Goal: Communication & Community: Answer question/provide support

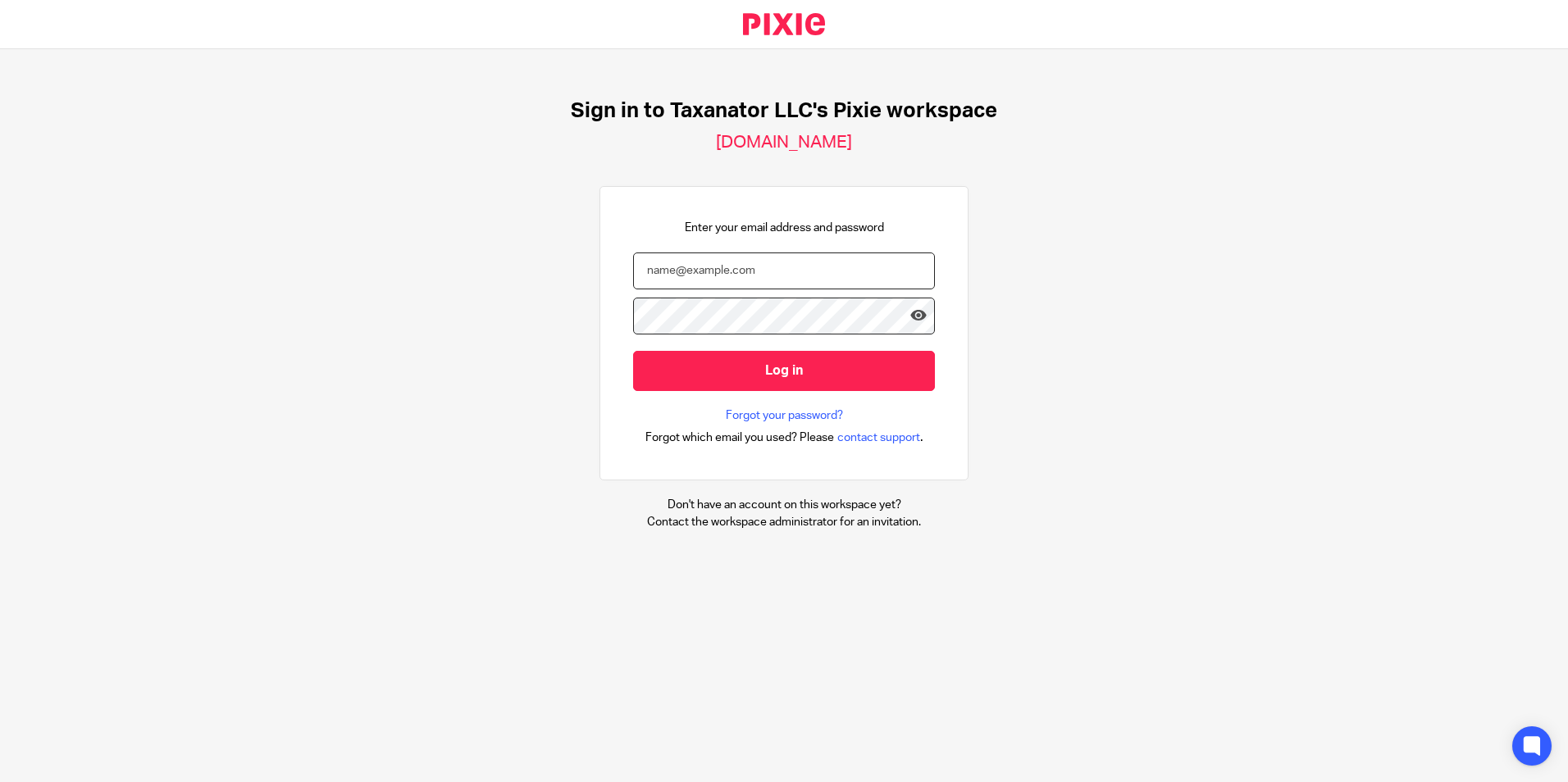
click at [729, 267] on input "email" at bounding box center [784, 271] width 302 height 37
paste input "bharmon@taxn8r.com"
type input "bharmon@taxn8r.com"
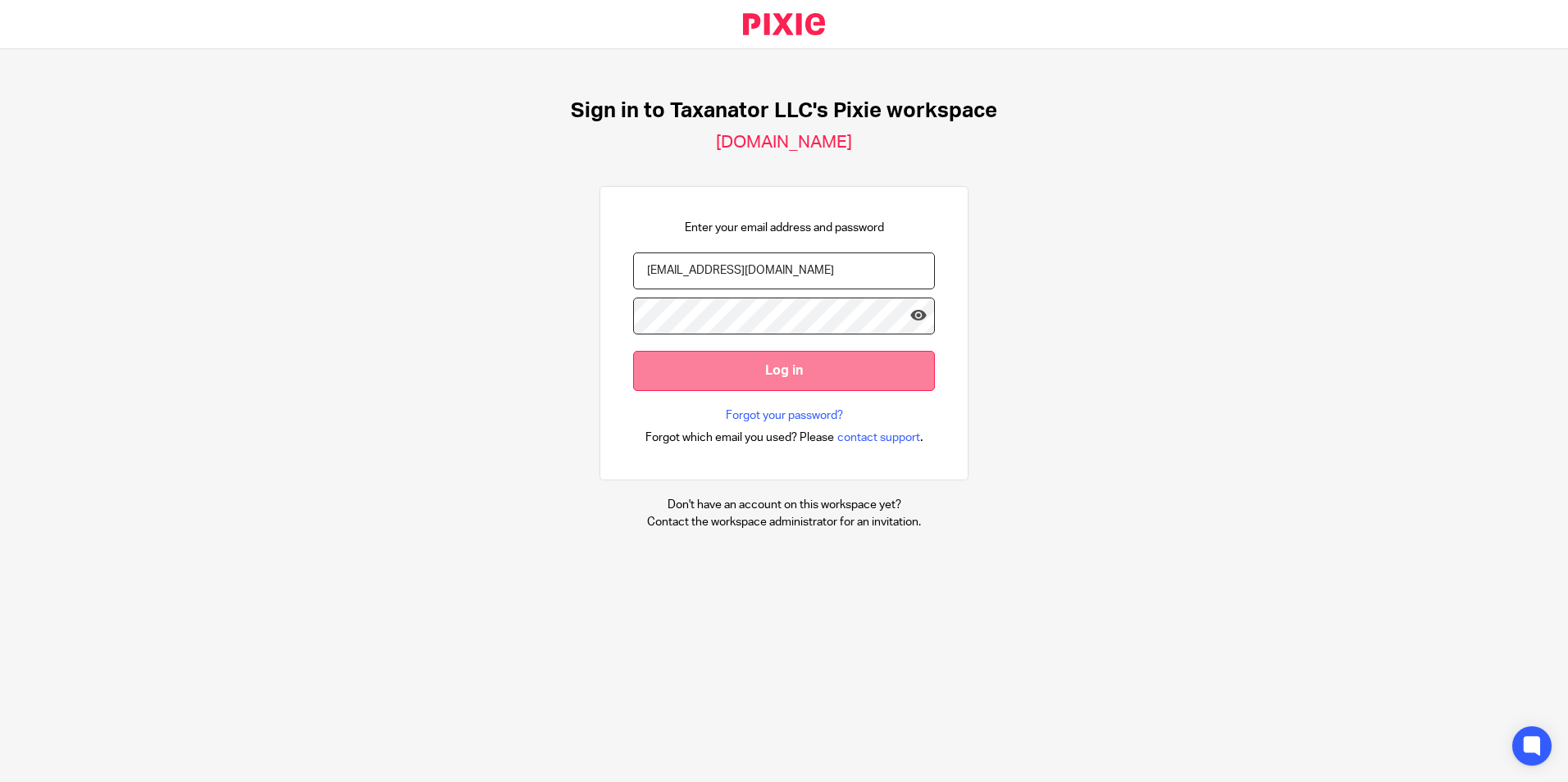
click at [721, 371] on input "Log in" at bounding box center [784, 371] width 302 height 40
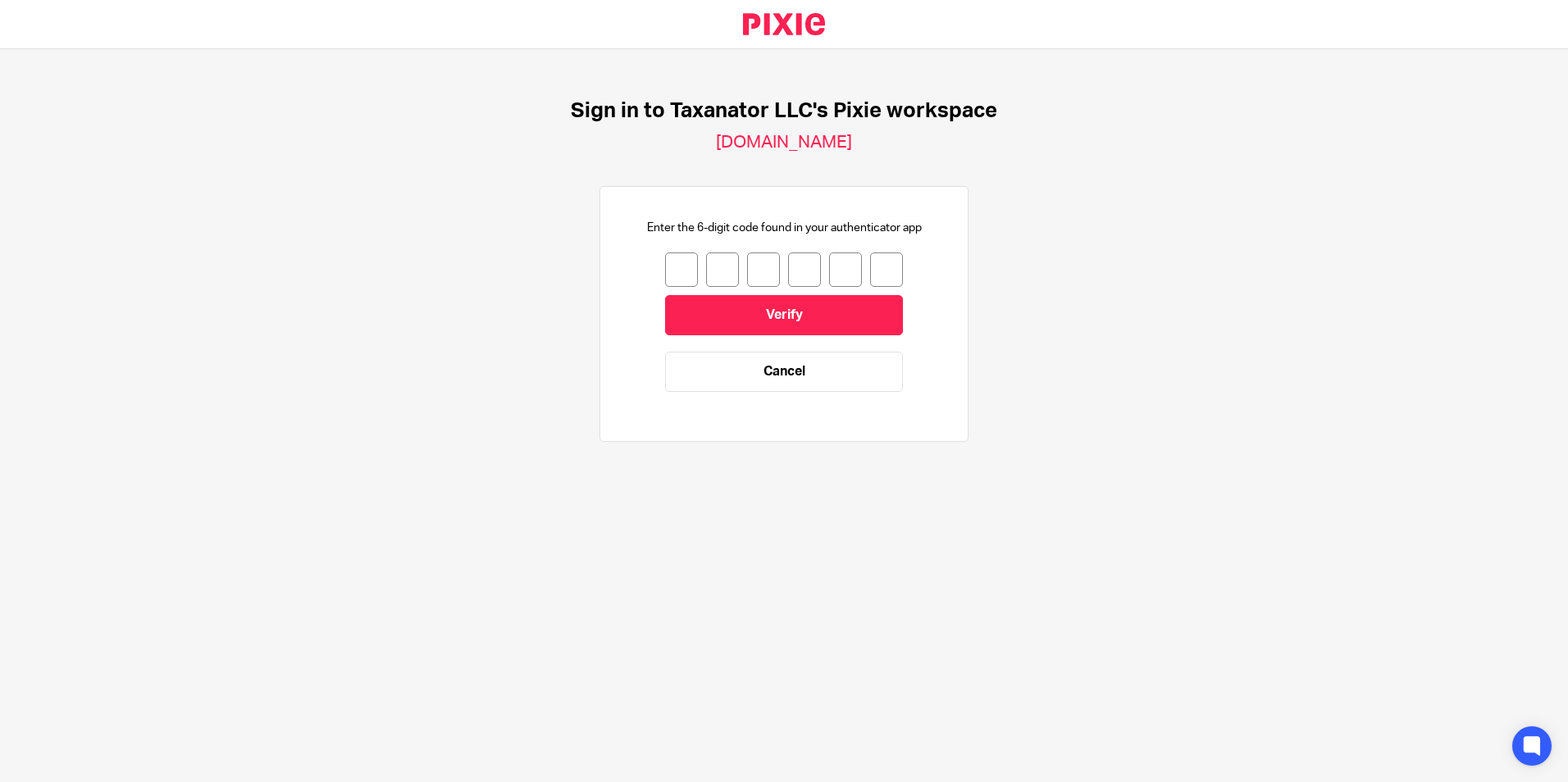
click at [681, 275] on input "number" at bounding box center [682, 270] width 33 height 35
type input "1"
type input "9"
type input "6"
type input "0"
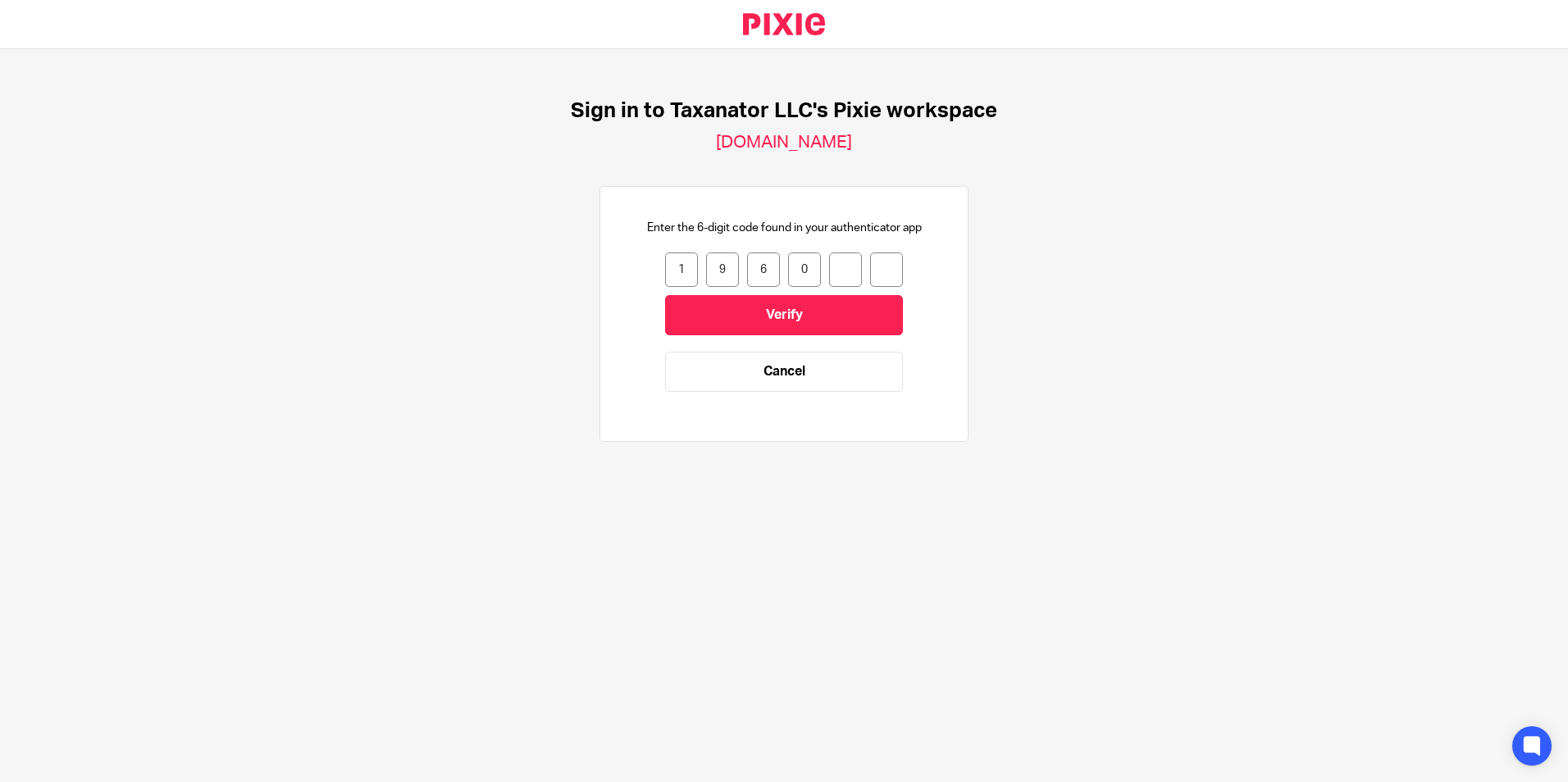
type input "7"
type input "5"
click at [767, 309] on input "Verify" at bounding box center [784, 316] width 238 height 40
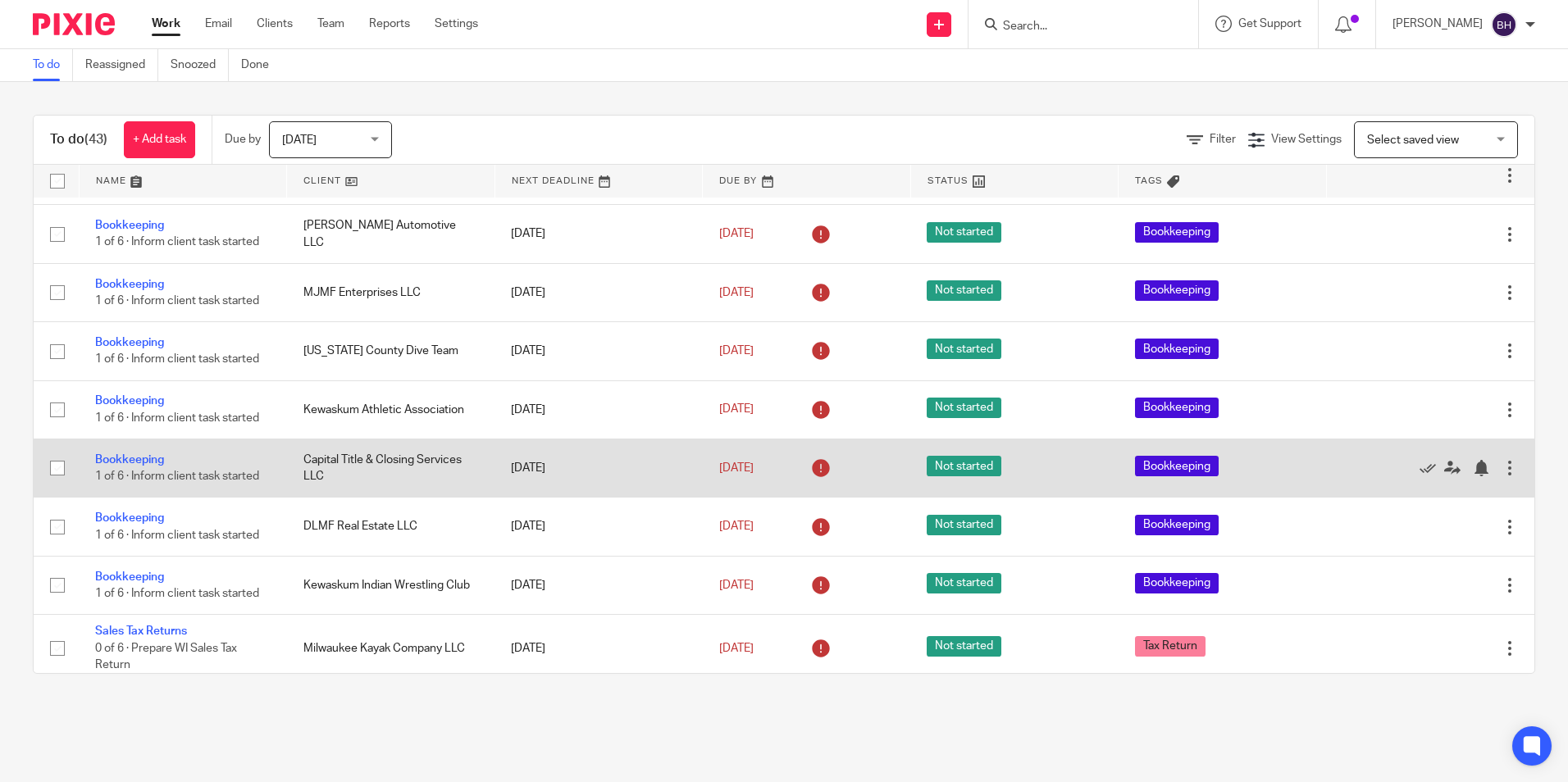
scroll to position [2061, 0]
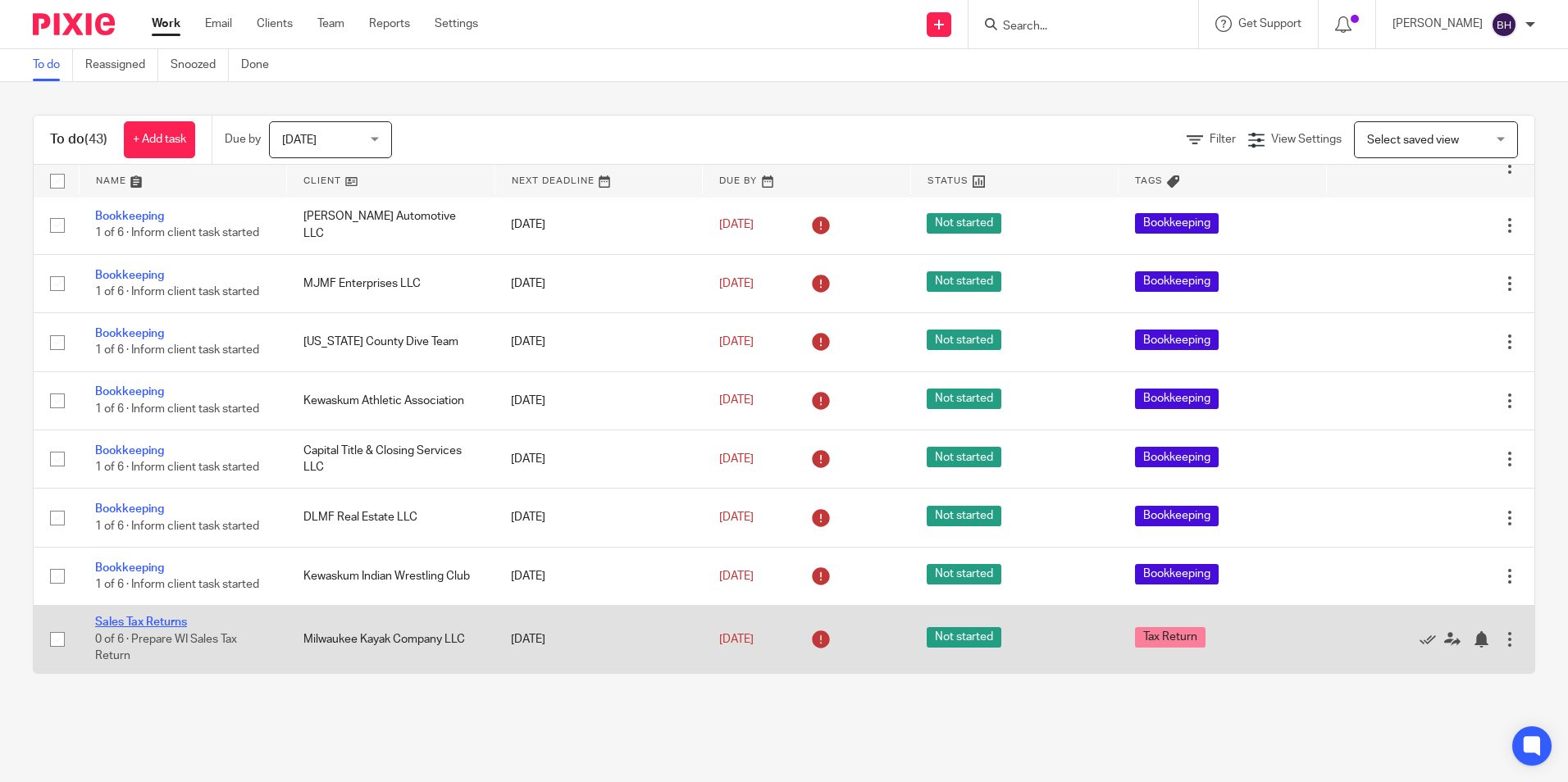
click at [156, 617] on link "Sales Tax Returns" at bounding box center [141, 622] width 92 height 12
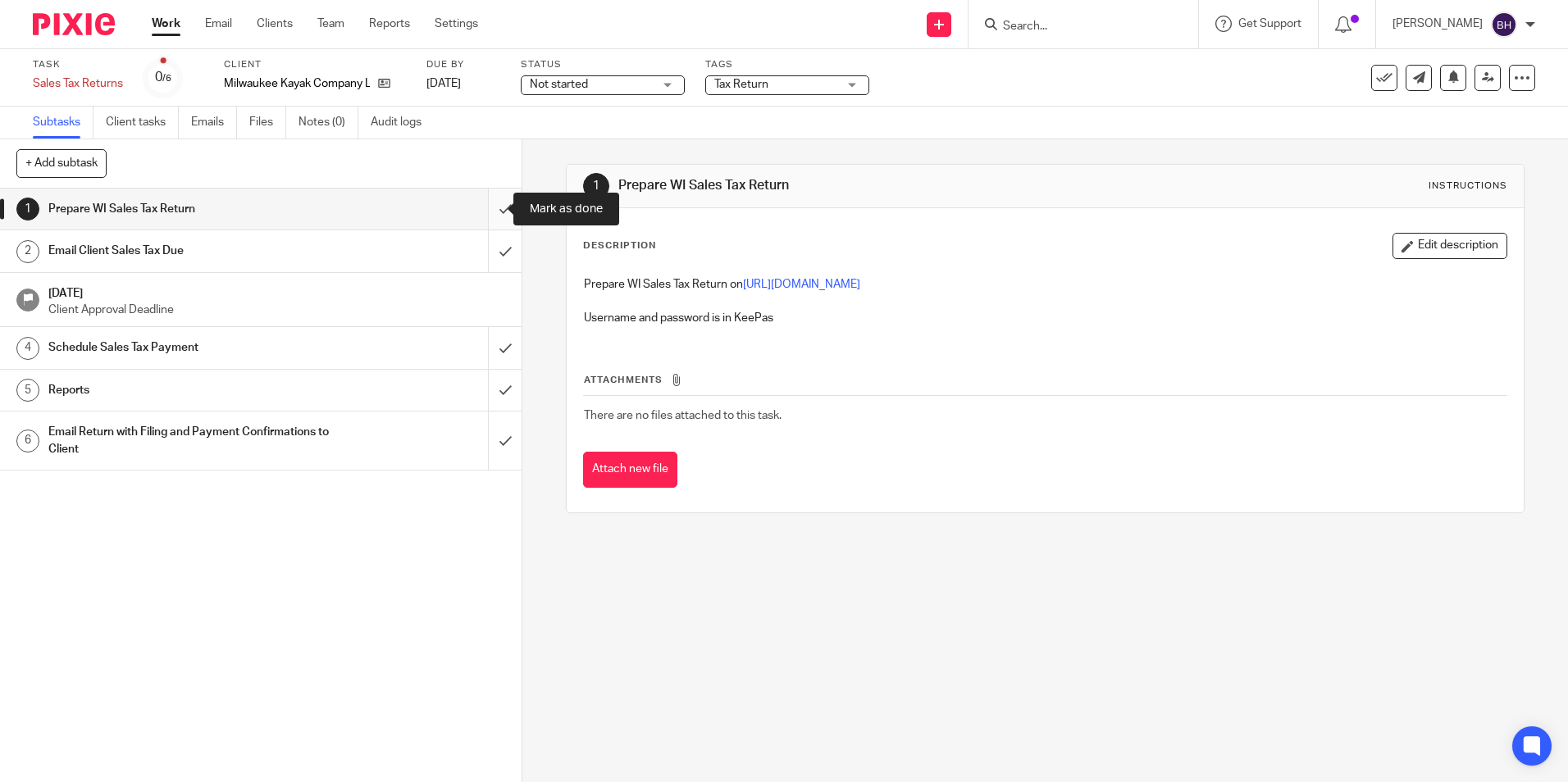
click at [489, 209] on input "submit" at bounding box center [261, 209] width 521 height 41
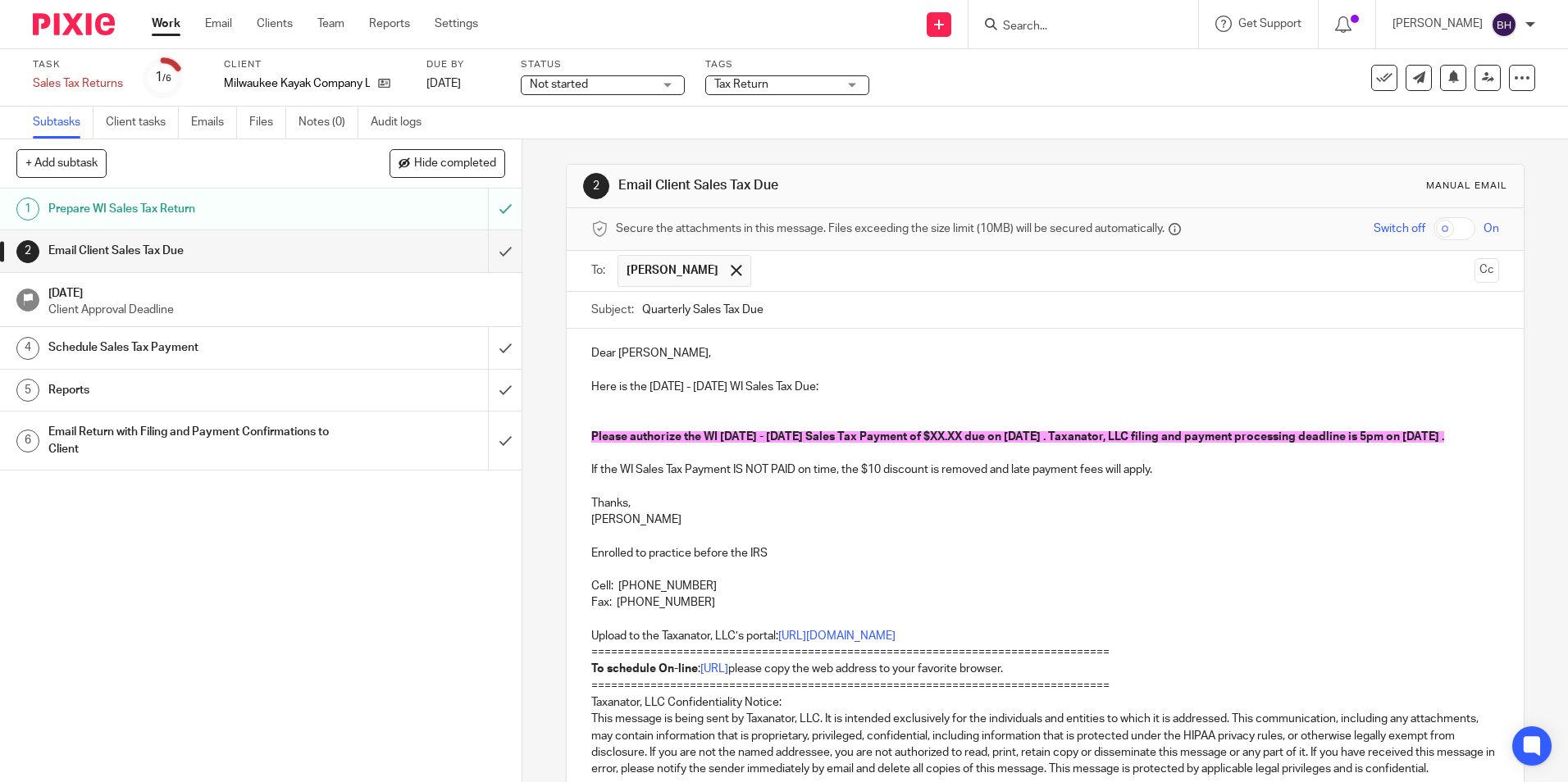
drag, startPoint x: 639, startPoint y: 309, endPoint x: 685, endPoint y: 307, distance: 46.0
click at [685, 307] on input "Quarterly Sales Tax Due" at bounding box center [1070, 310] width 857 height 37
type input "July 2025 WI Sales Tax Due"
click at [678, 385] on p "Here is the May - July, 2025 WI Sales Tax Due:" at bounding box center [1045, 387] width 907 height 17
click at [714, 438] on span "Please authorize the WI May - July, 2025 Sales Tax Payment of $XX.XX due on Aug…" at bounding box center [1017, 437] width 853 height 12
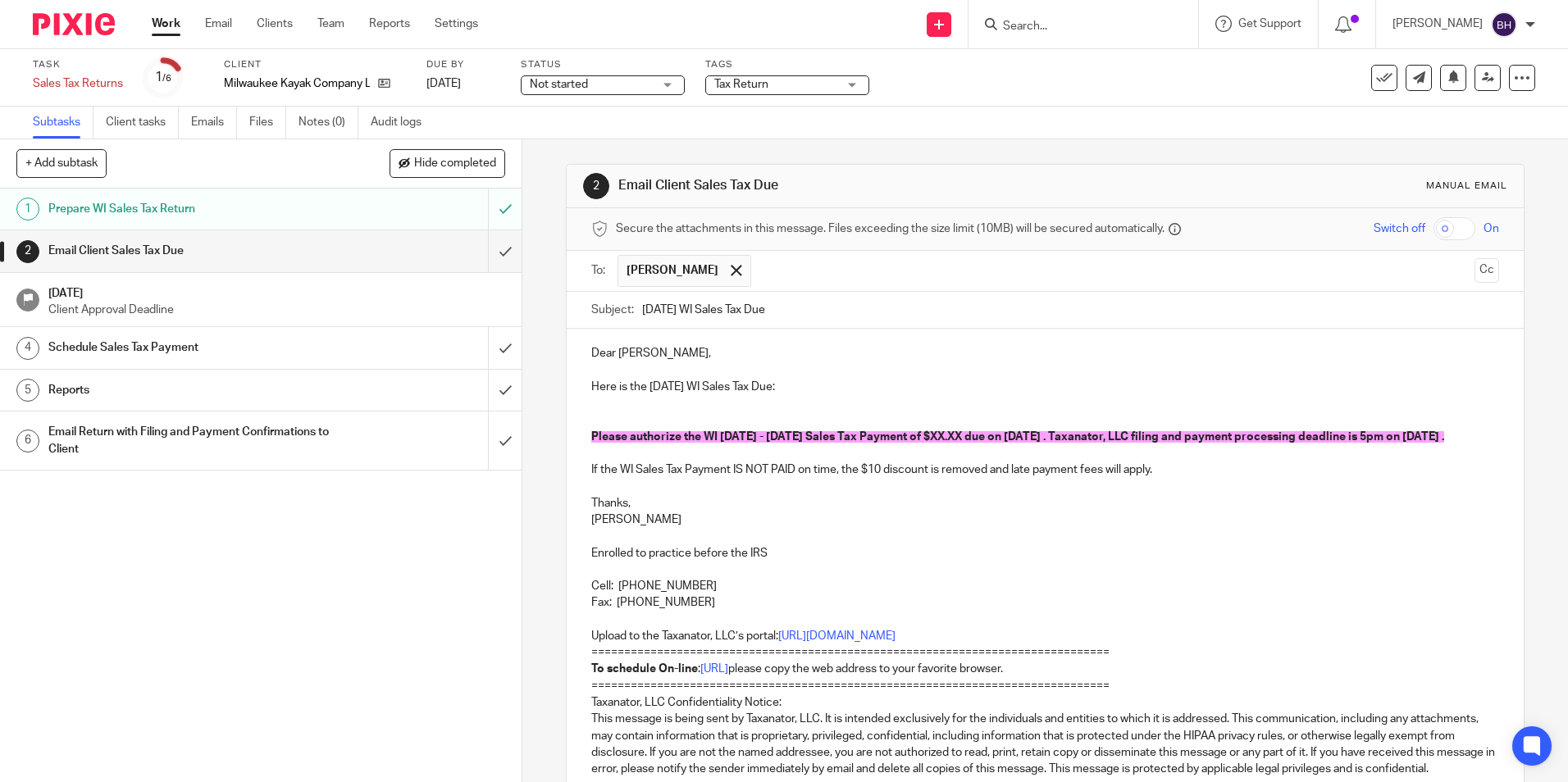
click at [751, 435] on span "Please authorize the WI May - July, 2025 Sales Tax Payment of $XX.XX due on Aug…" at bounding box center [1017, 437] width 853 height 12
click at [899, 438] on span "Please authorize the WI July, 2025 Sales Tax Payment of $XX.XX due on August 20…" at bounding box center [994, 437] width 807 height 12
click at [869, 478] on p "If the WI Sales Tax Payment IS NOT PAID on time, the $10 discount is removed an…" at bounding box center [1045, 470] width 907 height 17
click at [591, 611] on p "Fax: [PHONE_NUMBER]" at bounding box center [1045, 603] width 907 height 17
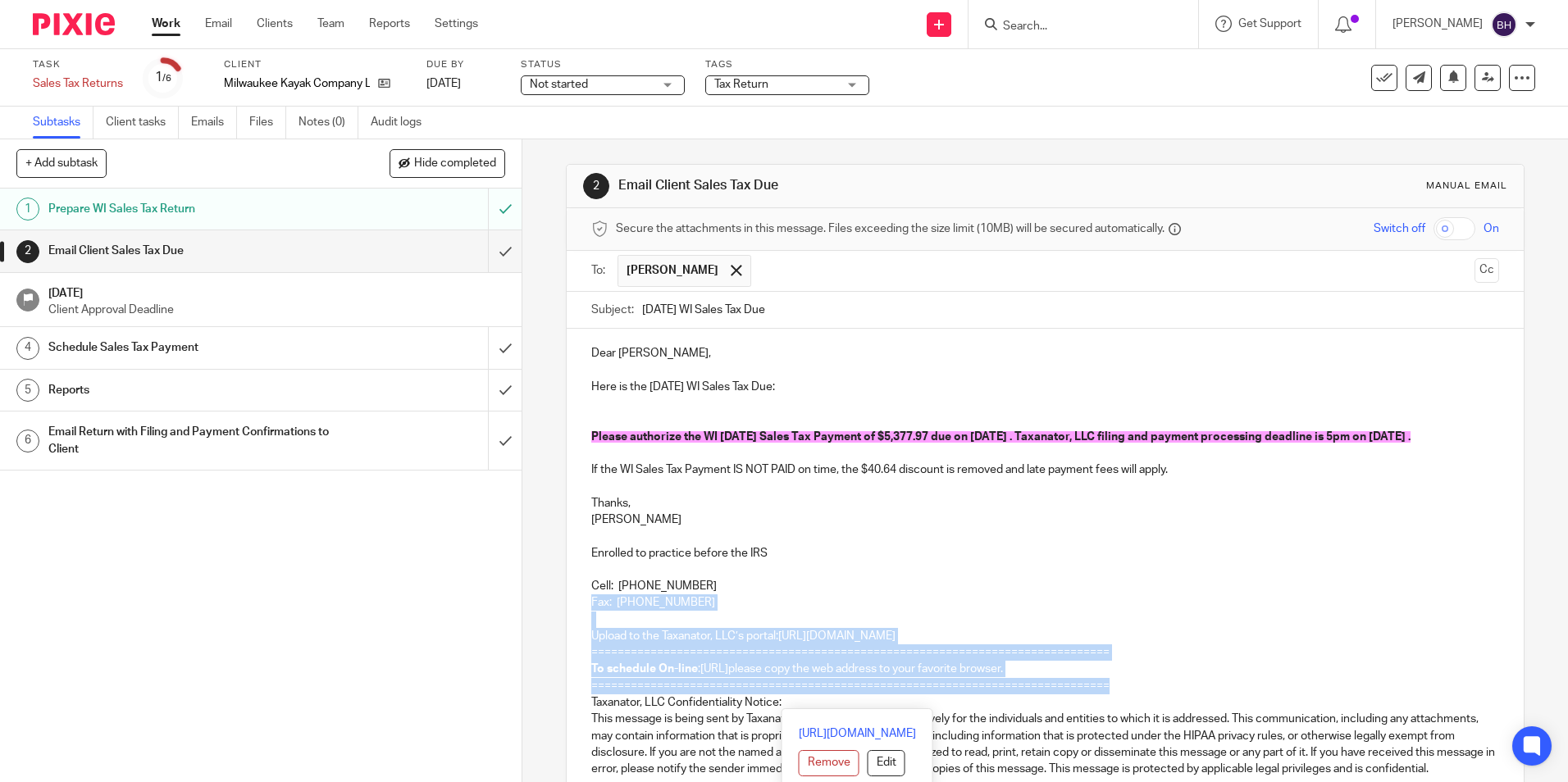
drag, startPoint x: 589, startPoint y: 618, endPoint x: 1167, endPoint y: 698, distance: 583.5
click at [1167, 698] on div "Dear Beth, Here is the July, 2025 WI Sales Tax Due: Please authorize the WI Jul…" at bounding box center [1045, 650] width 957 height 643
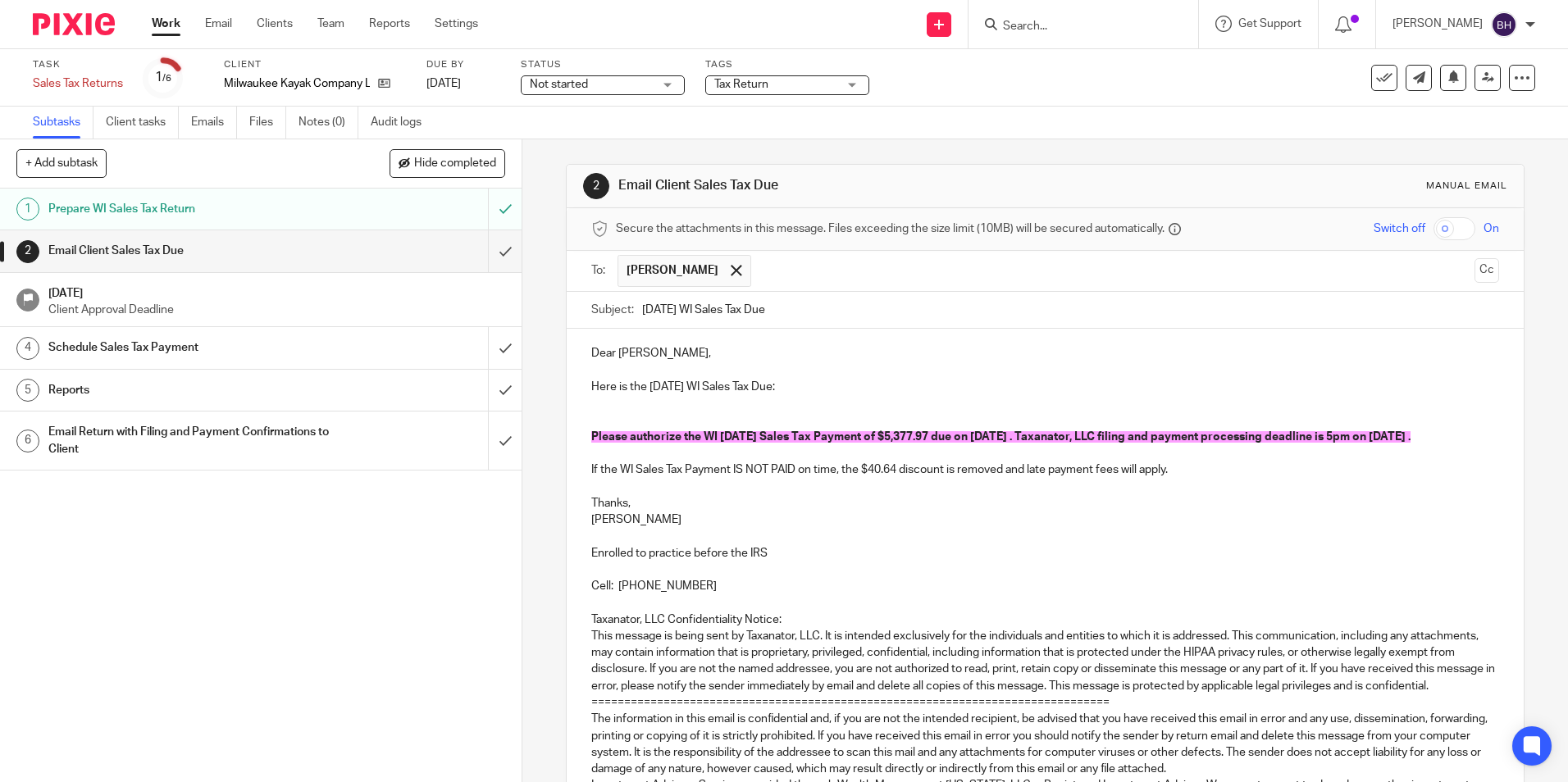
click at [715, 496] on p at bounding box center [1045, 487] width 907 height 17
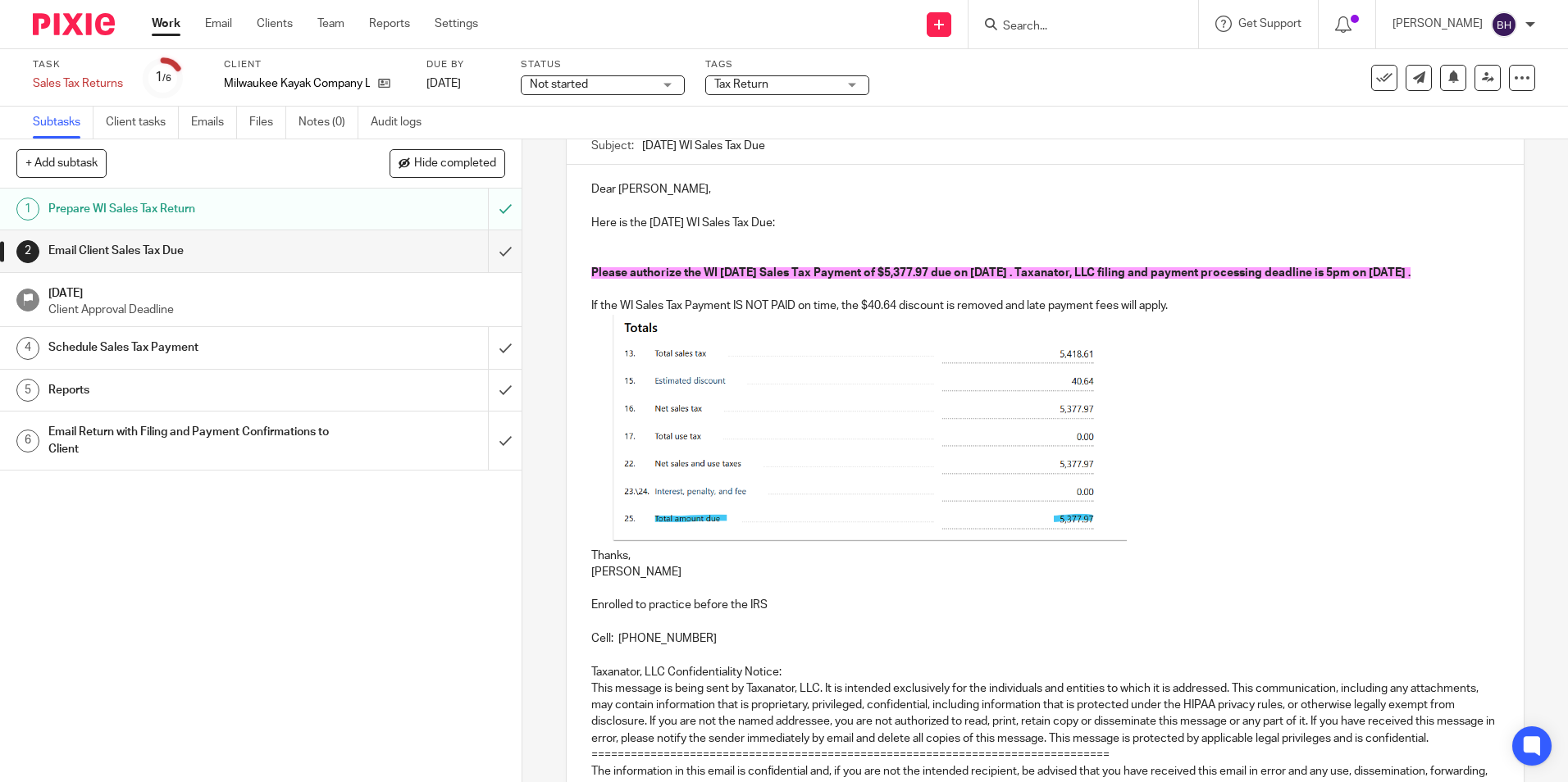
scroll to position [246, 0]
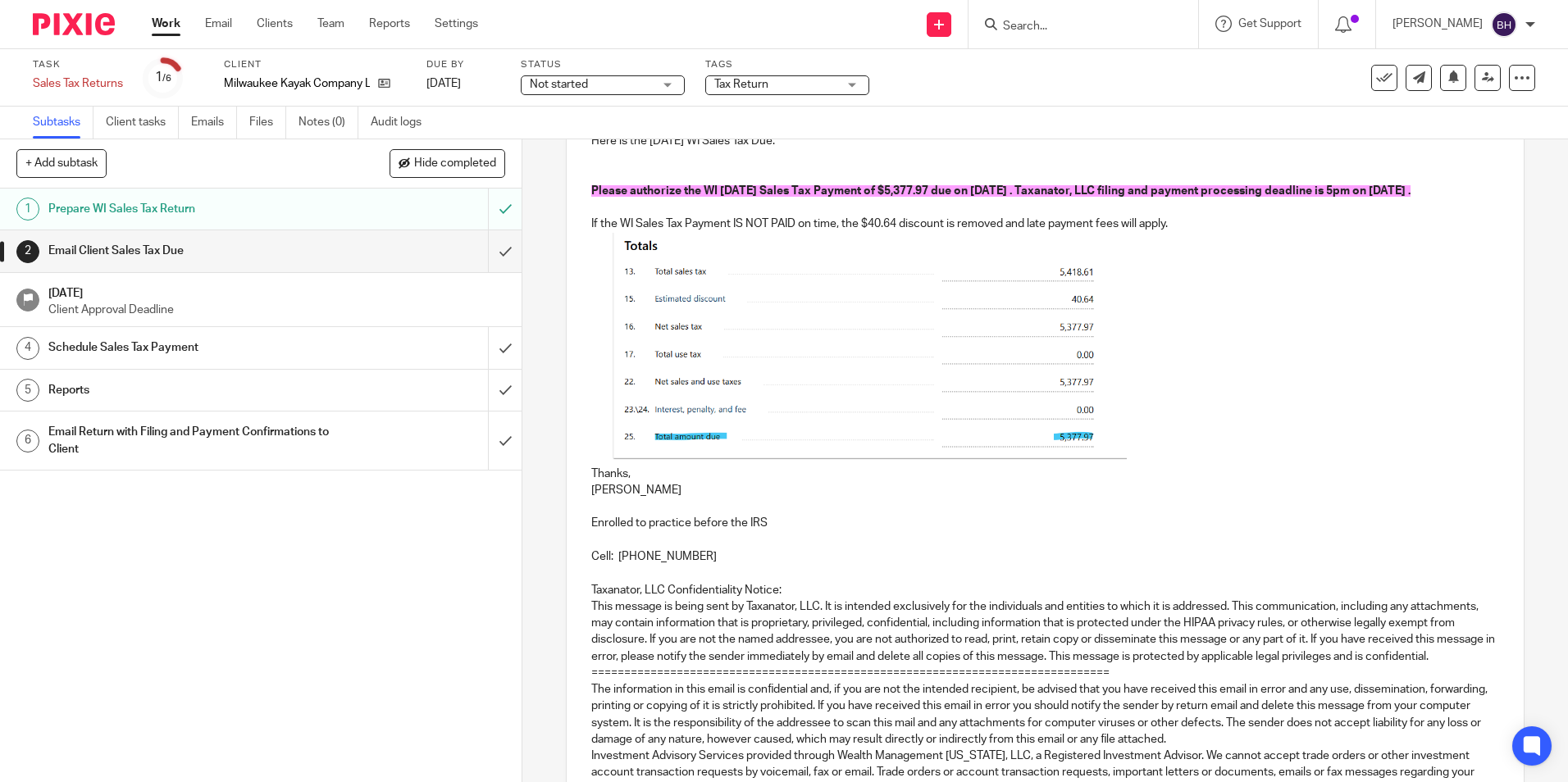
click at [633, 498] on p "Barbara" at bounding box center [1045, 490] width 907 height 17
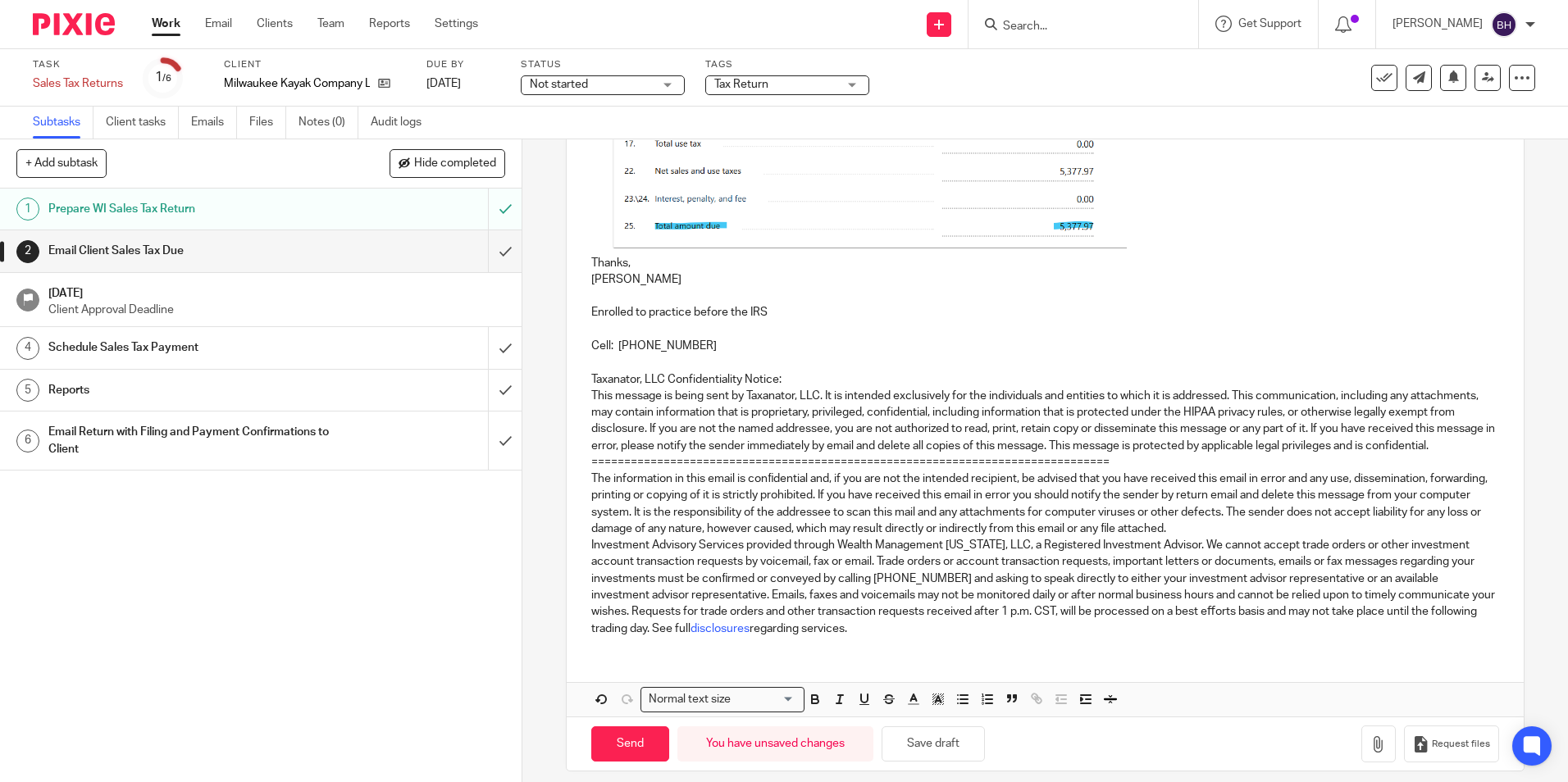
scroll to position [505, 0]
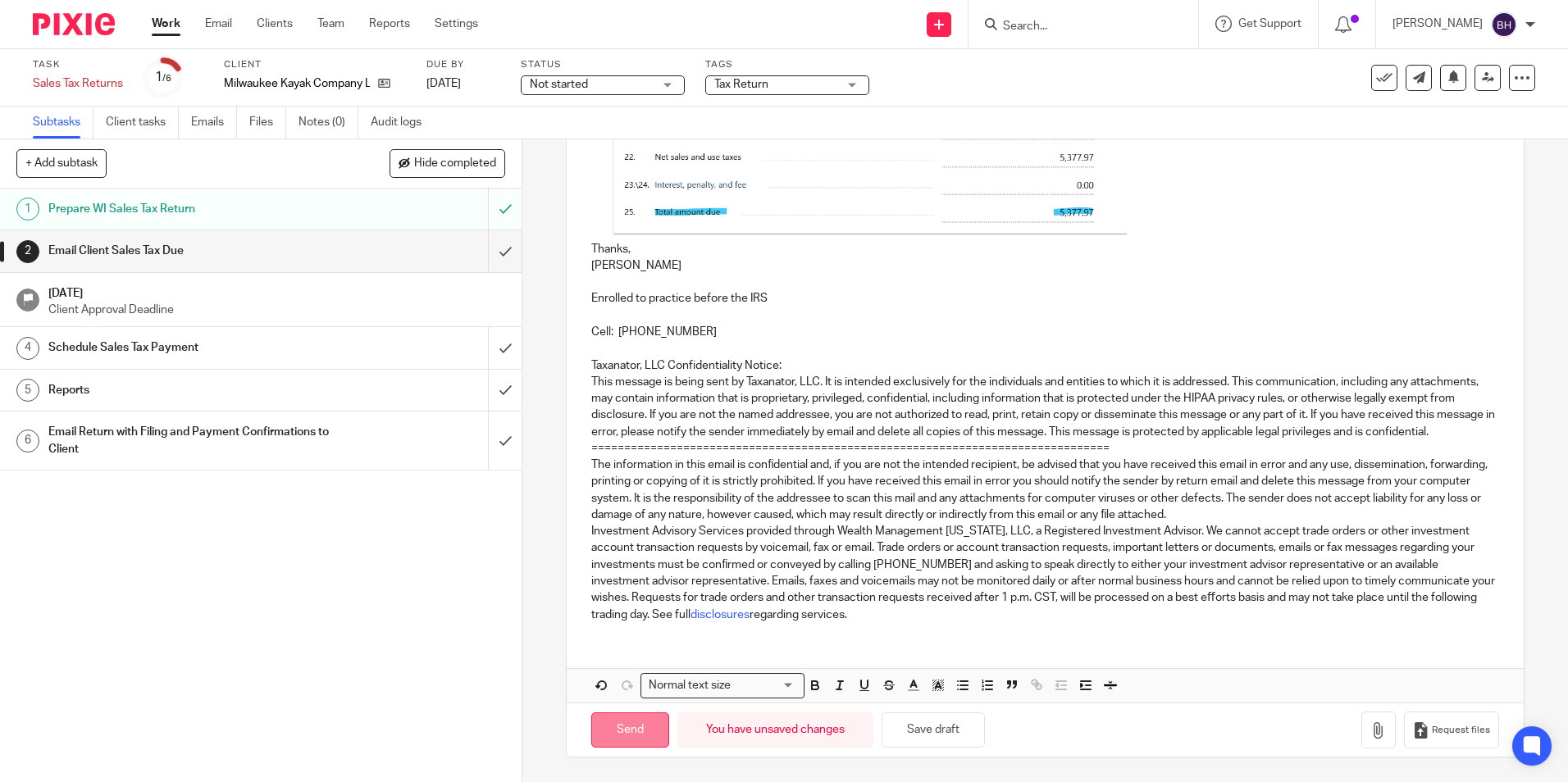
click at [626, 732] on input "Send" at bounding box center [630, 730] width 78 height 35
type input "Sent"
click at [218, 25] on link "Email" at bounding box center [218, 24] width 27 height 17
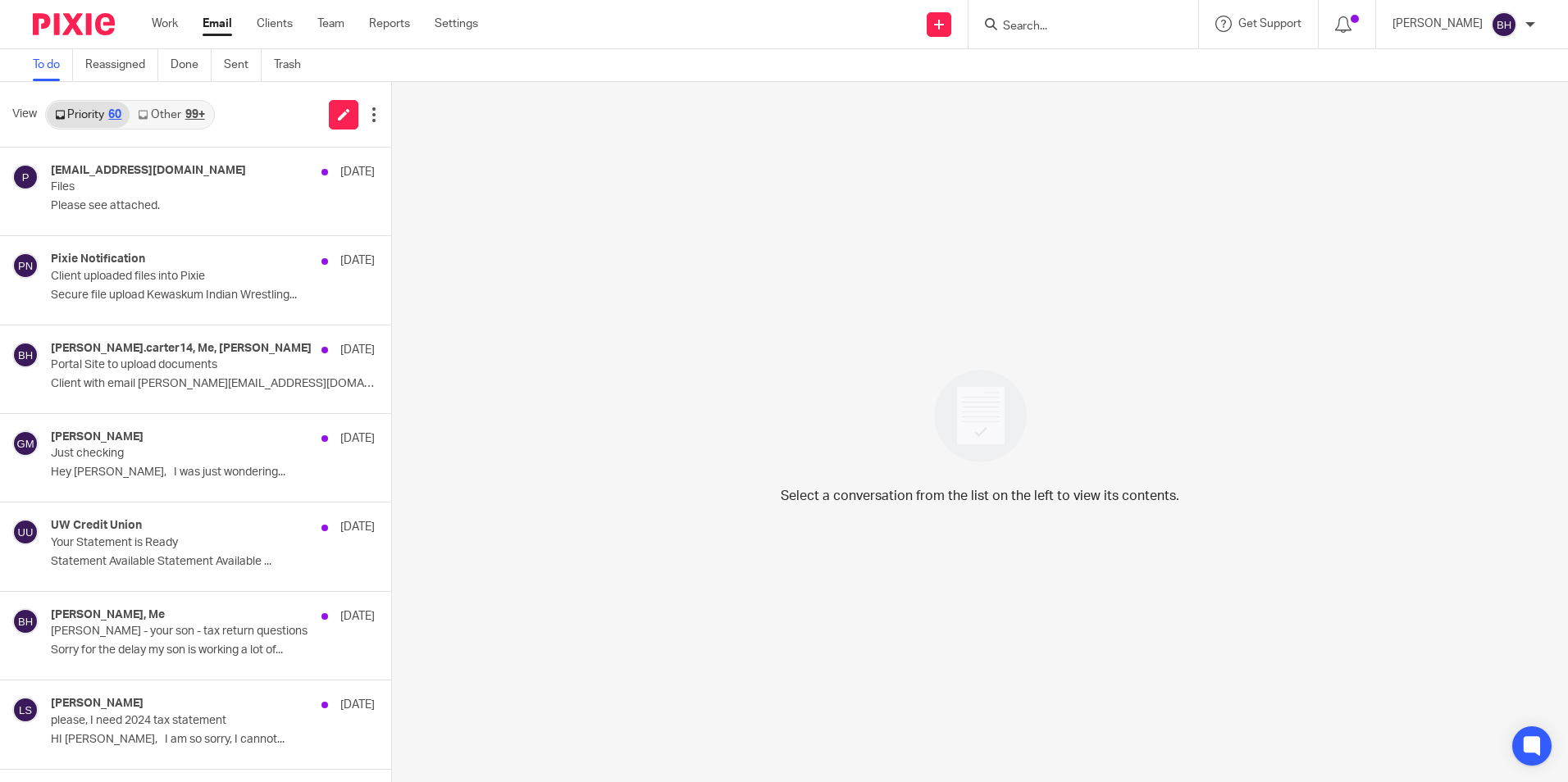
click at [181, 112] on link "Other 99+" at bounding box center [171, 115] width 83 height 27
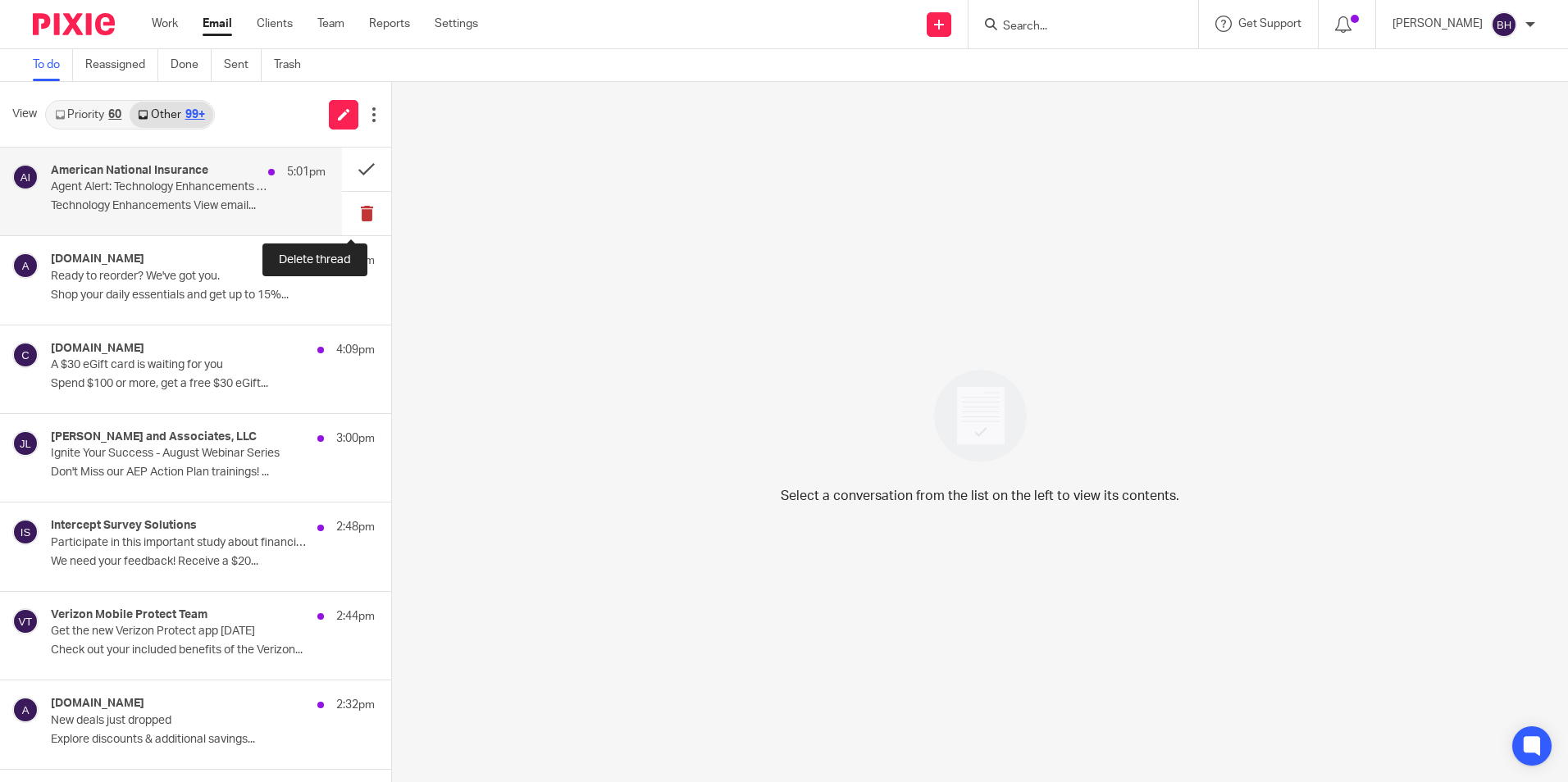
click at [353, 212] on button at bounding box center [367, 213] width 50 height 43
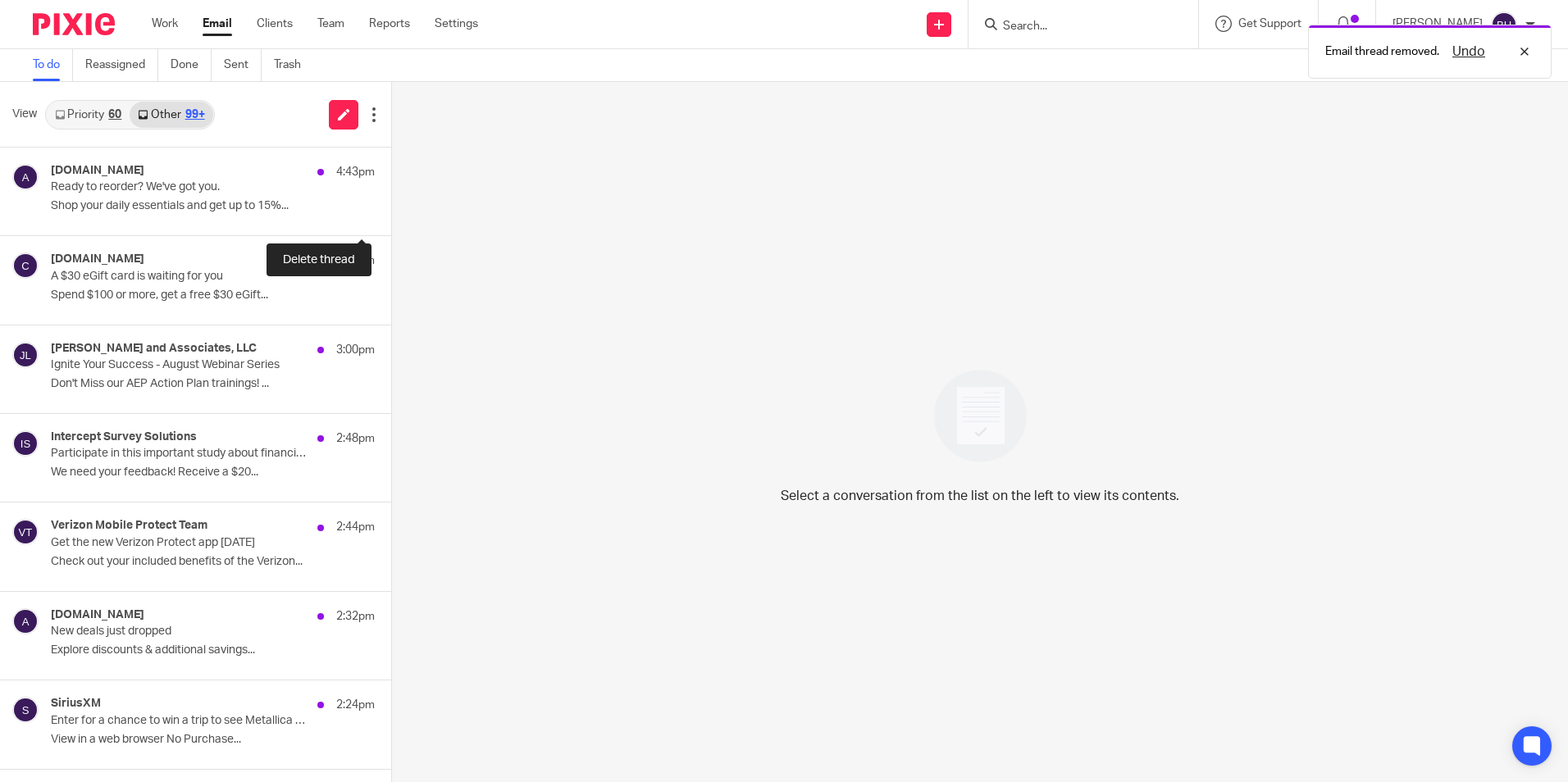
click at [391, 212] on button at bounding box center [398, 213] width 13 height 43
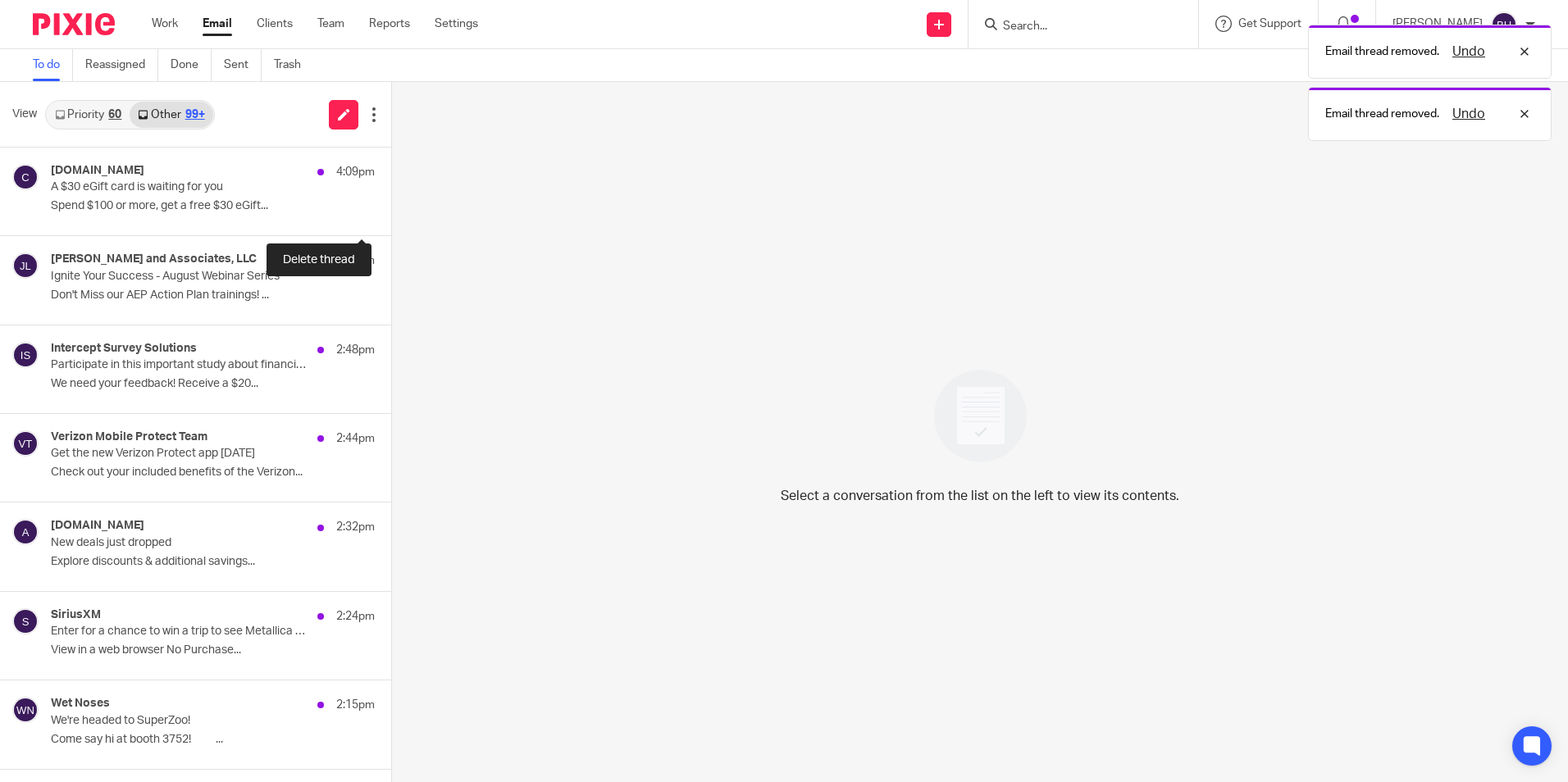
click at [391, 212] on button at bounding box center [398, 213] width 13 height 43
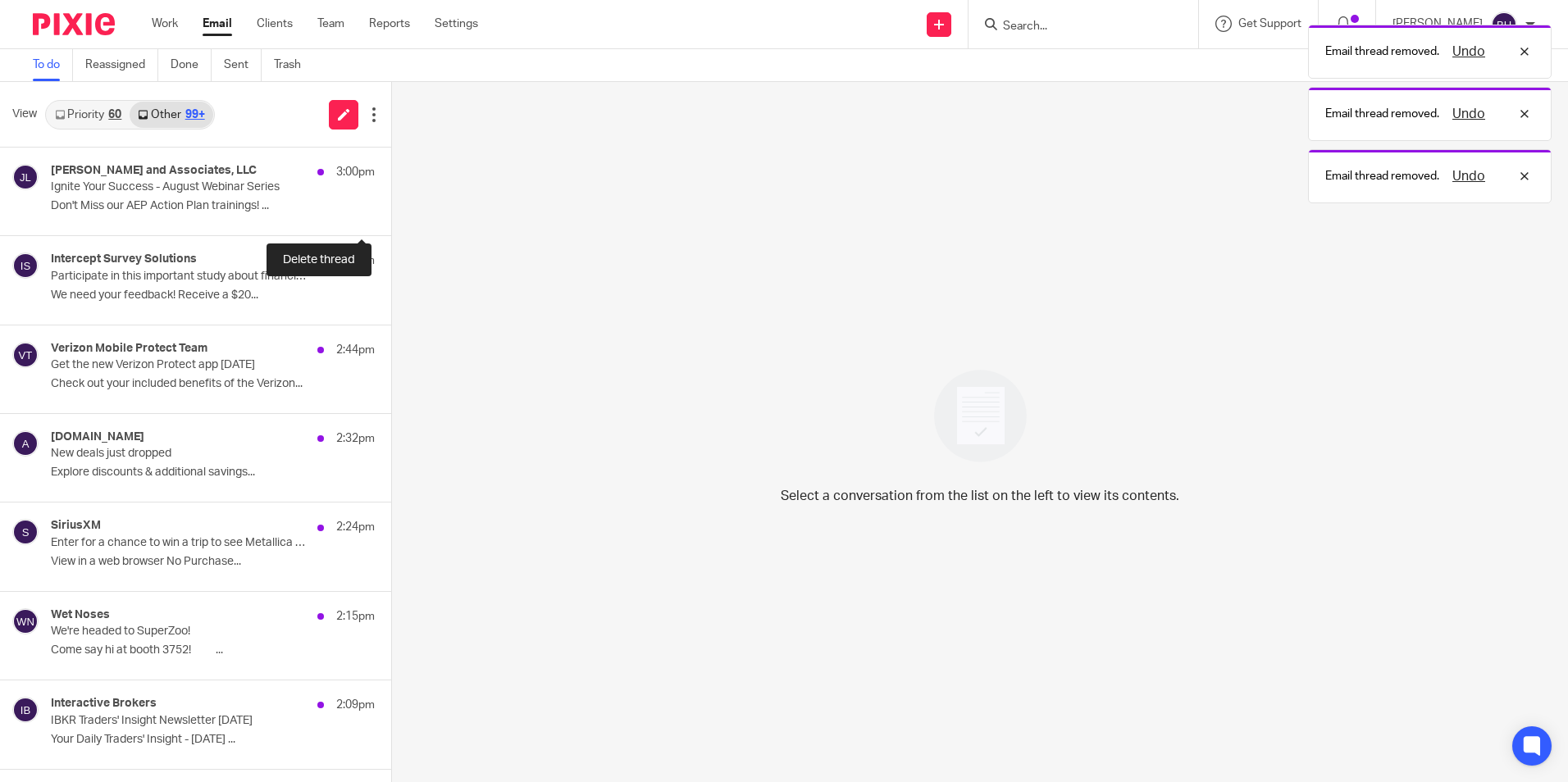
click at [391, 212] on button at bounding box center [398, 213] width 13 height 43
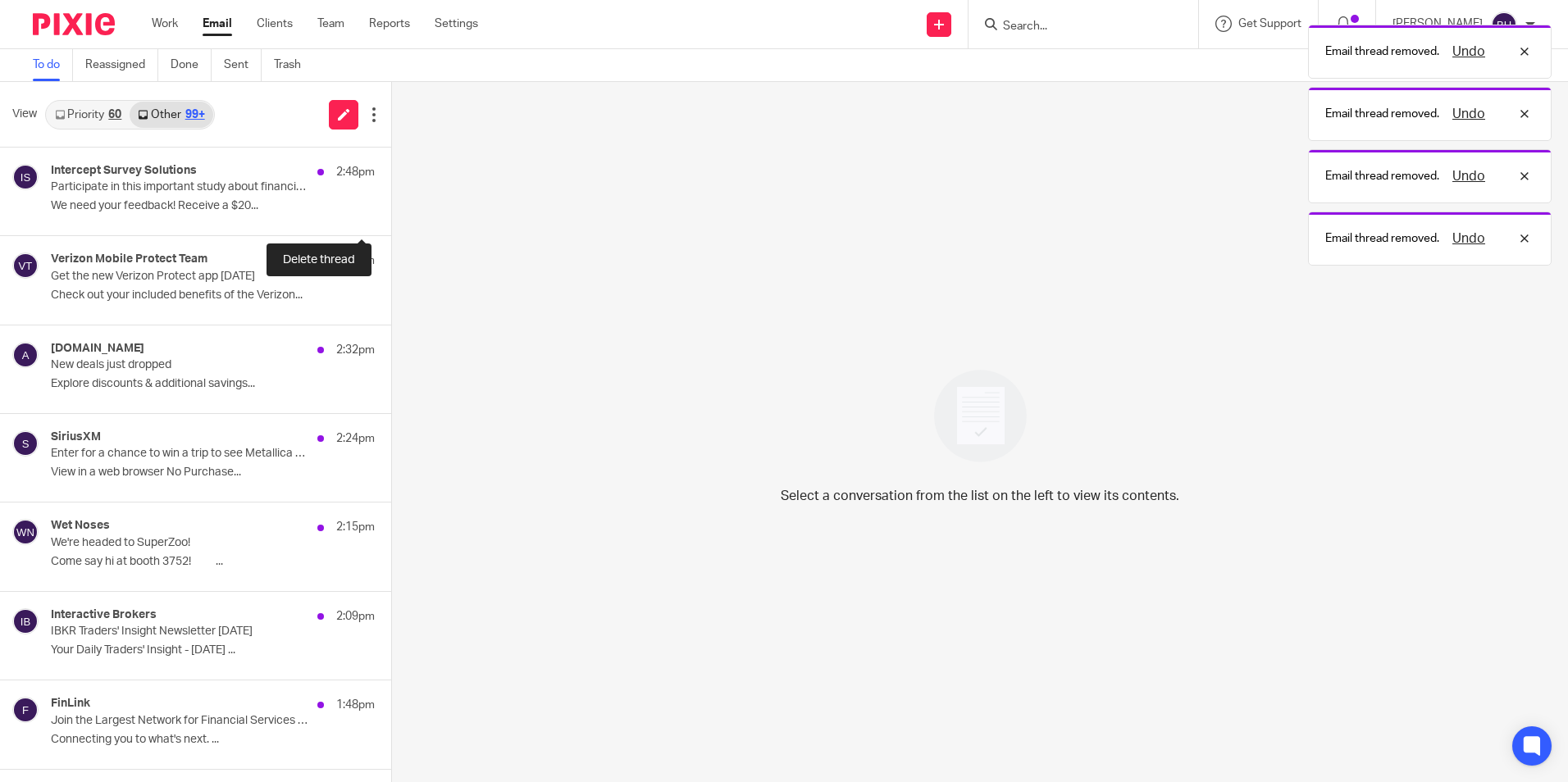
click at [391, 212] on button at bounding box center [398, 213] width 13 height 43
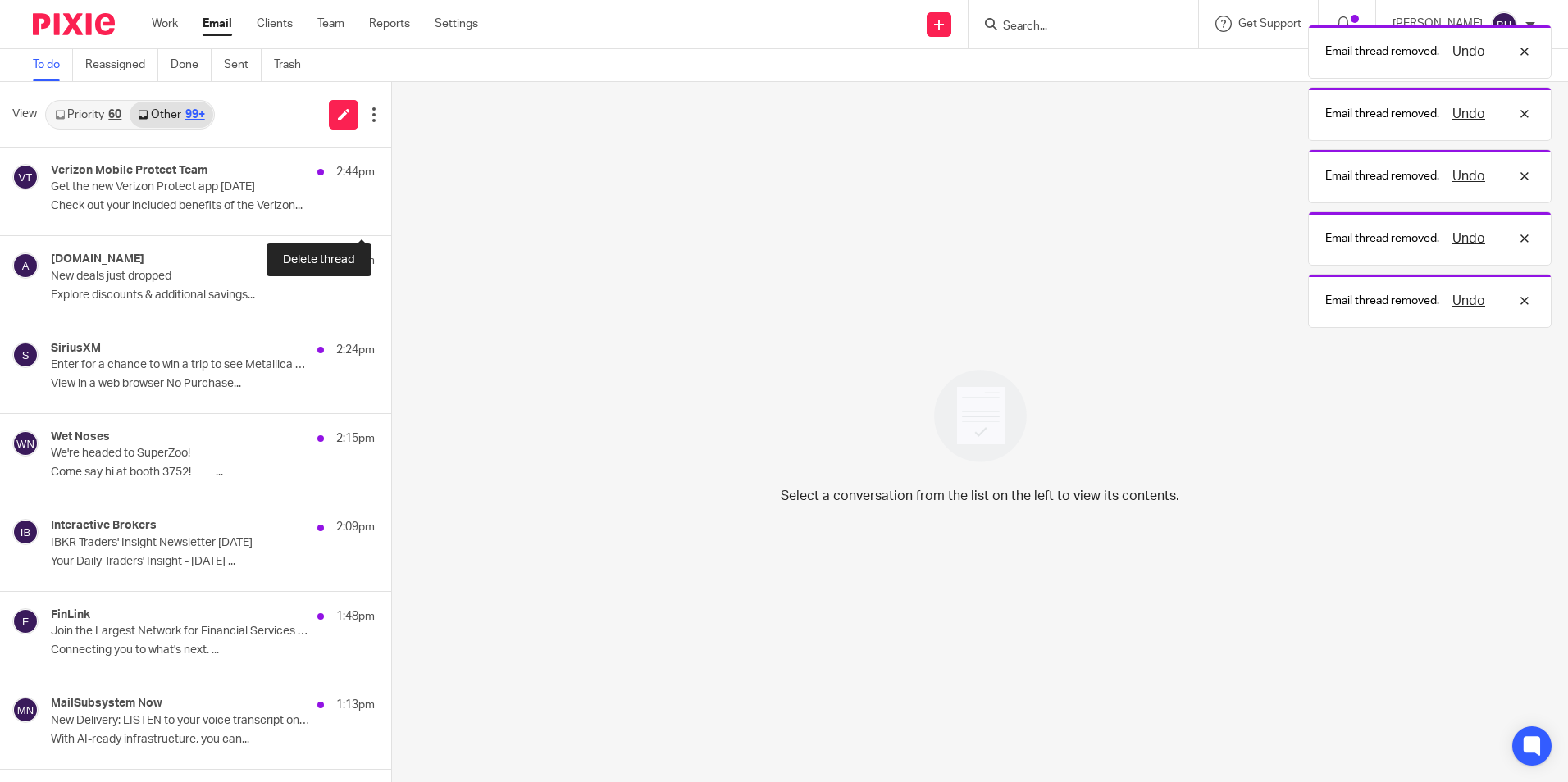
click at [391, 212] on button at bounding box center [398, 213] width 13 height 43
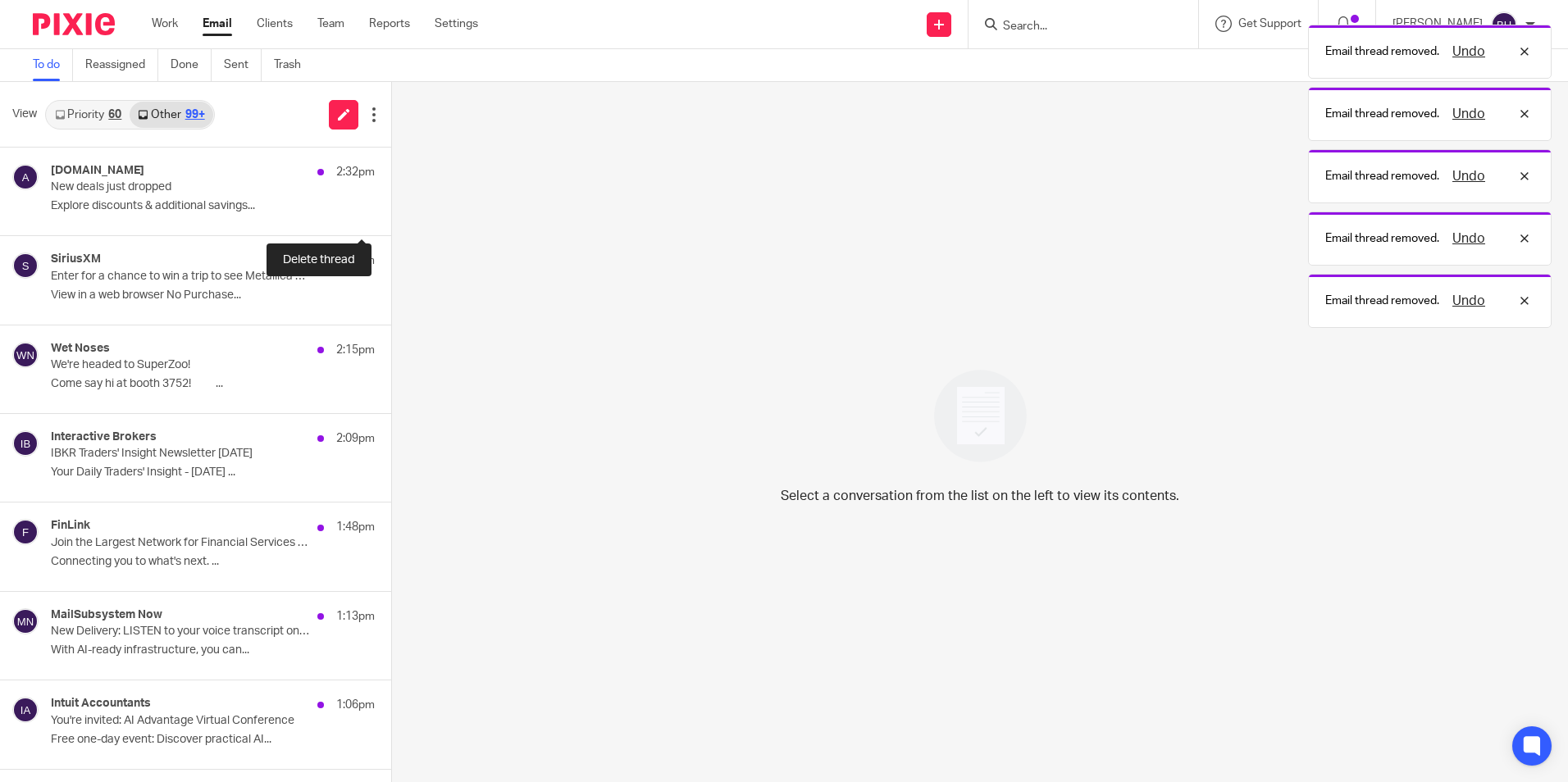
click at [391, 212] on button at bounding box center [398, 213] width 13 height 43
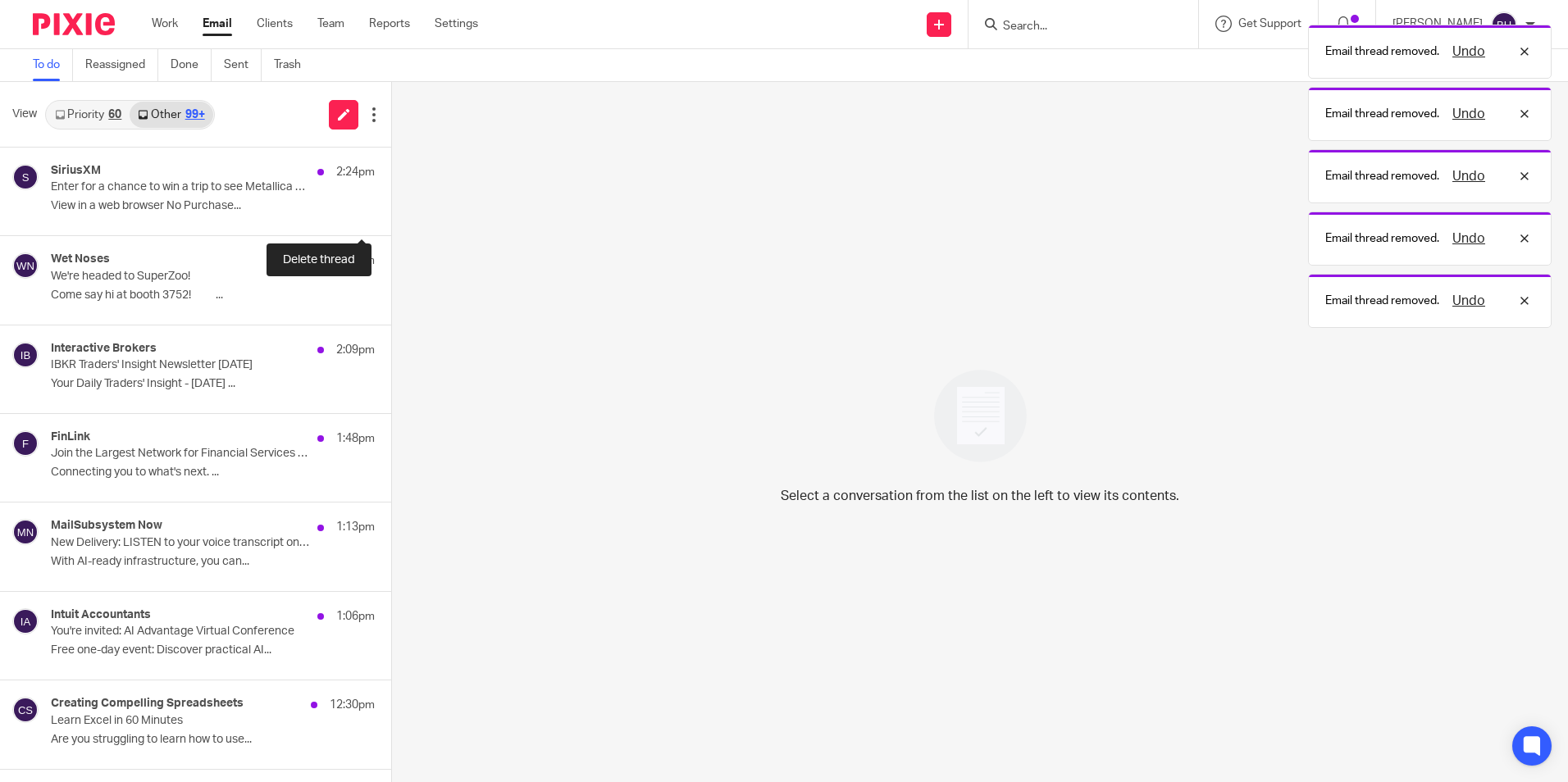
click at [391, 212] on button at bounding box center [398, 213] width 13 height 43
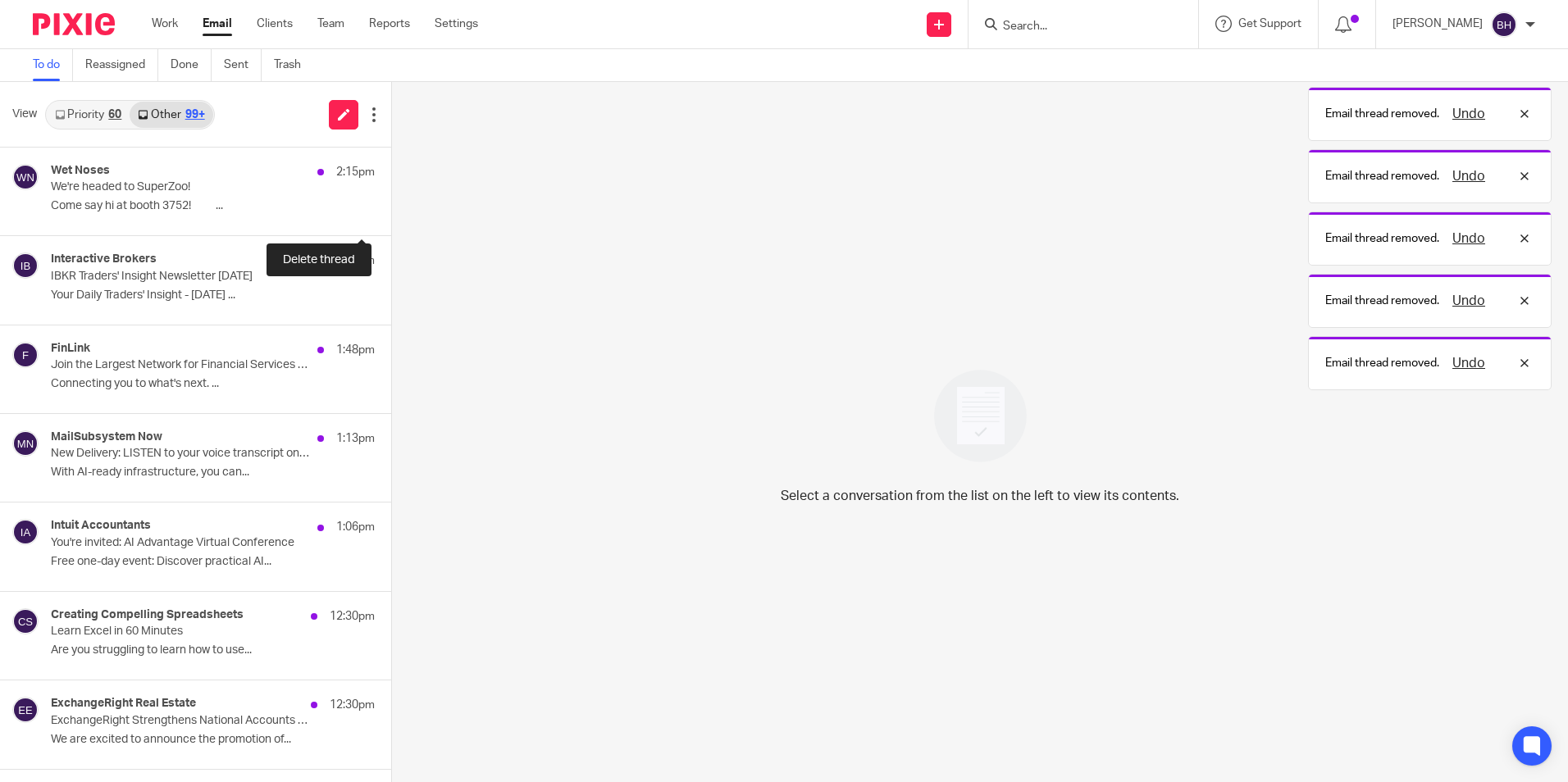
click at [391, 212] on button at bounding box center [398, 213] width 13 height 43
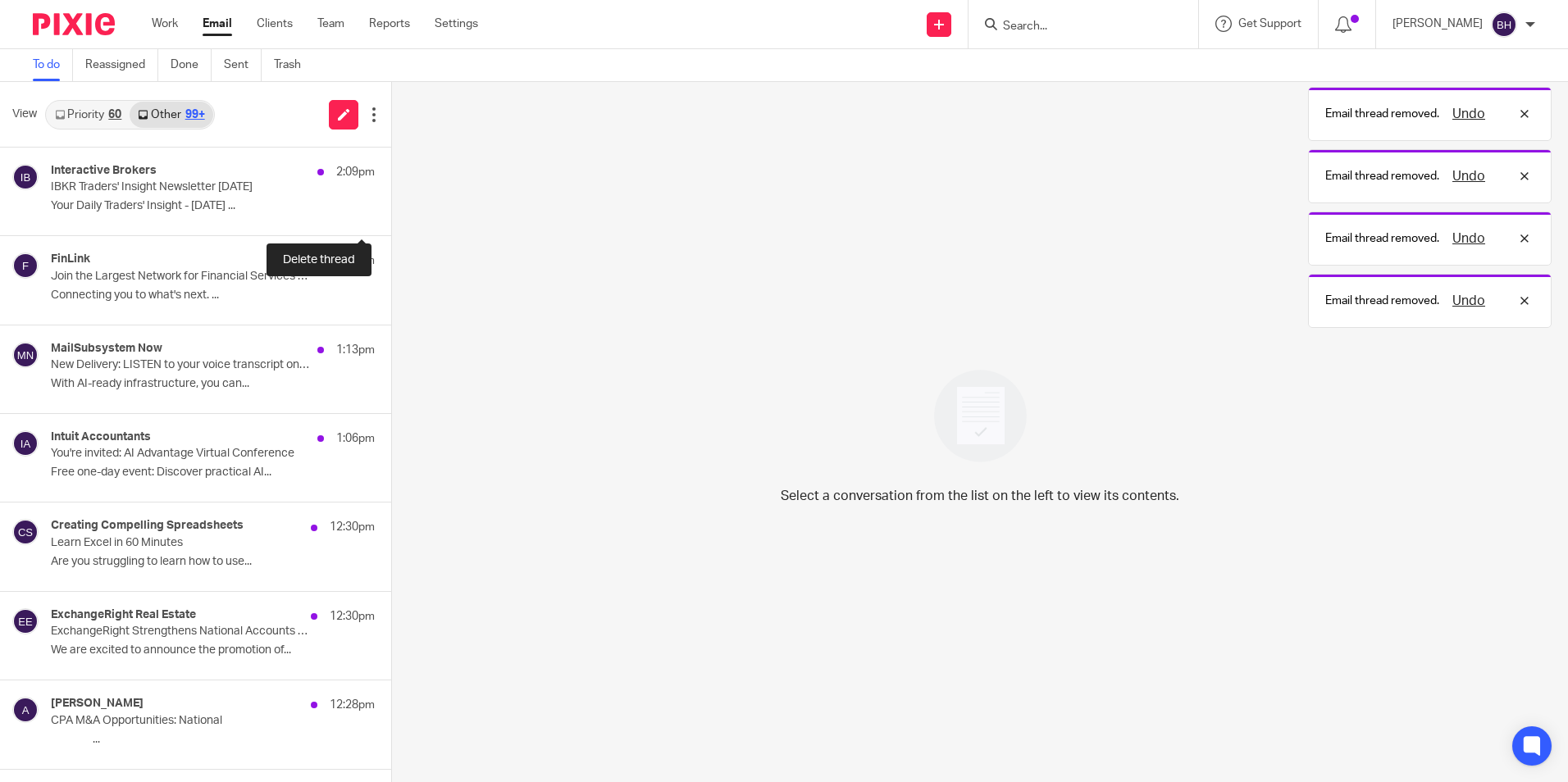
click at [391, 212] on button at bounding box center [398, 213] width 13 height 43
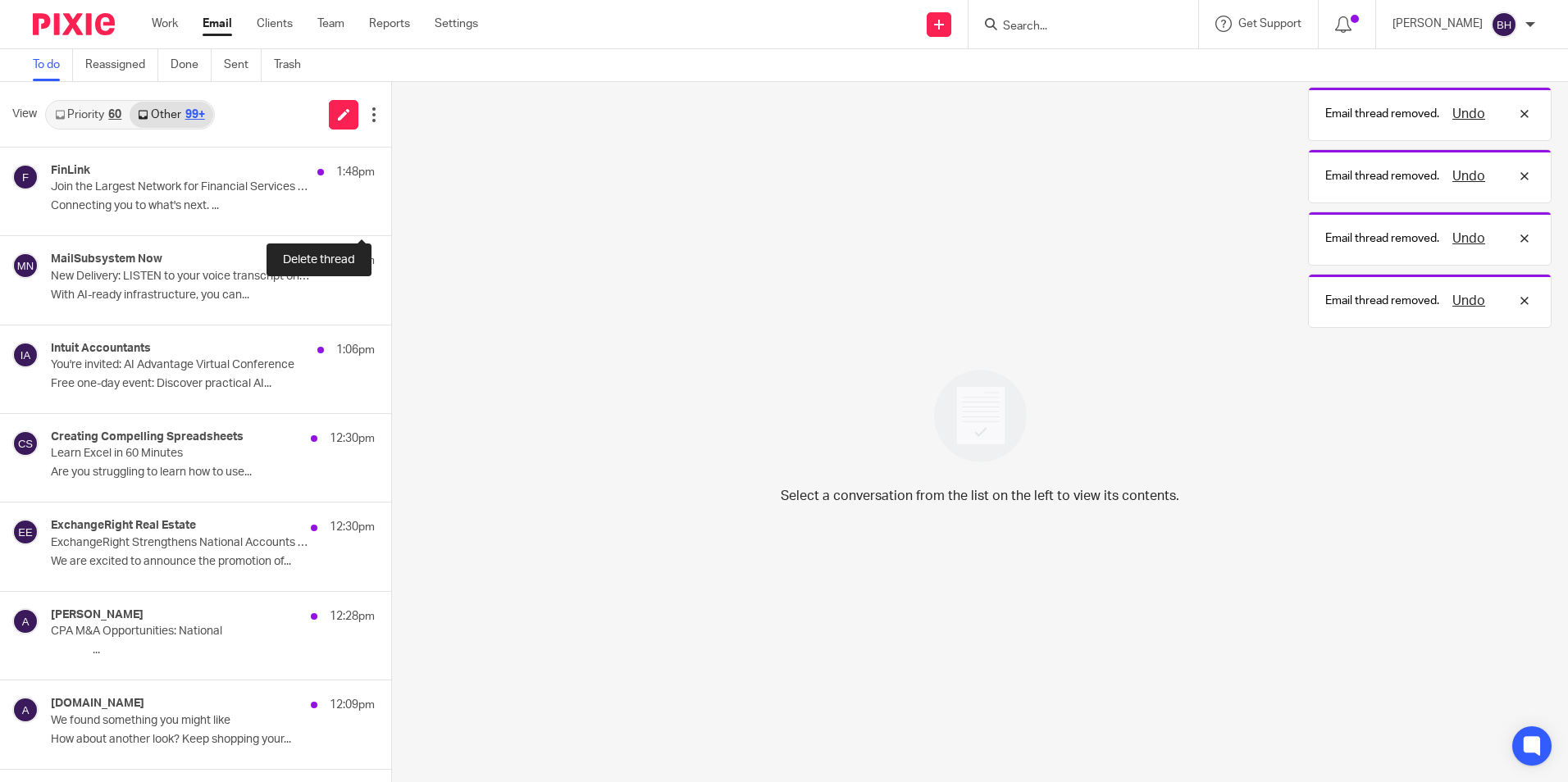
click at [391, 212] on button at bounding box center [398, 213] width 13 height 43
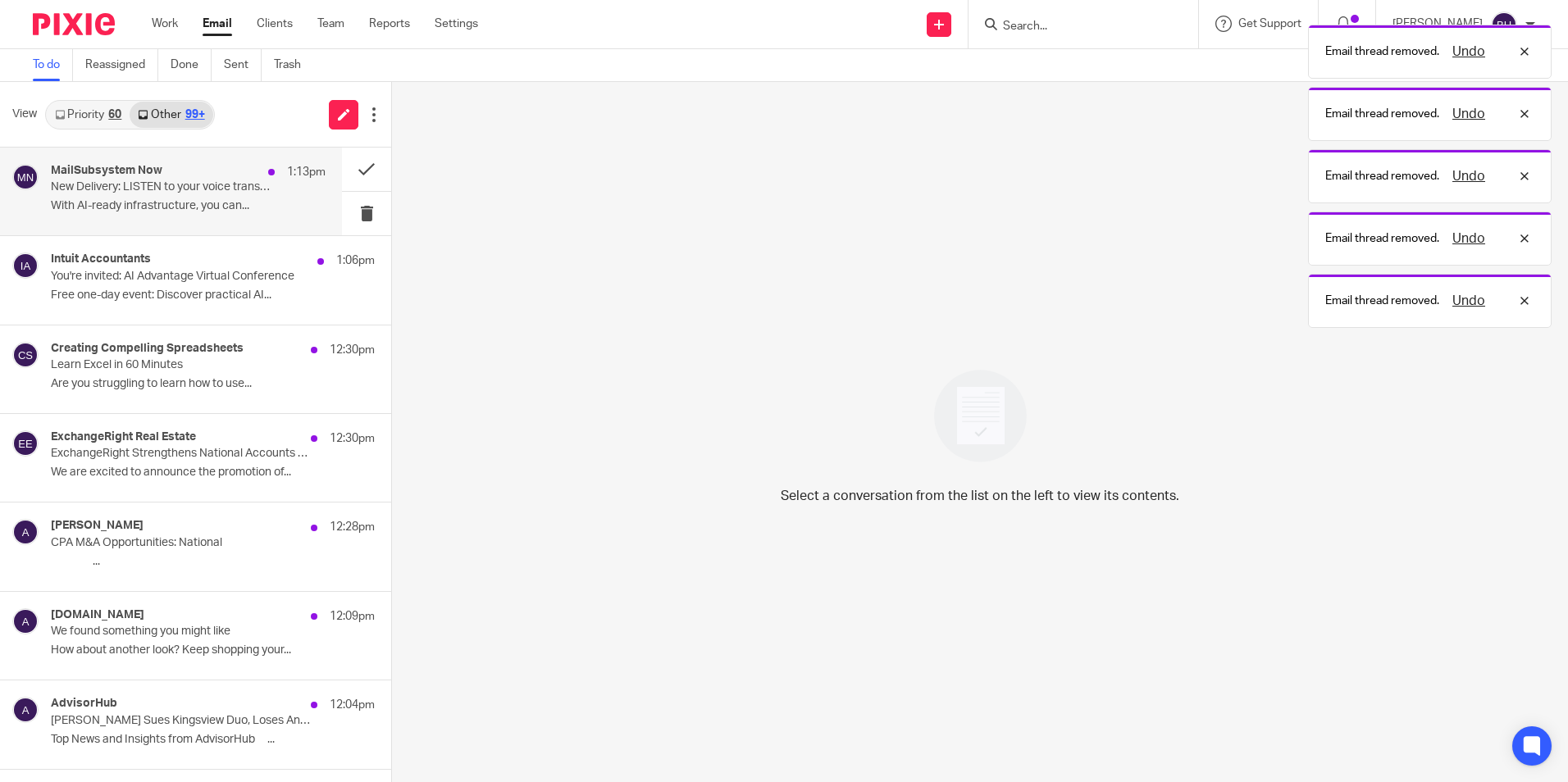
click at [213, 215] on div "MailSubsystem Now 1:13pm New Delivery: LISTEN to your voice transcript on 11/8/…" at bounding box center [187, 192] width 274 height 55
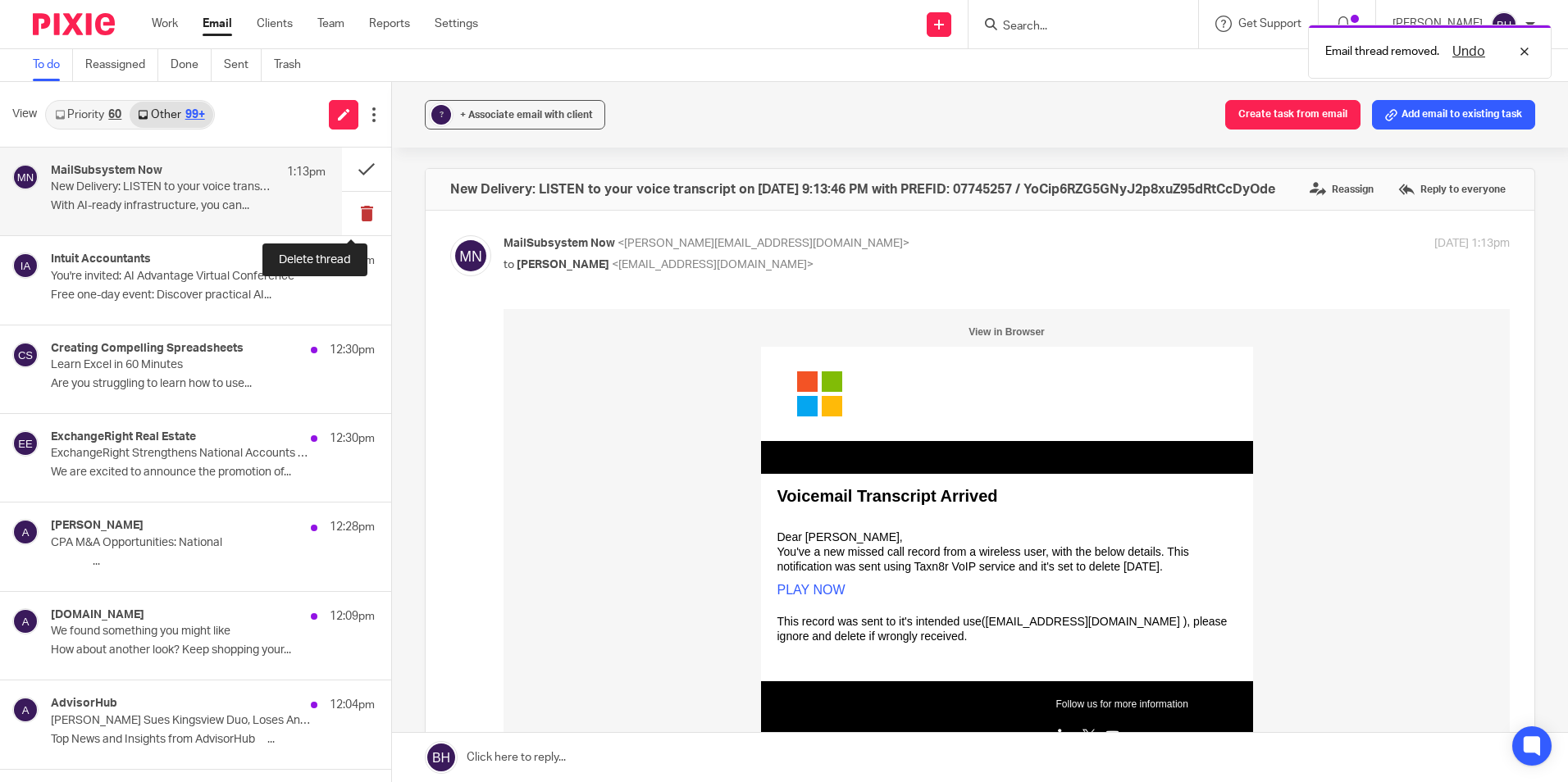
click at [353, 211] on button at bounding box center [367, 213] width 50 height 43
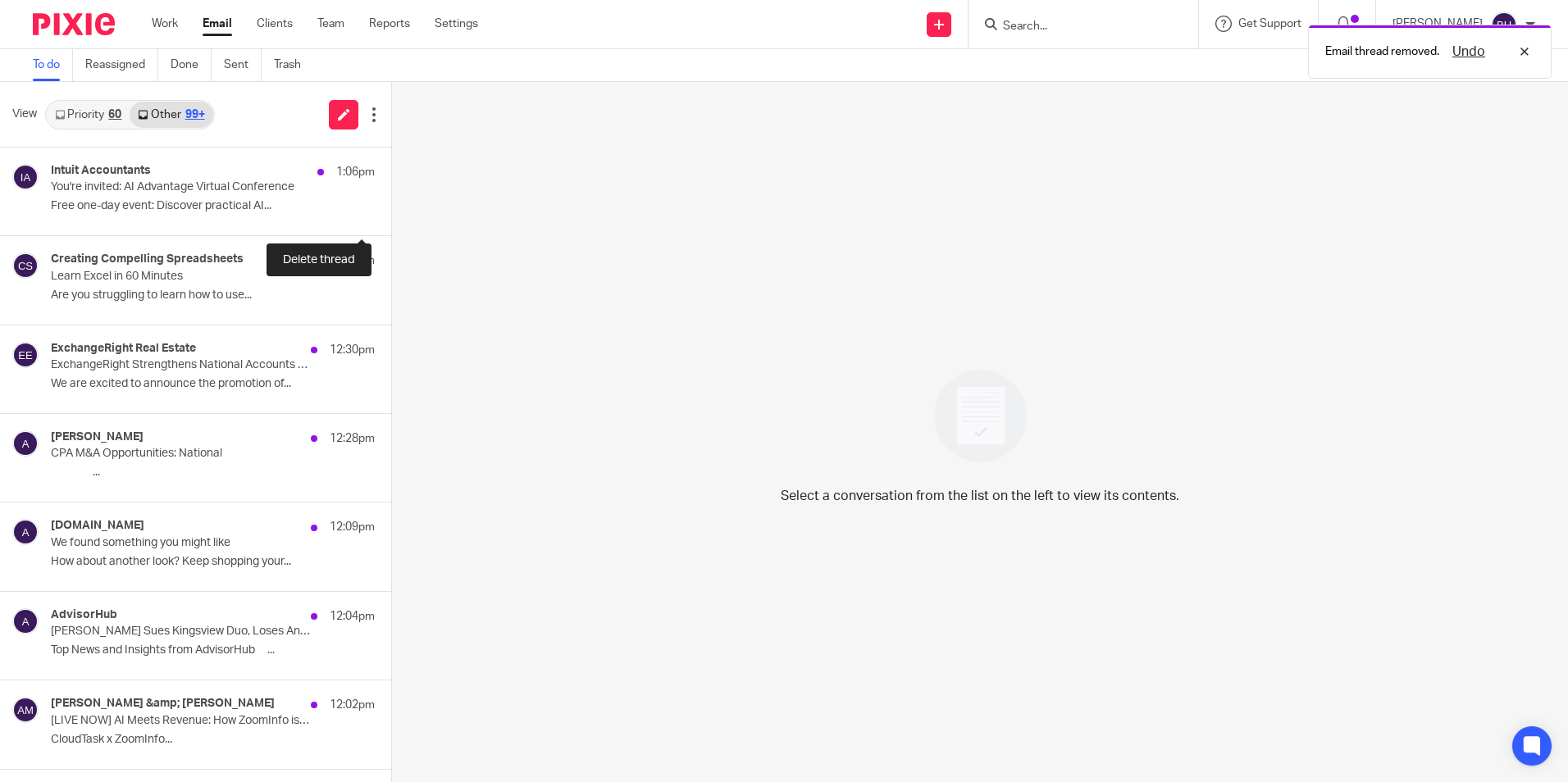
click at [391, 211] on button at bounding box center [398, 213] width 13 height 43
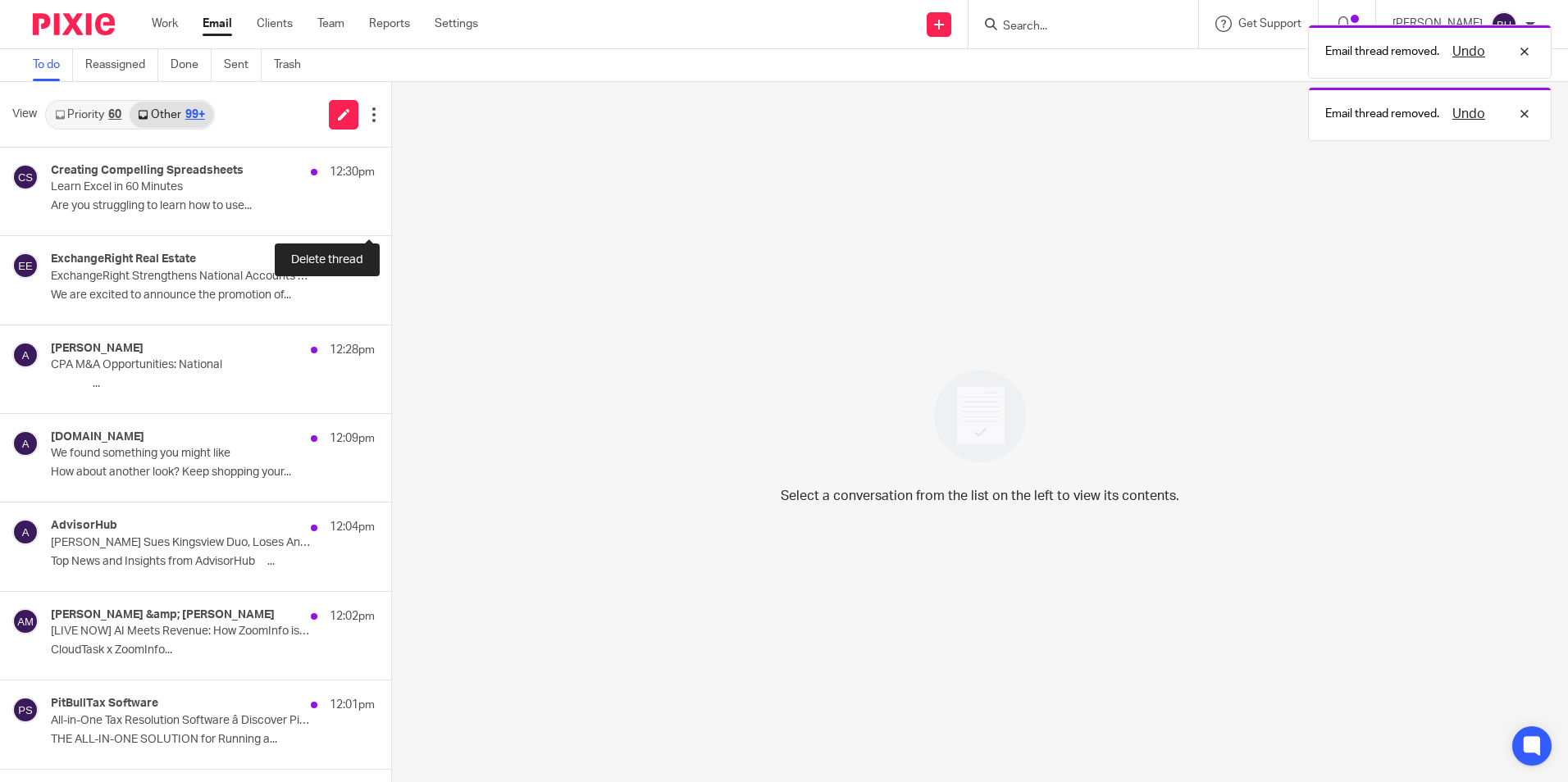
click at [391, 211] on button at bounding box center [398, 213] width 13 height 43
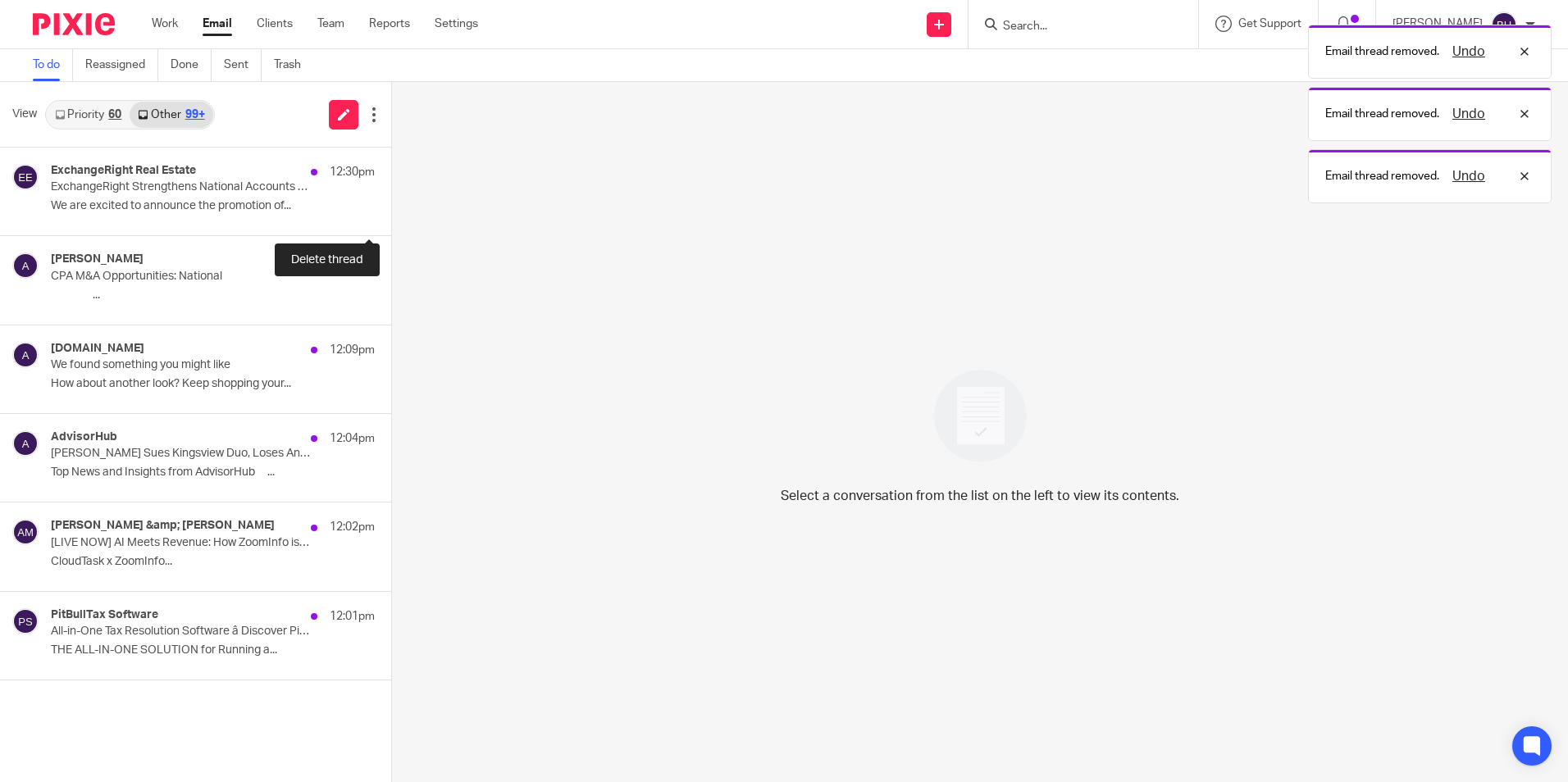
click at [391, 211] on button at bounding box center [398, 213] width 13 height 43
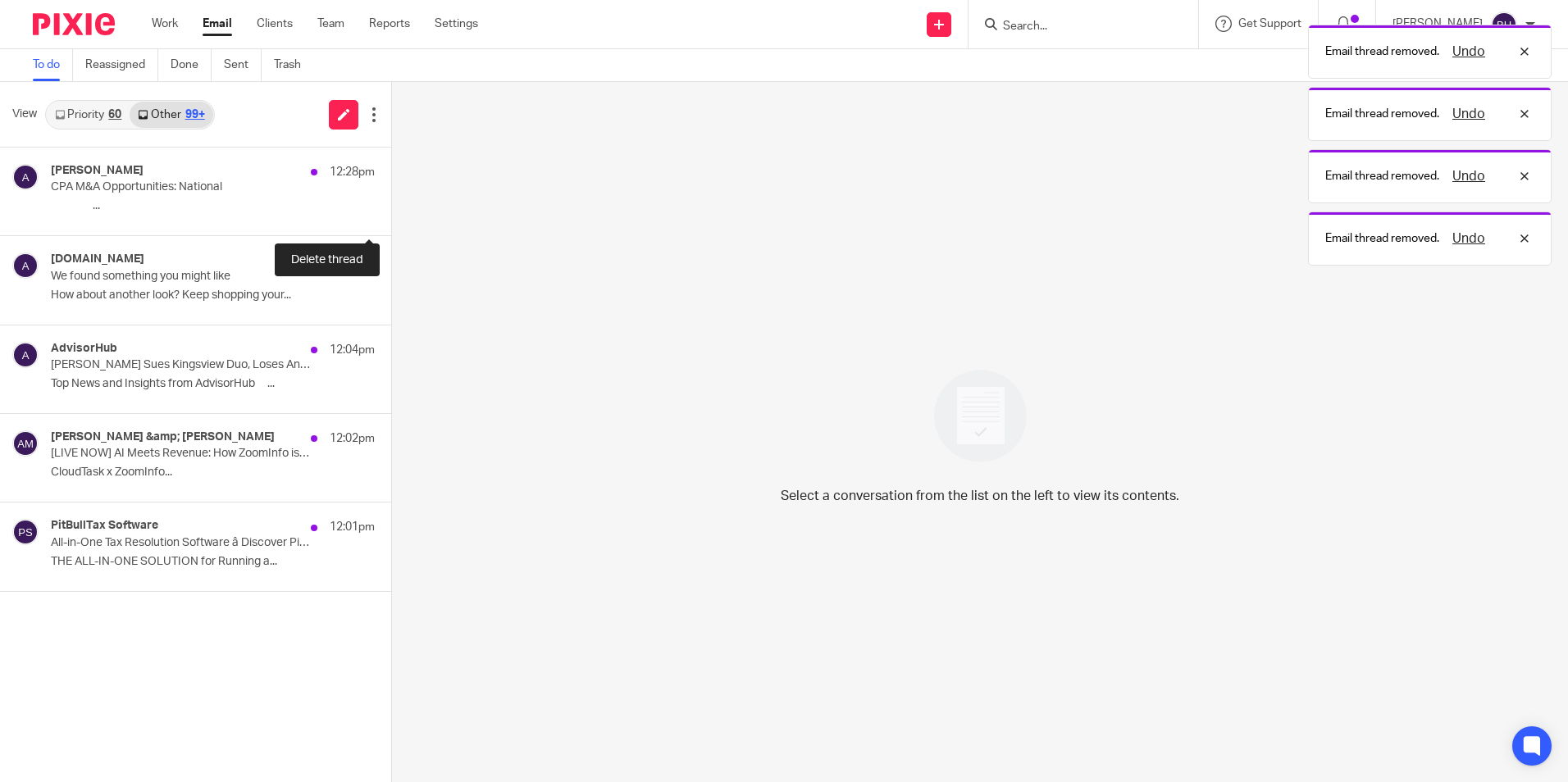
click at [391, 211] on button at bounding box center [398, 213] width 13 height 43
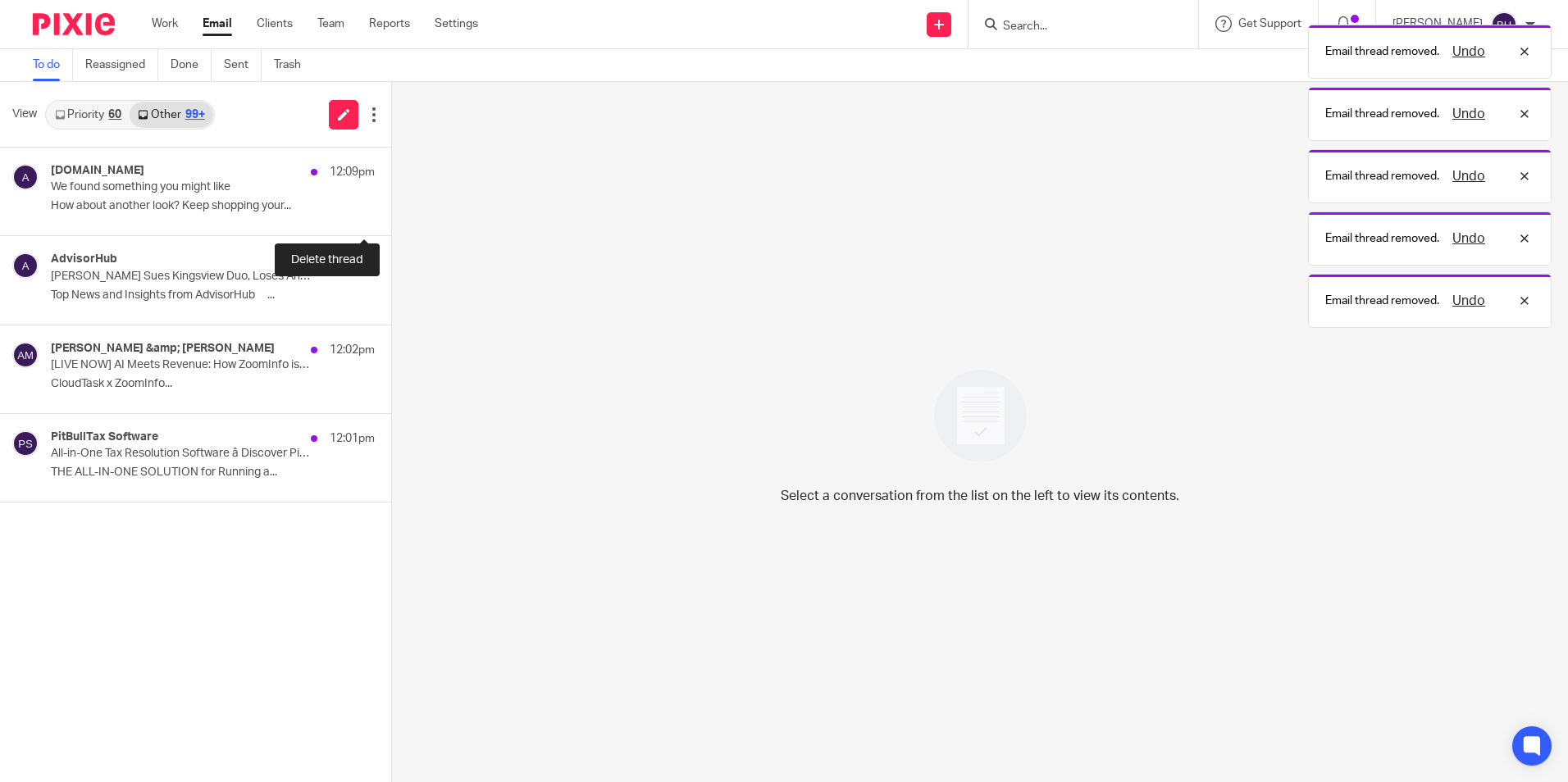
click at [391, 211] on button at bounding box center [398, 213] width 13 height 43
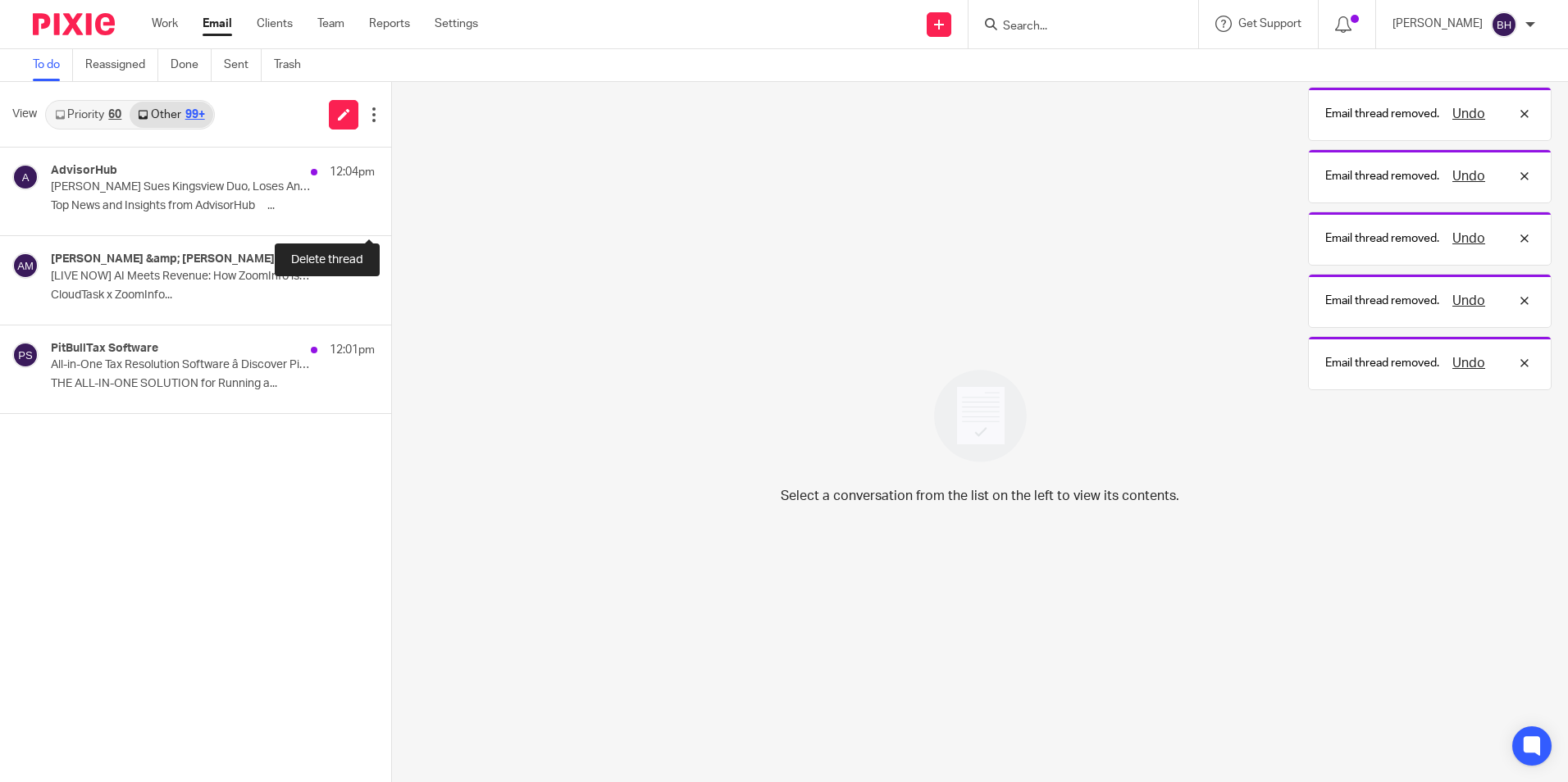
click at [391, 211] on button at bounding box center [398, 213] width 13 height 43
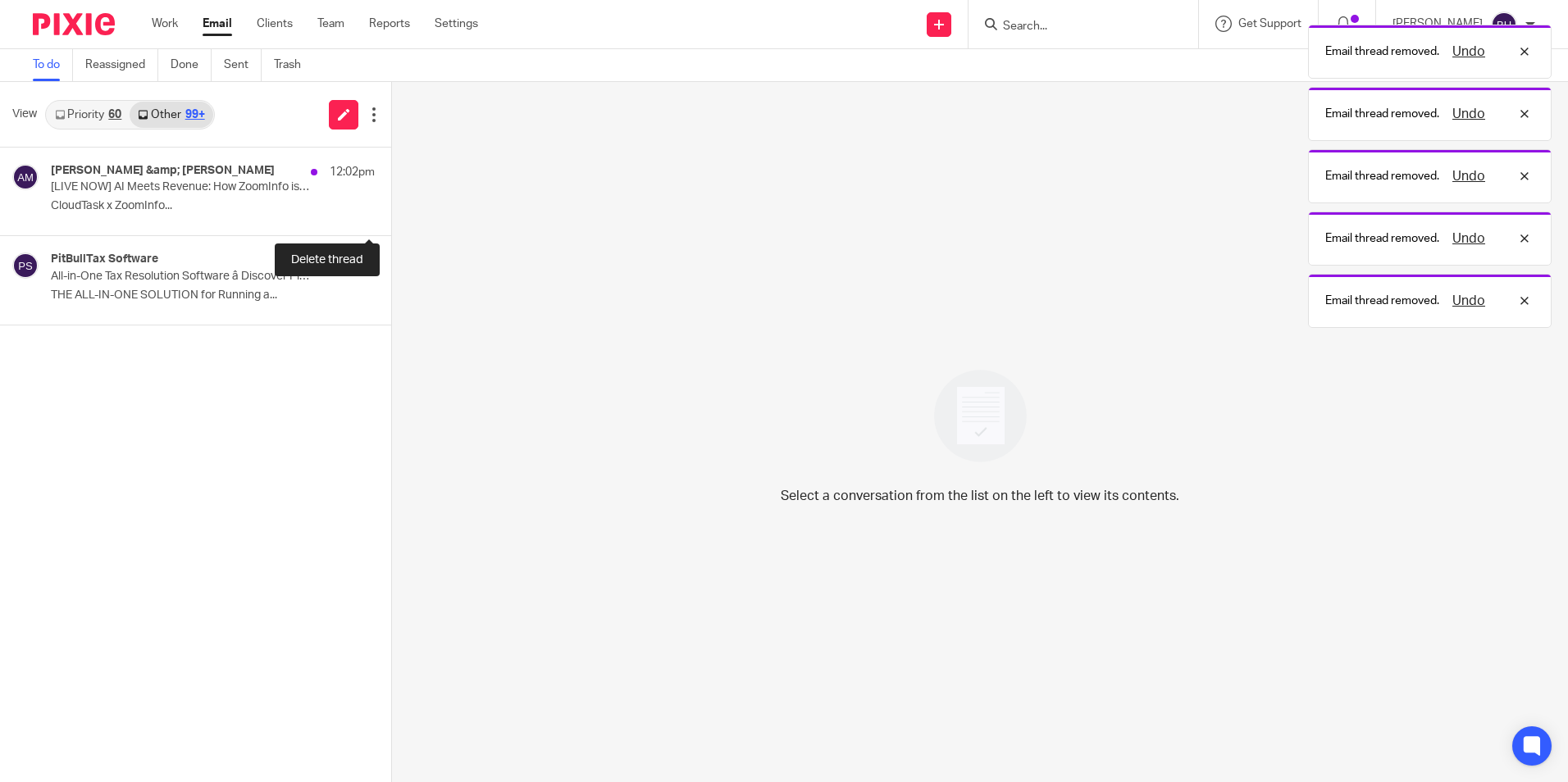
click at [391, 211] on button at bounding box center [398, 213] width 13 height 43
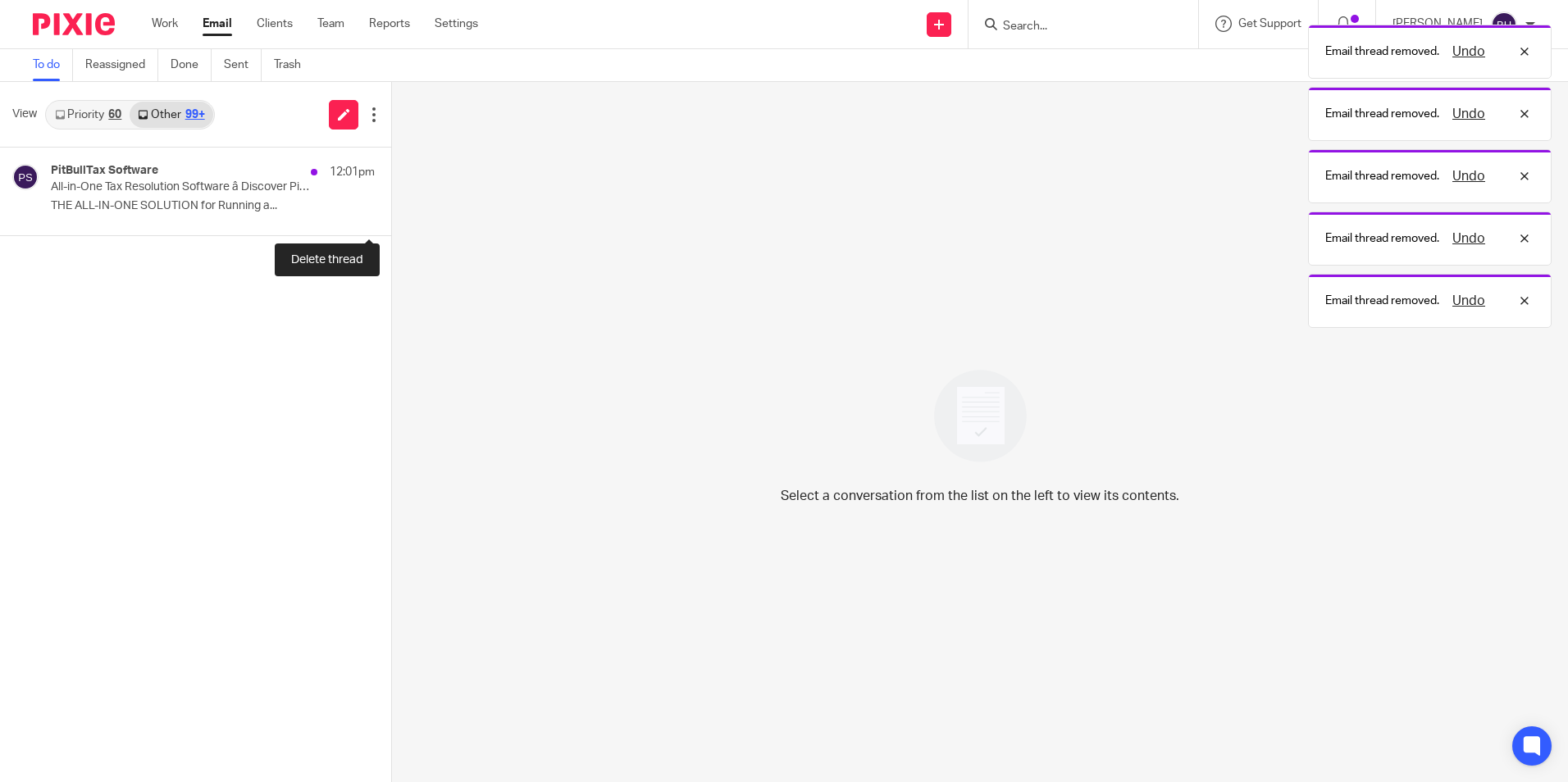
click at [391, 211] on button at bounding box center [398, 213] width 13 height 43
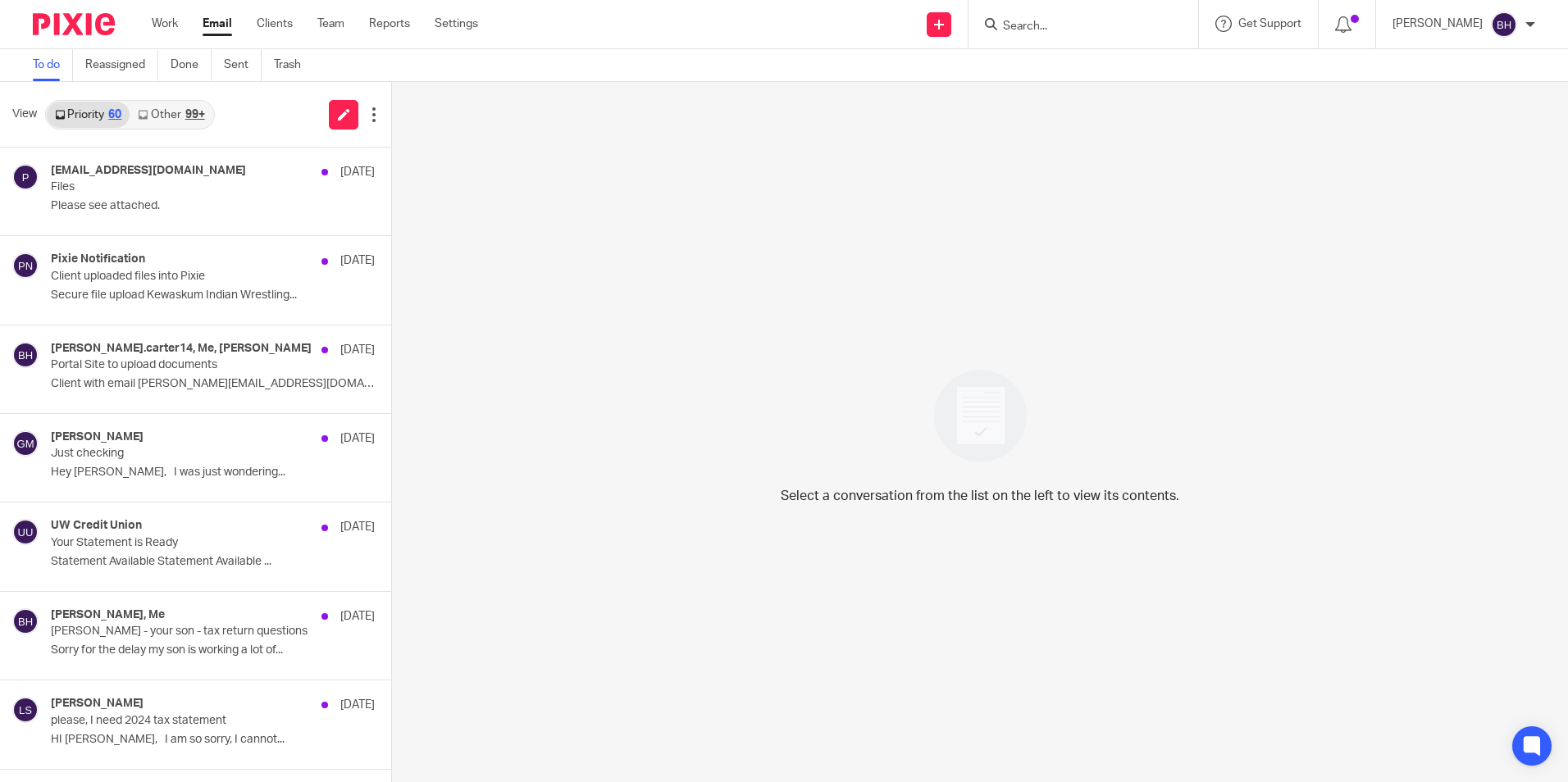
click at [181, 119] on link "Other 99+" at bounding box center [171, 115] width 83 height 27
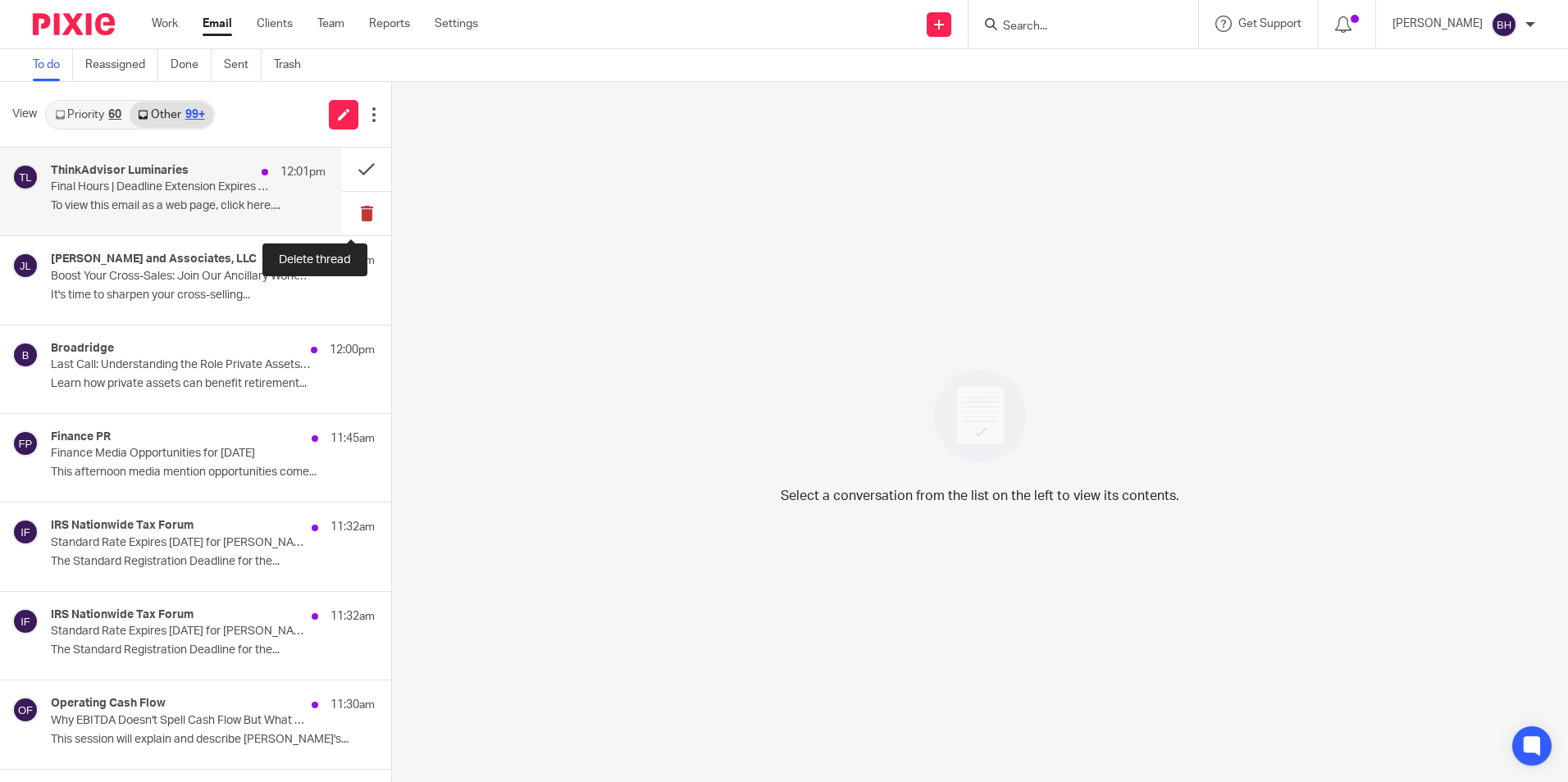
click at [349, 212] on button at bounding box center [367, 213] width 50 height 43
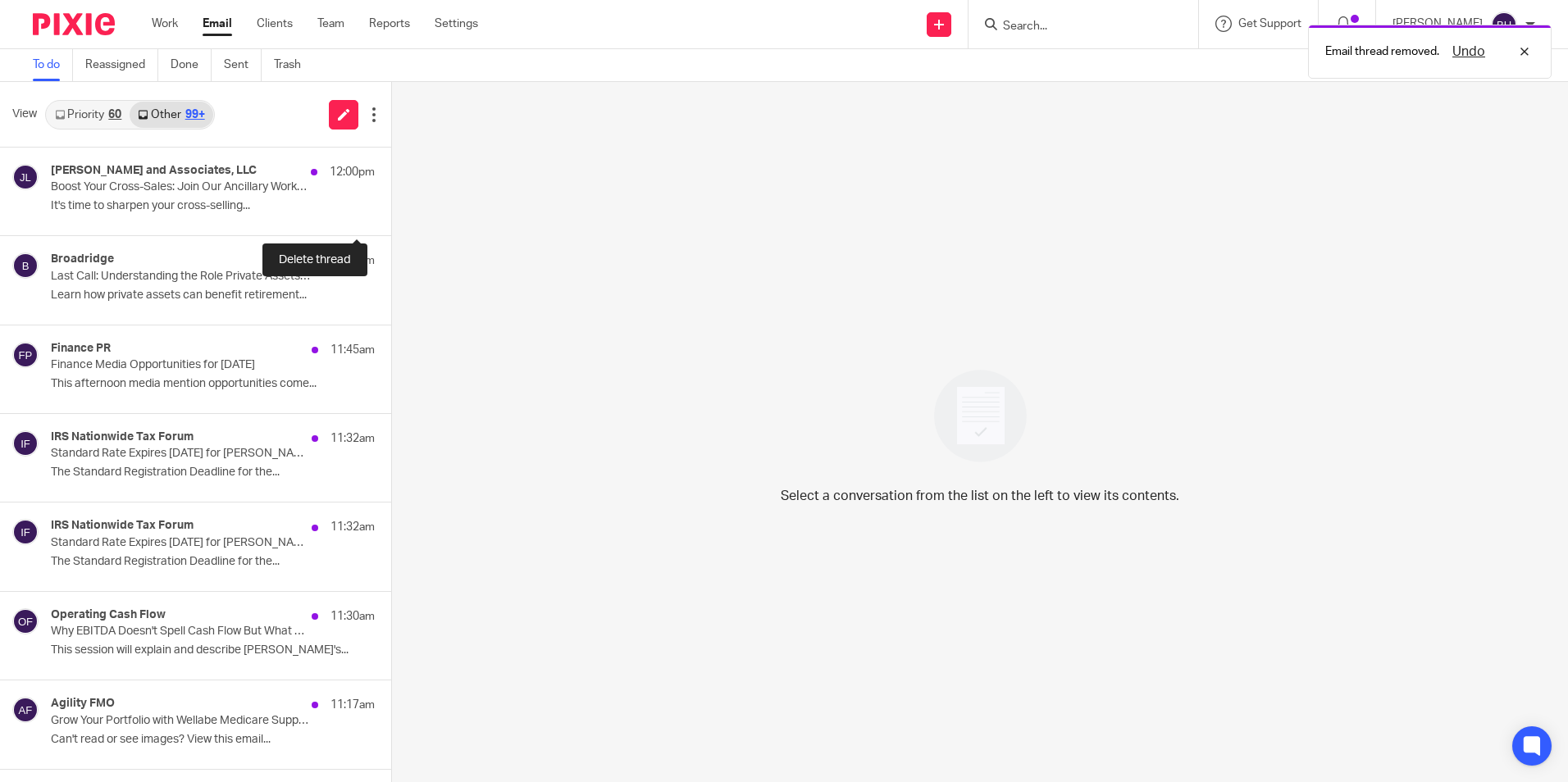
click at [391, 212] on button at bounding box center [398, 213] width 13 height 43
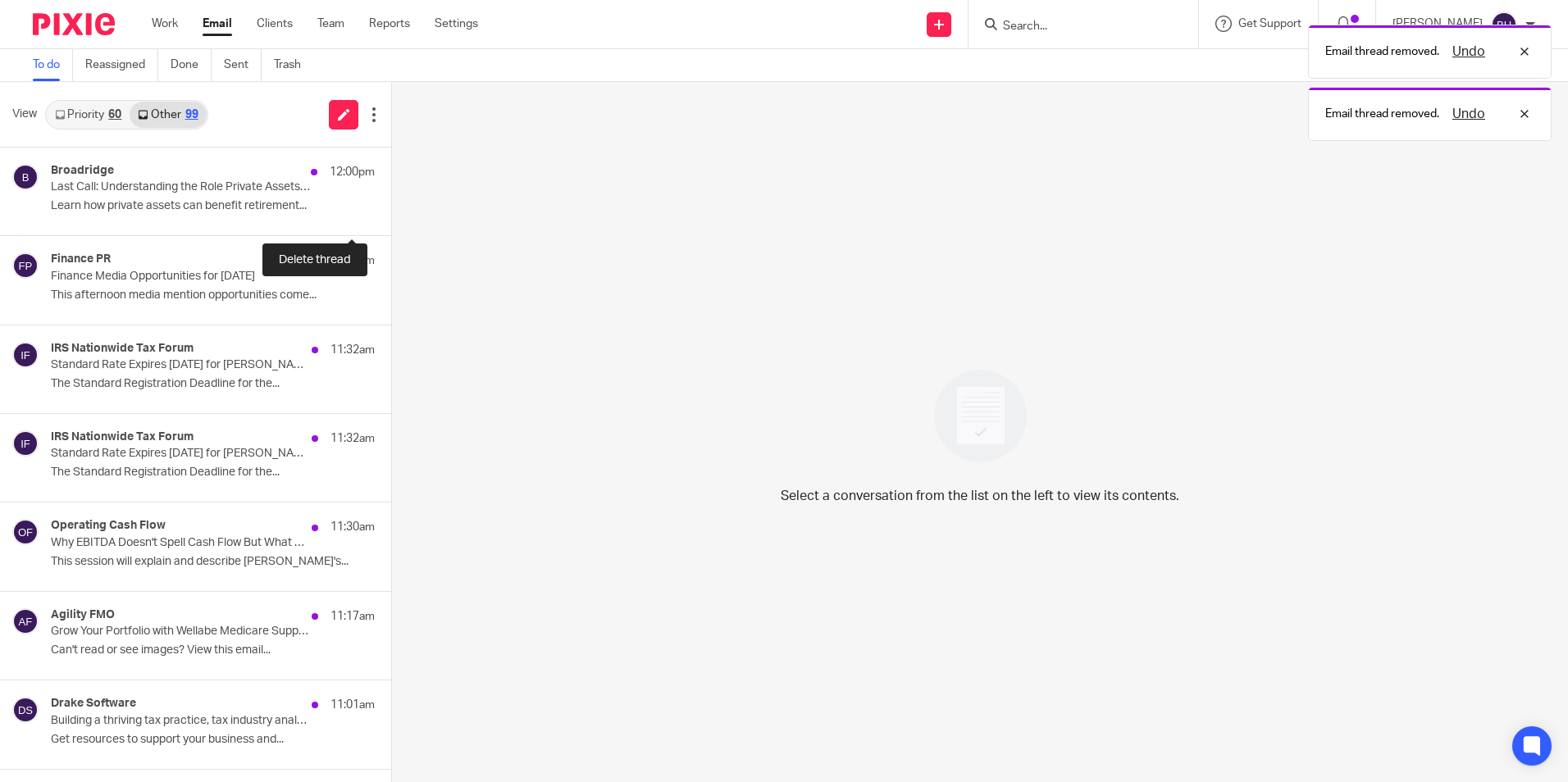
click at [391, 212] on button at bounding box center [398, 213] width 13 height 43
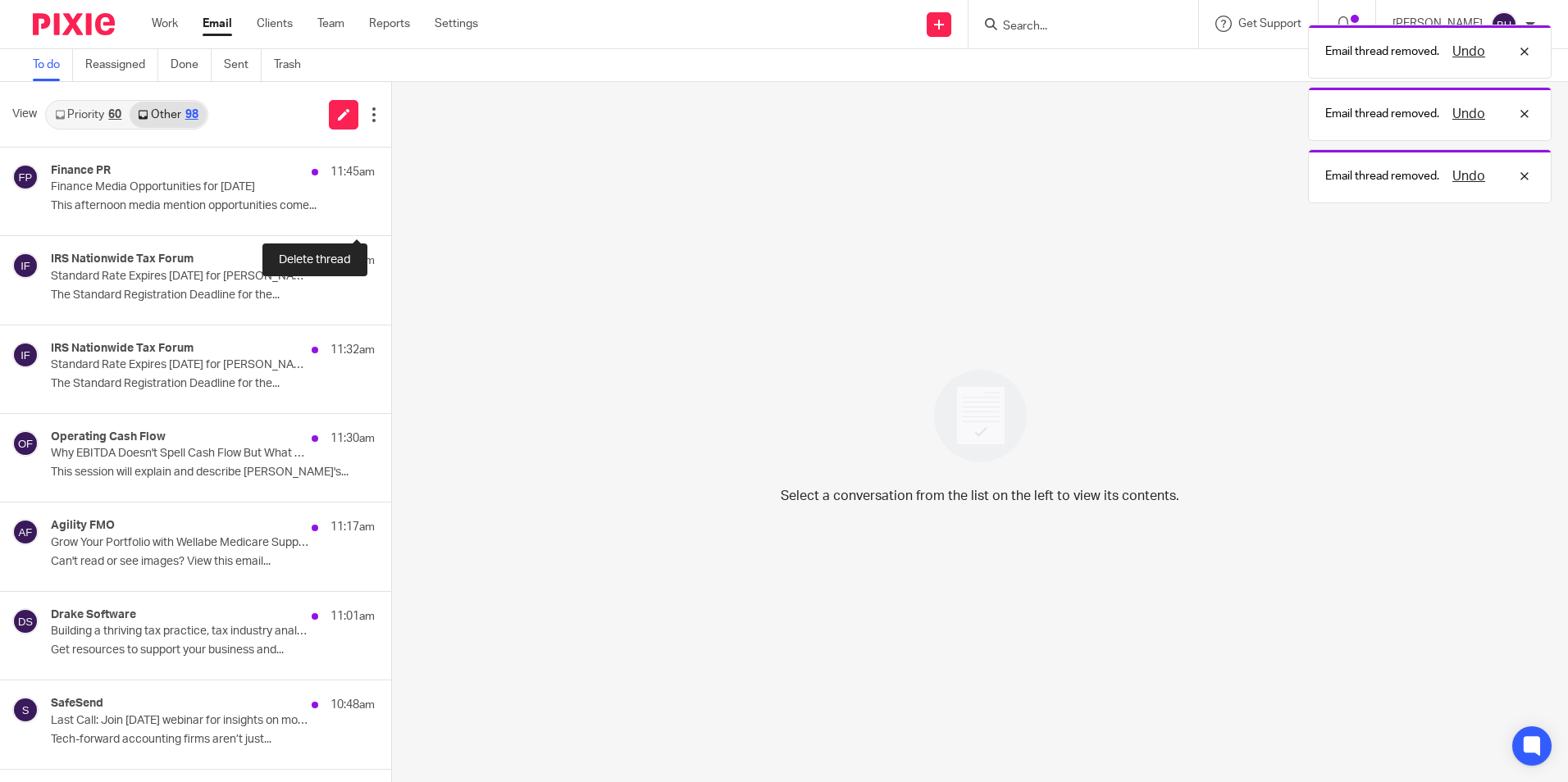
click at [391, 212] on button at bounding box center [398, 213] width 13 height 43
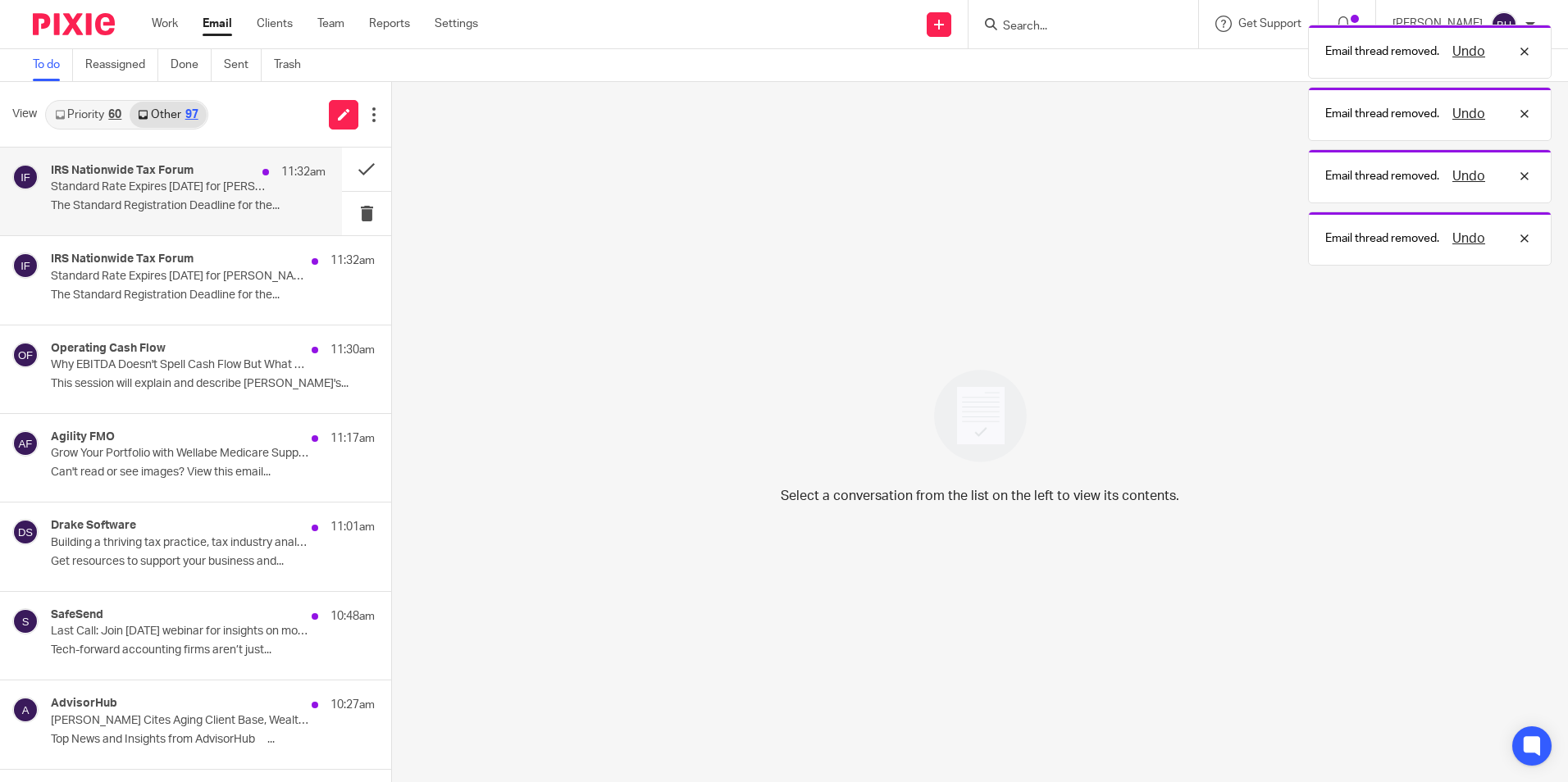
click at [264, 212] on p "The Standard Registration Deadline for the..." at bounding box center [187, 206] width 274 height 14
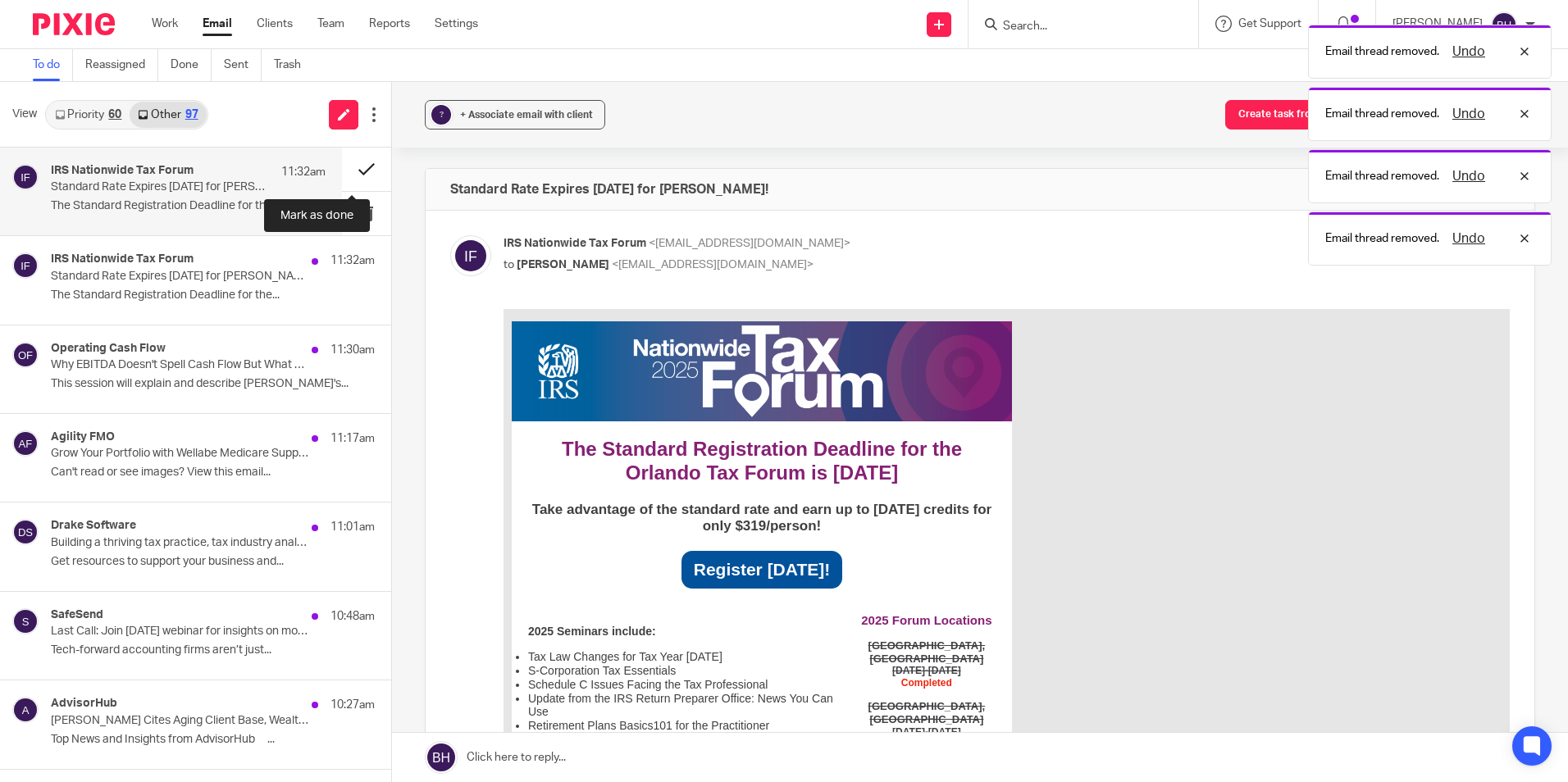
click at [350, 171] on button at bounding box center [367, 169] width 50 height 43
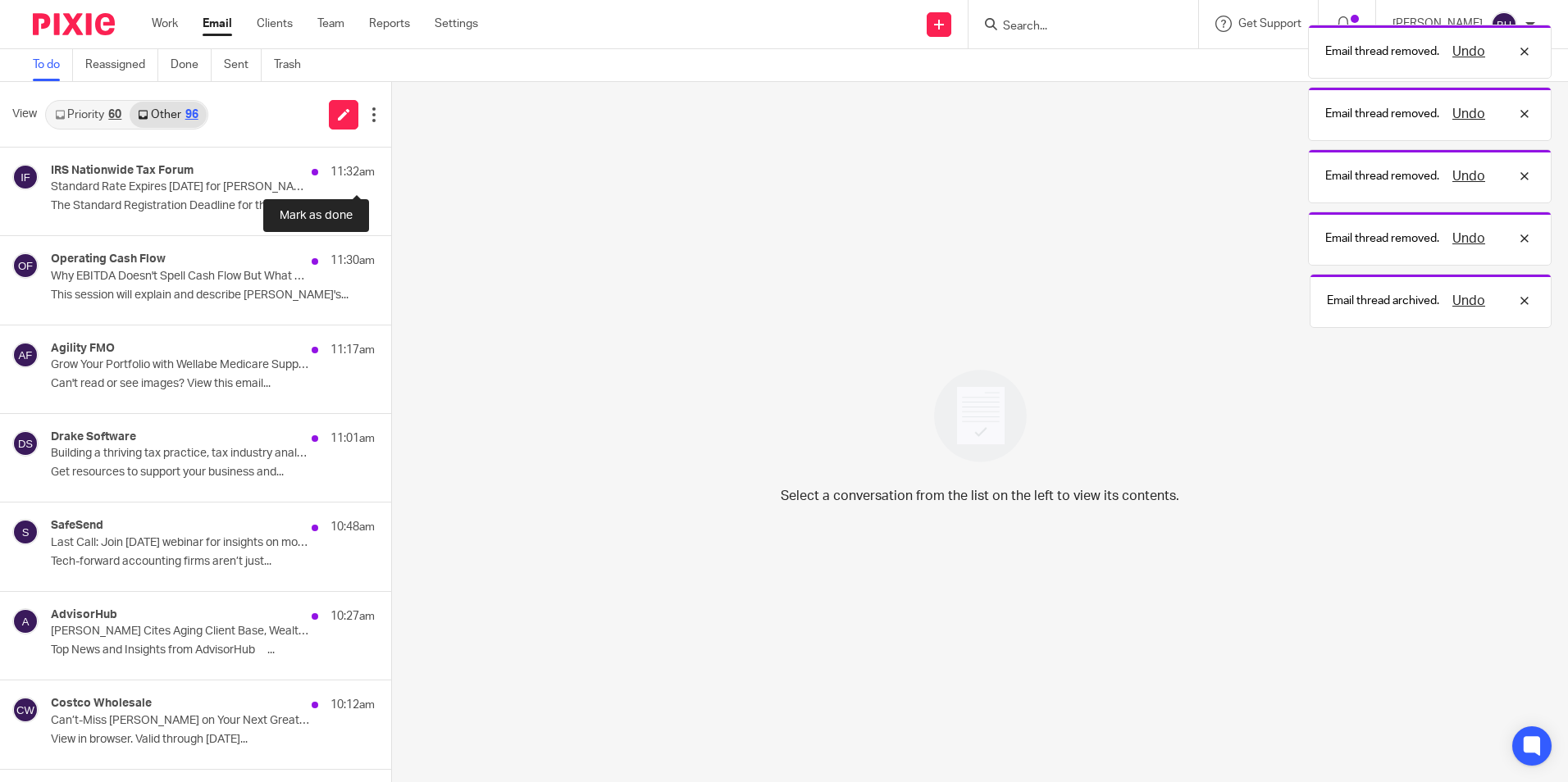
click at [391, 171] on button at bounding box center [398, 169] width 13 height 43
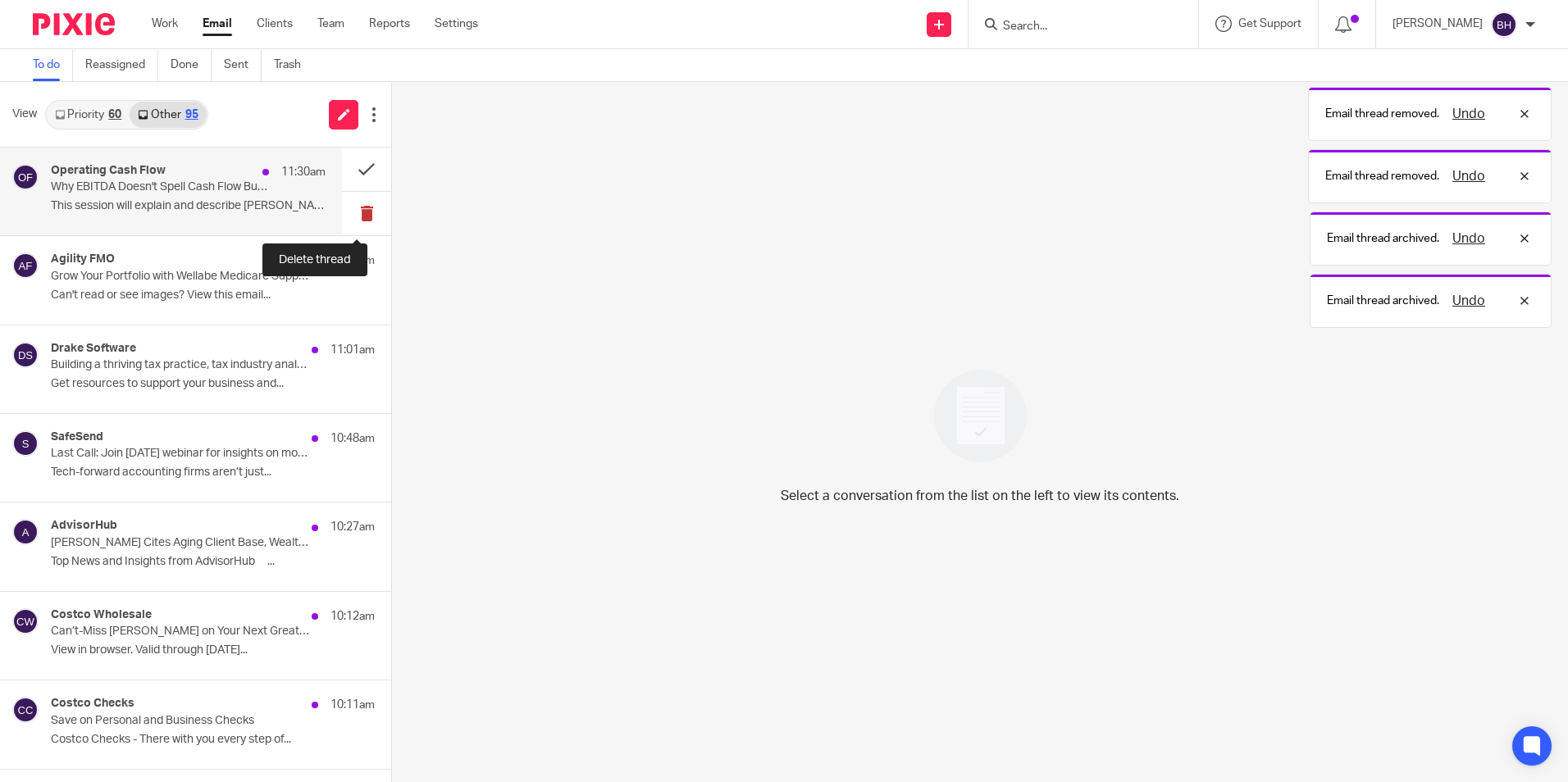
click at [344, 216] on button at bounding box center [367, 213] width 50 height 43
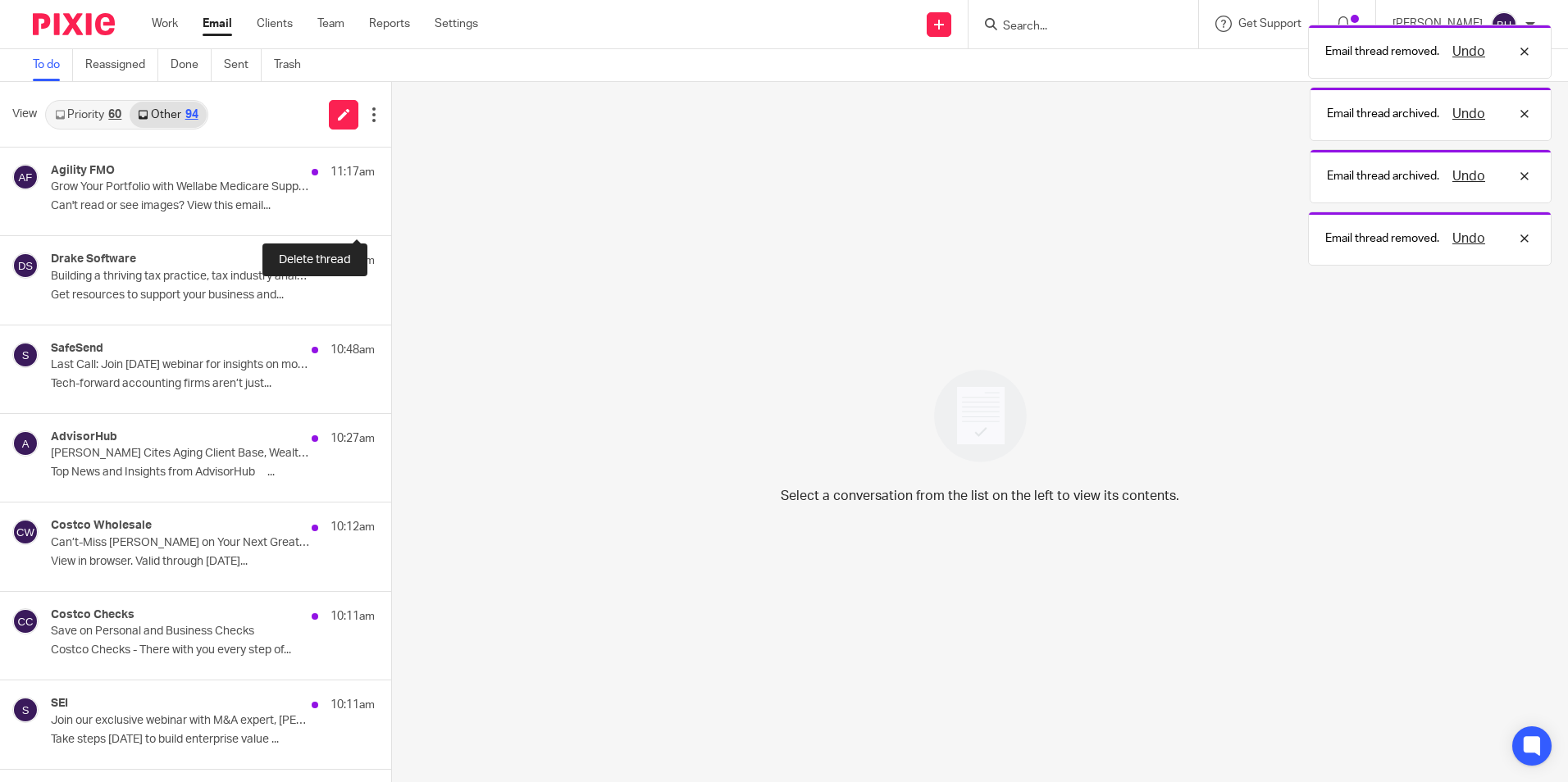
click at [391, 216] on button at bounding box center [398, 213] width 13 height 43
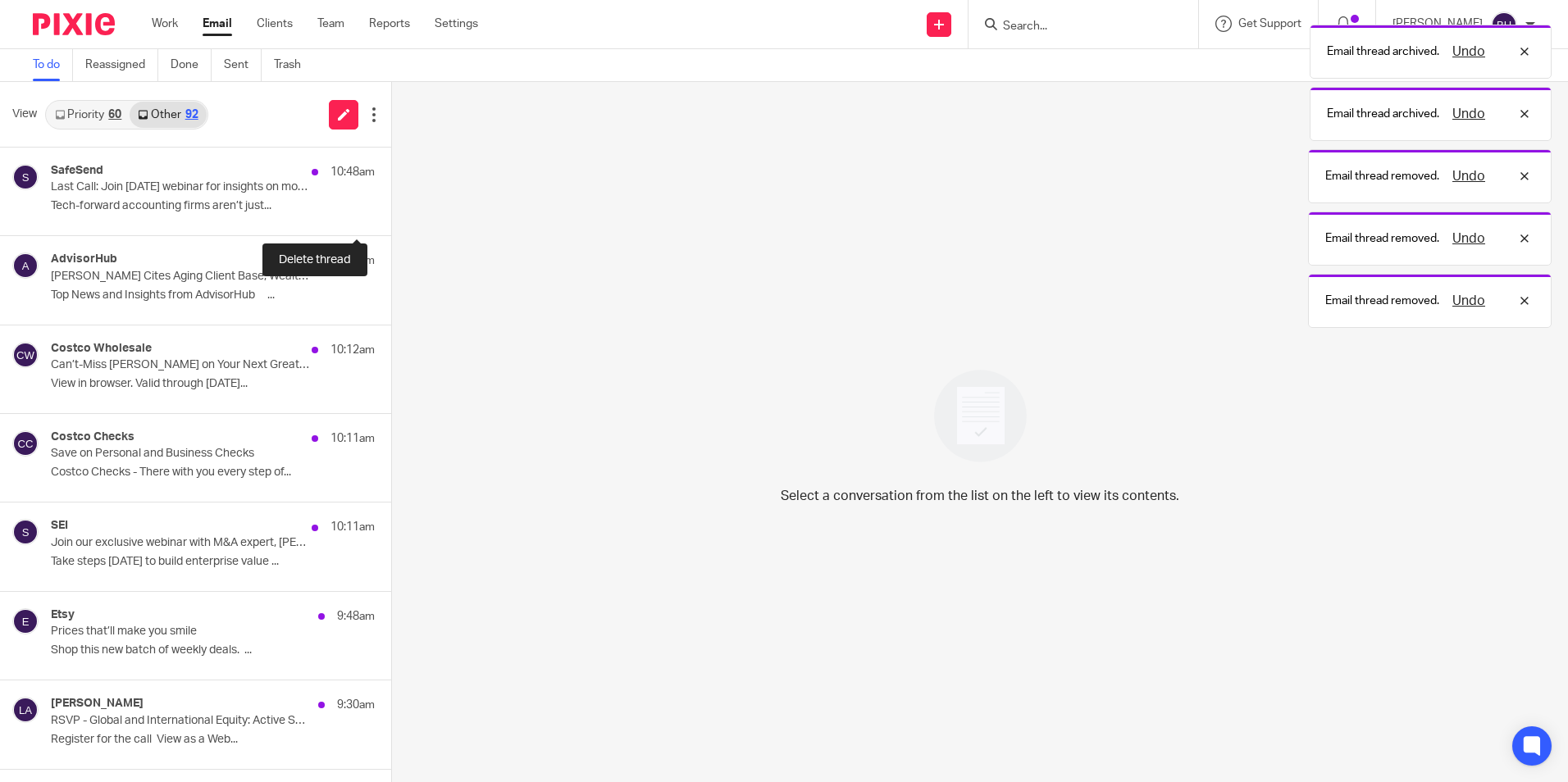
click at [391, 216] on button at bounding box center [398, 213] width 13 height 43
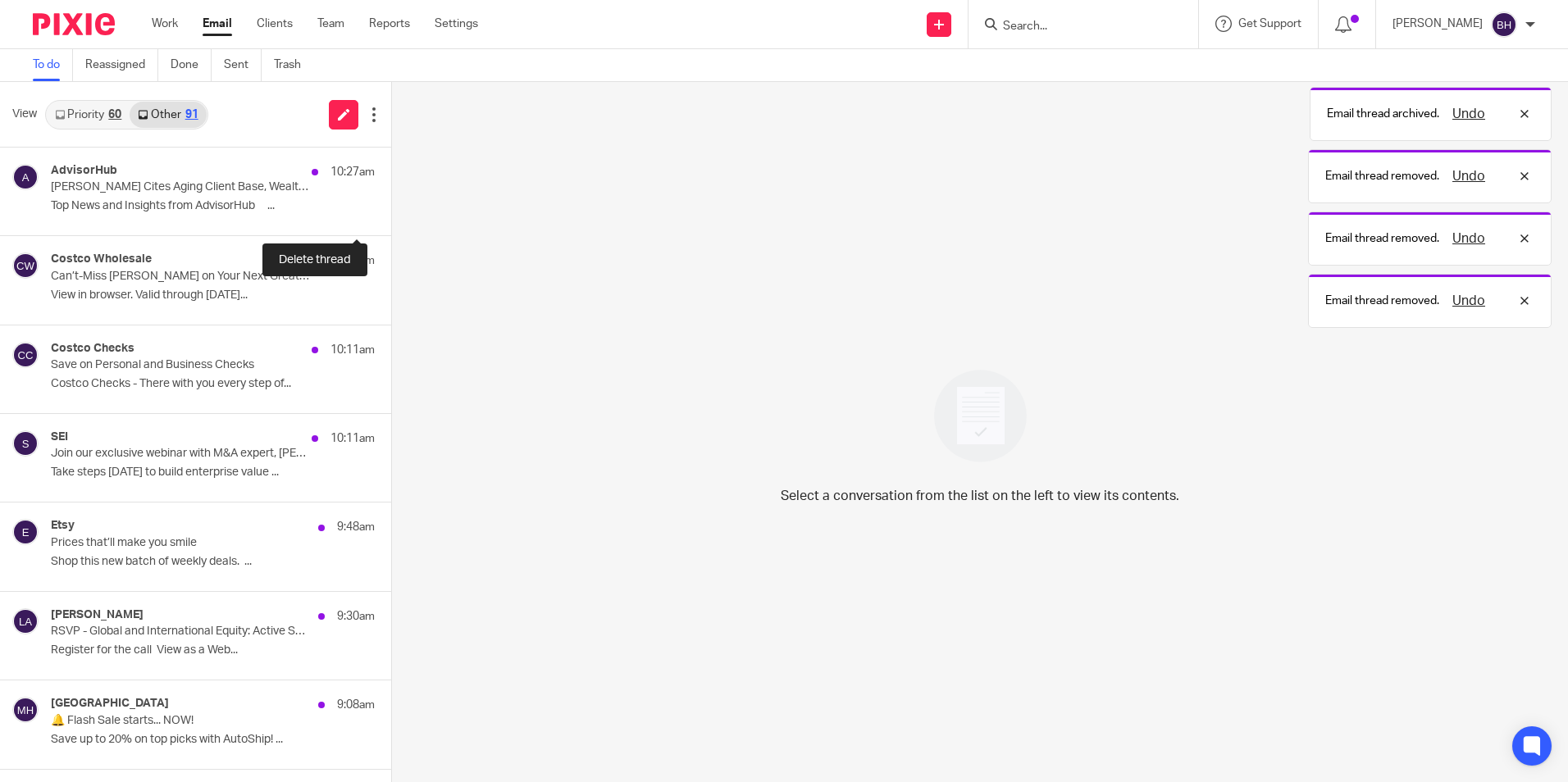
click at [391, 216] on button at bounding box center [398, 213] width 13 height 43
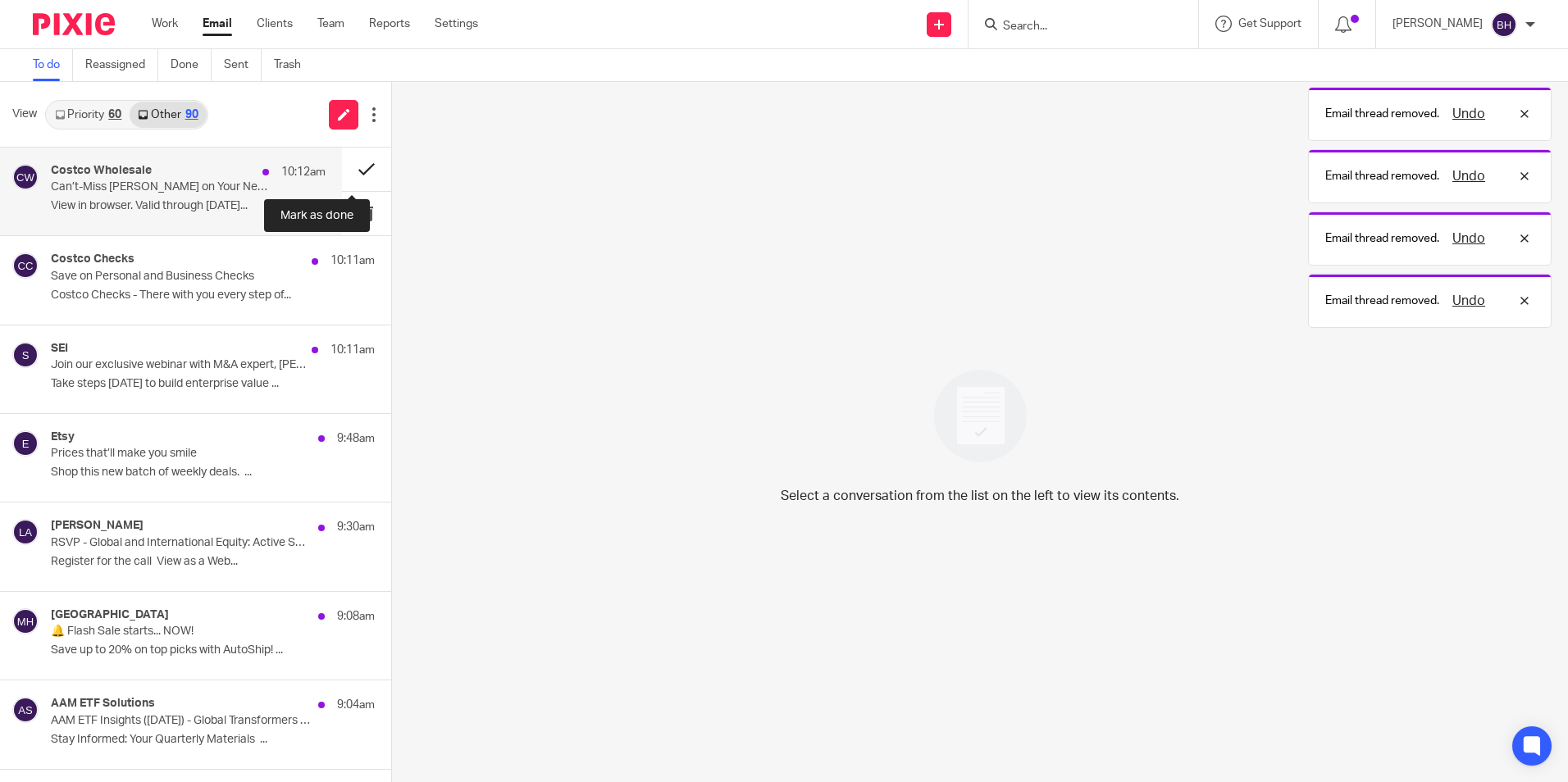
click at [346, 173] on button at bounding box center [367, 169] width 50 height 43
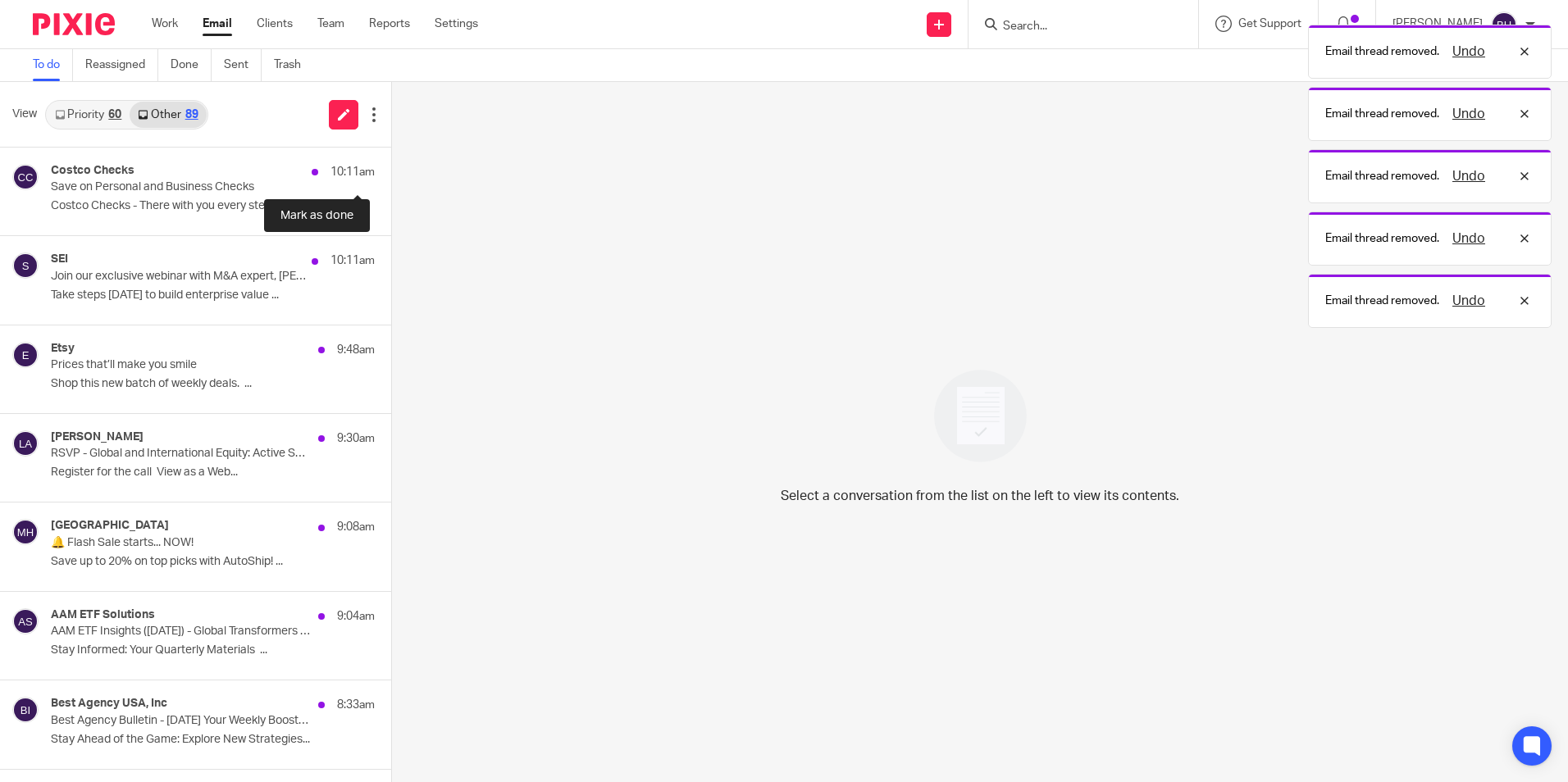
click at [391, 173] on button at bounding box center [398, 169] width 13 height 43
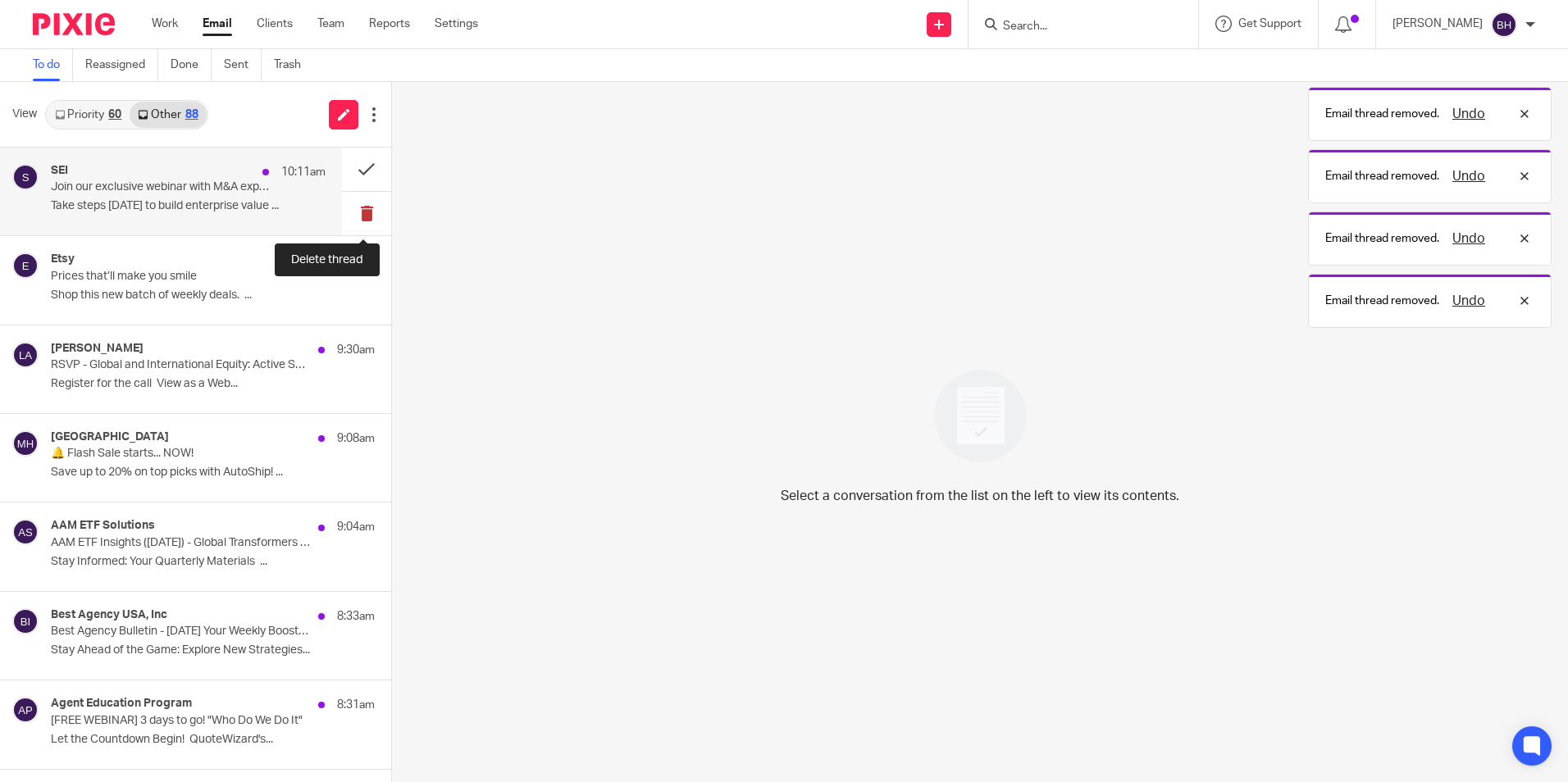
click at [347, 211] on button at bounding box center [367, 213] width 50 height 43
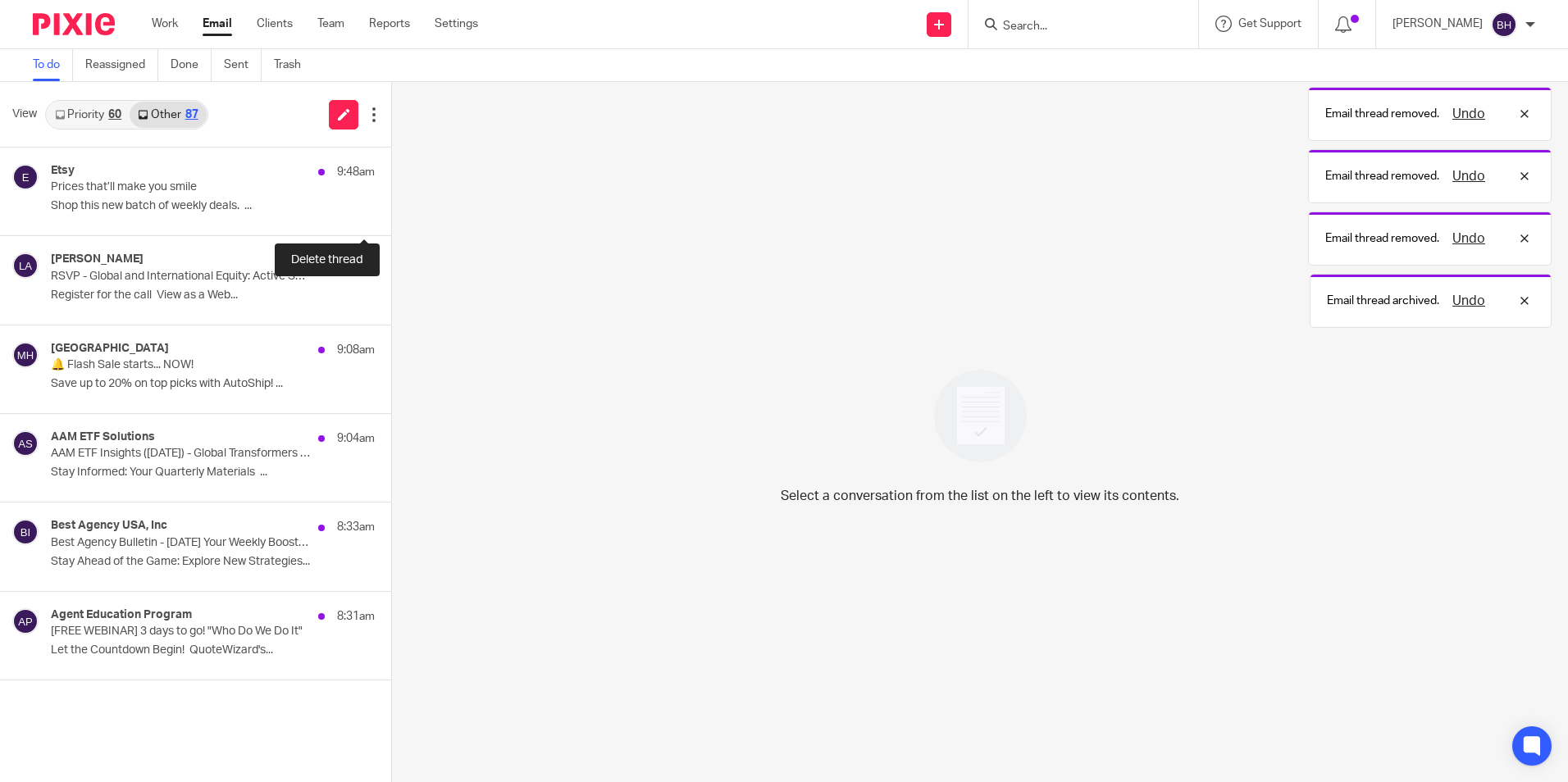
click at [391, 211] on button at bounding box center [398, 213] width 13 height 43
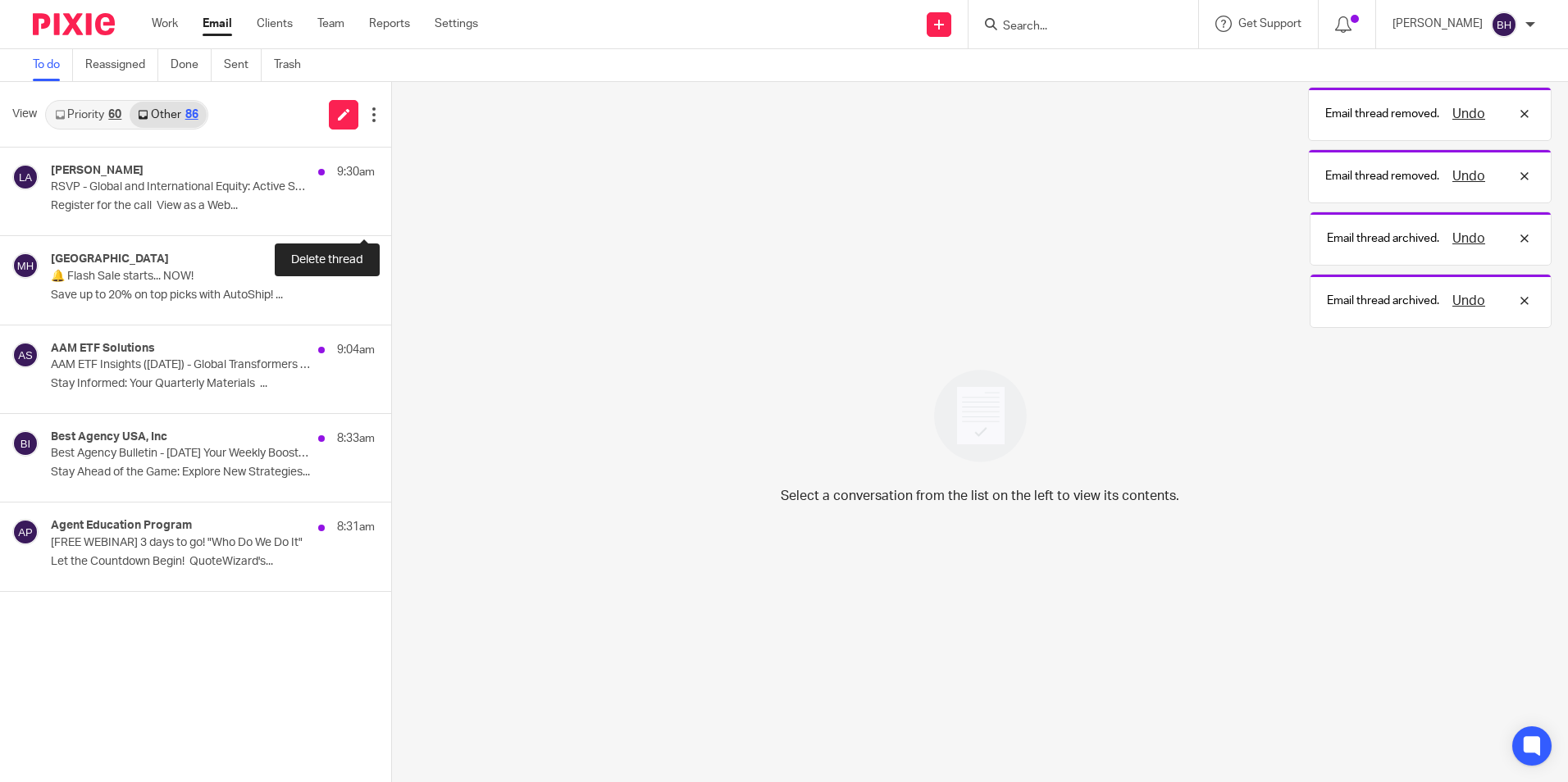
click at [391, 211] on button at bounding box center [398, 213] width 13 height 43
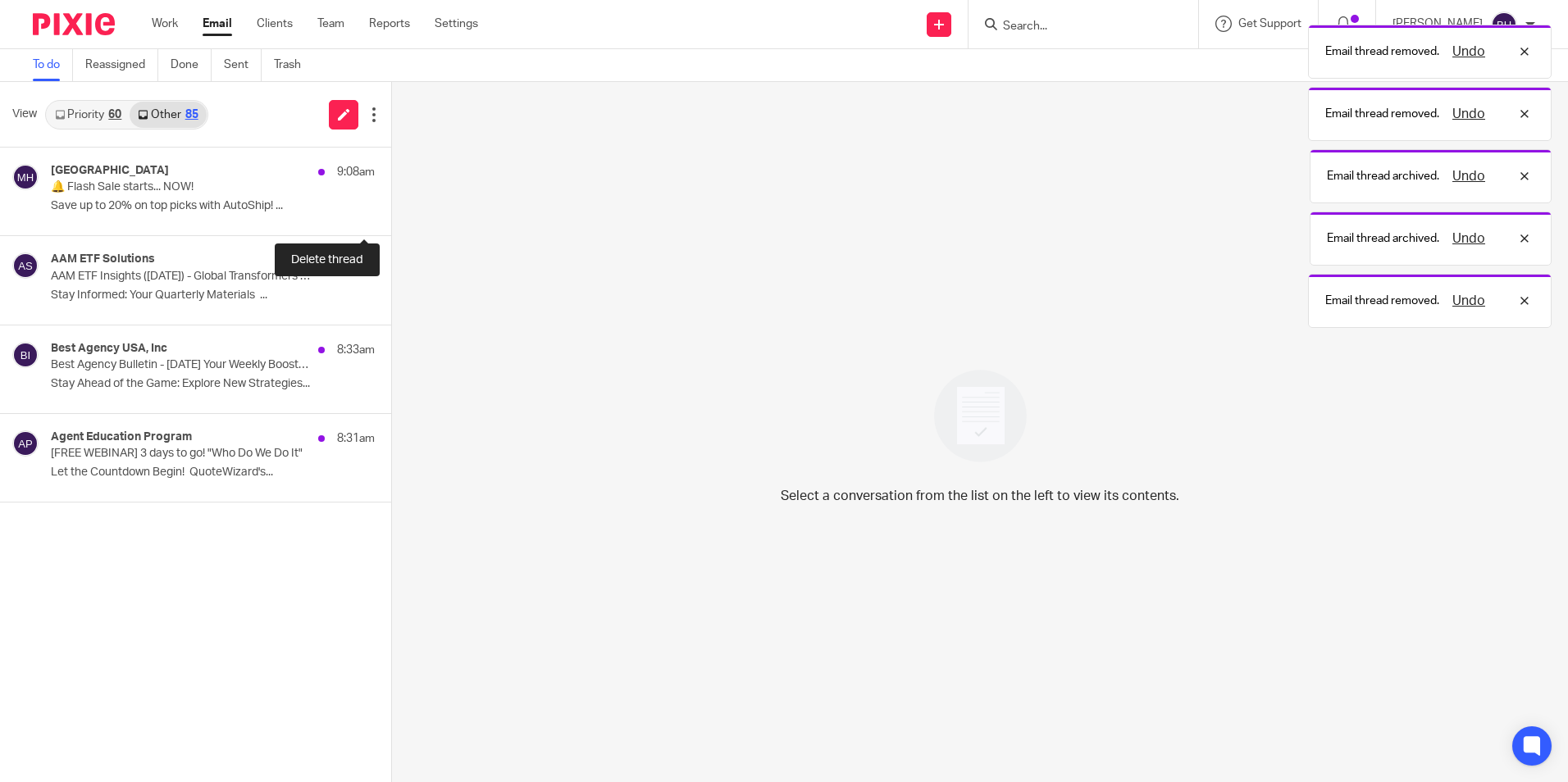
click at [391, 211] on button at bounding box center [398, 213] width 13 height 43
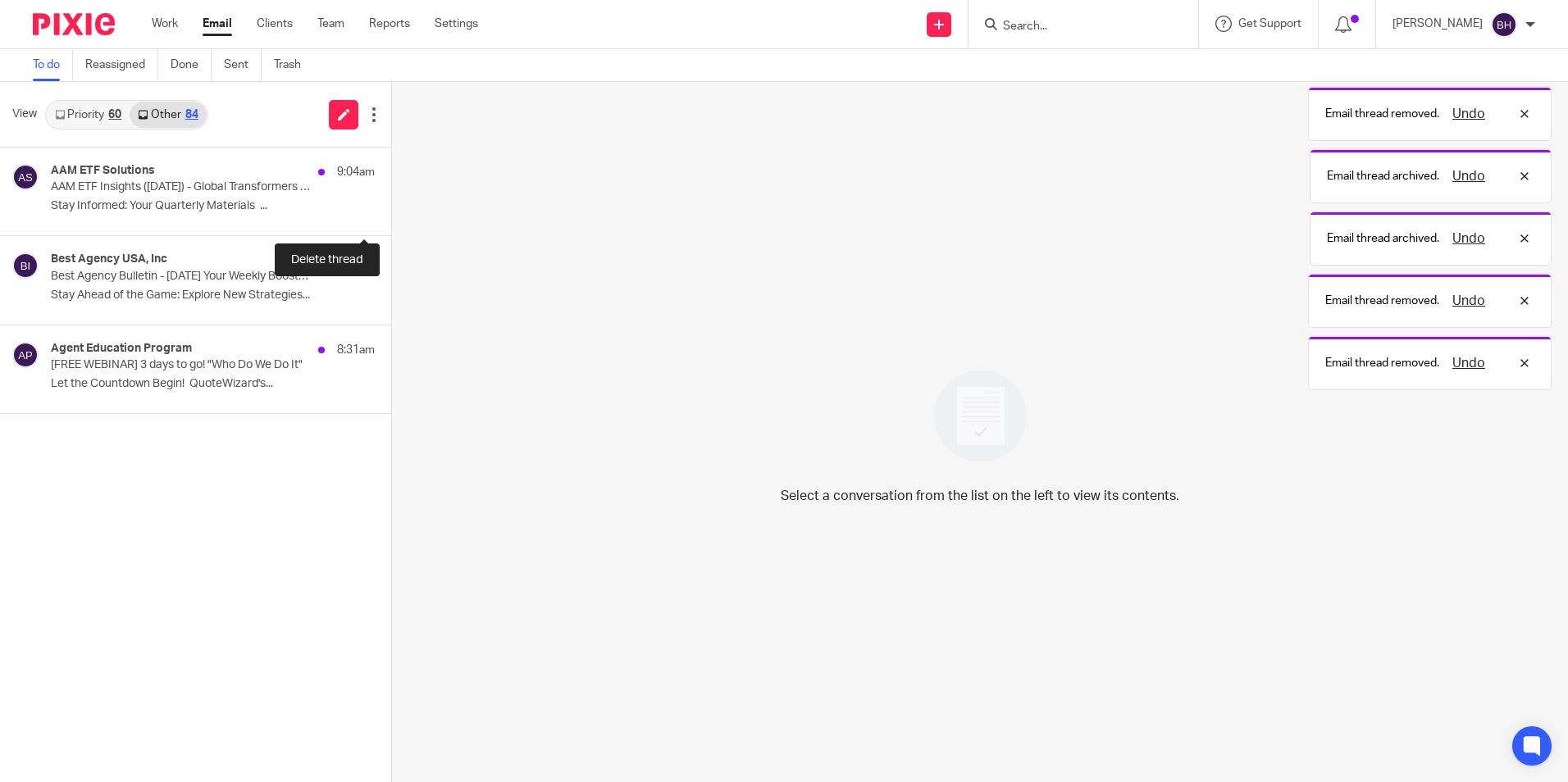
click at [391, 211] on button at bounding box center [398, 213] width 13 height 43
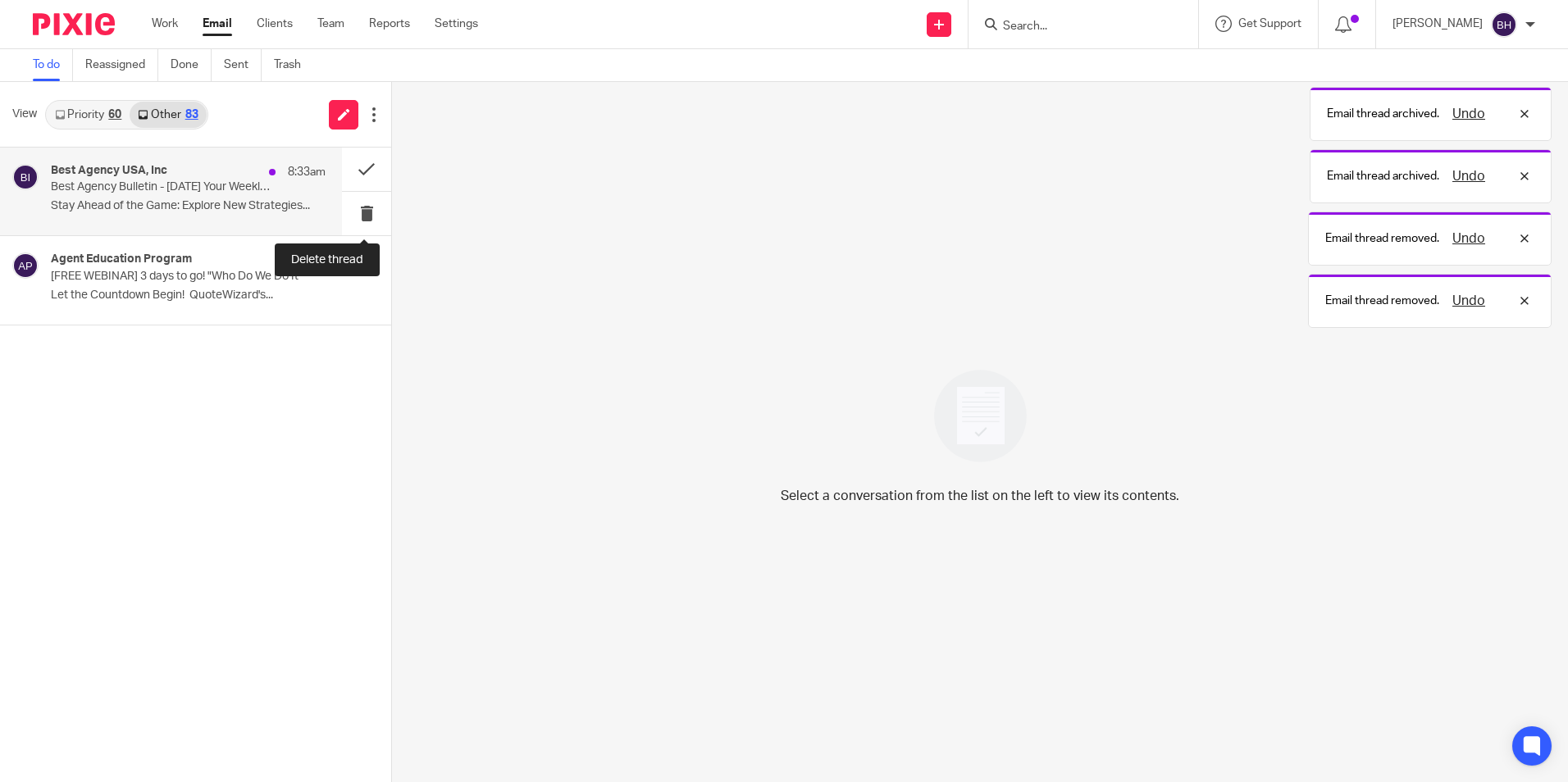
click at [349, 211] on button at bounding box center [367, 213] width 50 height 43
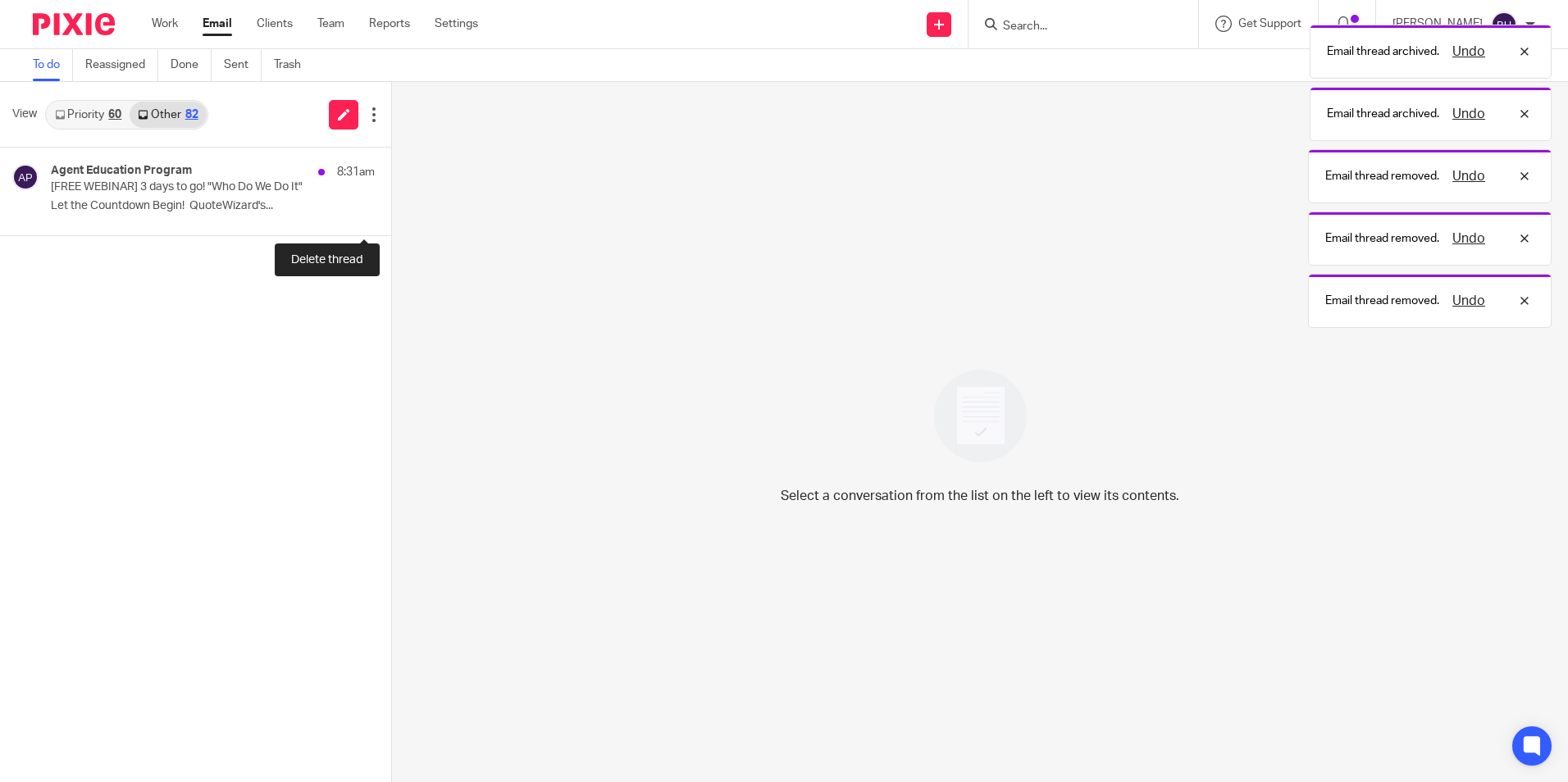
click at [391, 211] on button at bounding box center [398, 213] width 13 height 43
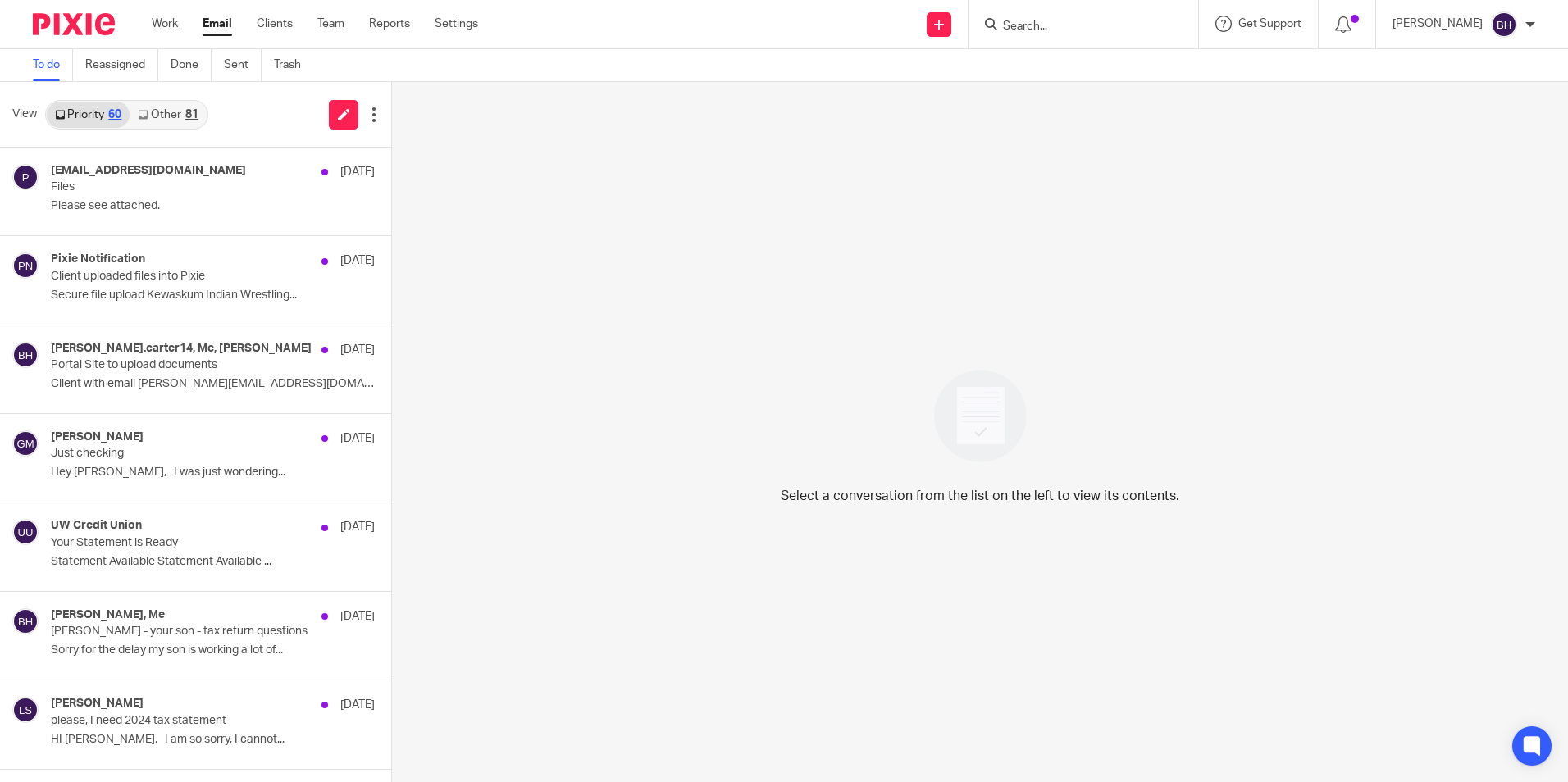
click at [189, 110] on div "81" at bounding box center [192, 115] width 13 height 12
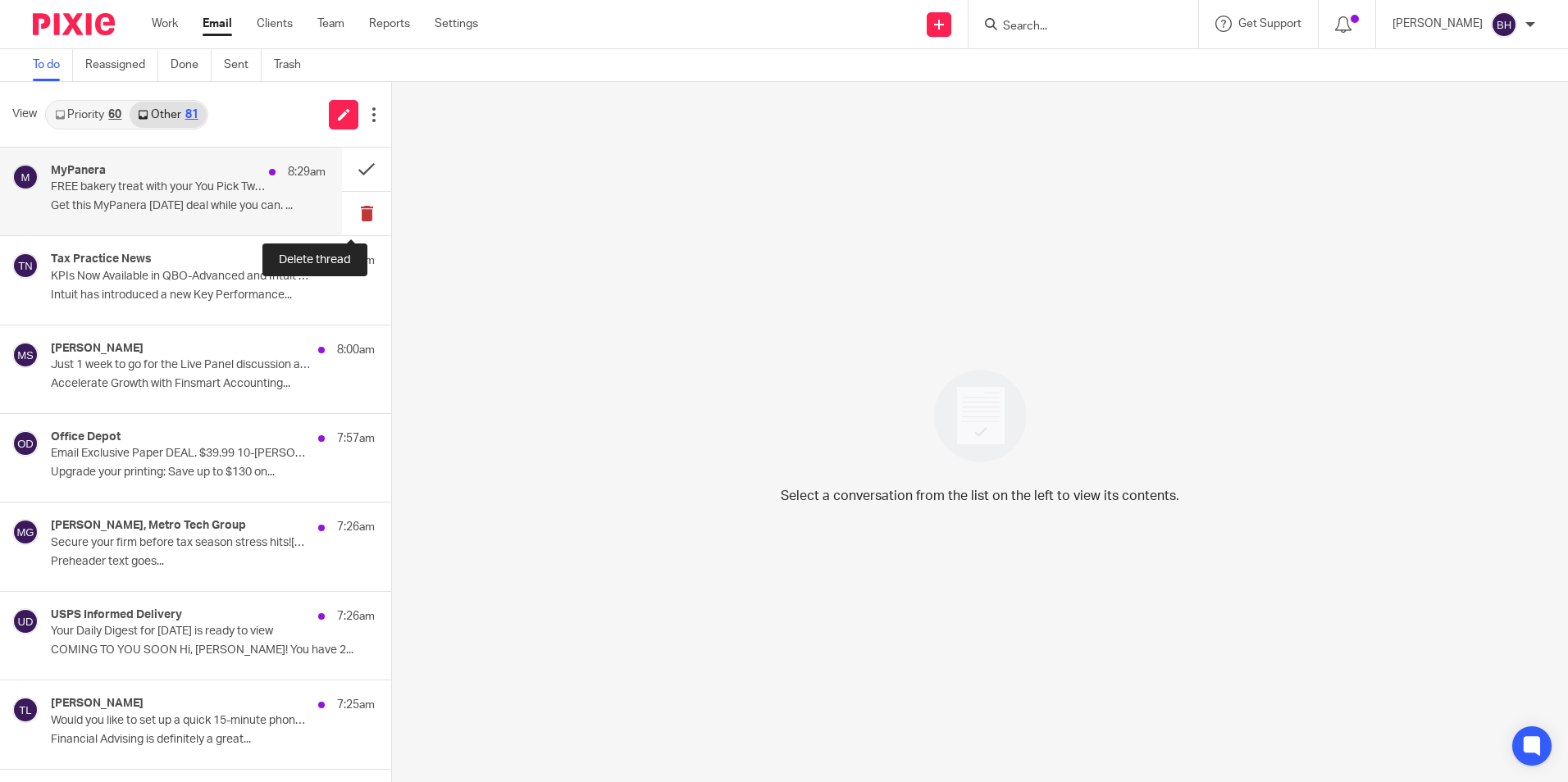
click at [350, 212] on button at bounding box center [367, 213] width 50 height 43
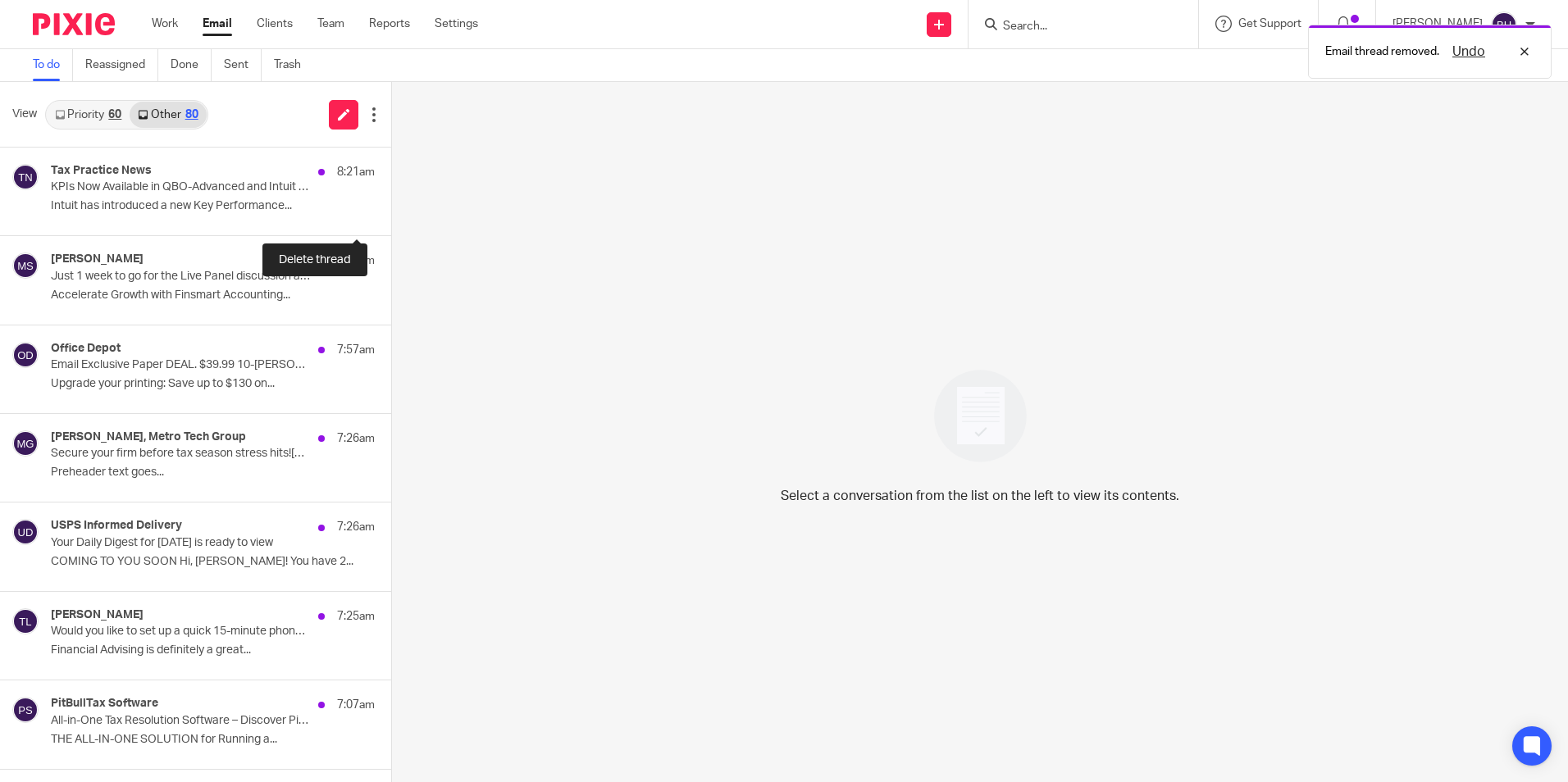
click at [391, 212] on button at bounding box center [398, 213] width 13 height 43
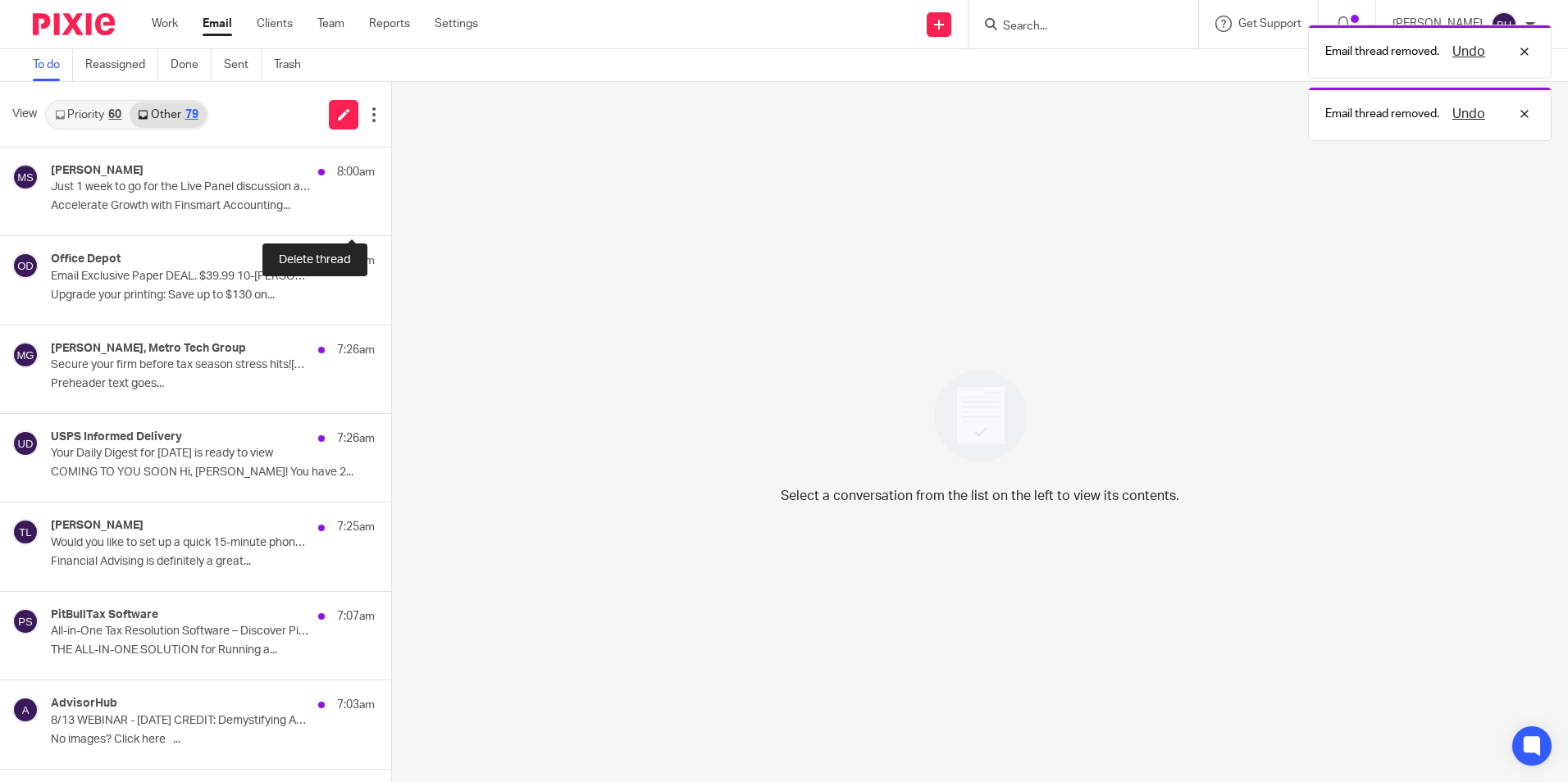
click at [391, 212] on button at bounding box center [398, 213] width 13 height 43
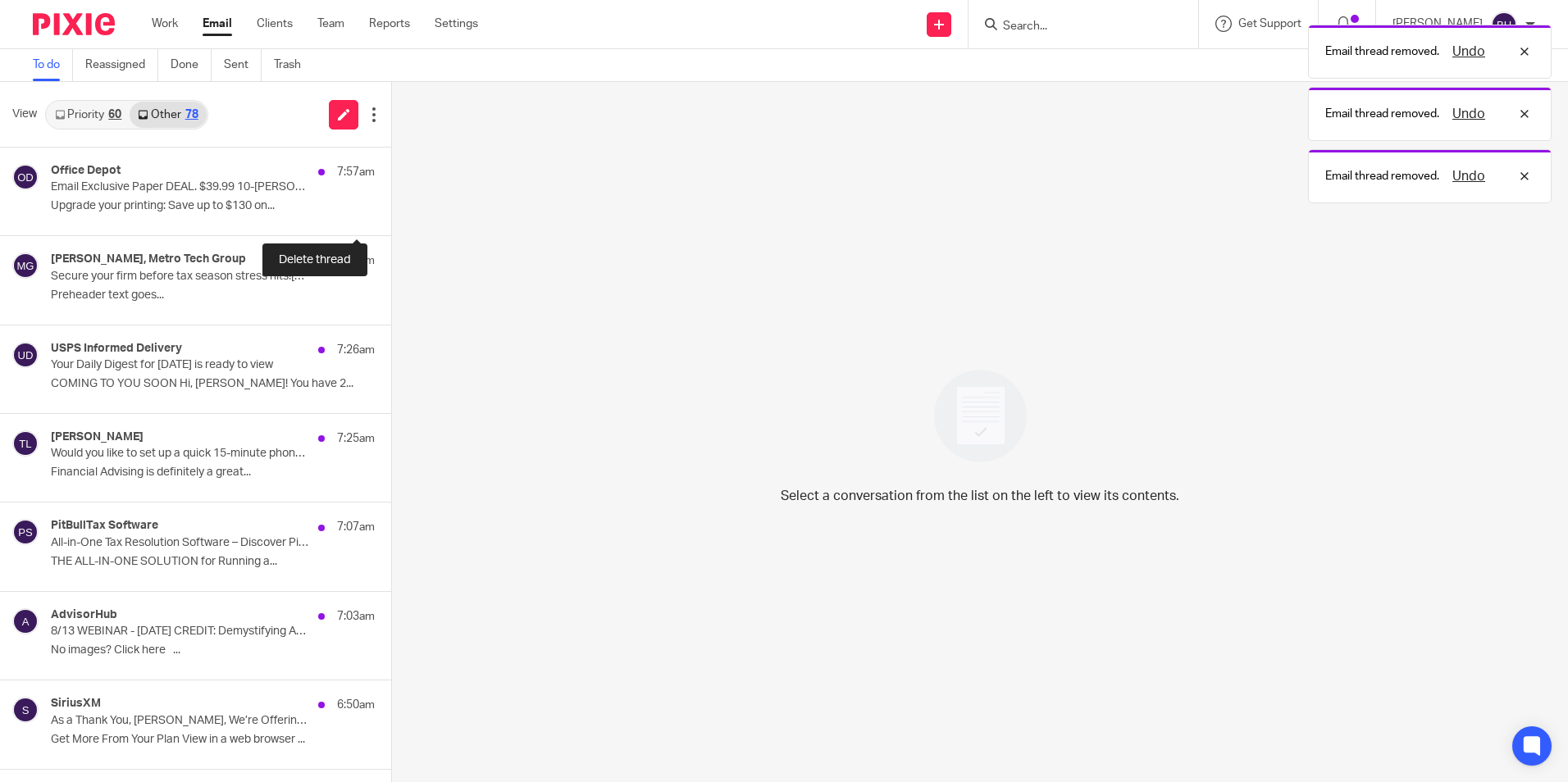
click at [391, 212] on button at bounding box center [398, 213] width 13 height 43
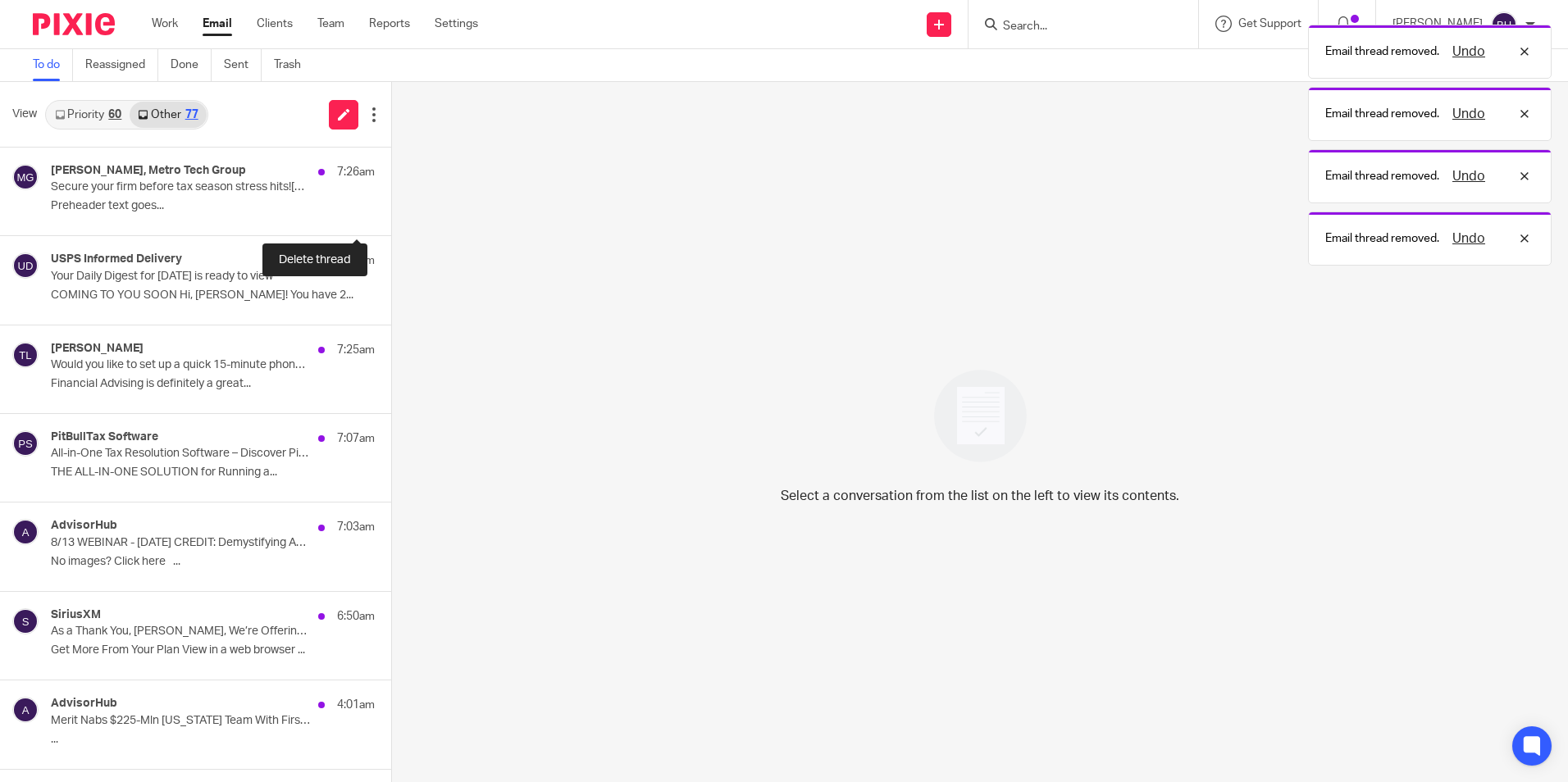
click at [391, 212] on button at bounding box center [398, 213] width 13 height 43
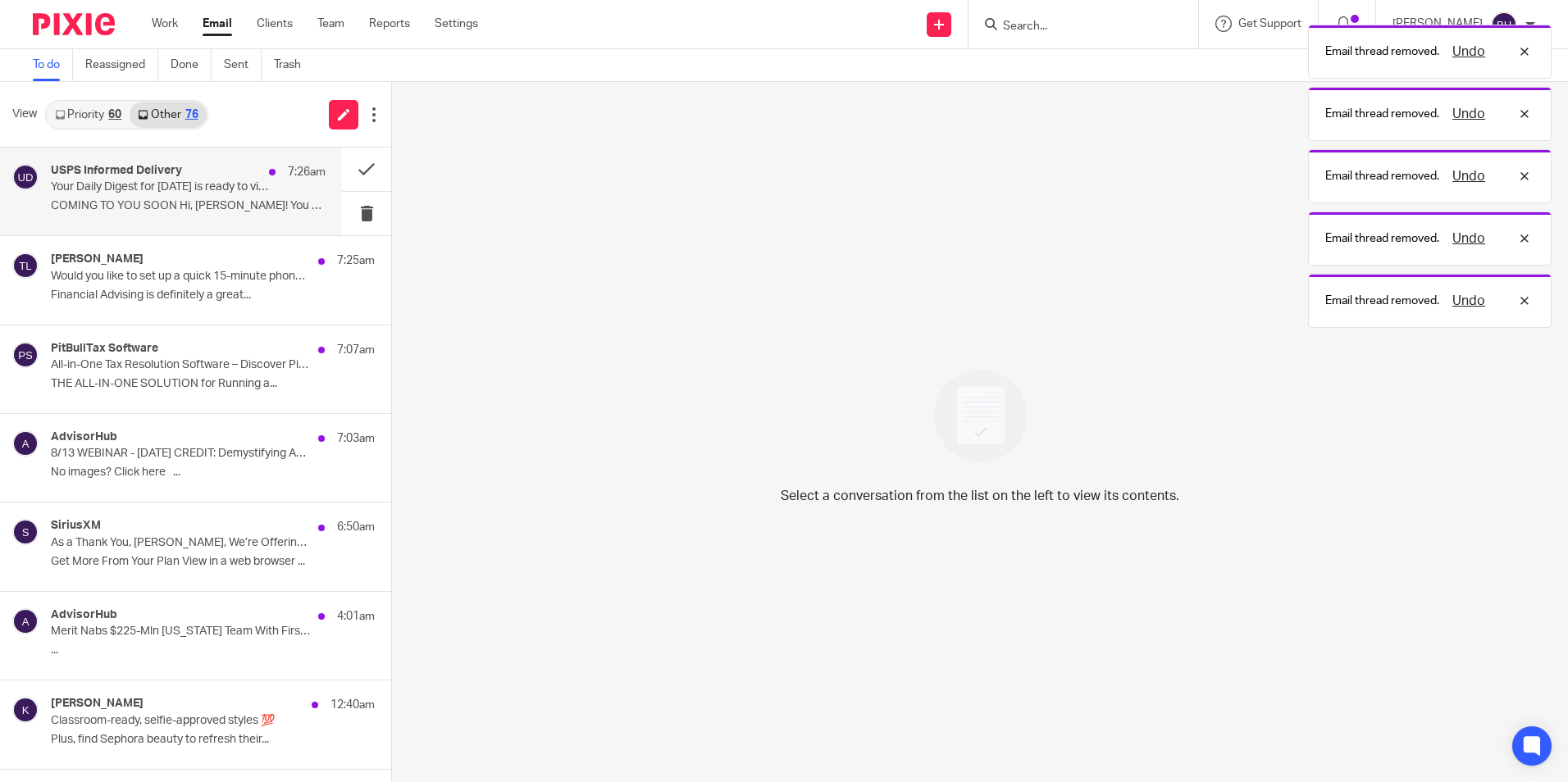
click at [259, 212] on p "COMING TO YOU SOON Hi, [PERSON_NAME]! You have 2..." at bounding box center [187, 206] width 274 height 14
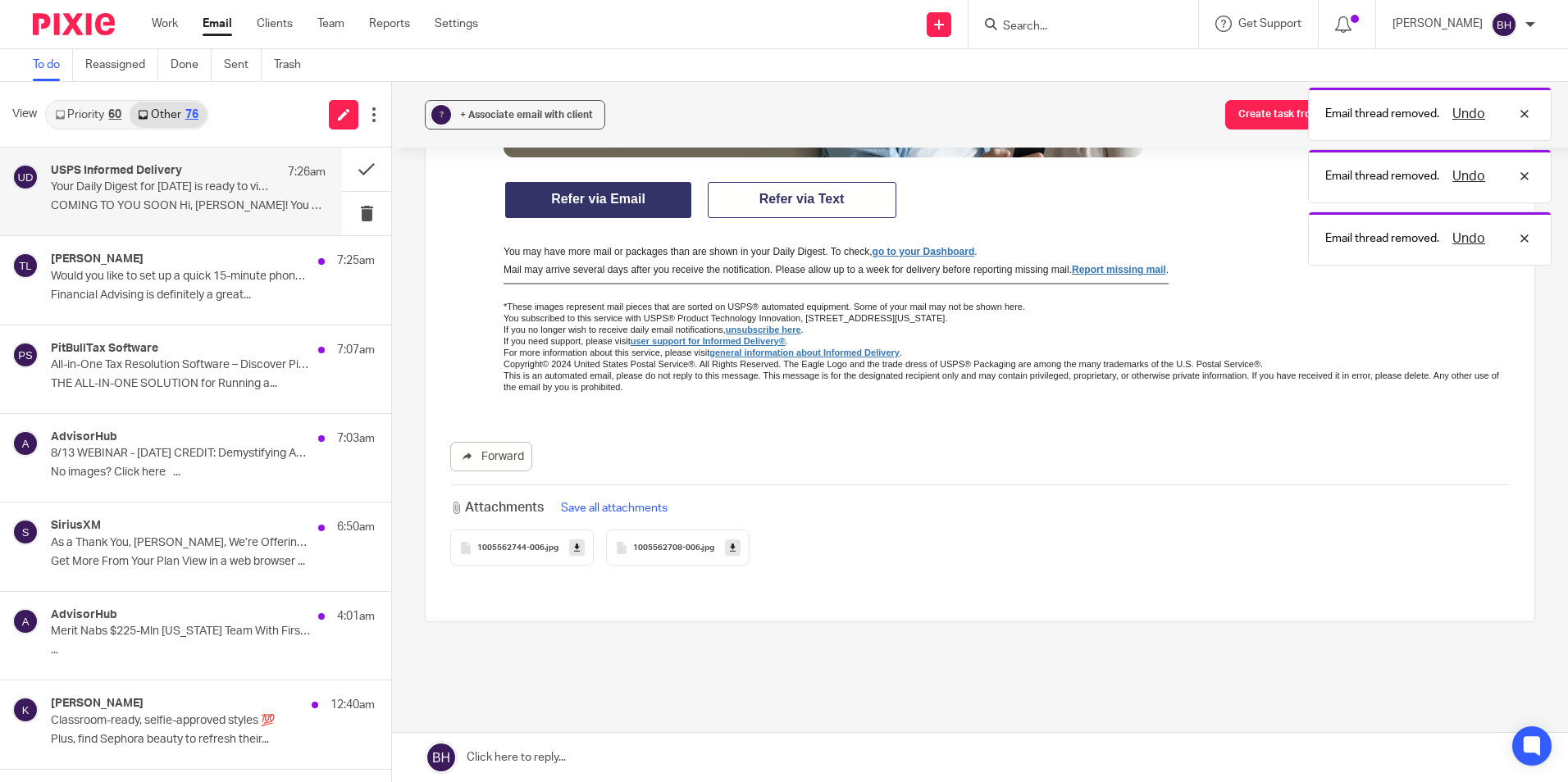
scroll to position [1431, 0]
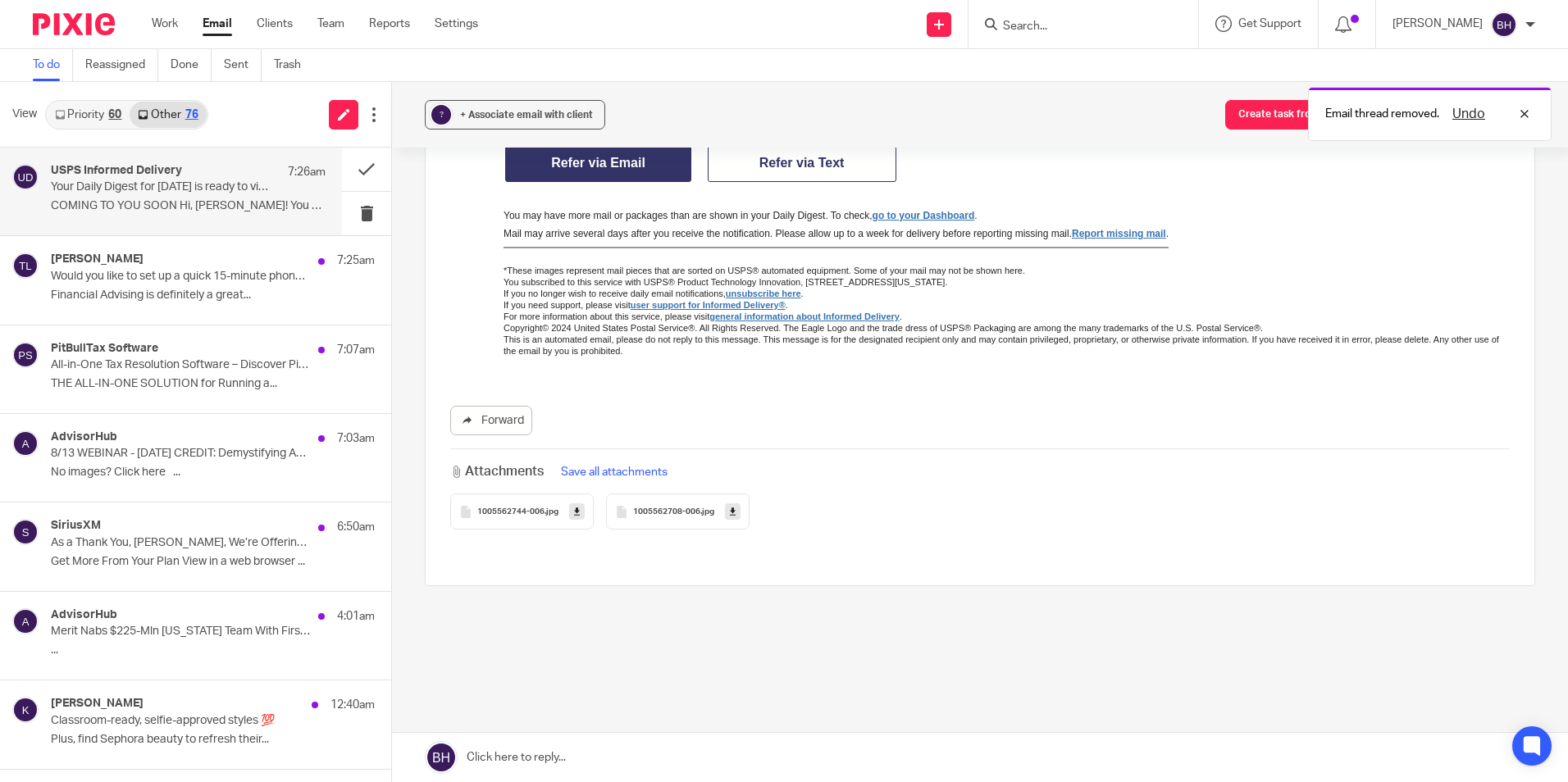
click at [526, 502] on div "1005562744-006 .jpg" at bounding box center [522, 511] width 143 height 36
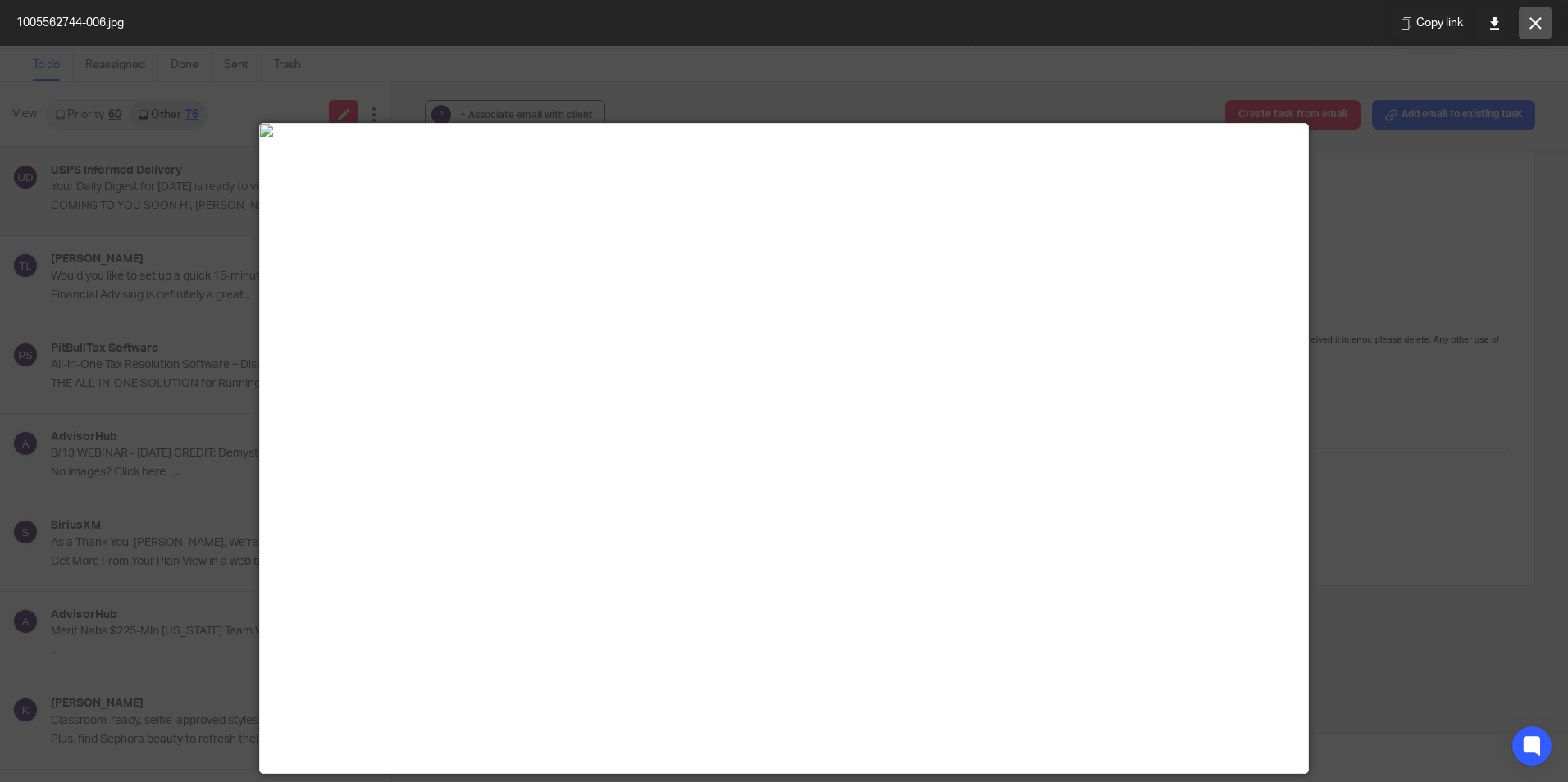
click at [1525, 25] on button at bounding box center [1536, 23] width 33 height 33
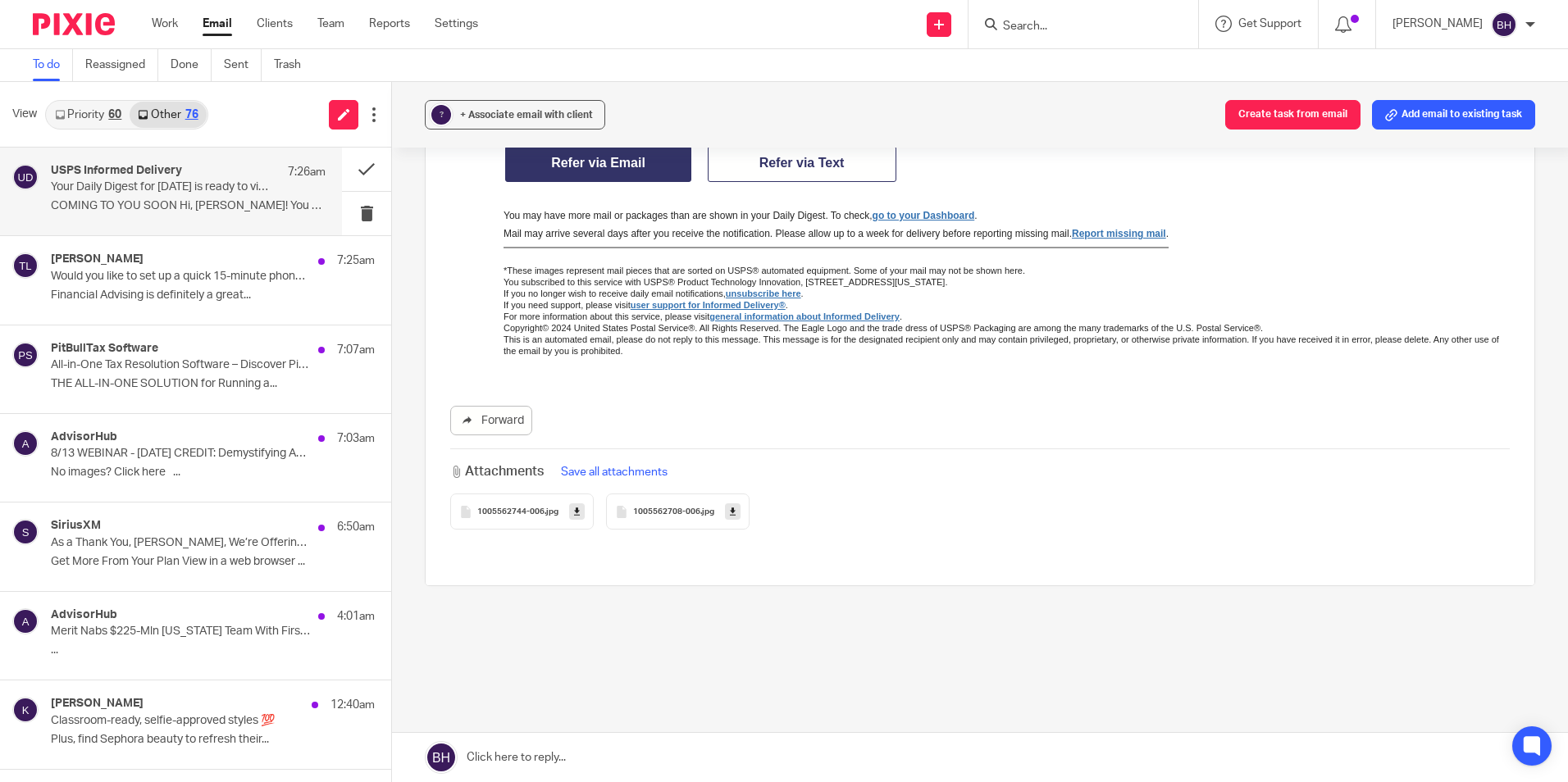
click at [648, 523] on div "1005562708-006 .jpg" at bounding box center [678, 511] width 143 height 36
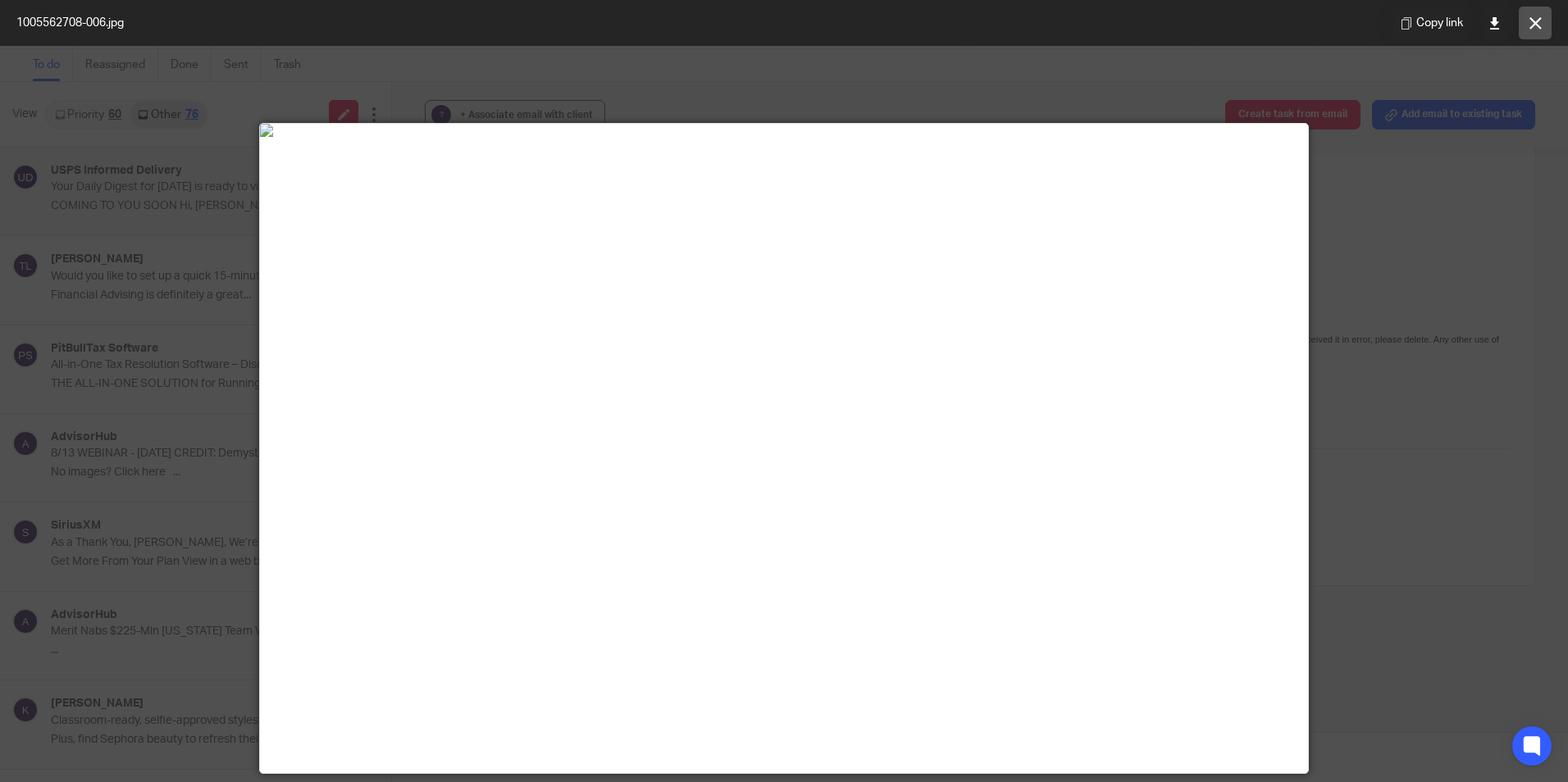
click at [1535, 27] on icon at bounding box center [1535, 23] width 12 height 12
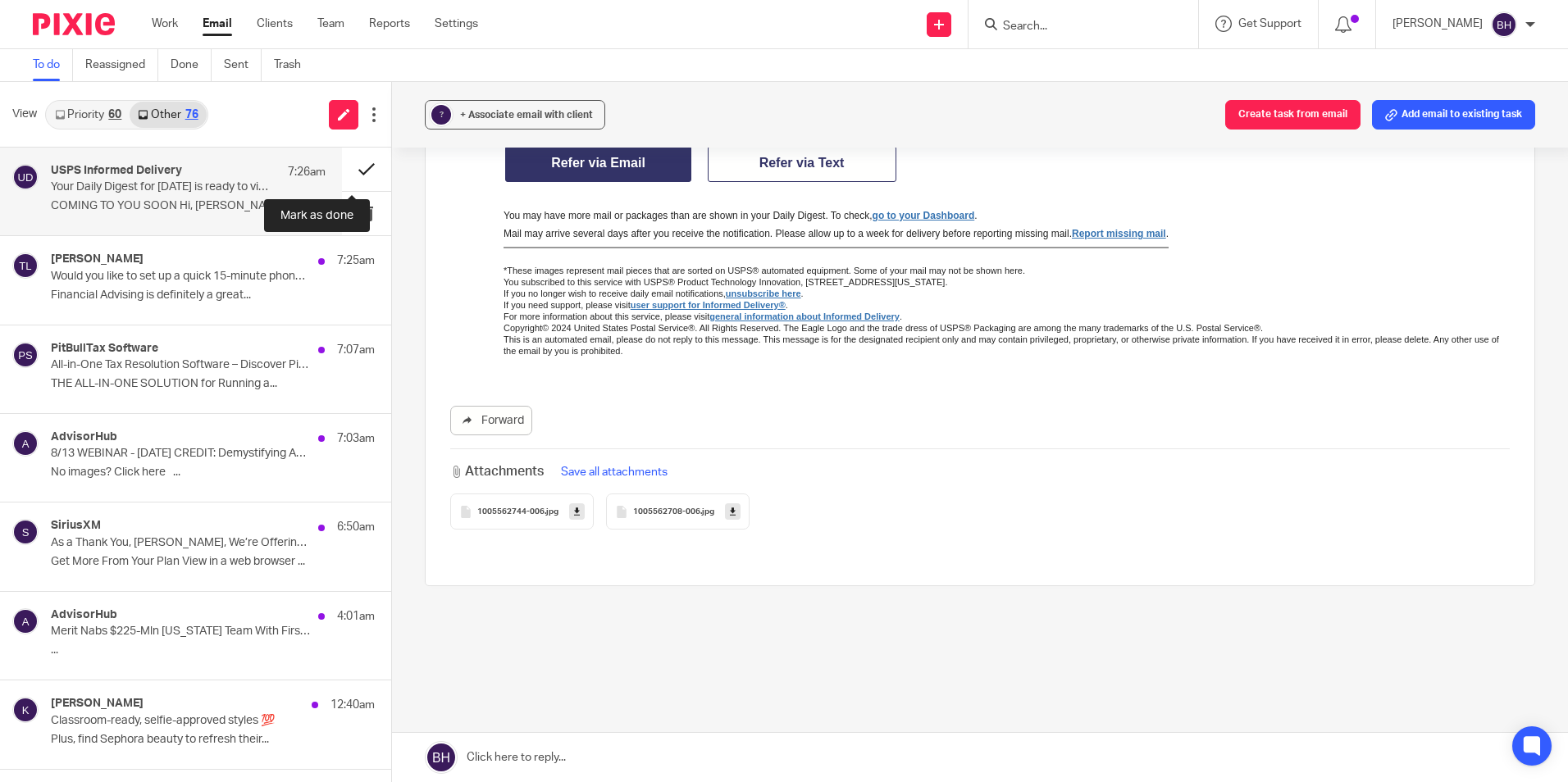
click at [352, 163] on button at bounding box center [367, 169] width 50 height 43
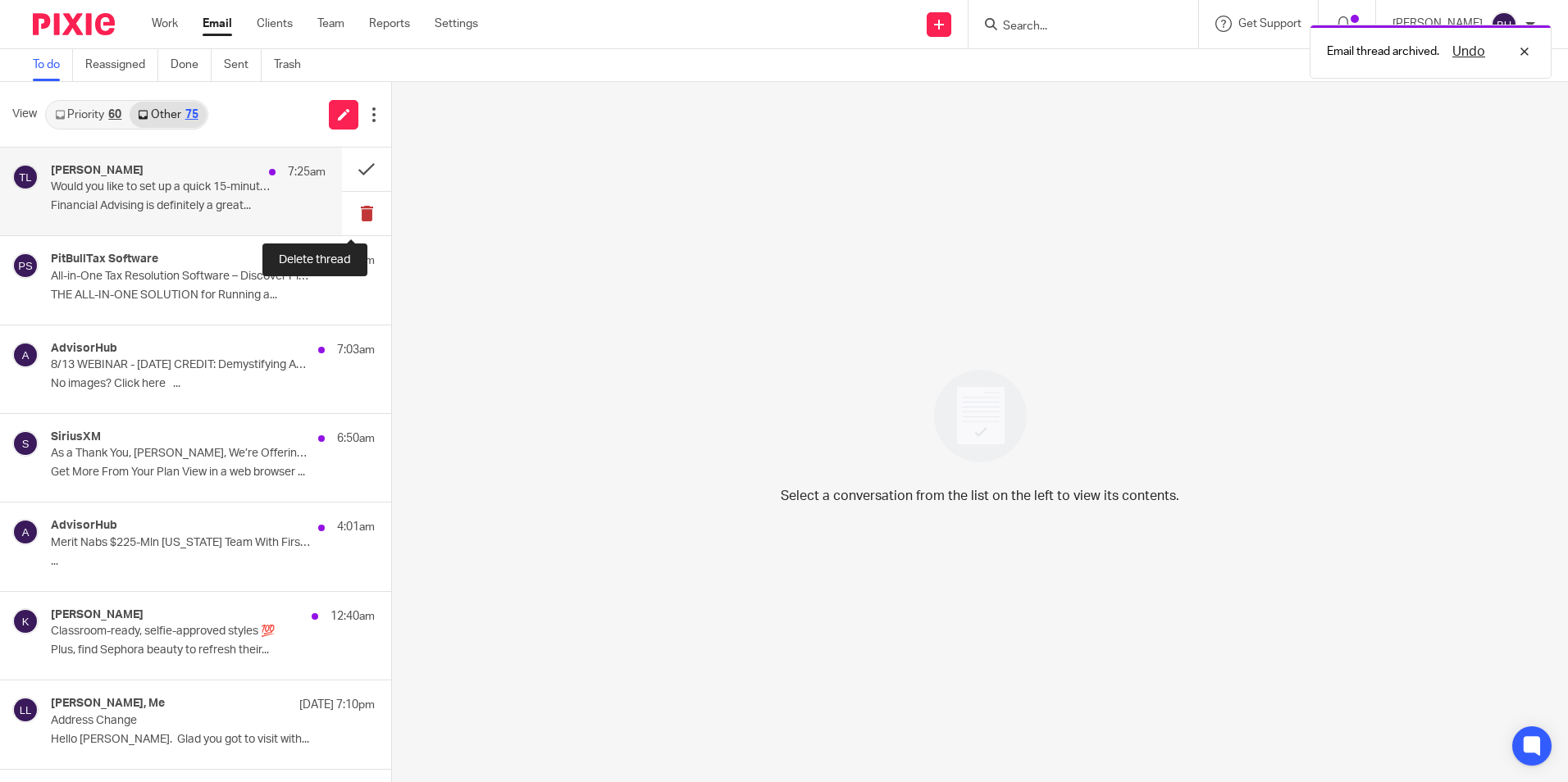
click at [346, 204] on button at bounding box center [367, 213] width 50 height 43
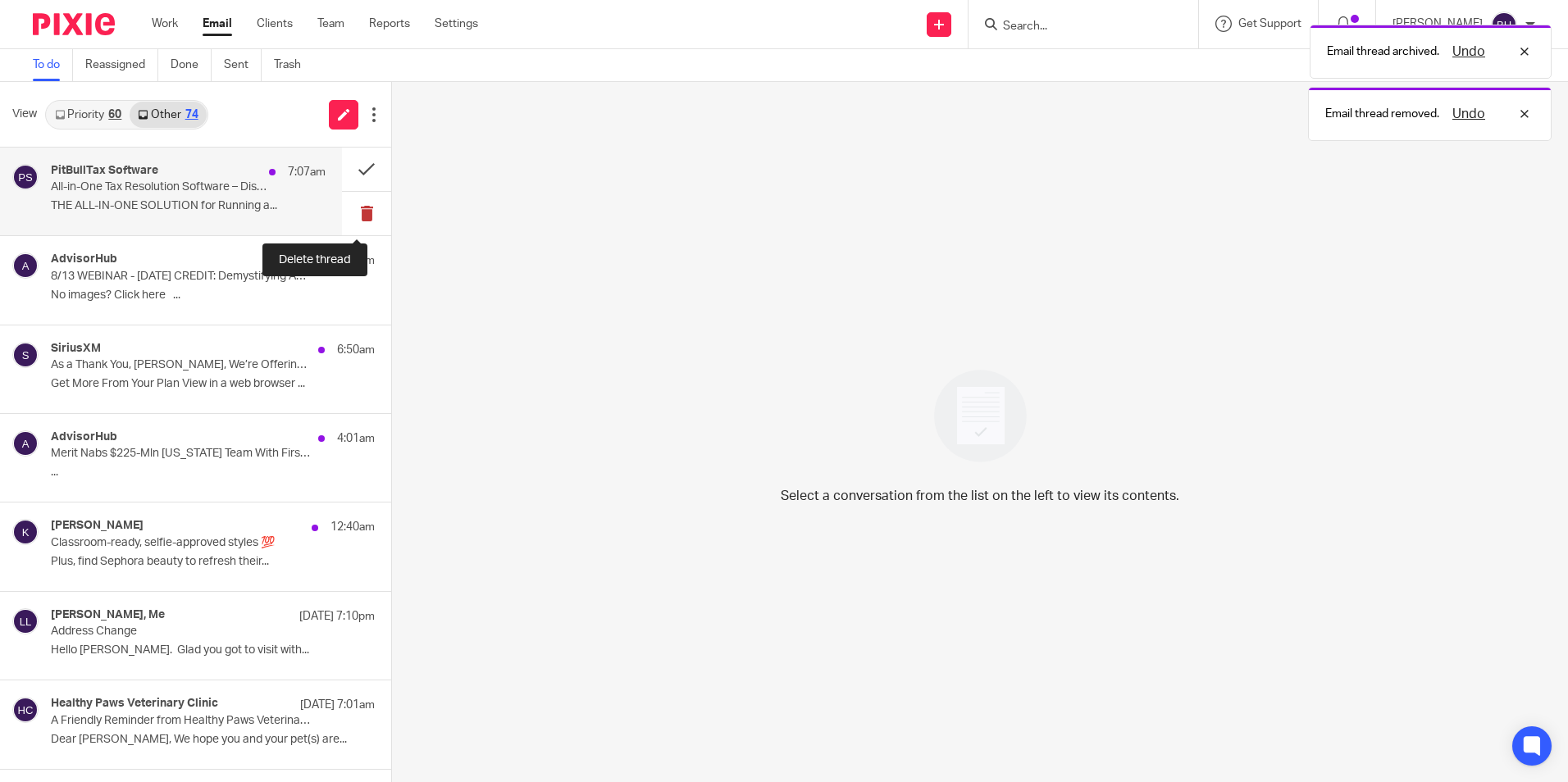
click at [346, 204] on button at bounding box center [367, 213] width 50 height 43
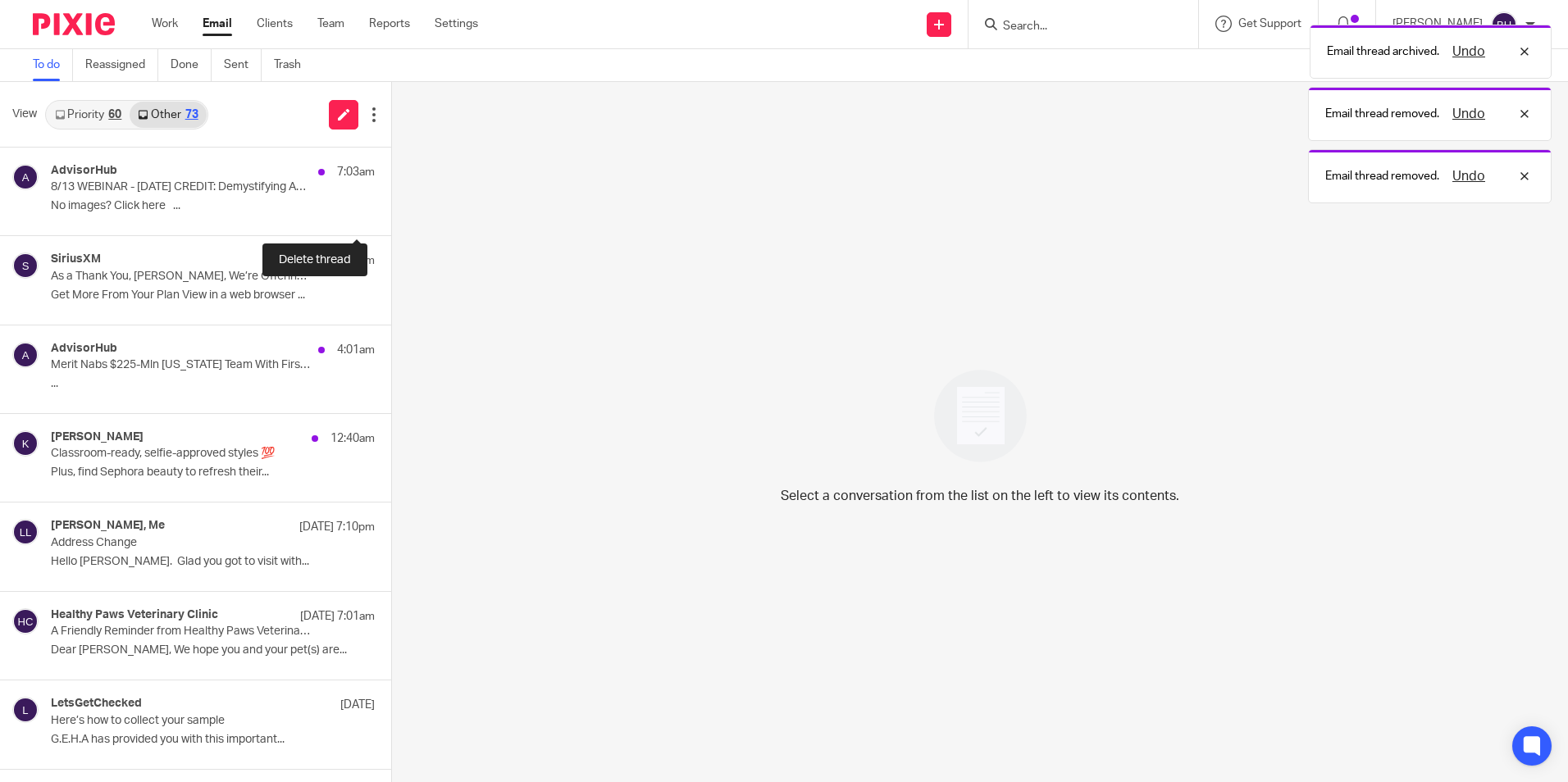
click at [391, 204] on button at bounding box center [398, 213] width 13 height 43
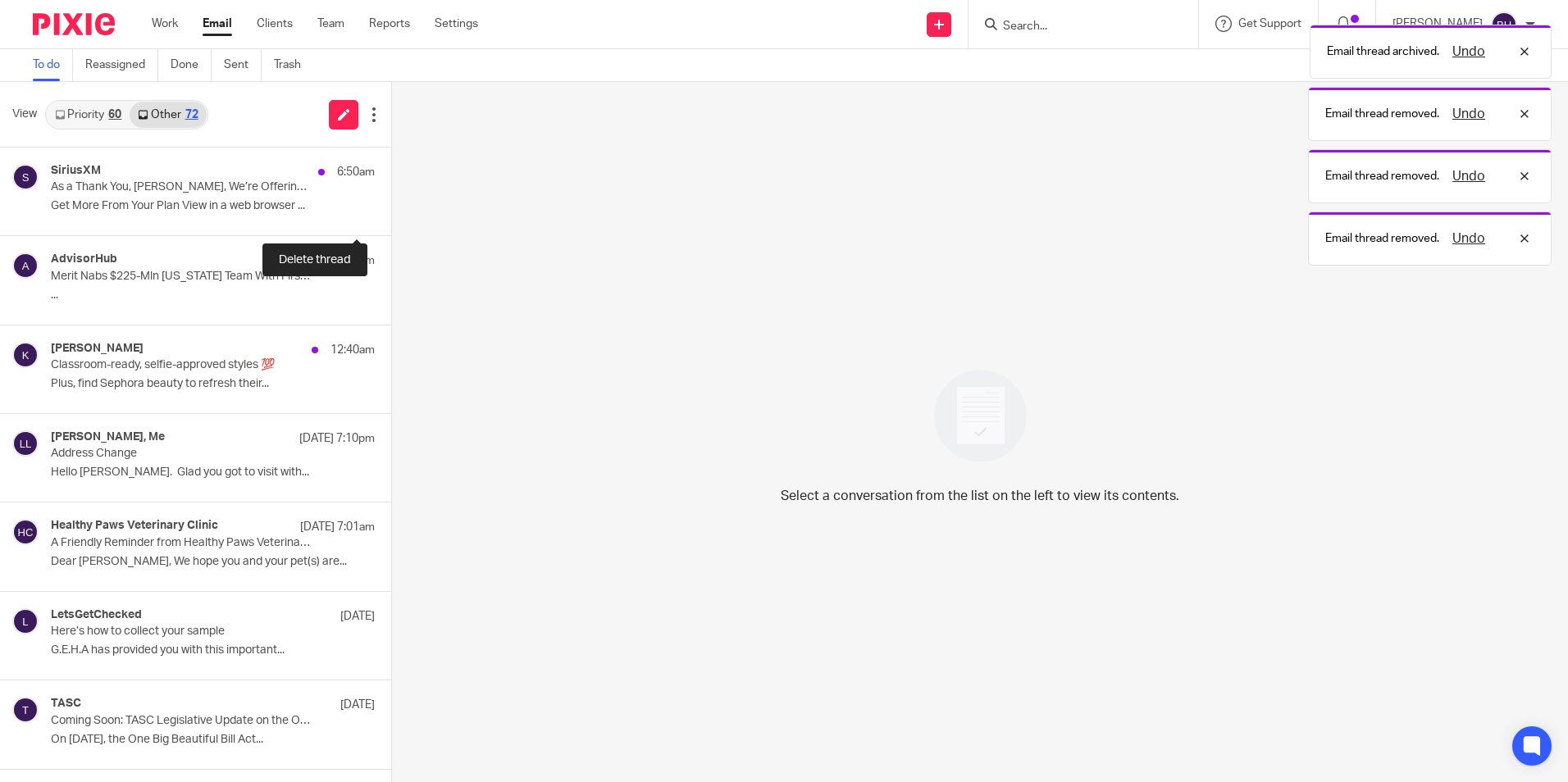
click at [391, 204] on button at bounding box center [398, 213] width 13 height 43
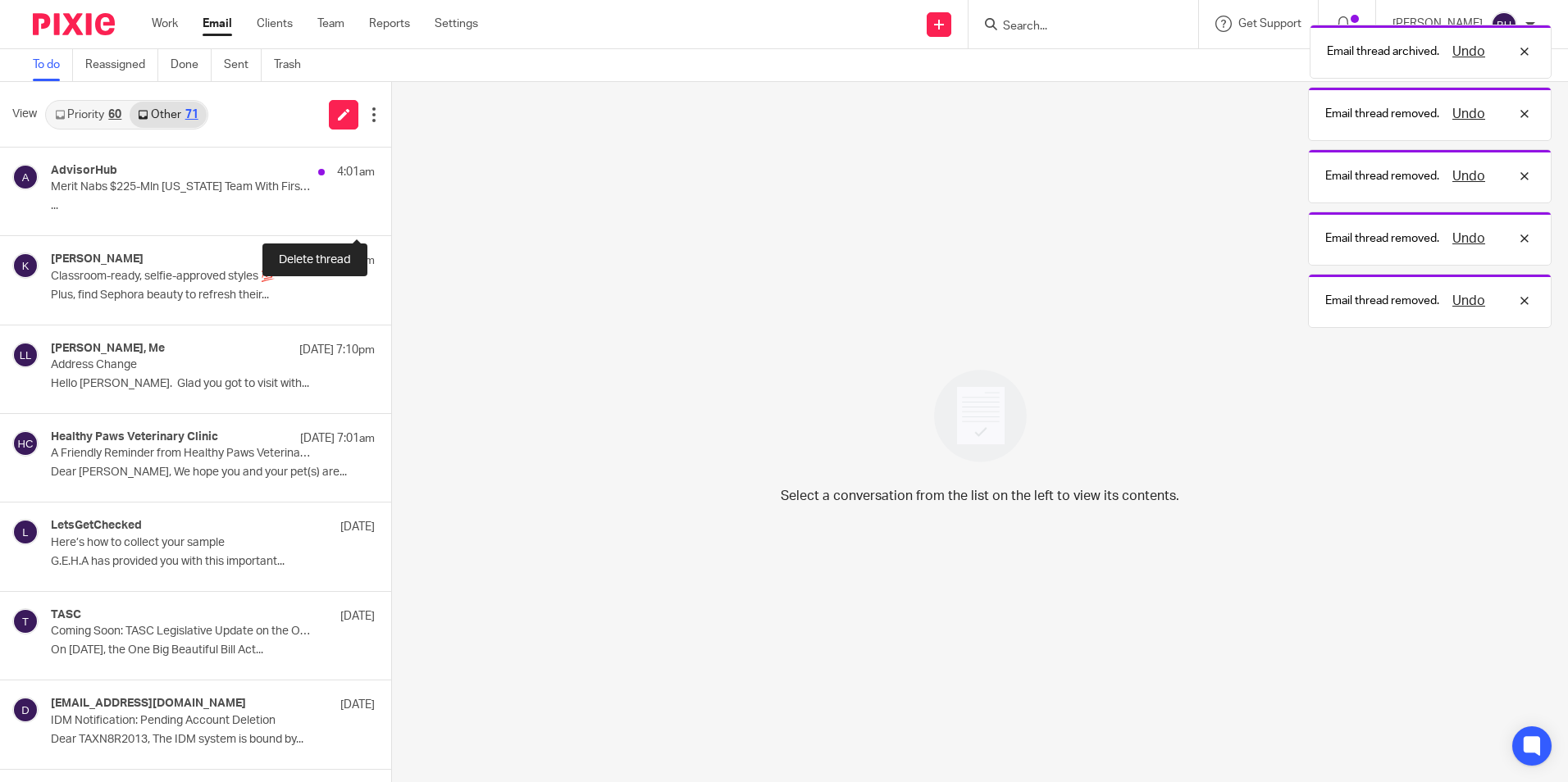
click at [391, 204] on button at bounding box center [398, 213] width 13 height 43
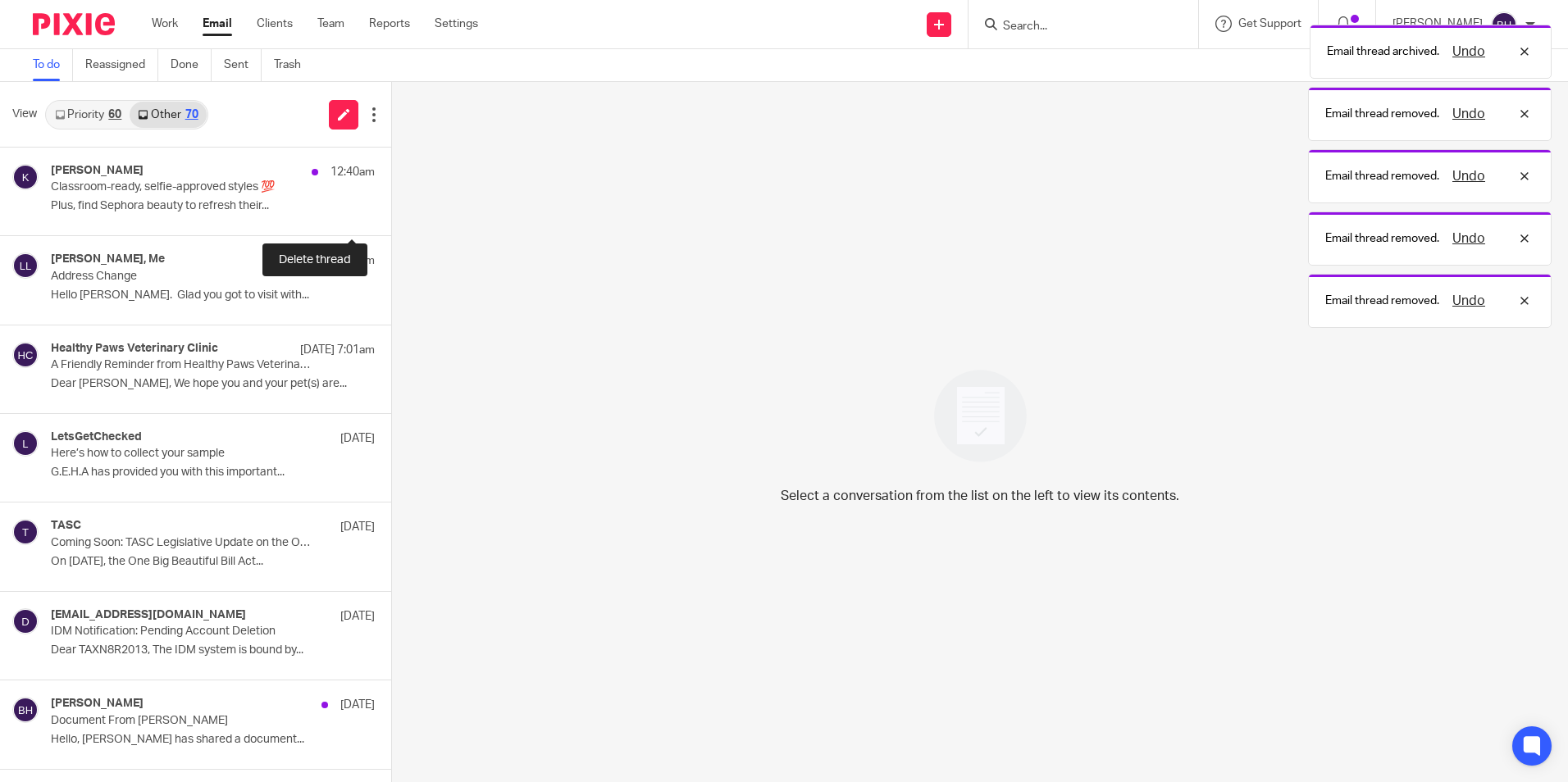
click at [391, 204] on button at bounding box center [398, 213] width 13 height 43
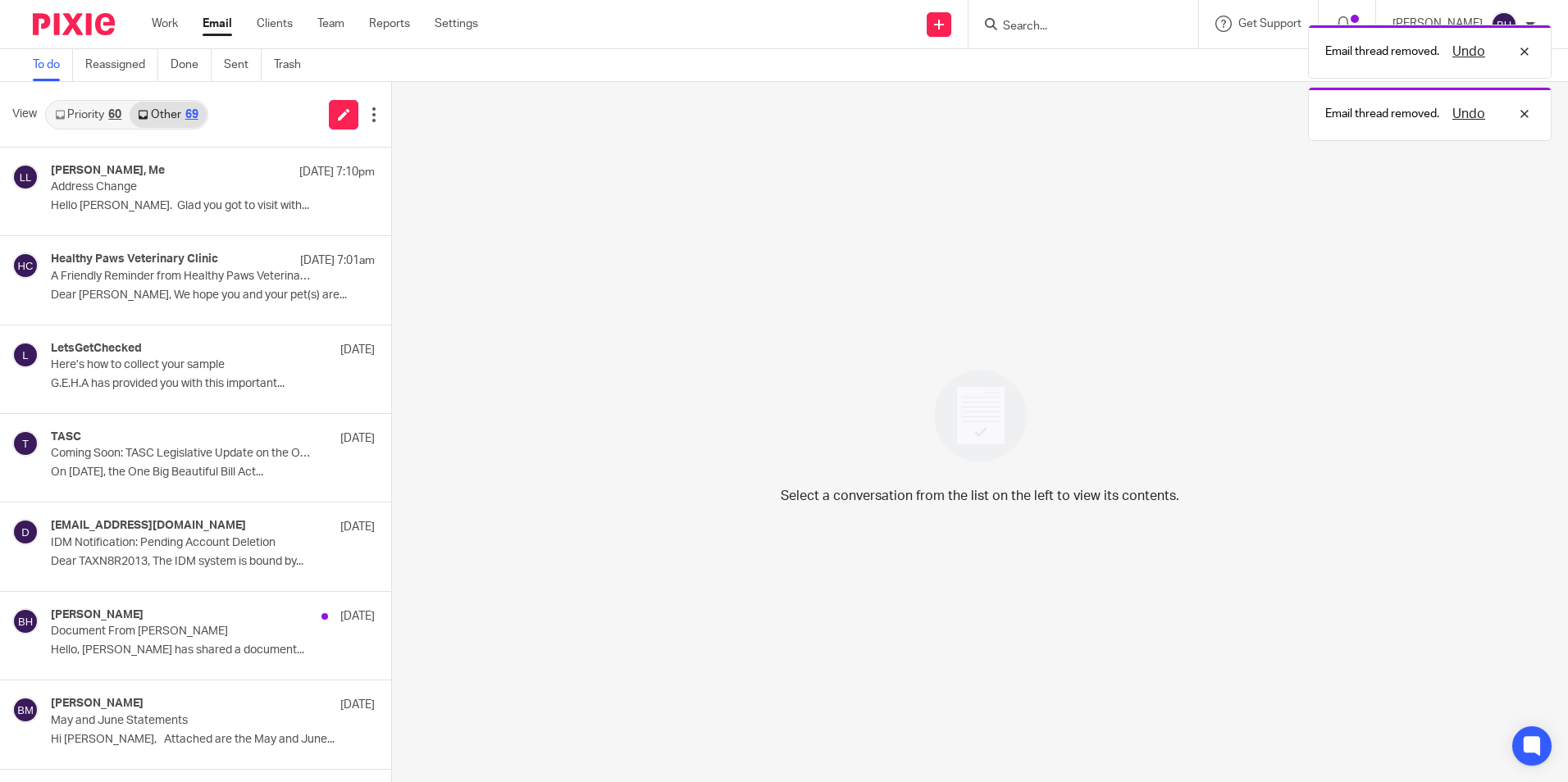
click at [98, 114] on link "Priority 60" at bounding box center [88, 115] width 83 height 27
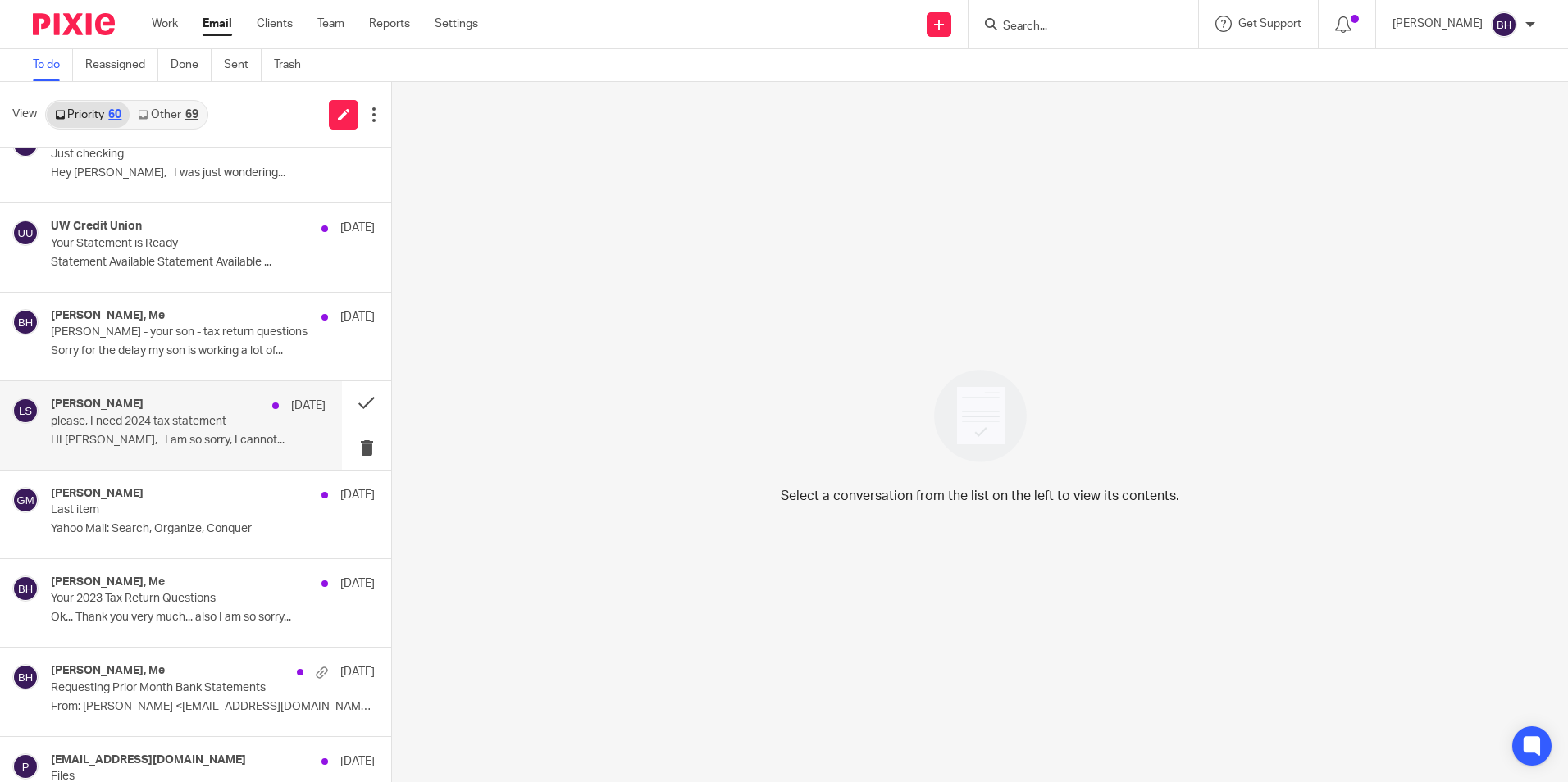
scroll to position [328, 0]
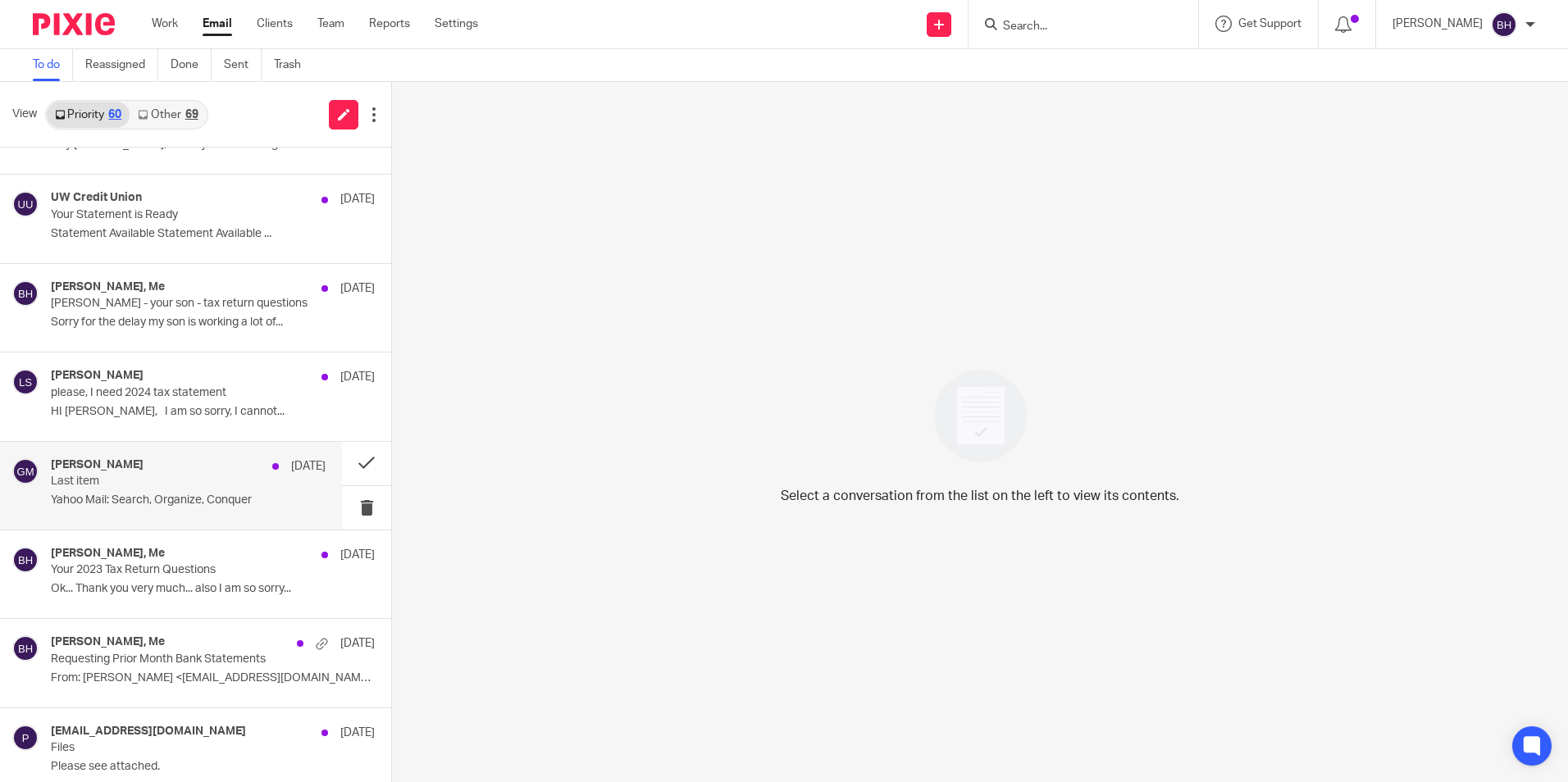
click at [214, 497] on p "Yahoo Mail: Search, Organize, Conquer" at bounding box center [187, 500] width 274 height 14
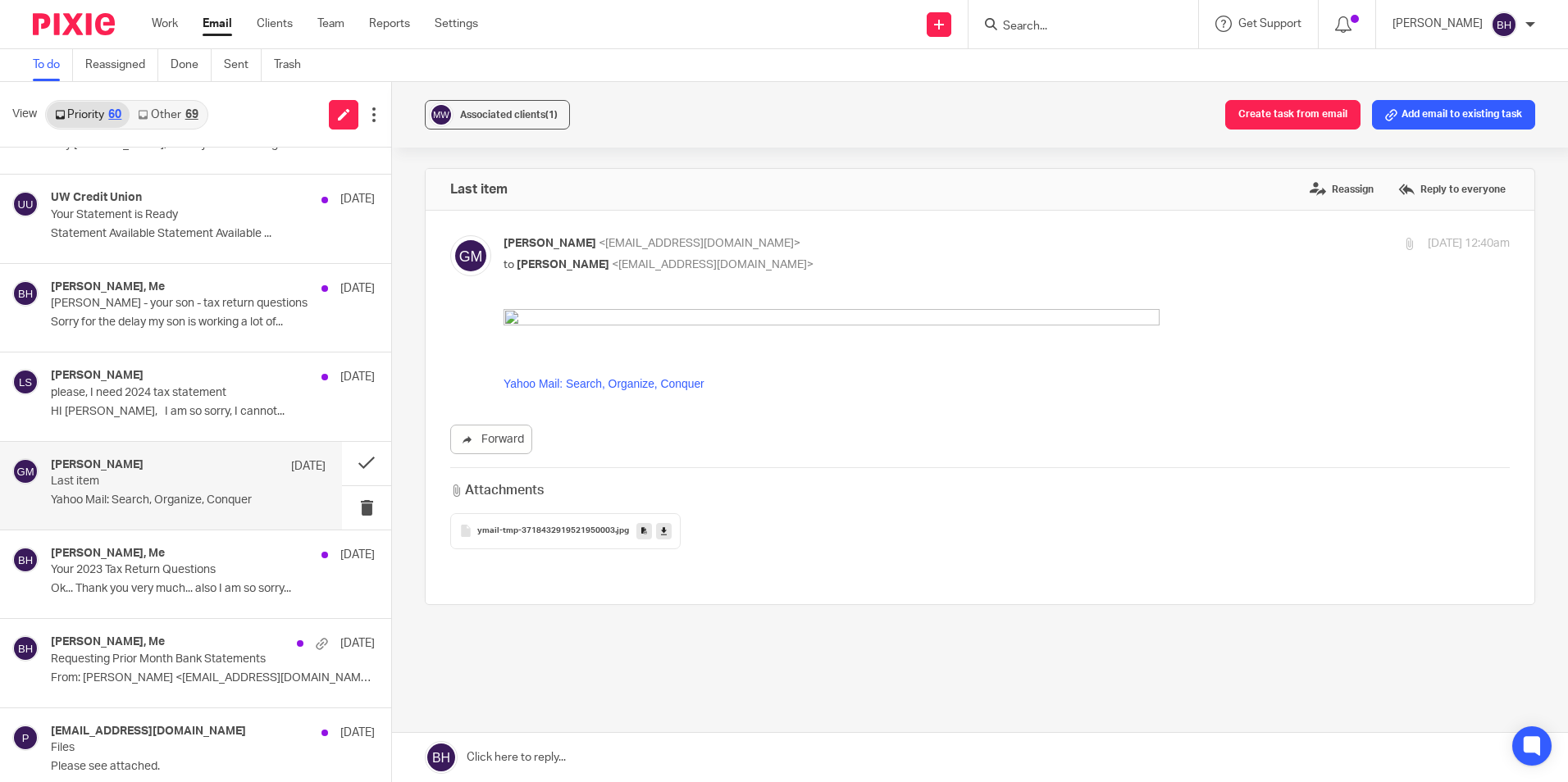
scroll to position [0, 0]
click at [549, 533] on span "ymail-tmp-3718432919521950003" at bounding box center [546, 531] width 138 height 10
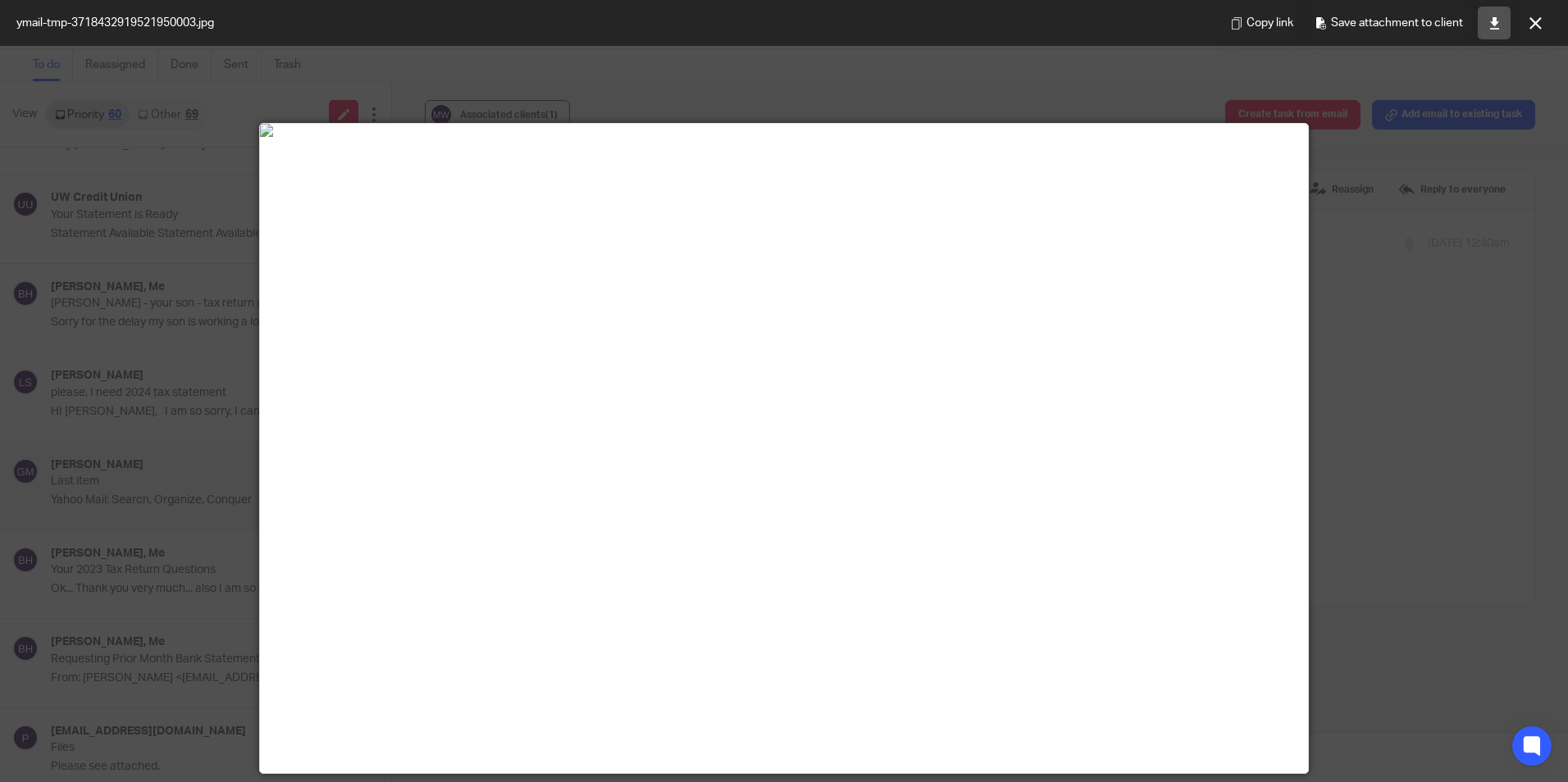
click at [1491, 18] on icon at bounding box center [1495, 23] width 12 height 12
click at [1537, 35] on button at bounding box center [1536, 23] width 33 height 33
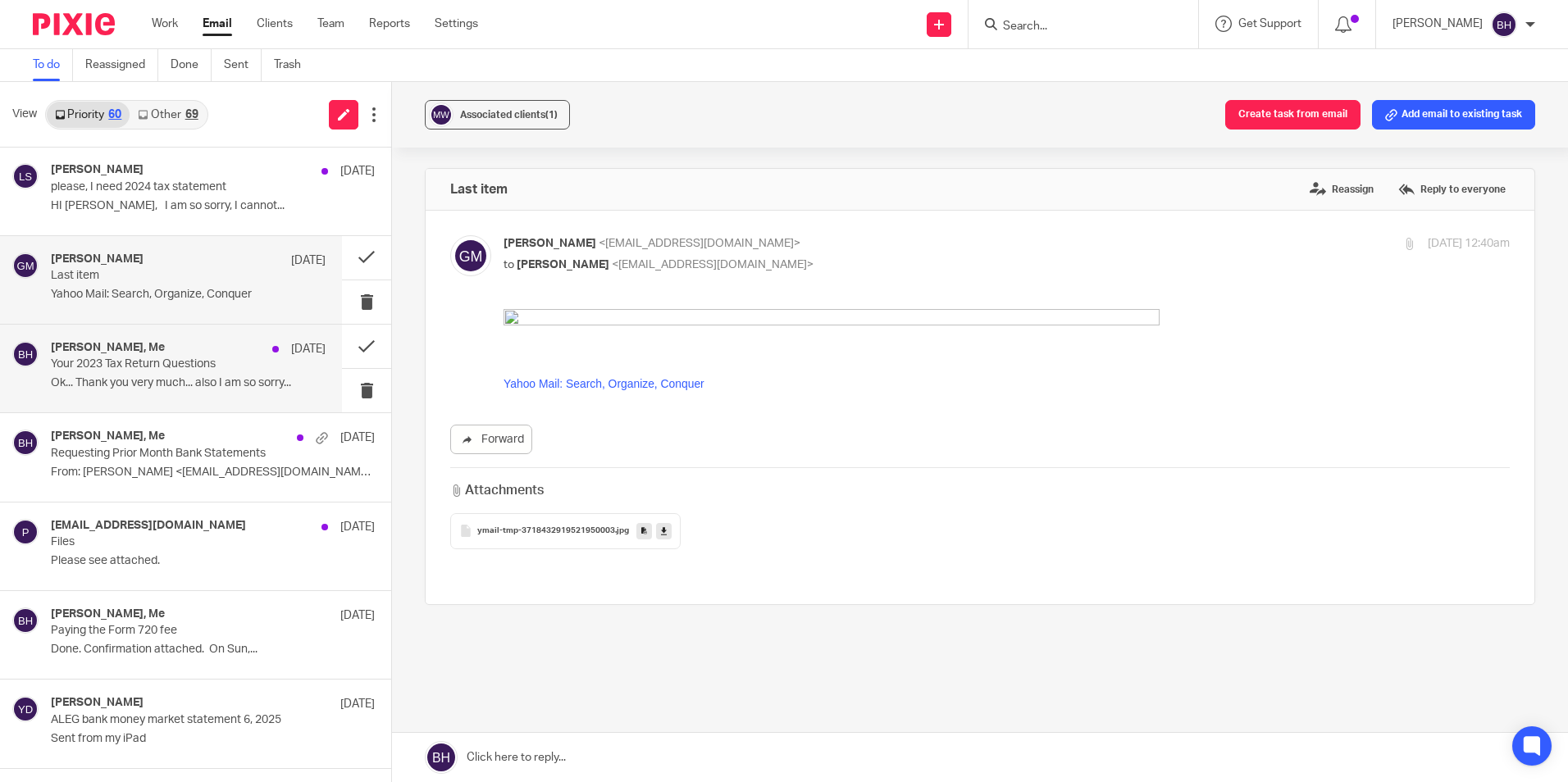
scroll to position [492, 0]
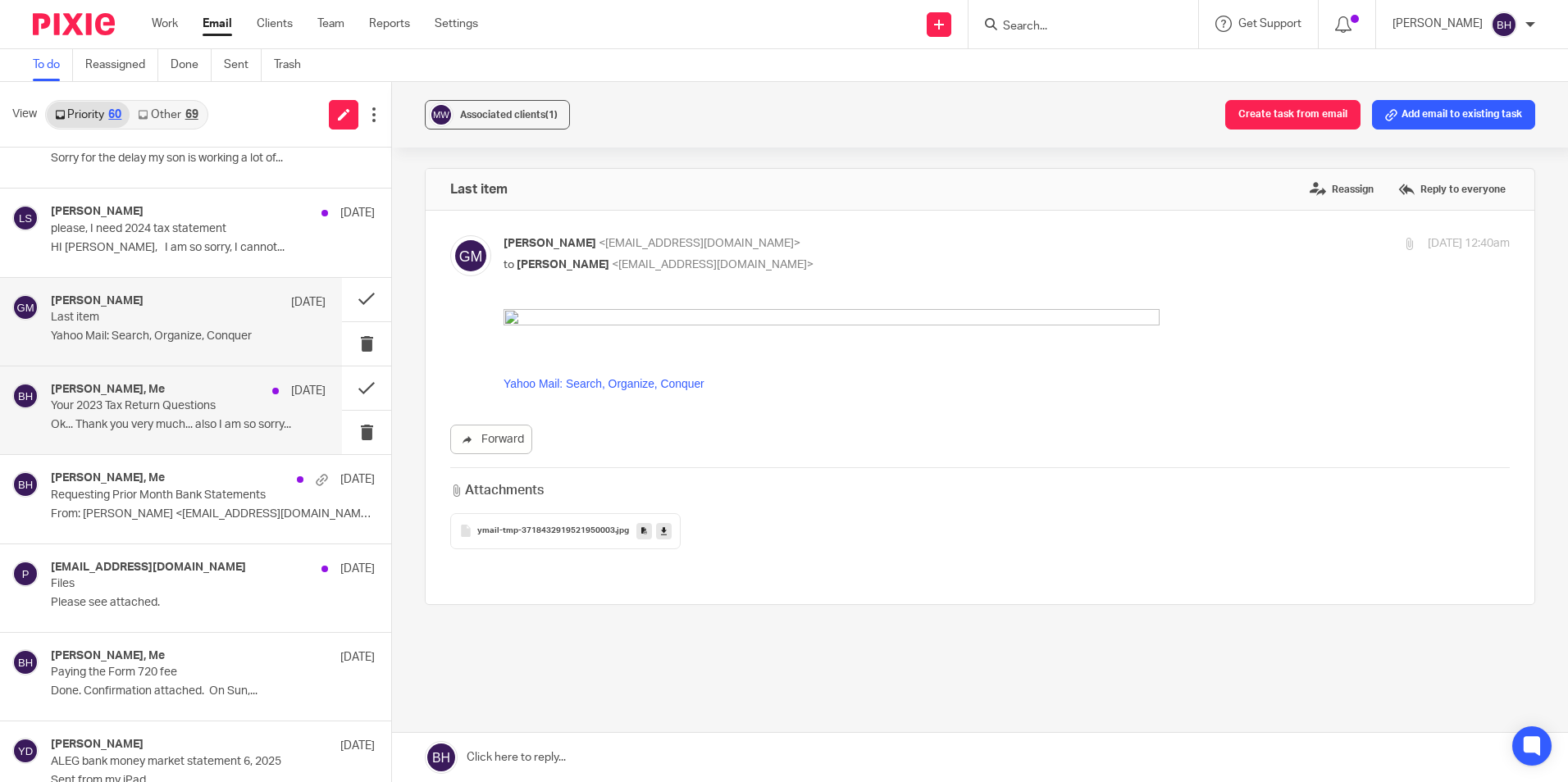
click at [138, 407] on p "Your 2023 Tax Return Questions" at bounding box center [160, 406] width 219 height 14
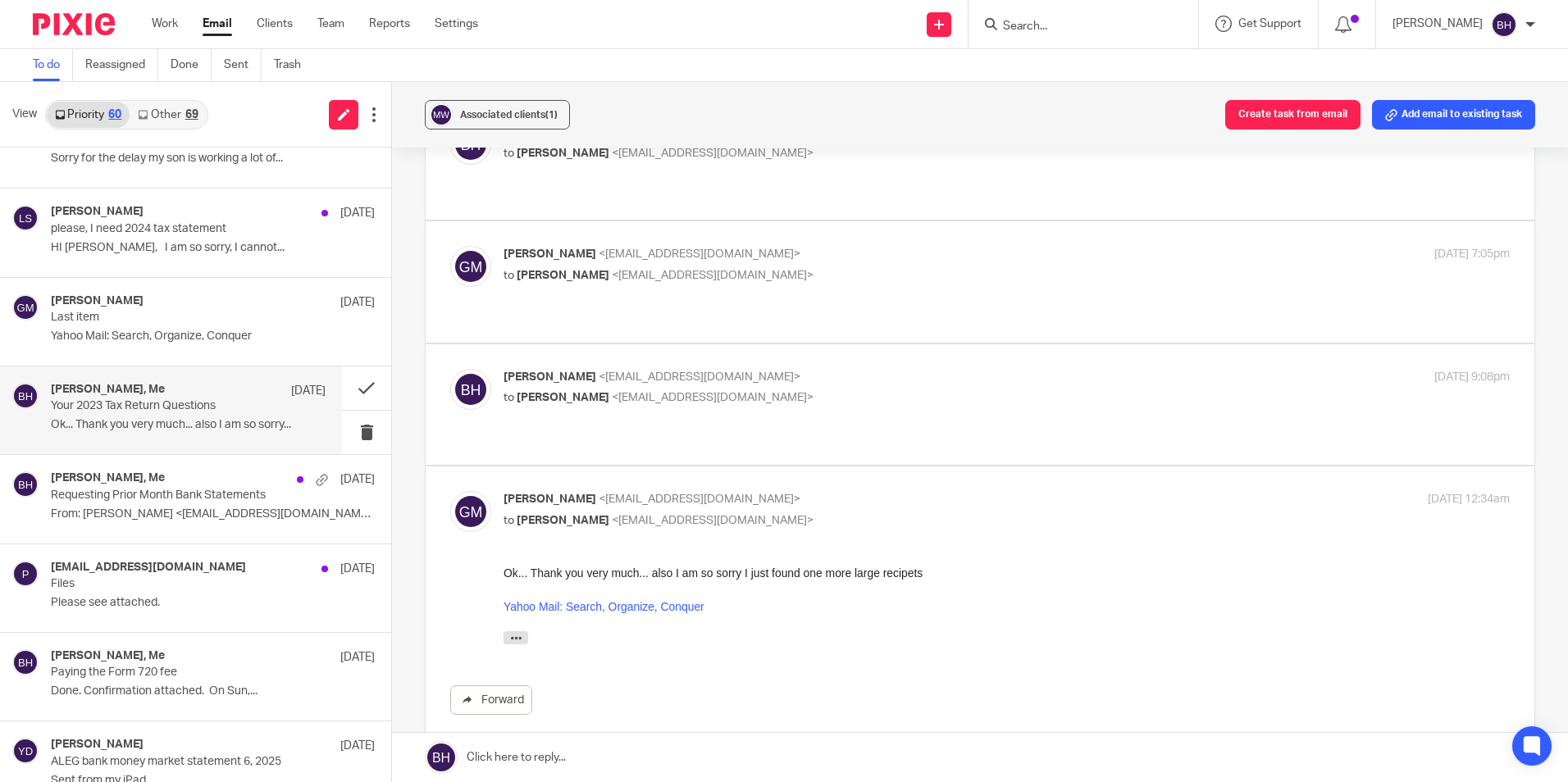
scroll to position [0, 0]
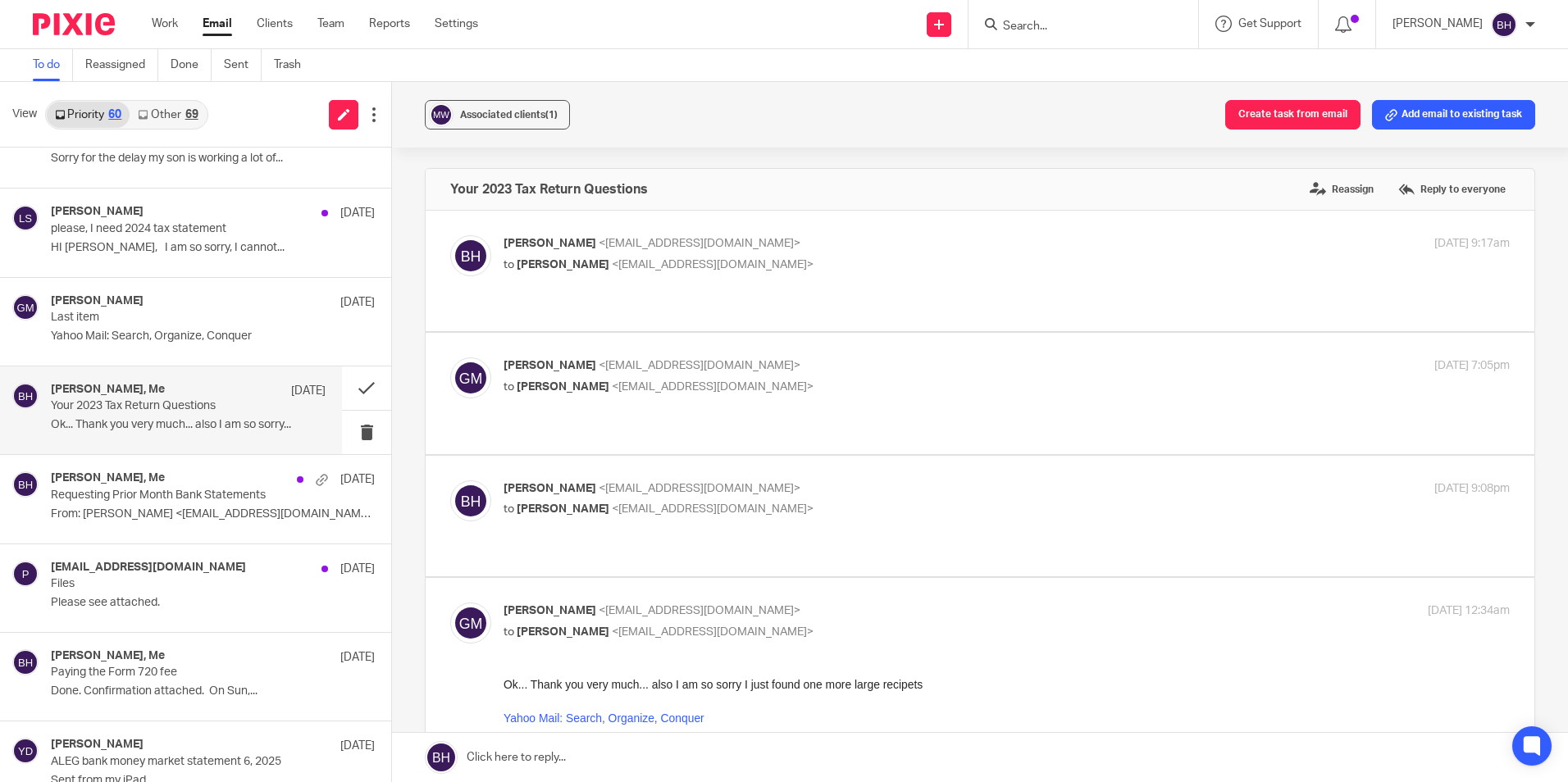
click at [697, 504] on span "<[EMAIL_ADDRESS][DOMAIN_NAME]>" at bounding box center [713, 509] width 202 height 12
checkbox input "true"
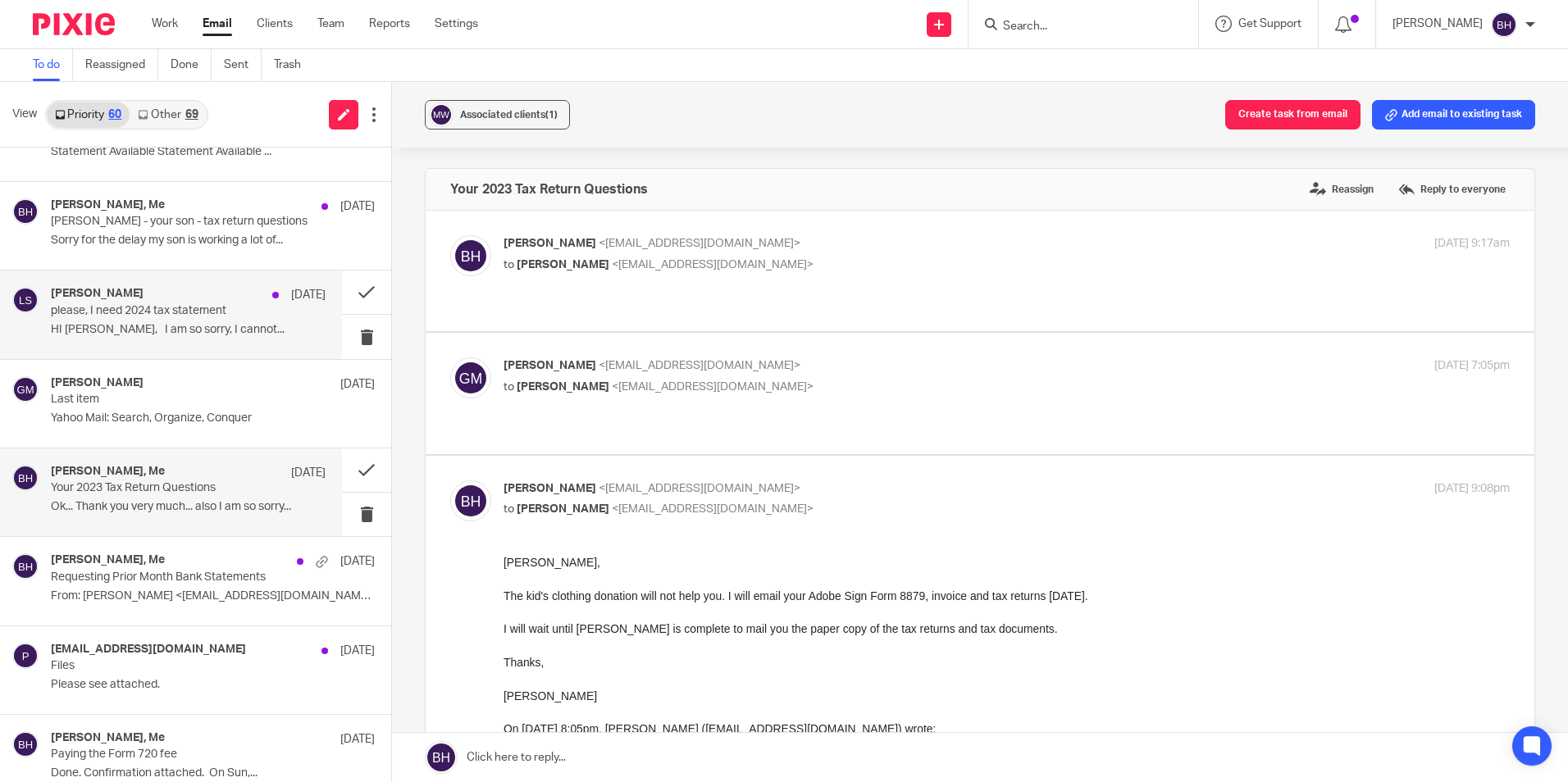
scroll to position [328, 0]
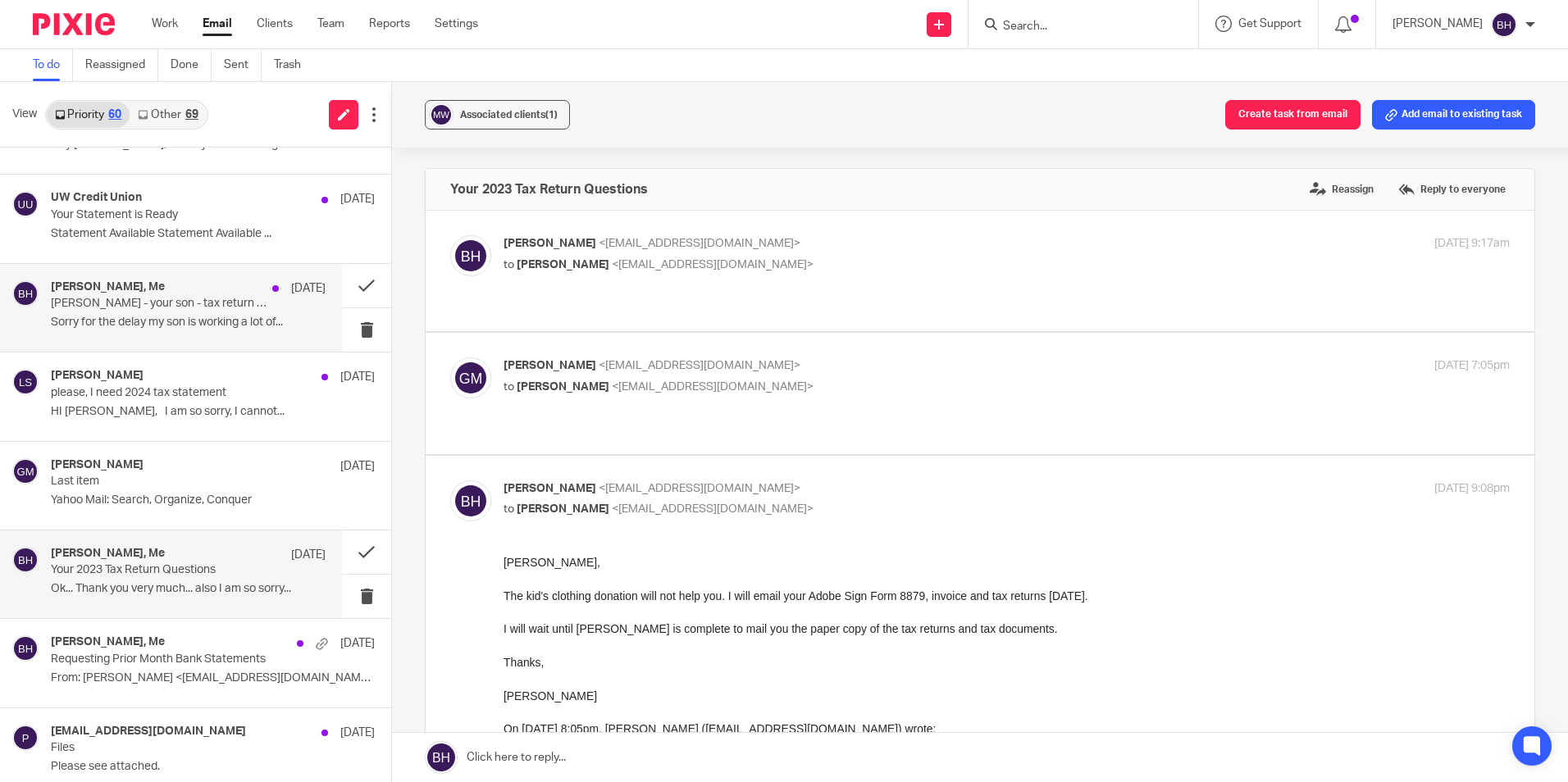
click at [181, 319] on p "Sorry for the delay my son is working a lot of..." at bounding box center [187, 322] width 274 height 14
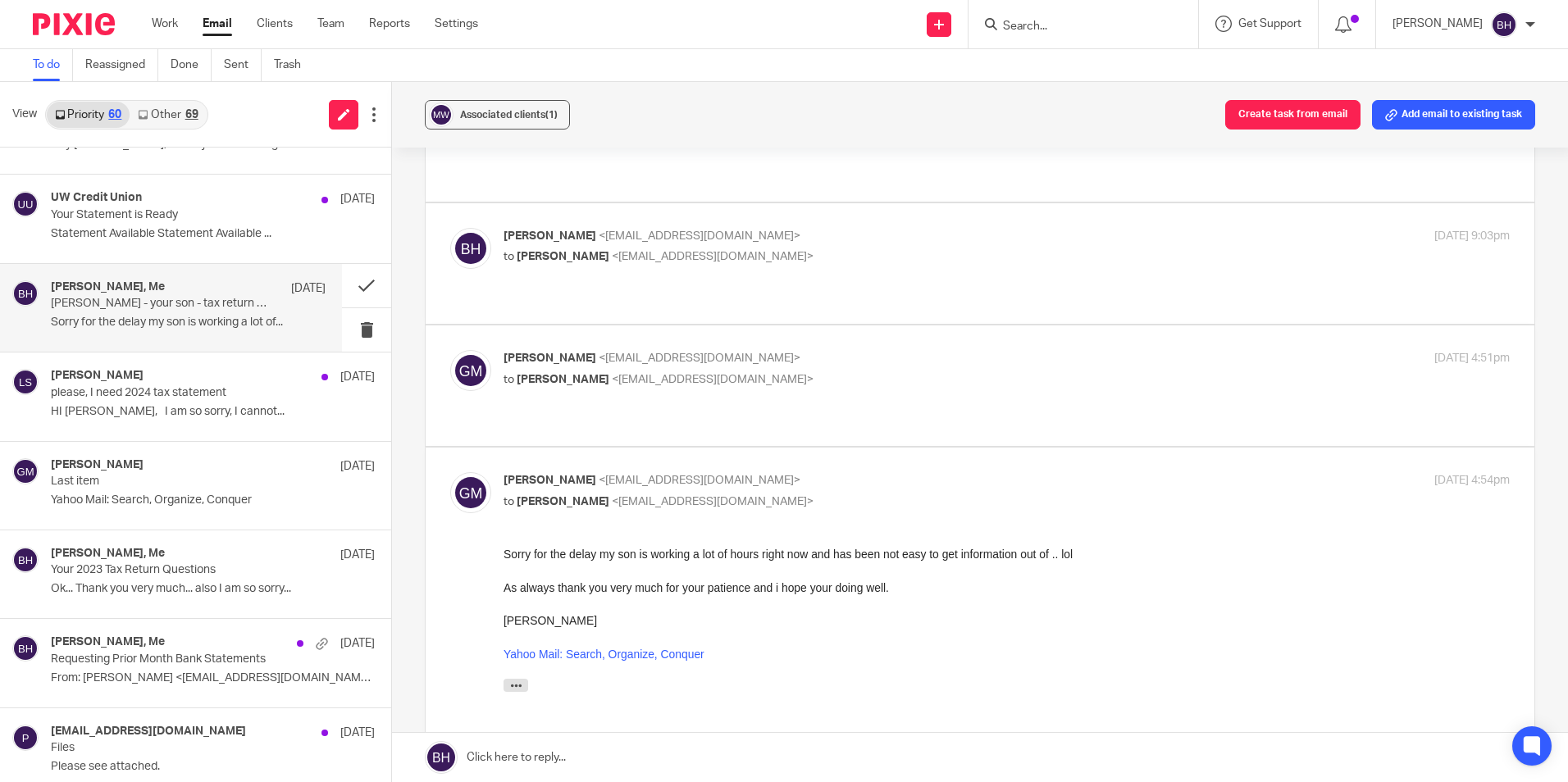
scroll to position [246, 0]
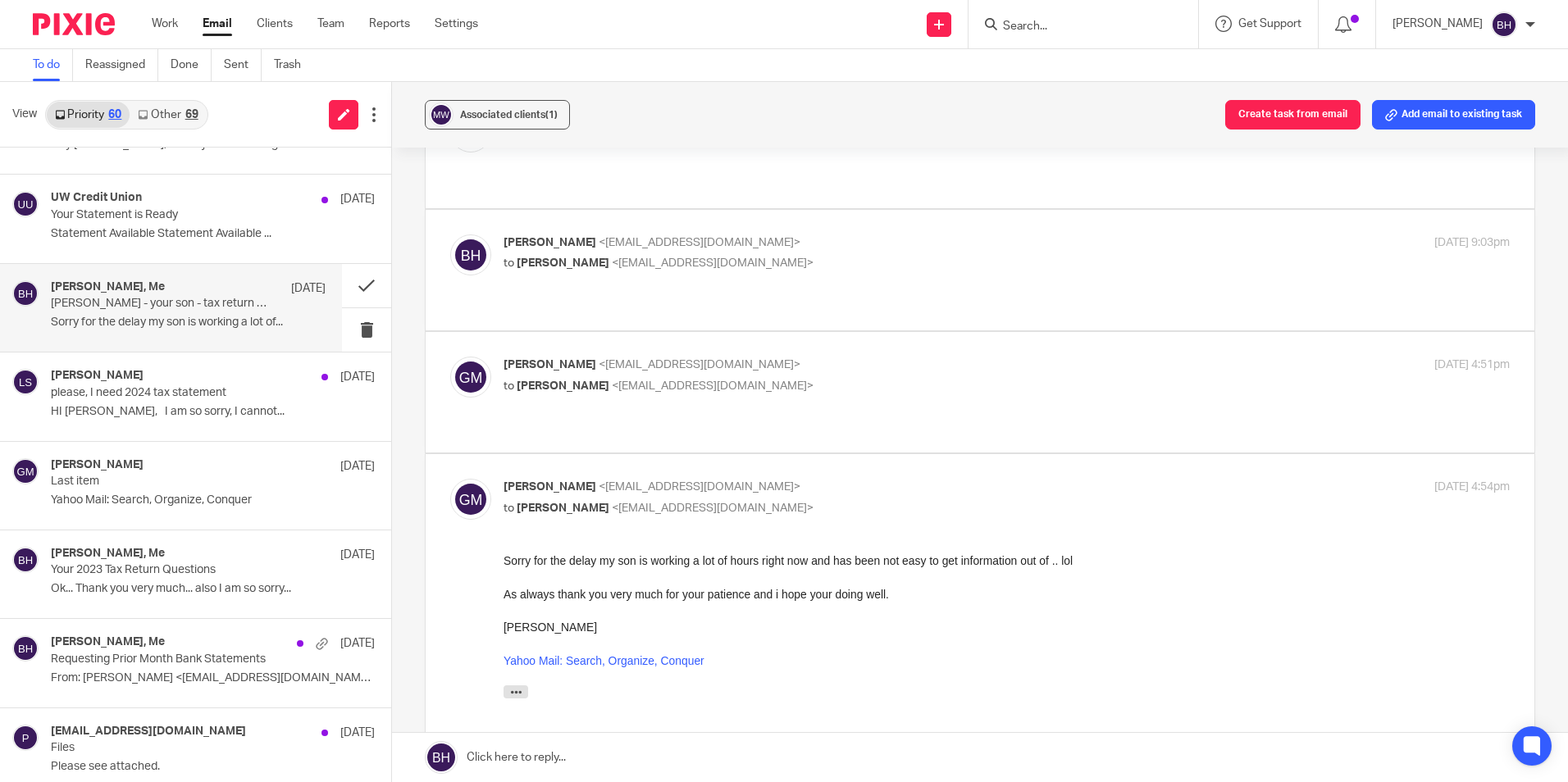
click at [612, 357] on div "George Mallum <gmallum4@yahoo.com> to Barb Harmon <bharmon@taxn8r.com>" at bounding box center [839, 375] width 671 height 38
checkbox input "true"
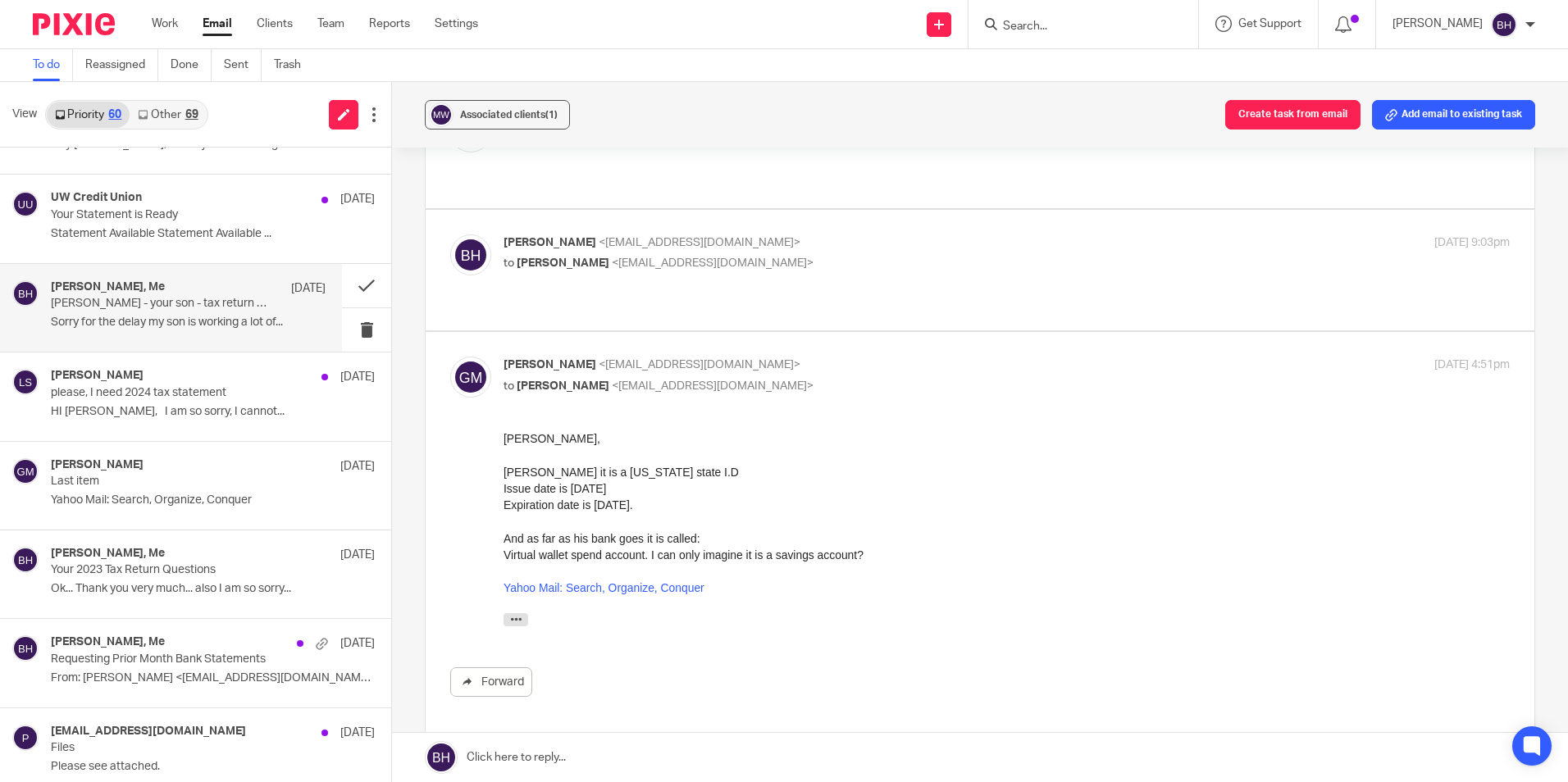
scroll to position [0, 0]
drag, startPoint x: 505, startPoint y: 557, endPoint x: 648, endPoint y: 557, distance: 143.0
click at [648, 557] on div "Virtual wallet spend account. I can only imagine it is a savings account? Yahoo…" at bounding box center [1007, 590] width 1006 height 88
copy div "Virtual wallet spend account"
click at [651, 756] on link at bounding box center [980, 758] width 1176 height 50
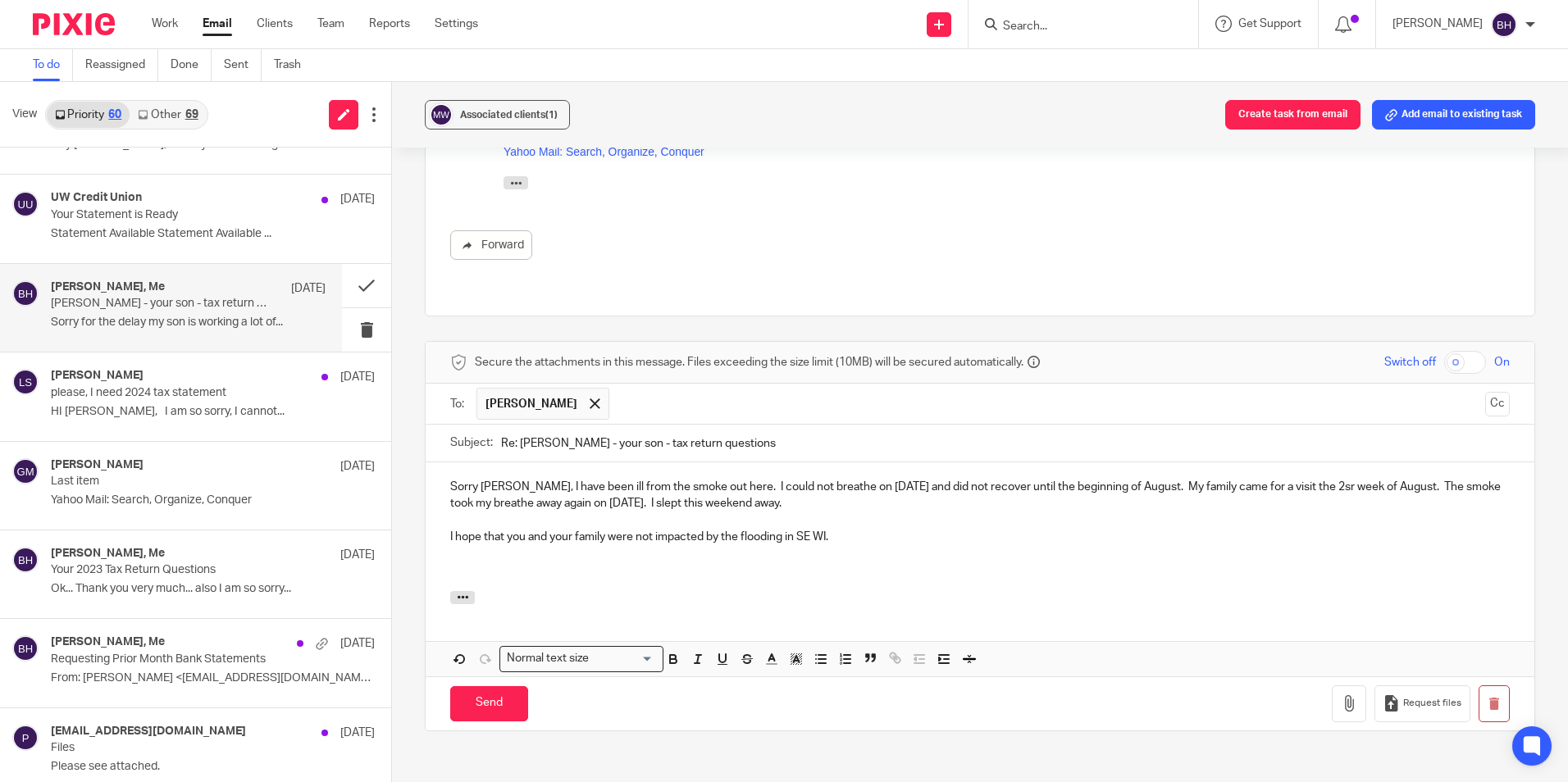
click at [471, 562] on p at bounding box center [980, 570] width 1059 height 17
click at [453, 562] on p at bounding box center [980, 570] width 1059 height 17
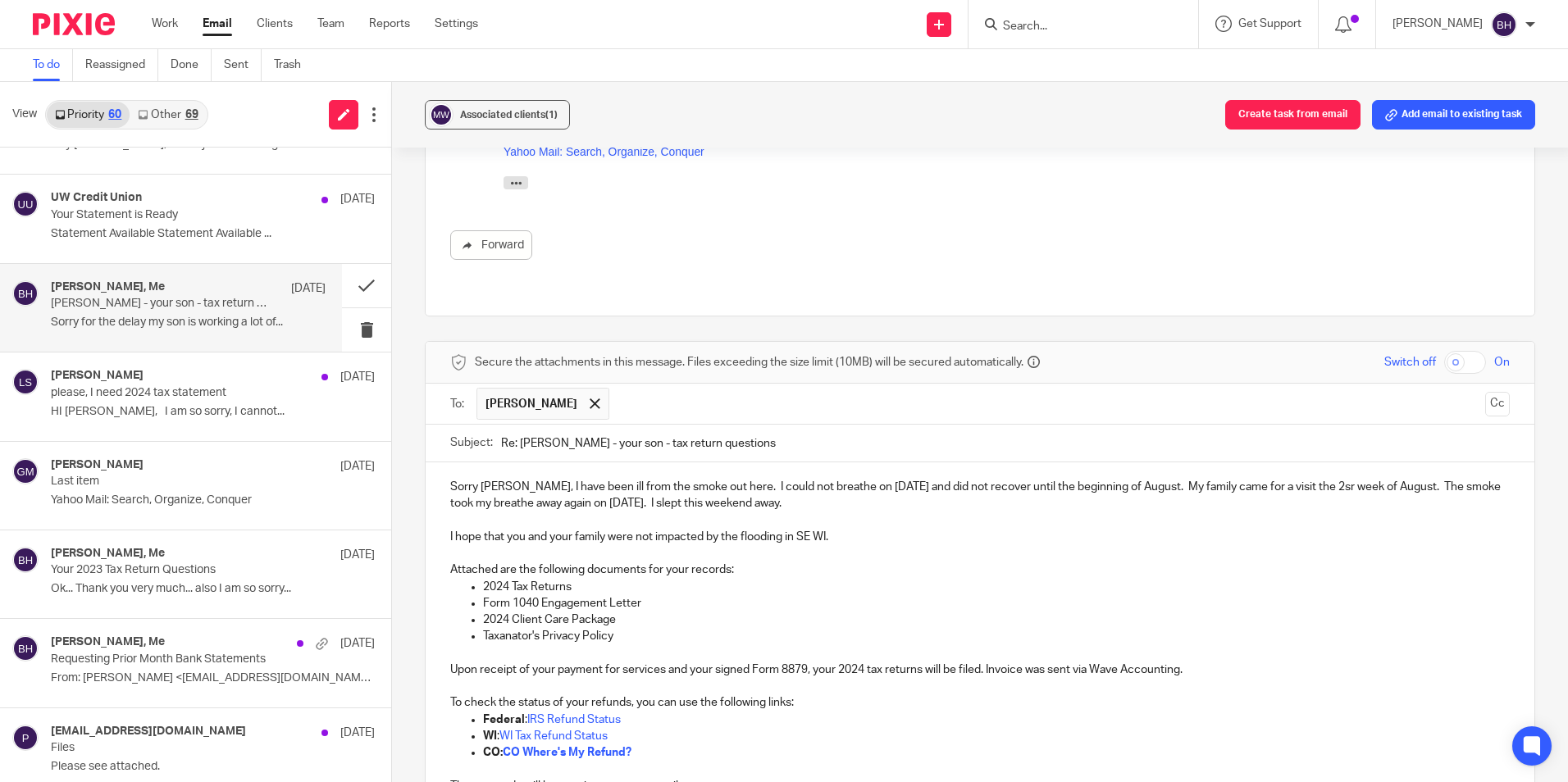
scroll to position [1468, 0]
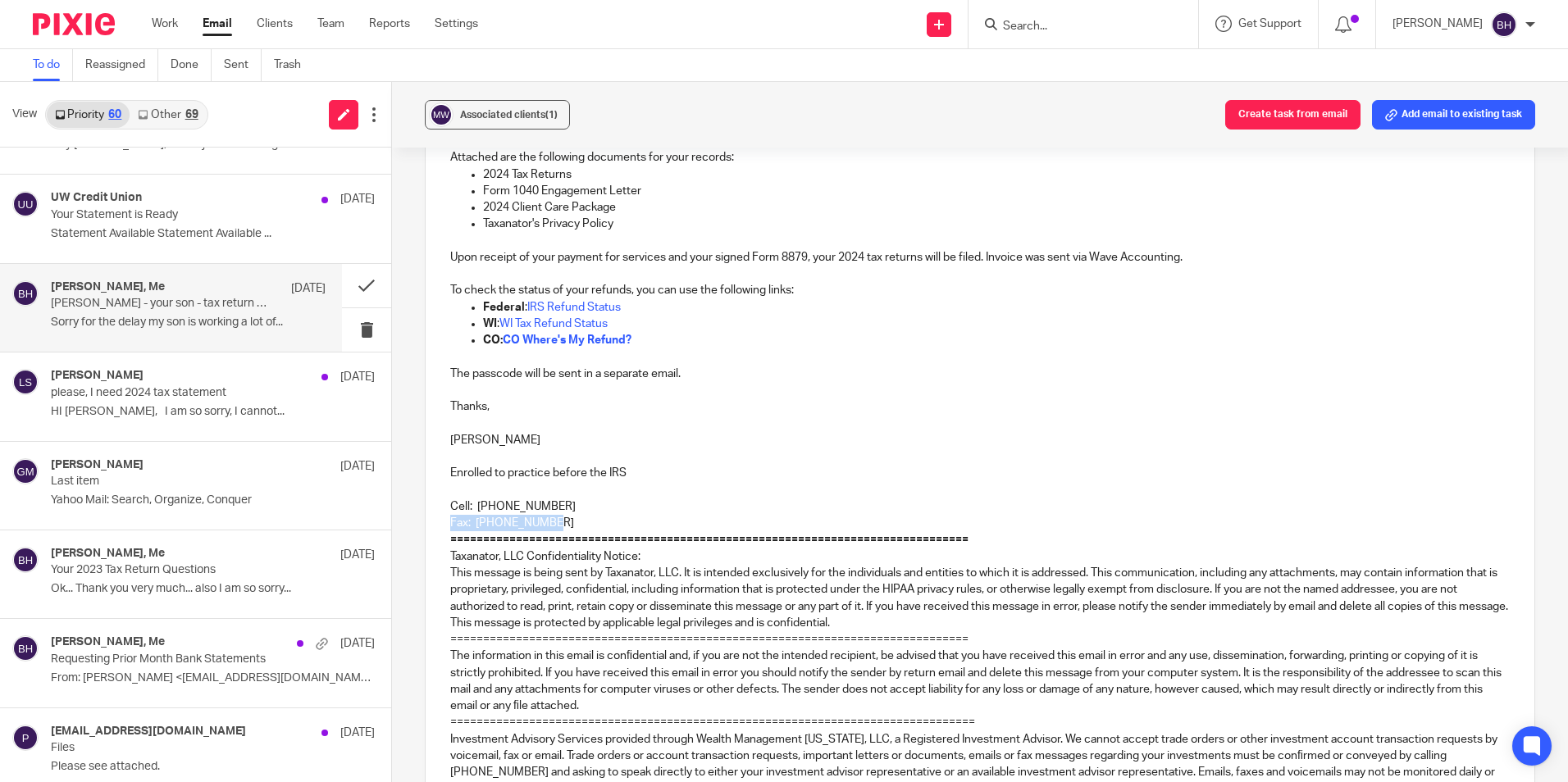
drag, startPoint x: 441, startPoint y: 486, endPoint x: 560, endPoint y: 486, distance: 119.0
click at [560, 486] on div "Sorry George, I have been ill from the smoke out here. I could not breathe on J…" at bounding box center [980, 439] width 1109 height 776
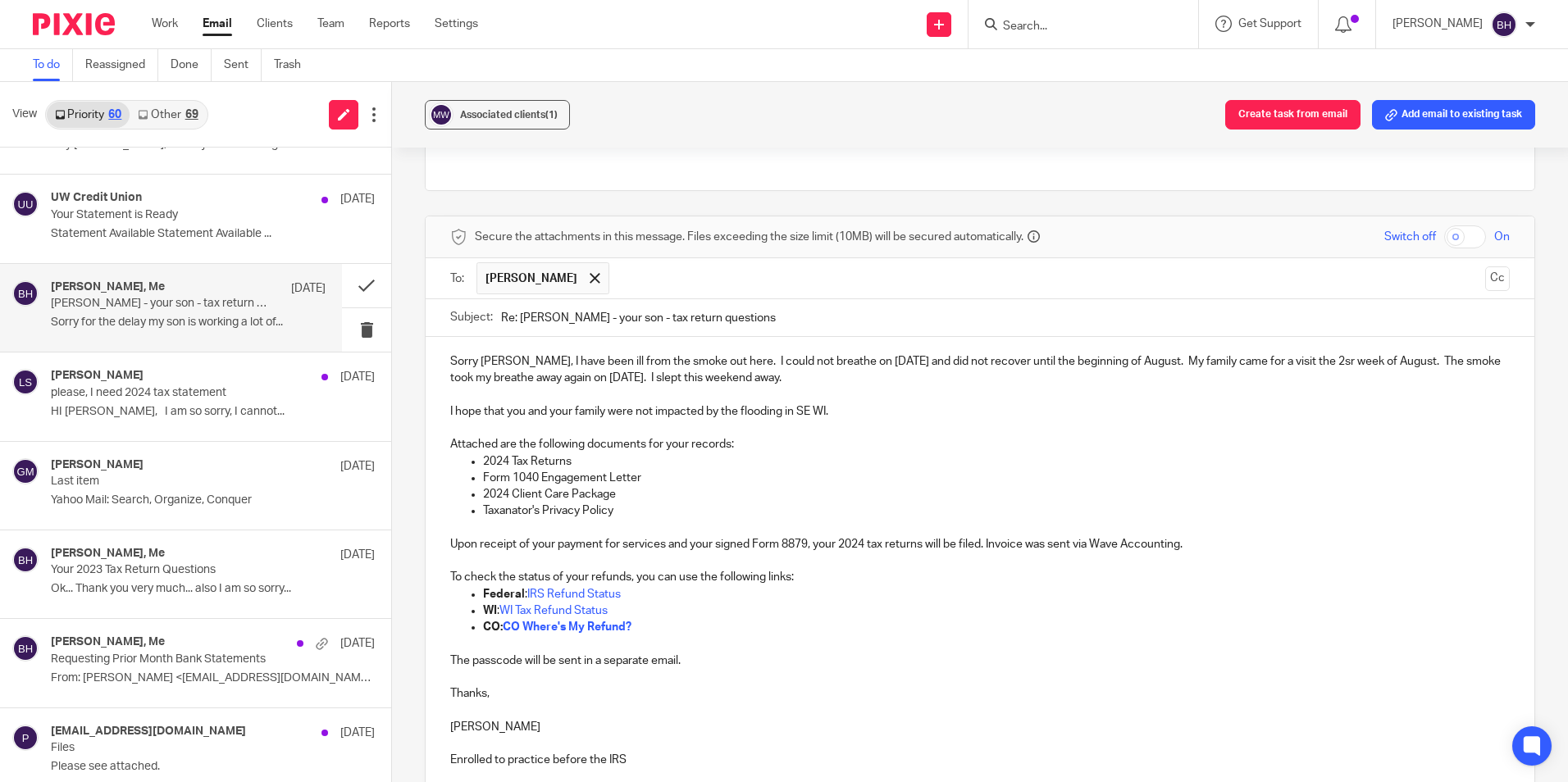
scroll to position [1139, 0]
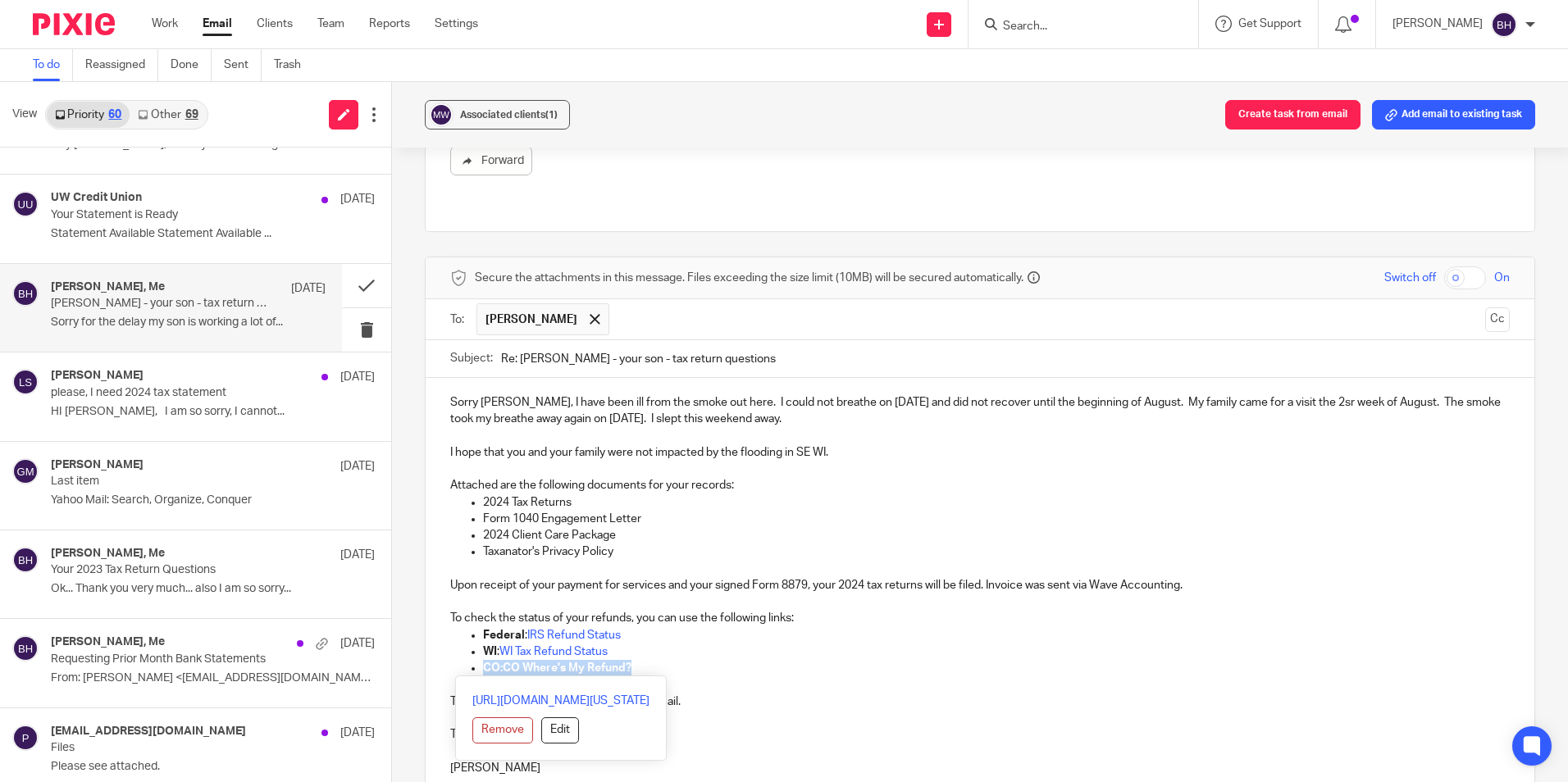
drag, startPoint x: 644, startPoint y: 631, endPoint x: 461, endPoint y: 636, distance: 183.1
click at [461, 636] on ul "Federal : IRS Refund Status WI : WI Tax Refund Status CO: CO Where's My Refund?" at bounding box center [980, 653] width 1059 height 50
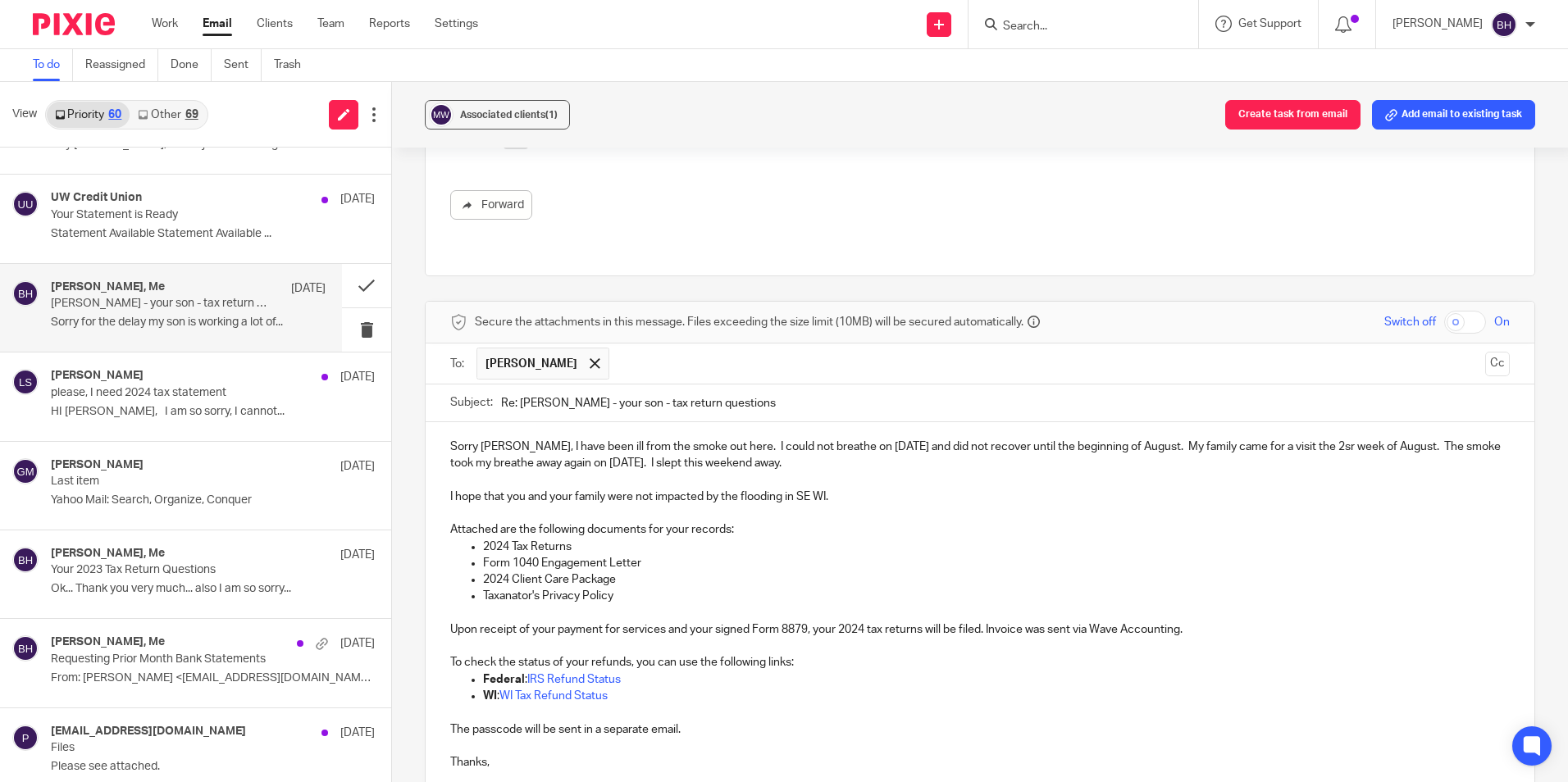
scroll to position [1057, 0]
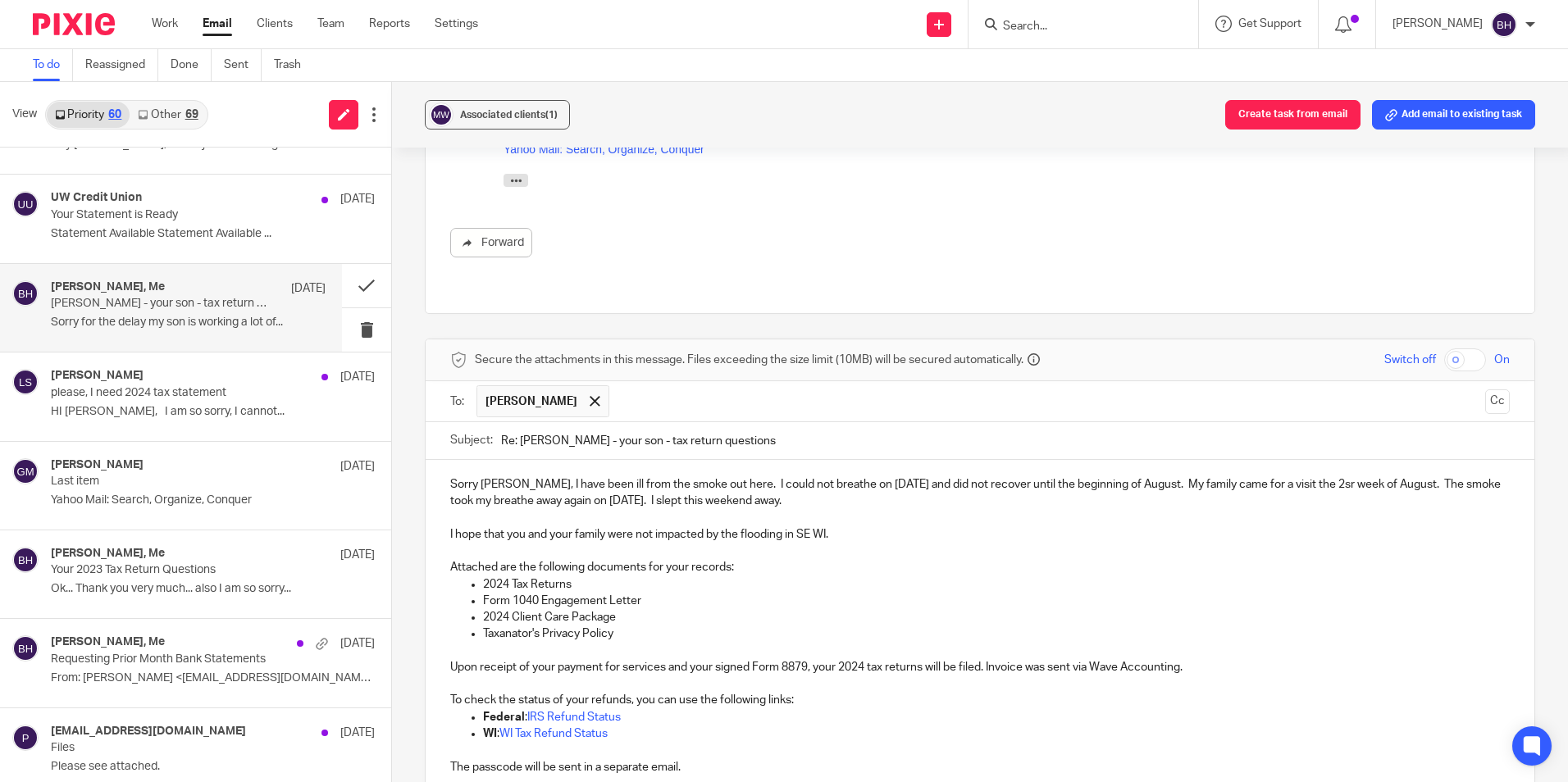
click at [1031, 659] on p "Upon receipt of your payment for services and your signed Form 8879, your 2024 …" at bounding box center [980, 667] width 1059 height 17
click at [1034, 659] on p "Upon receipt of your payment for services and your signed Form 8879, your 2024 …" at bounding box center [980, 667] width 1059 height 17
click at [1191, 659] on p "Upon receipt of your payment for services and your signed Form 8879, your 2024 …" at bounding box center [980, 667] width 1059 height 17
click at [1193, 659] on p "Upon receipt of your payment for services and your signed Form 8879, your 2024 …" at bounding box center [980, 667] width 1059 height 17
click at [1369, 659] on p "Upon receipt of your payment for services and your signed Form 8879, your 2024 …" at bounding box center [980, 667] width 1059 height 17
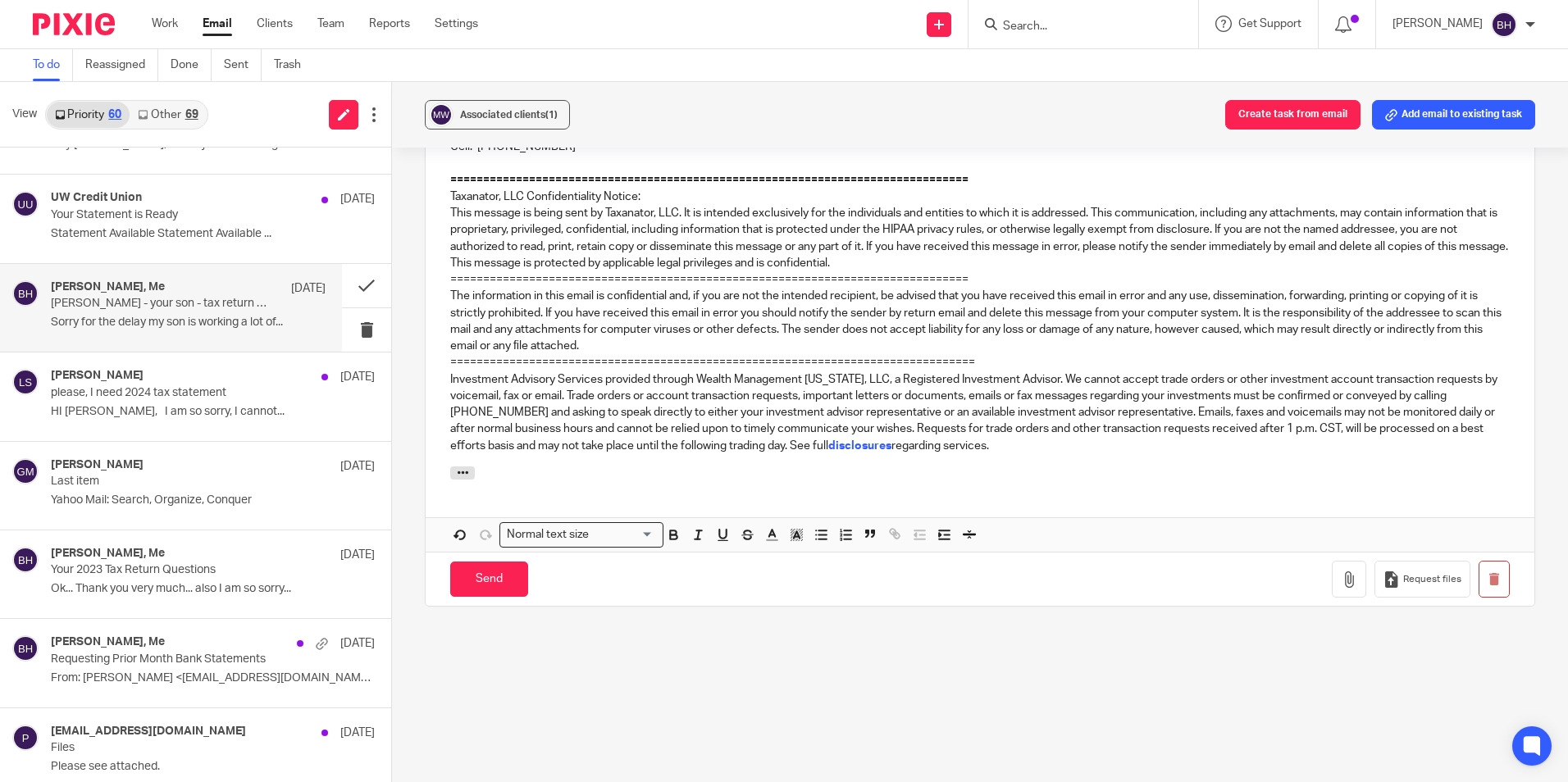
scroll to position [1831, 0]
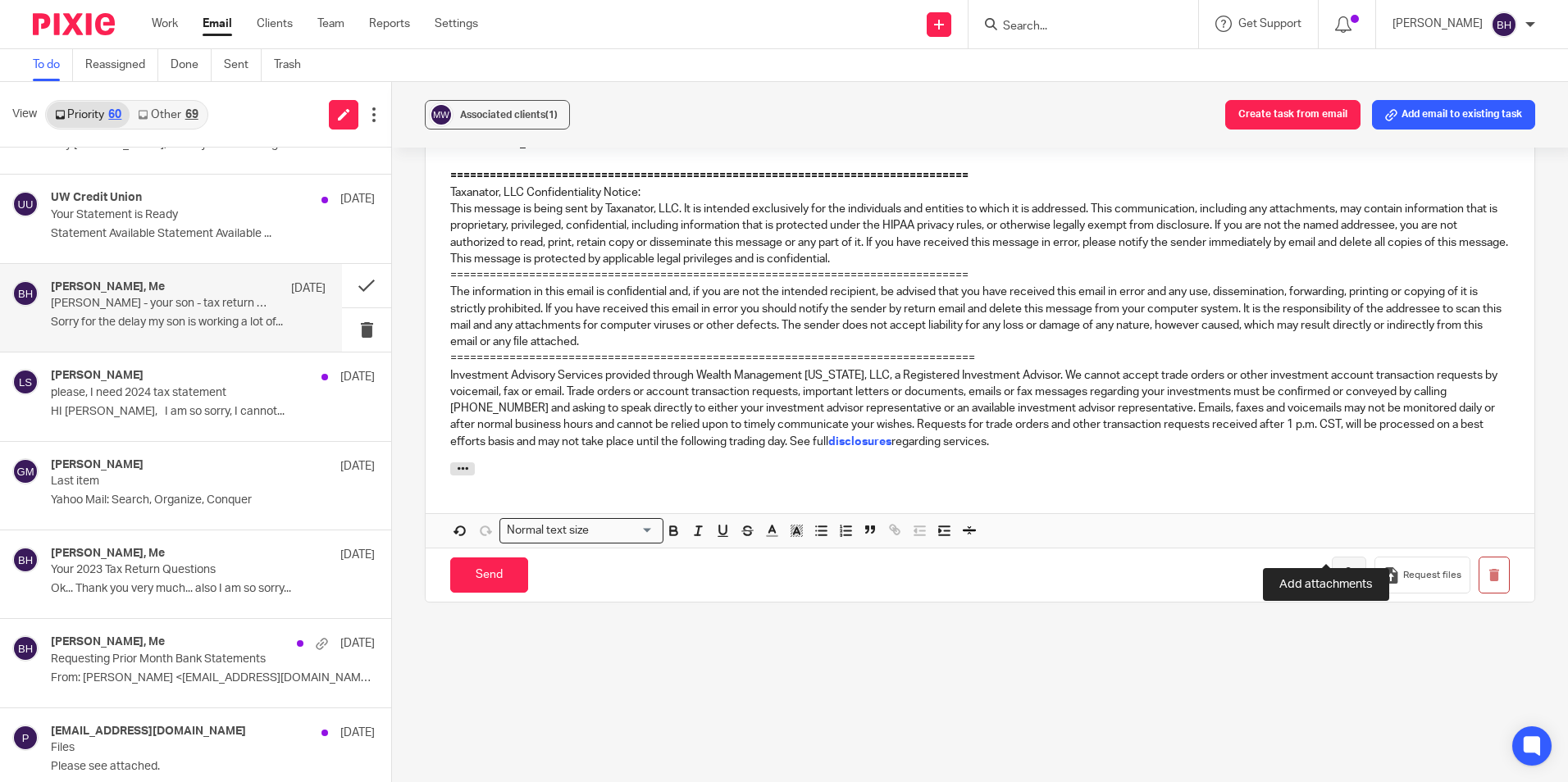
click at [1341, 567] on icon "button" at bounding box center [1350, 575] width 17 height 17
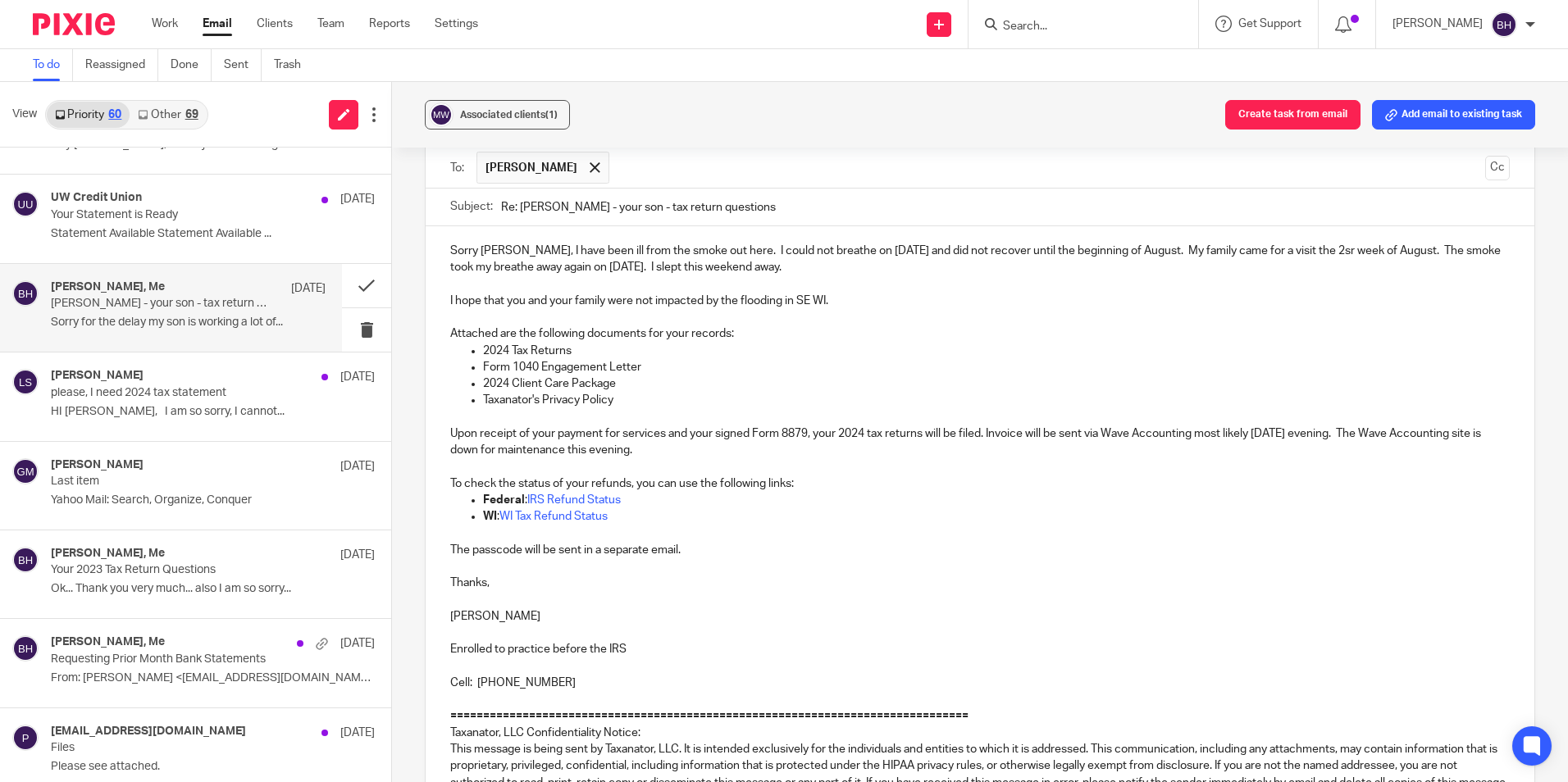
scroll to position [1209, 0]
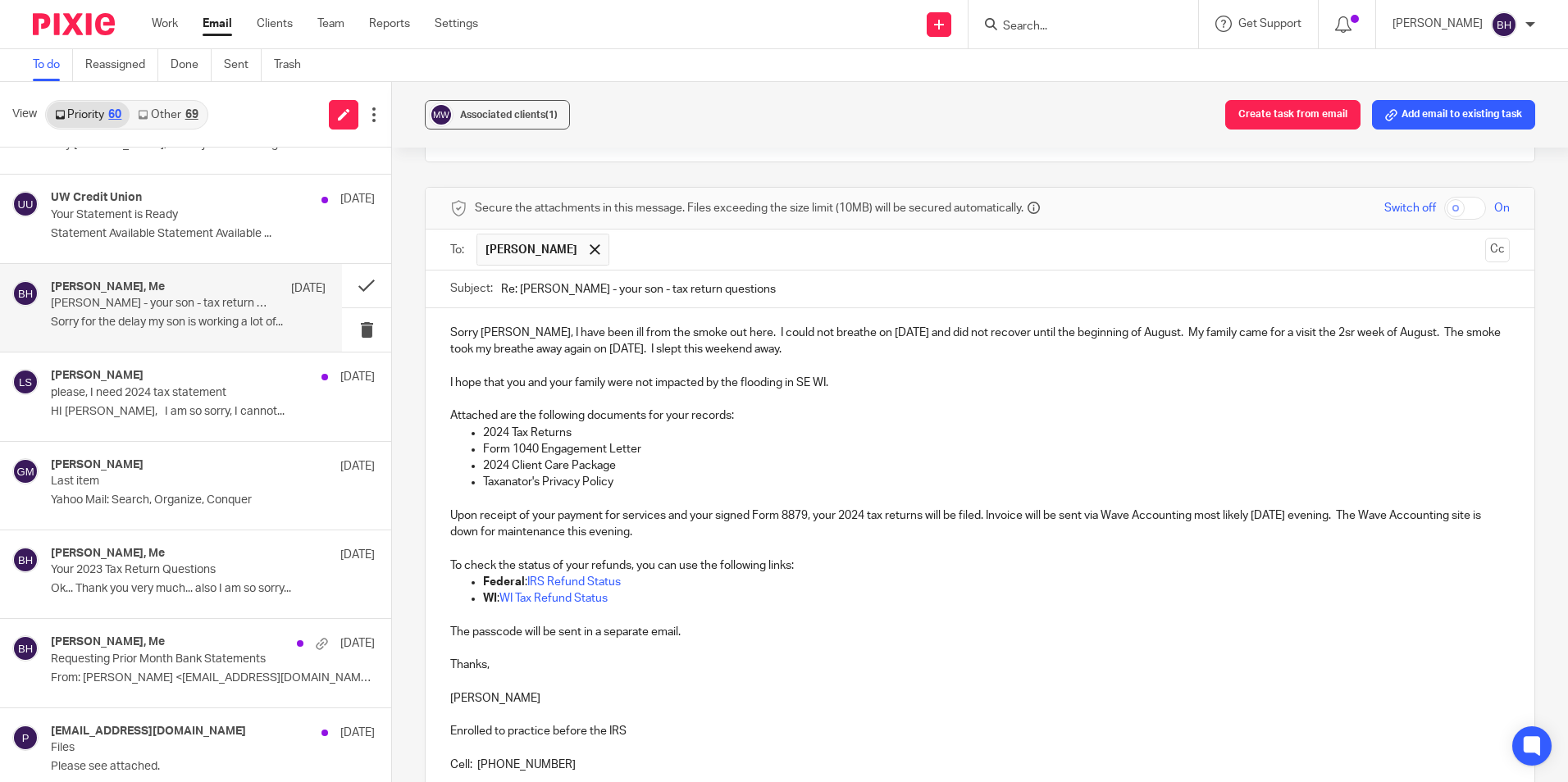
click at [644, 441] on p "Form 1040 Engagement Letter" at bounding box center [996, 450] width 1027 height 17
drag, startPoint x: 639, startPoint y: 418, endPoint x: 880, endPoint y: 411, distance: 241.1
click at [880, 441] on p "Form 1040 Engagement Letter - Adobe Sign will forward a copy after signing." at bounding box center [996, 450] width 1027 height 17
copy p "- Adobe Sign will forward a copy after signing."
click at [648, 458] on p "2024 Client Care Package" at bounding box center [996, 466] width 1027 height 17
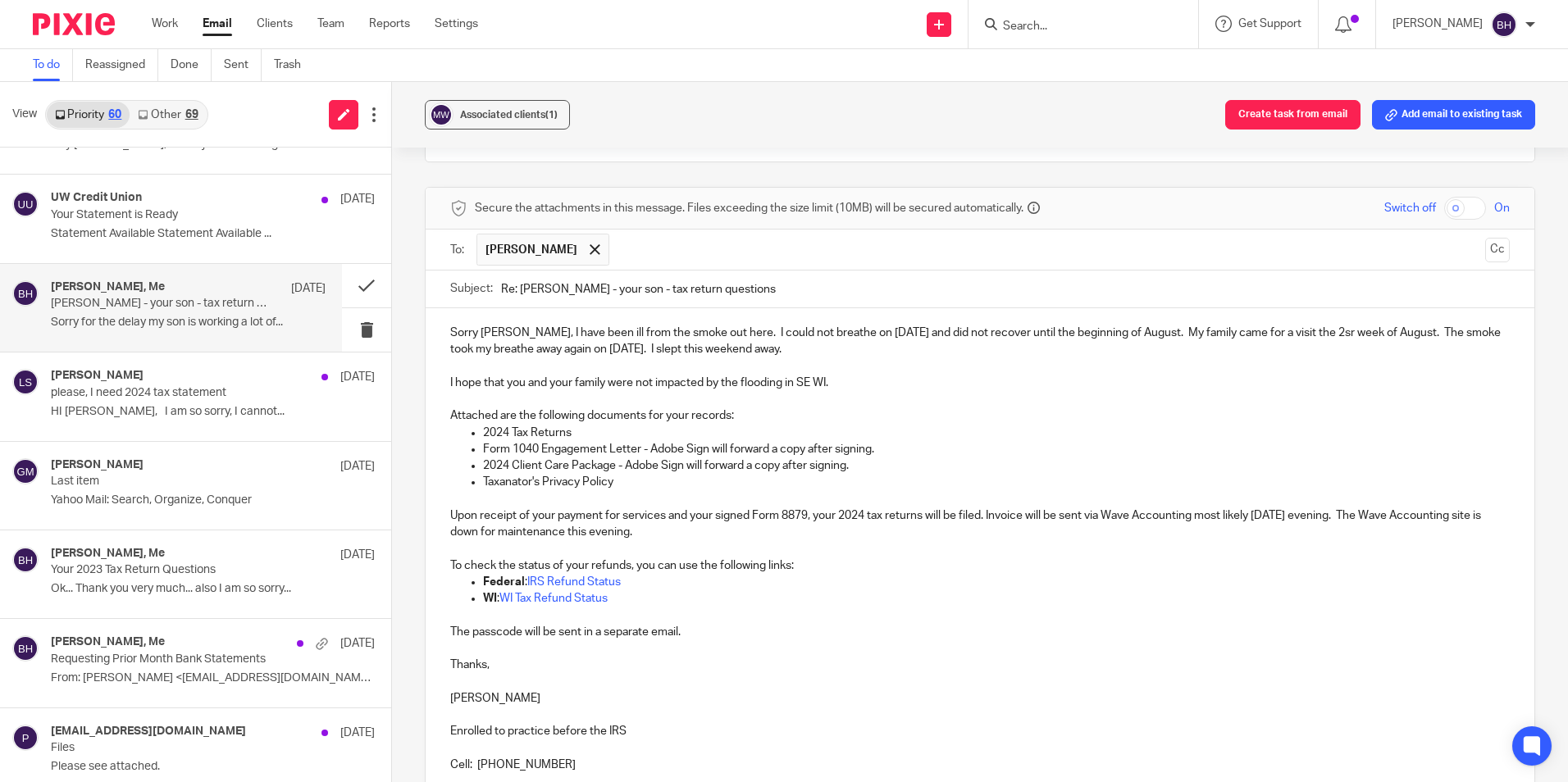
click at [647, 474] on p "Taxanator's Privacy Policy" at bounding box center [996, 482] width 1027 height 17
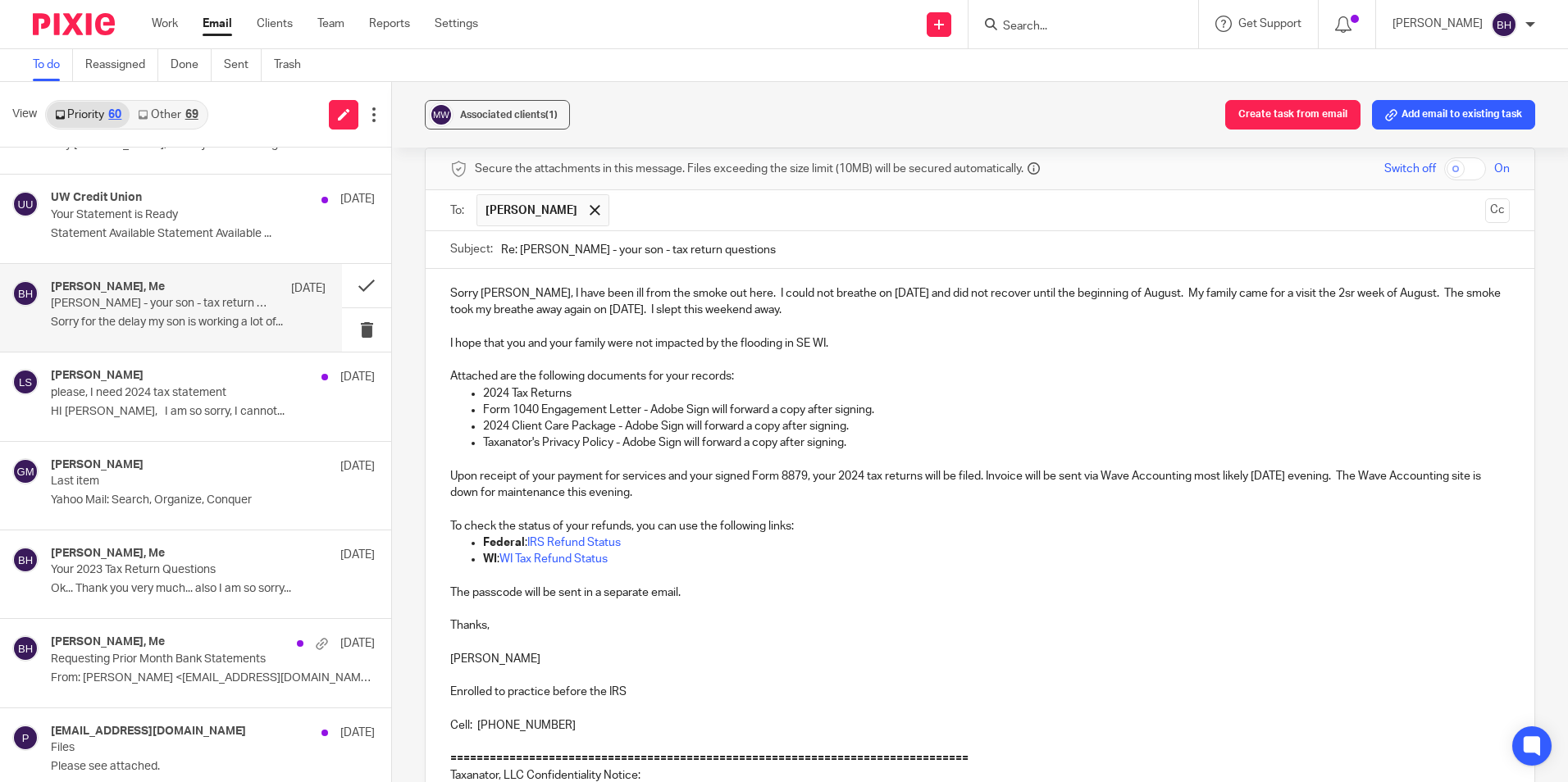
scroll to position [963, 0]
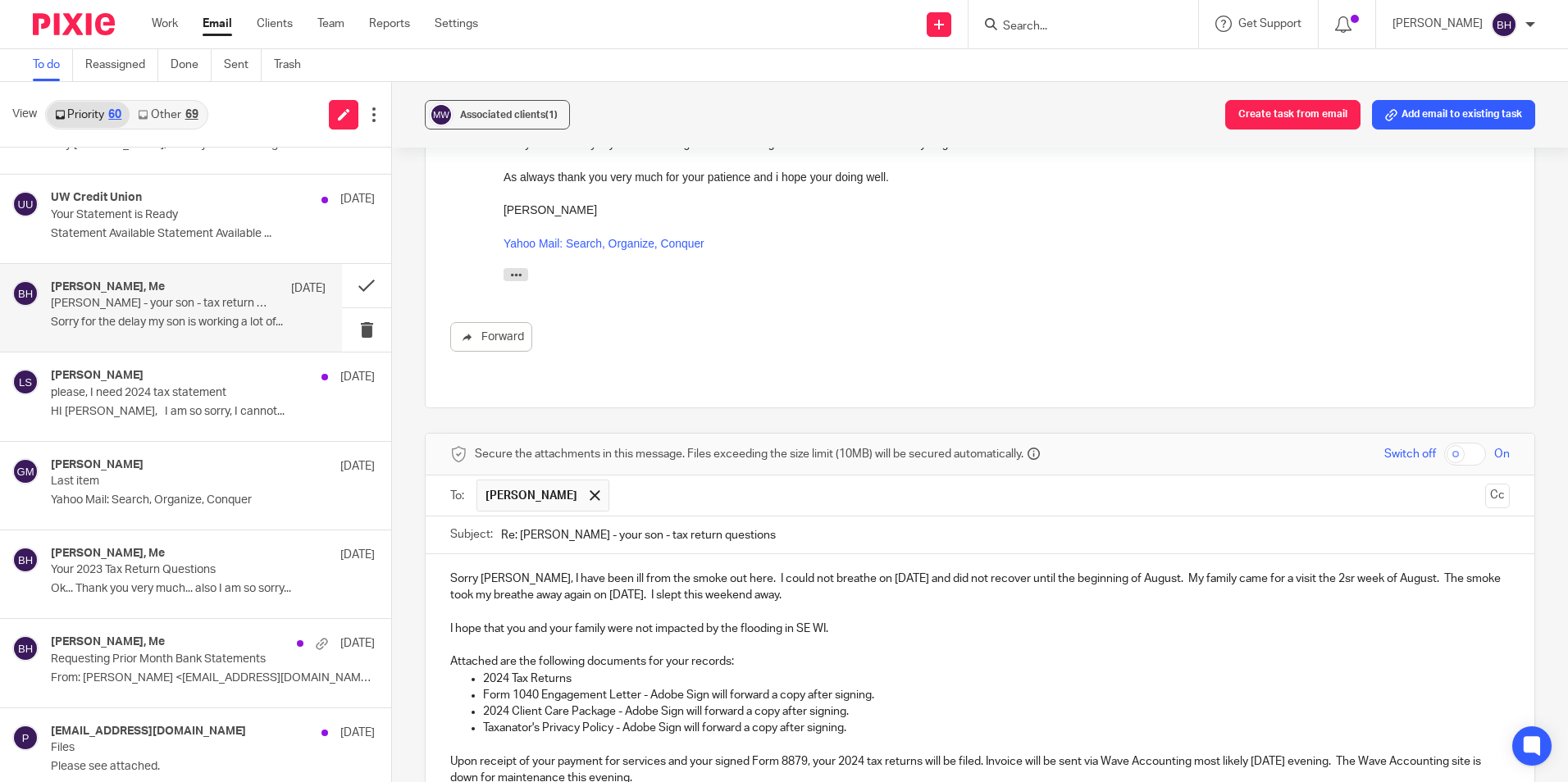
click at [1447, 442] on input "checkbox" at bounding box center [1465, 453] width 42 height 23
checkbox input "true"
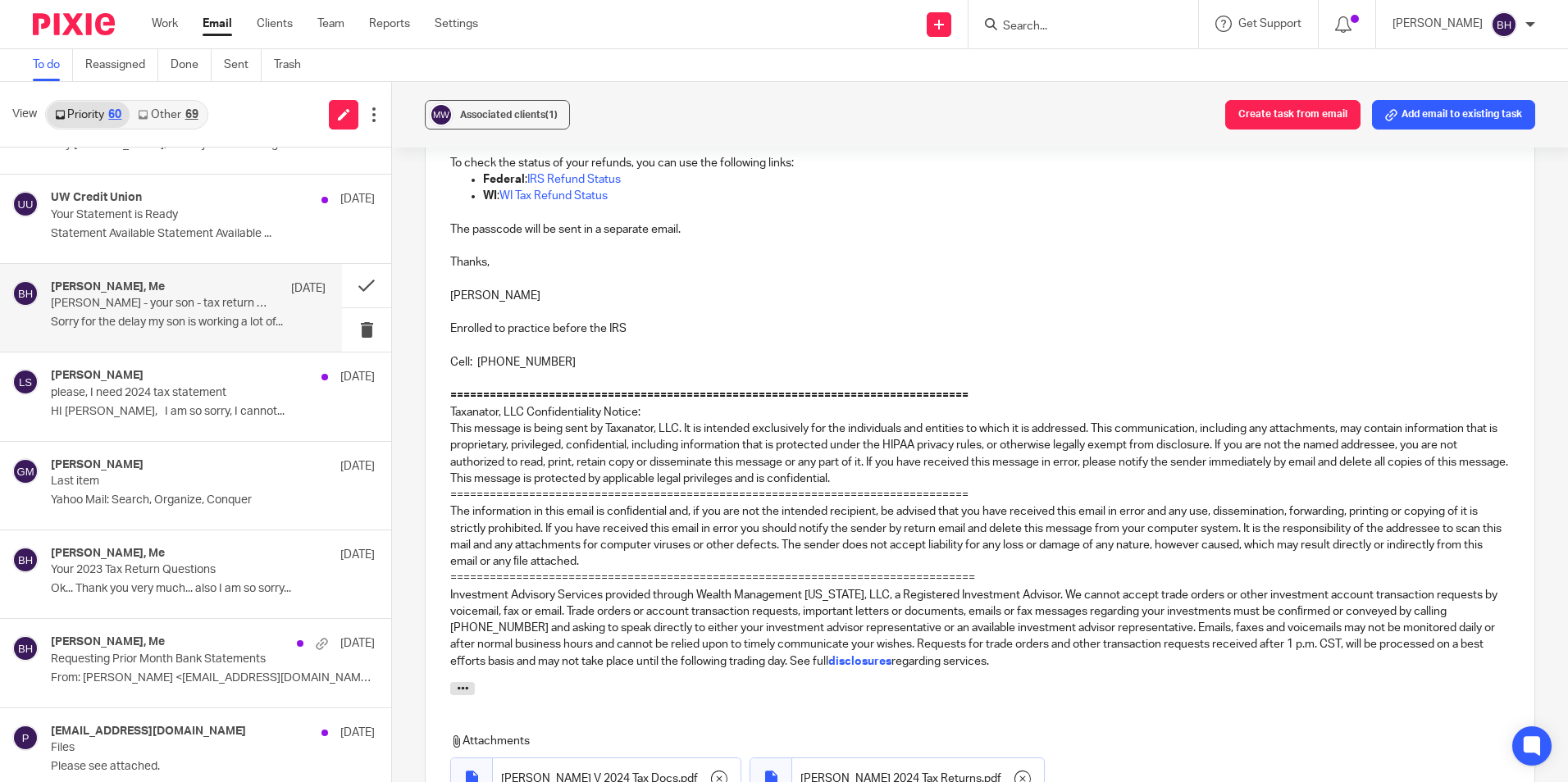
scroll to position [1865, 0]
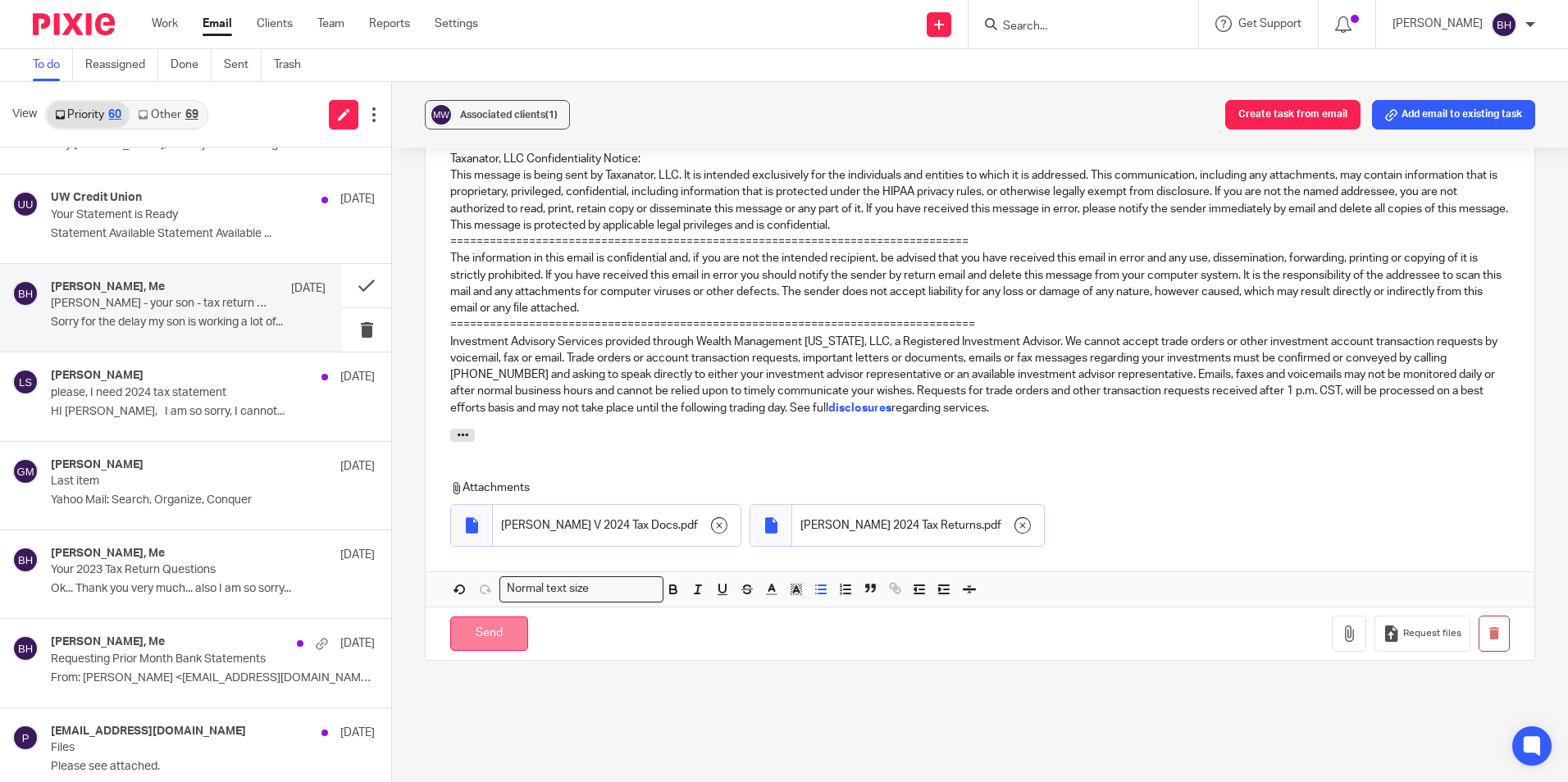
click at [505, 617] on input "Send" at bounding box center [489, 634] width 78 height 35
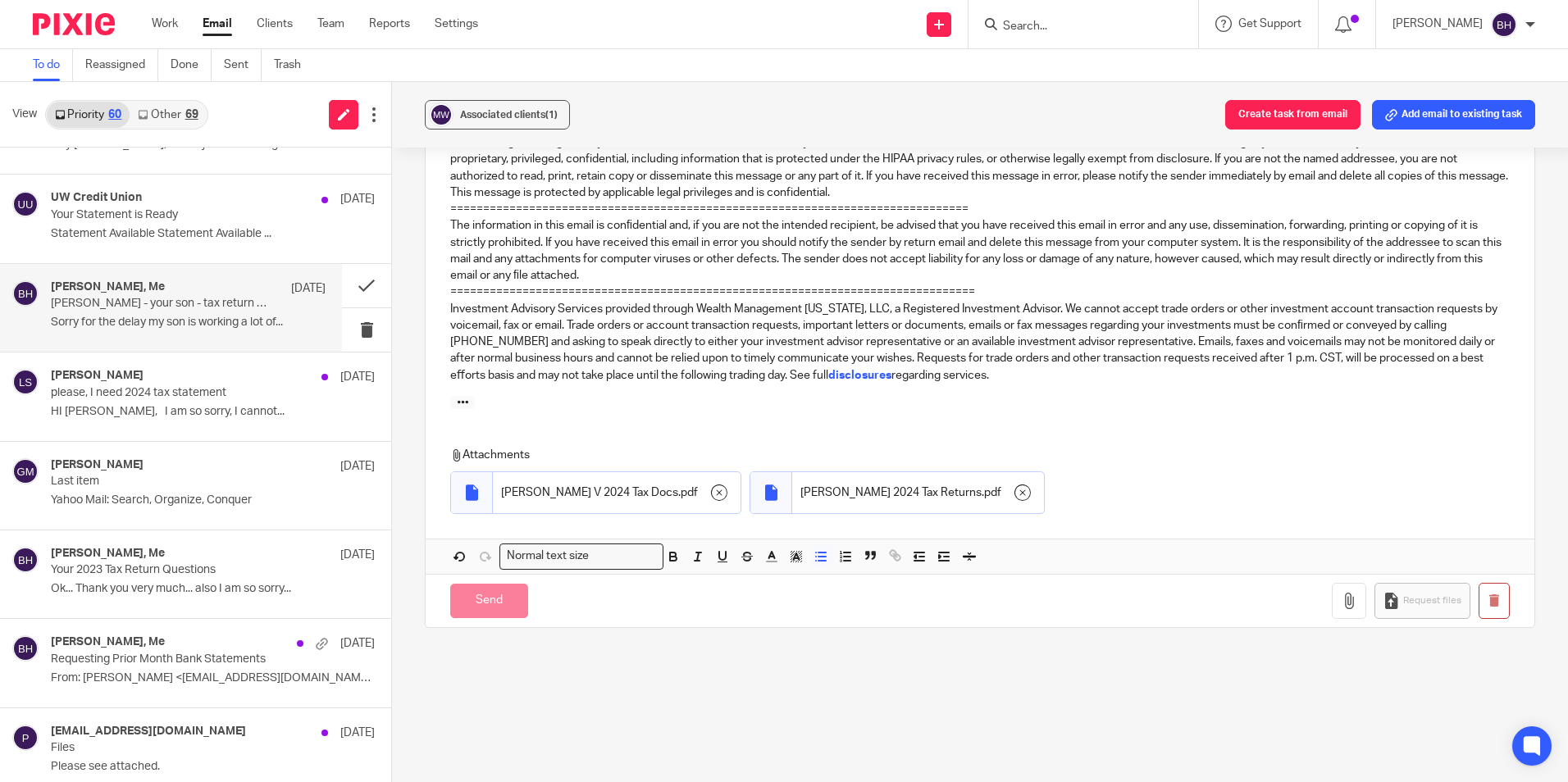
scroll to position [767, 0]
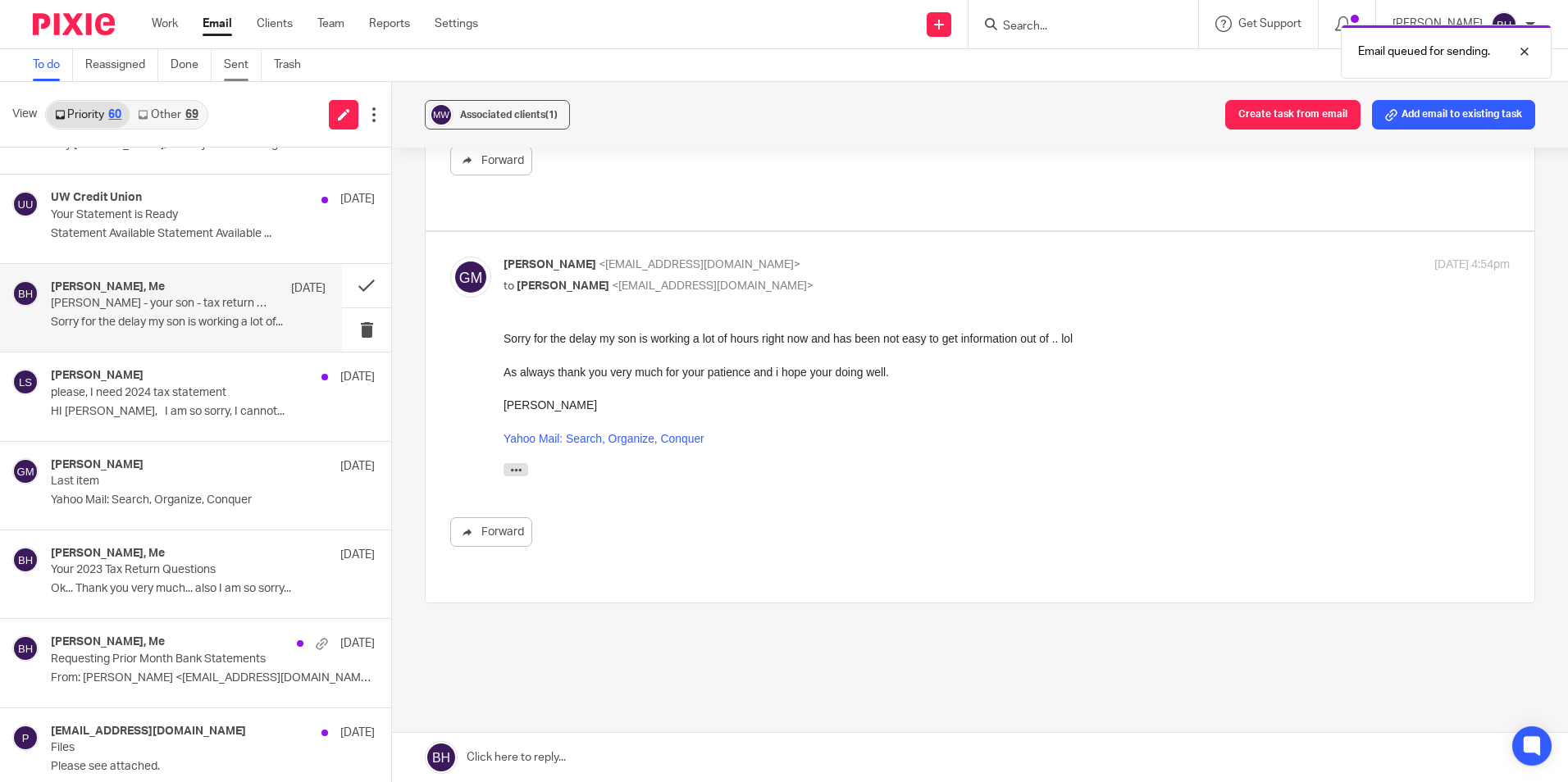
click at [232, 65] on link "Sent" at bounding box center [242, 65] width 38 height 32
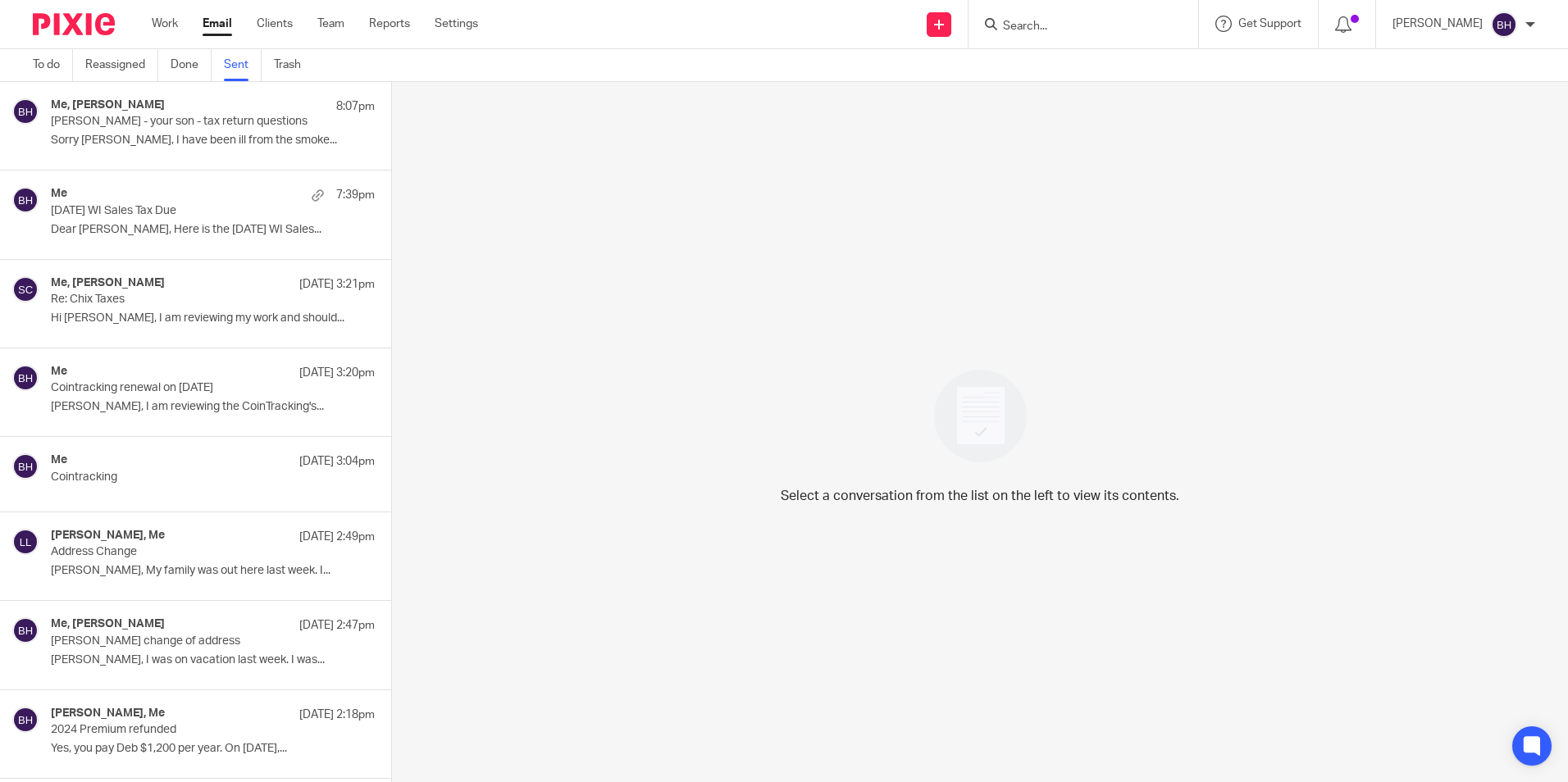
click at [219, 122] on p "[PERSON_NAME] - your son - tax return questions" at bounding box center [180, 121] width 259 height 14
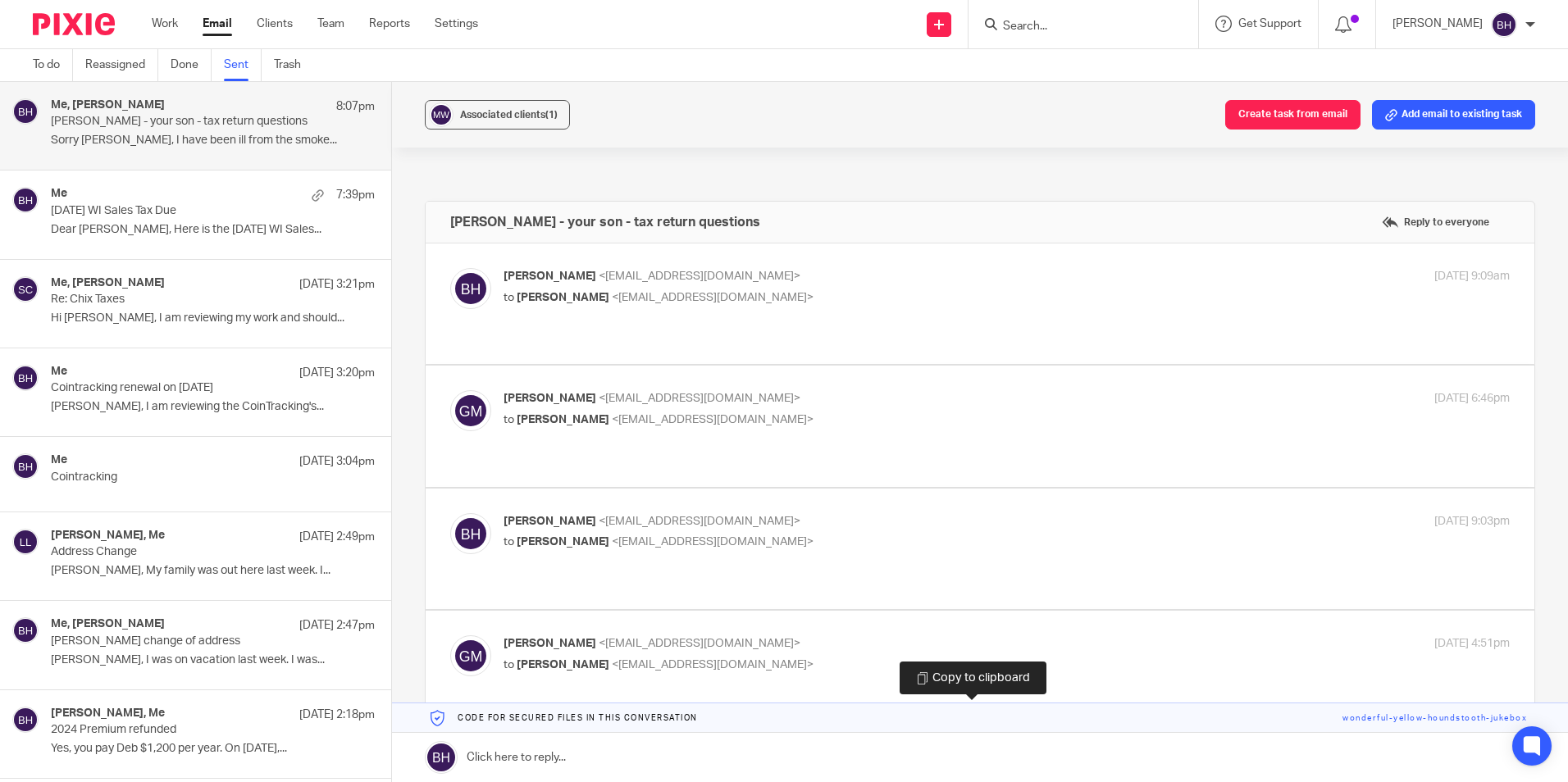
click at [744, 713] on link at bounding box center [980, 719] width 1176 height 29
drag, startPoint x: 744, startPoint y: 713, endPoint x: 737, endPoint y: 749, distance: 36.7
click at [737, 749] on link at bounding box center [980, 758] width 1176 height 50
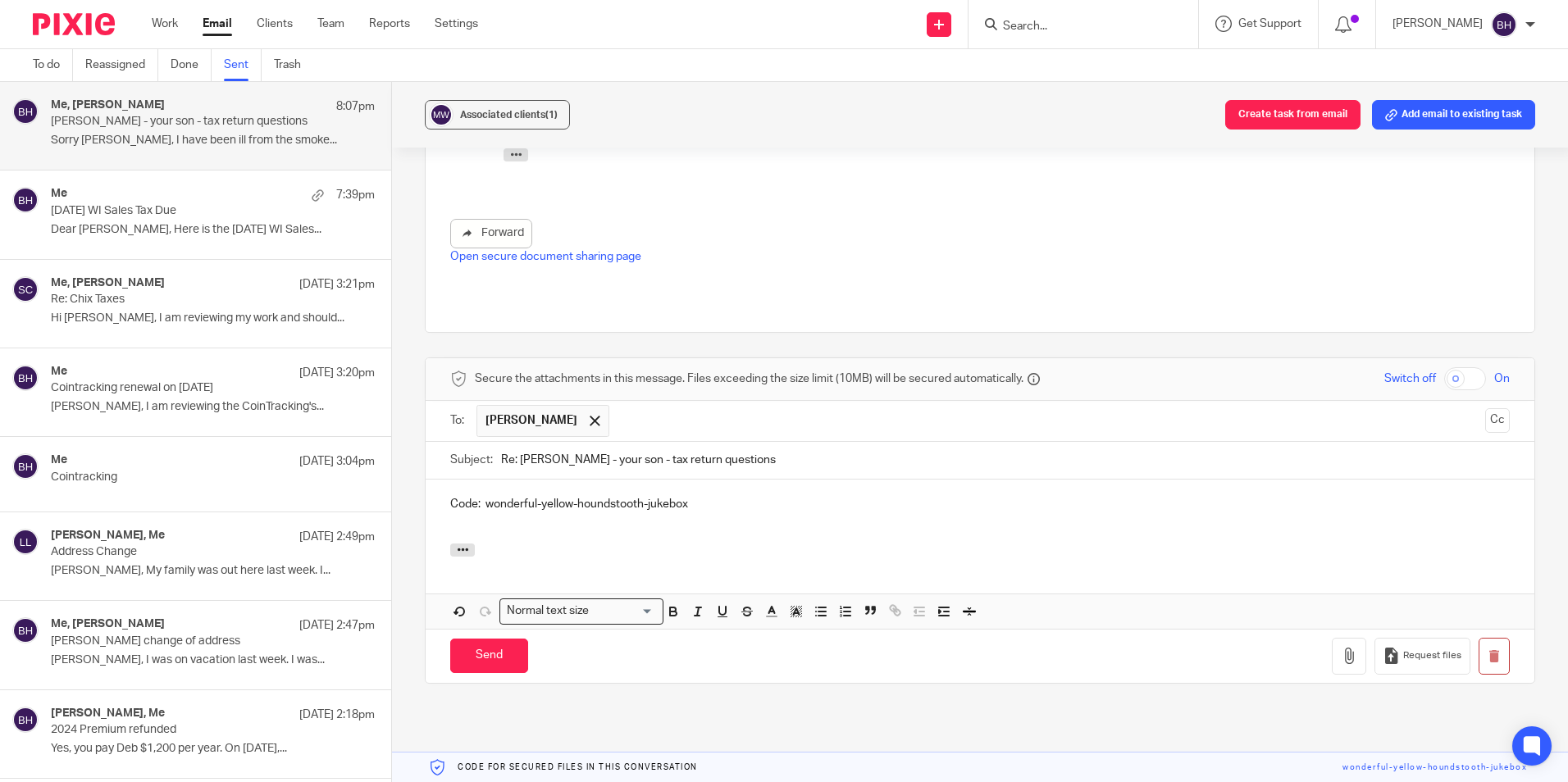
click at [486, 497] on p "Code: wonderful-yellow-houndstooth-jukebox" at bounding box center [980, 505] width 1059 height 17
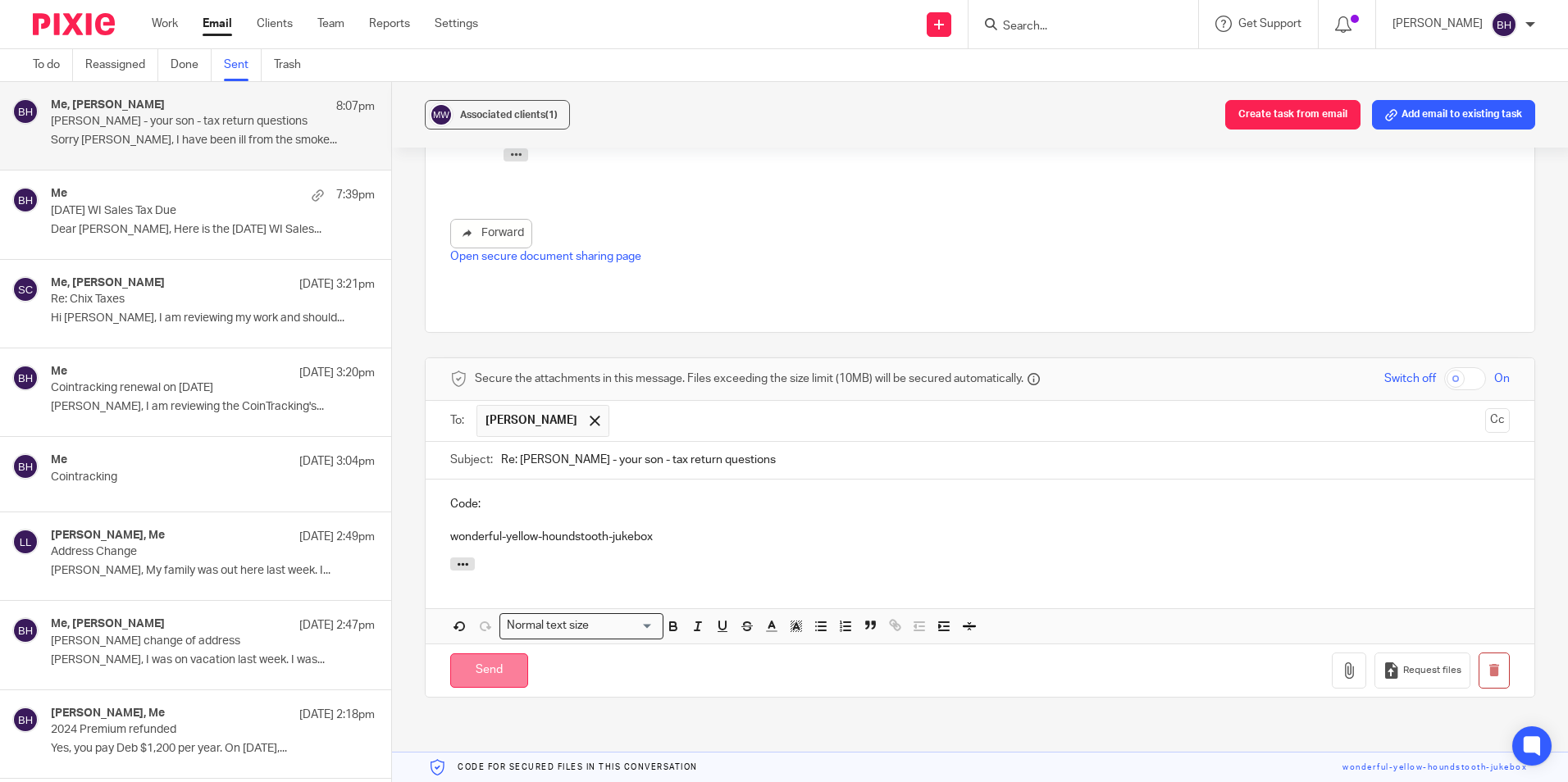
click at [501, 654] on input "Send" at bounding box center [489, 671] width 78 height 35
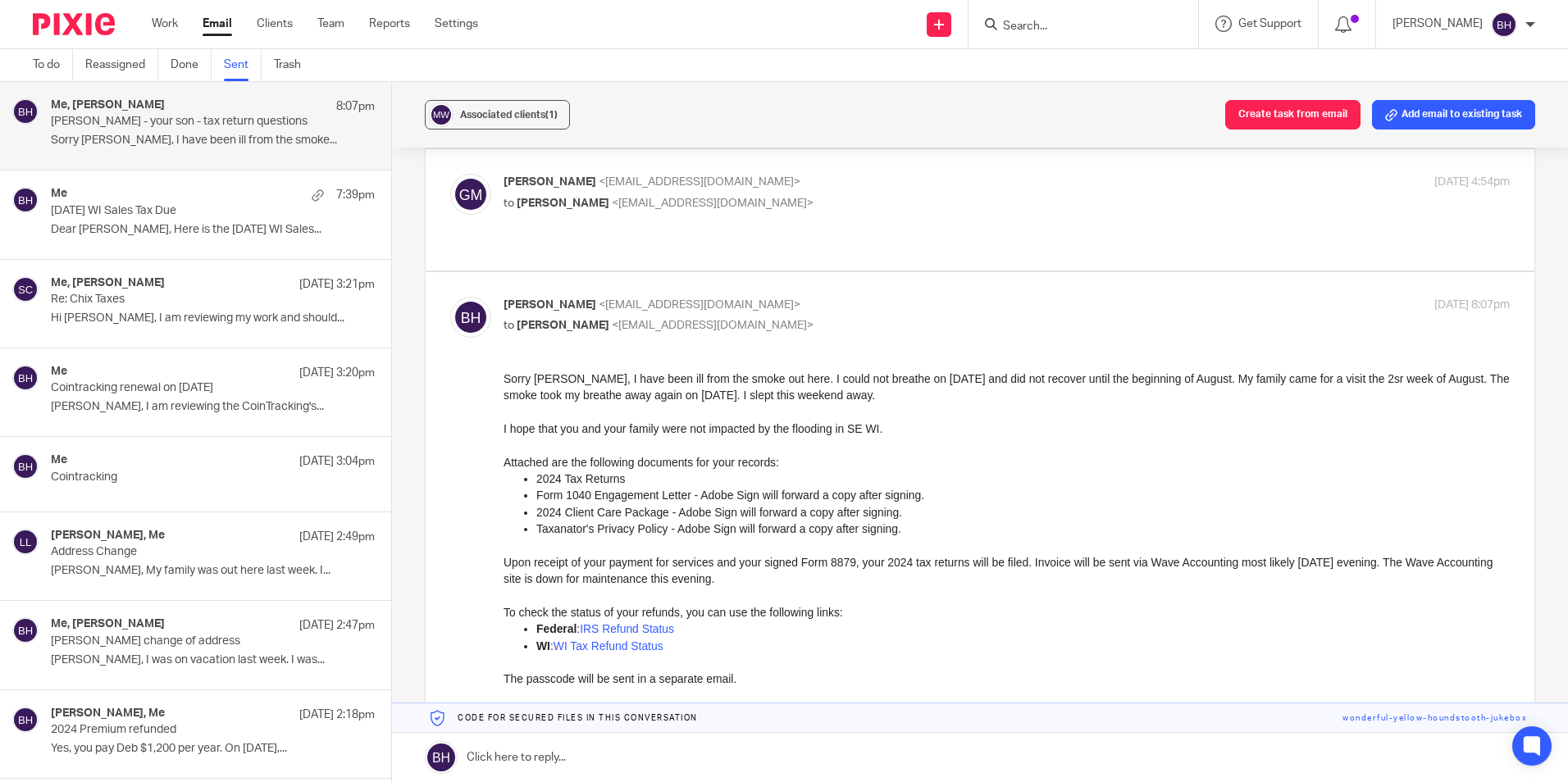
scroll to position [582, 0]
drag, startPoint x: 1003, startPoint y: 801, endPoint x: 719, endPoint y: 623, distance: 335.2
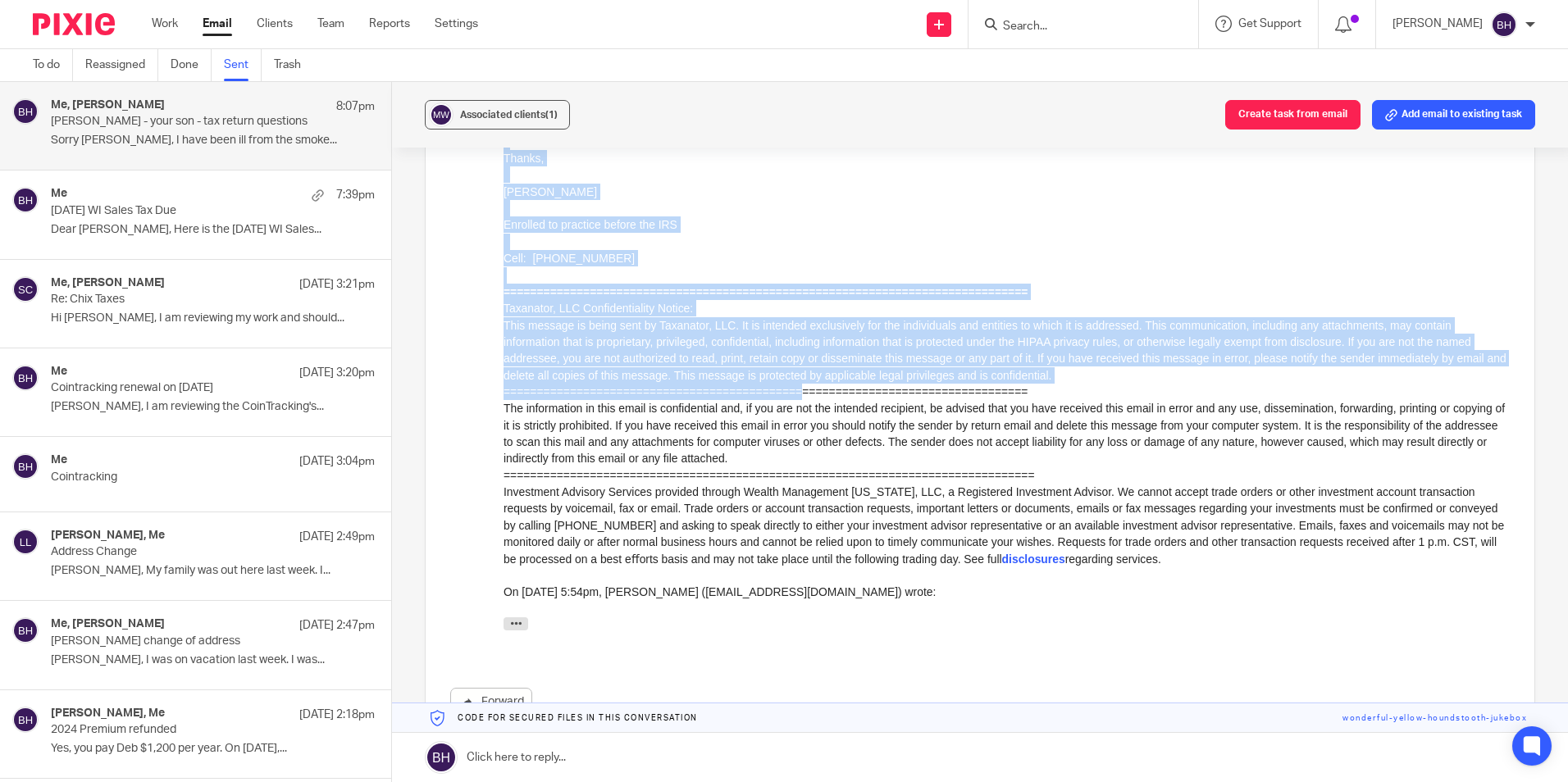
scroll to position [1156, 0]
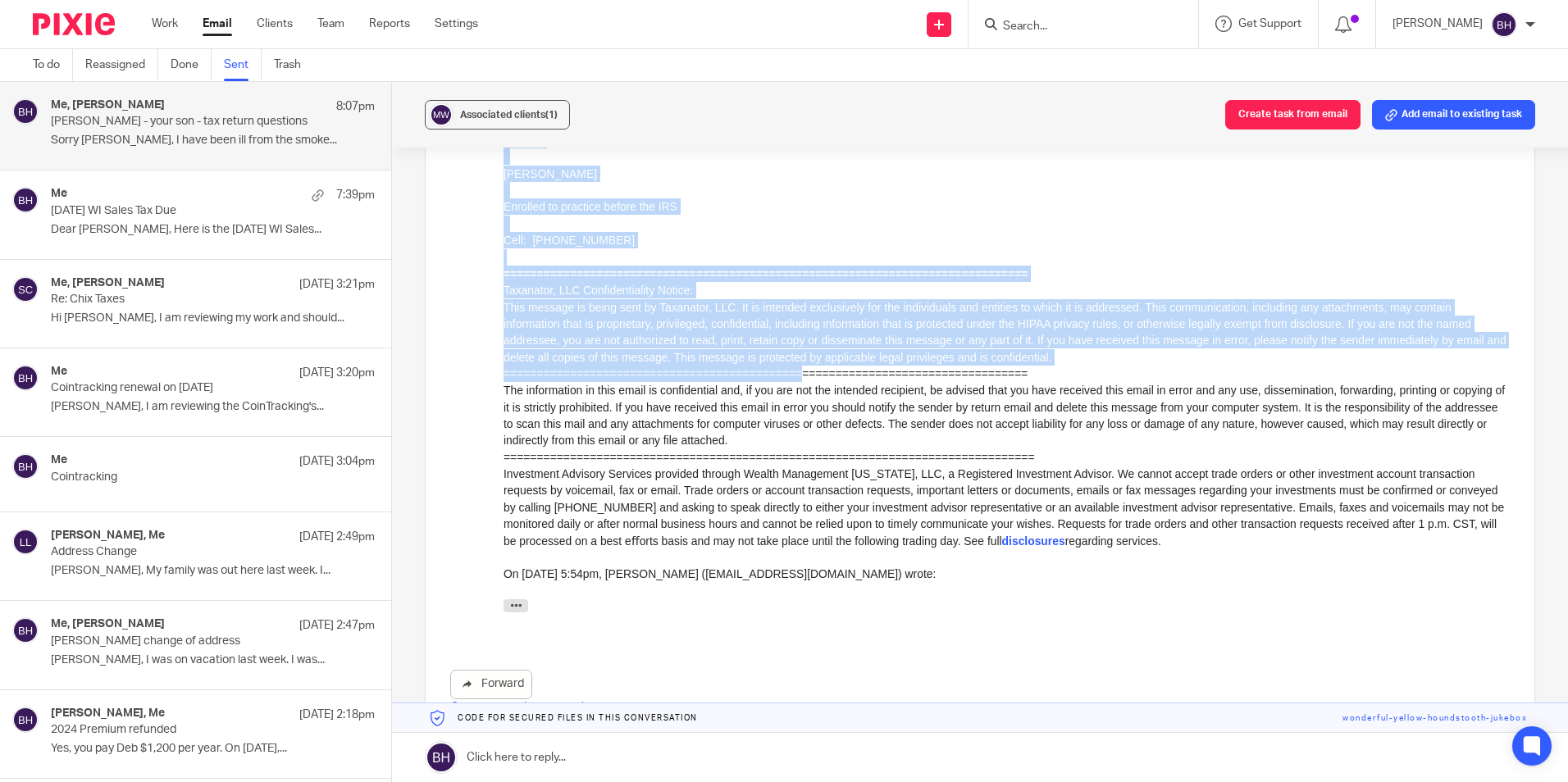
drag, startPoint x: 504, startPoint y: -110, endPoint x: 1232, endPoint y: 544, distance: 978.6
click at [1232, 544] on div "Sorry George, I have been ill from the smoke out here. I could not breathe on J…" at bounding box center [1007, 218] width 1006 height 839
copy div "Attached are the following documents for your records: 2024 Tax Returns Form 10…"
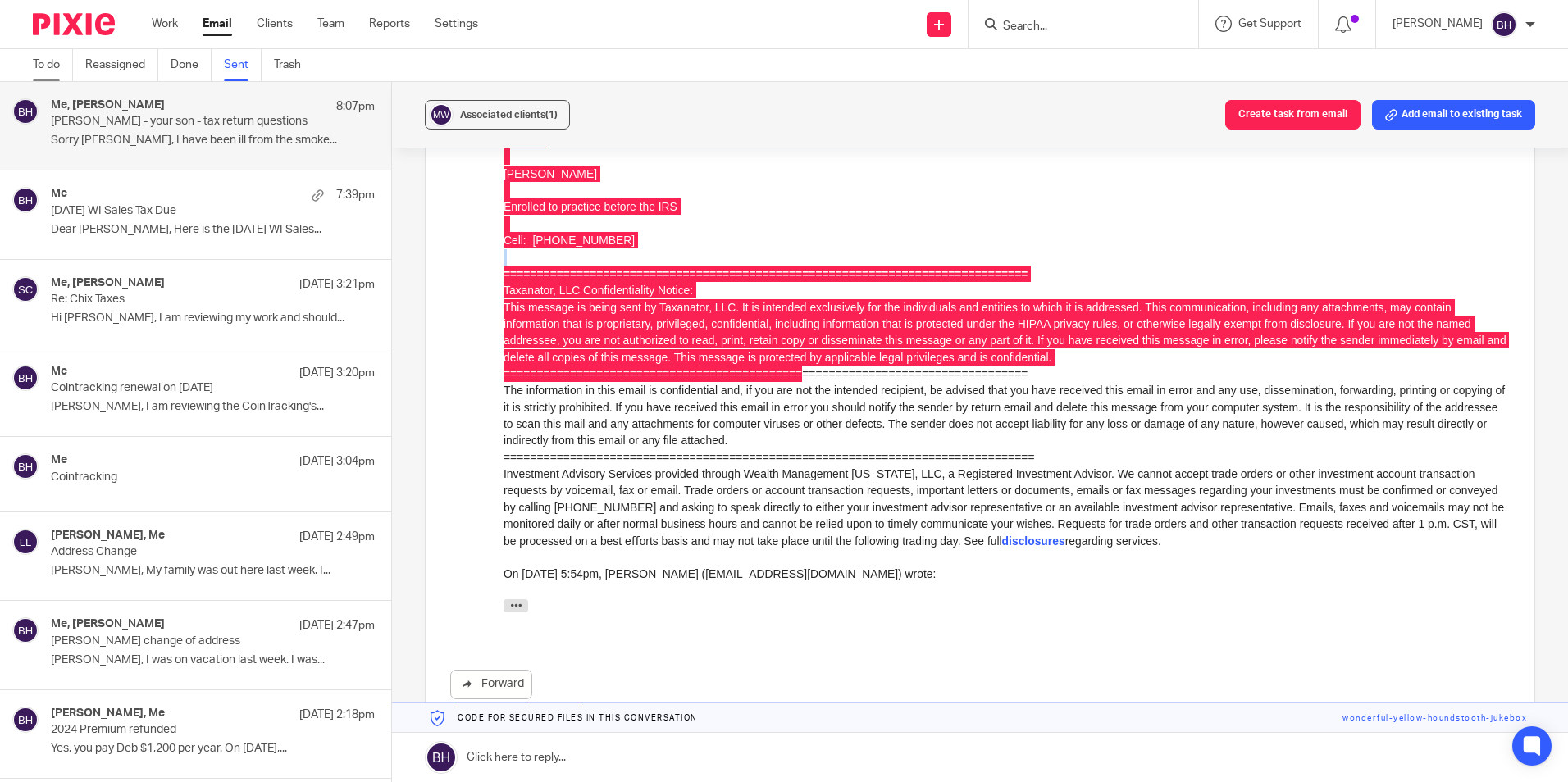
click at [60, 61] on link "To do" at bounding box center [53, 65] width 40 height 32
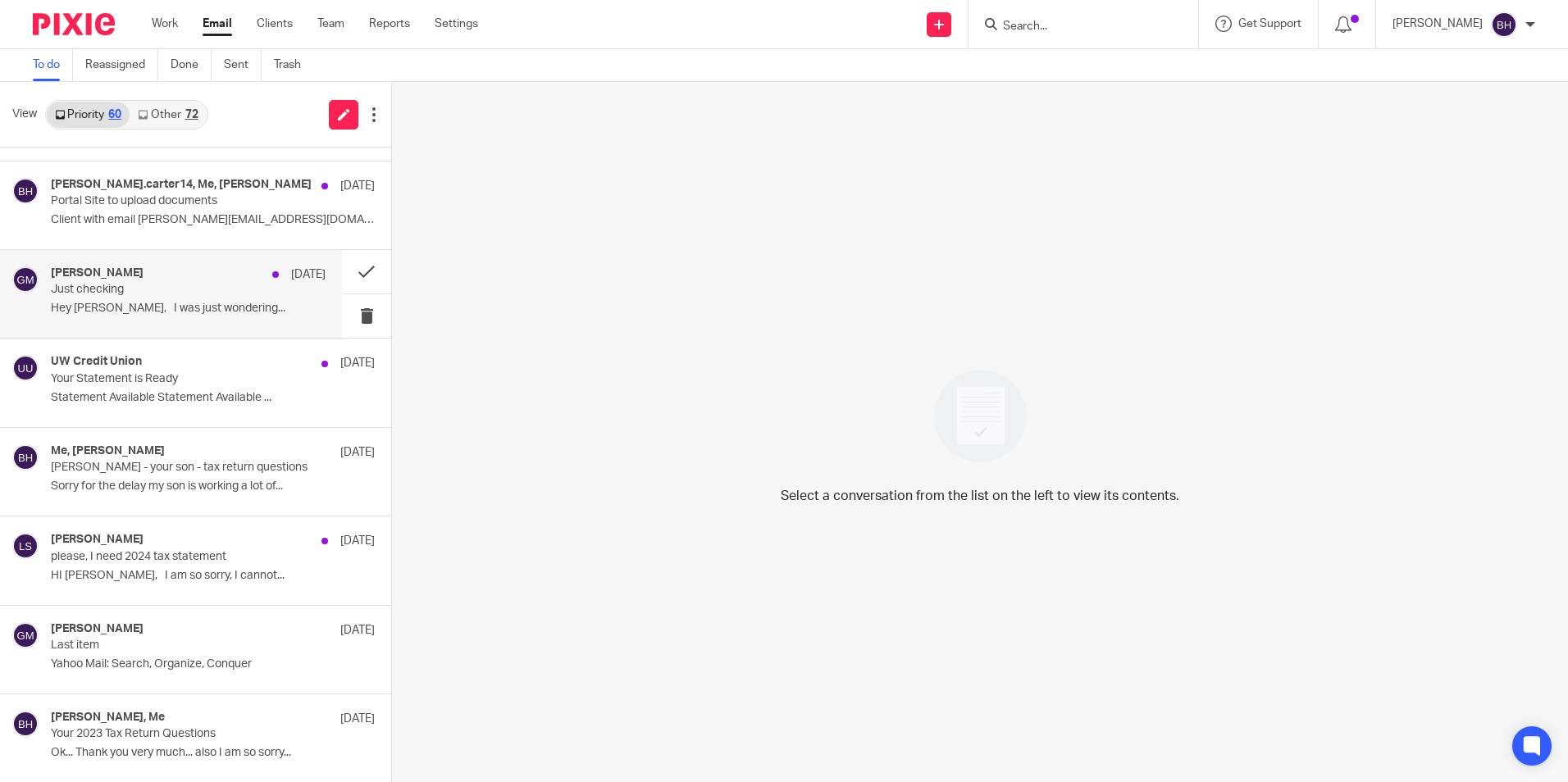
scroll to position [246, 0]
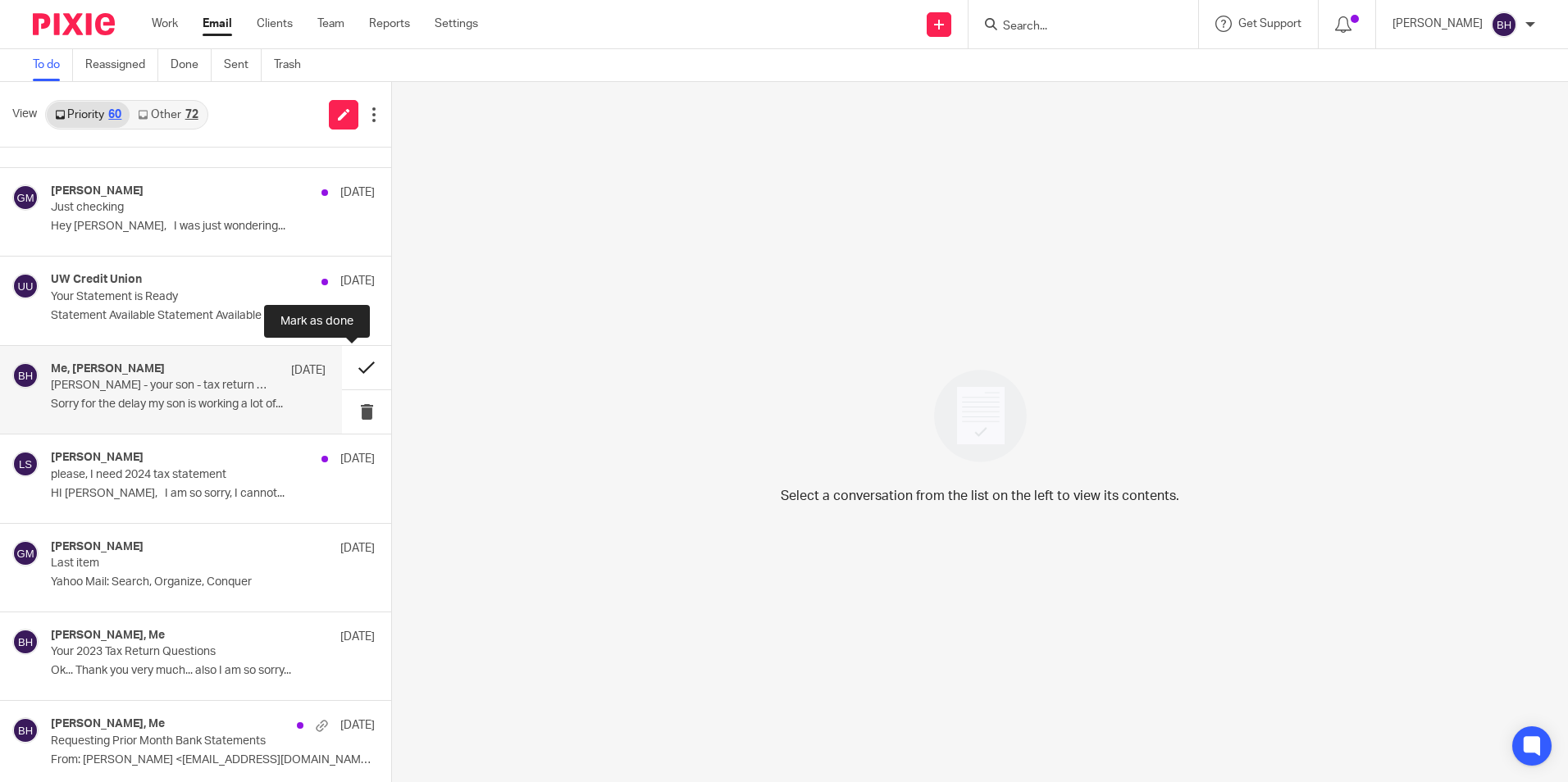
click at [343, 369] on button at bounding box center [367, 367] width 50 height 43
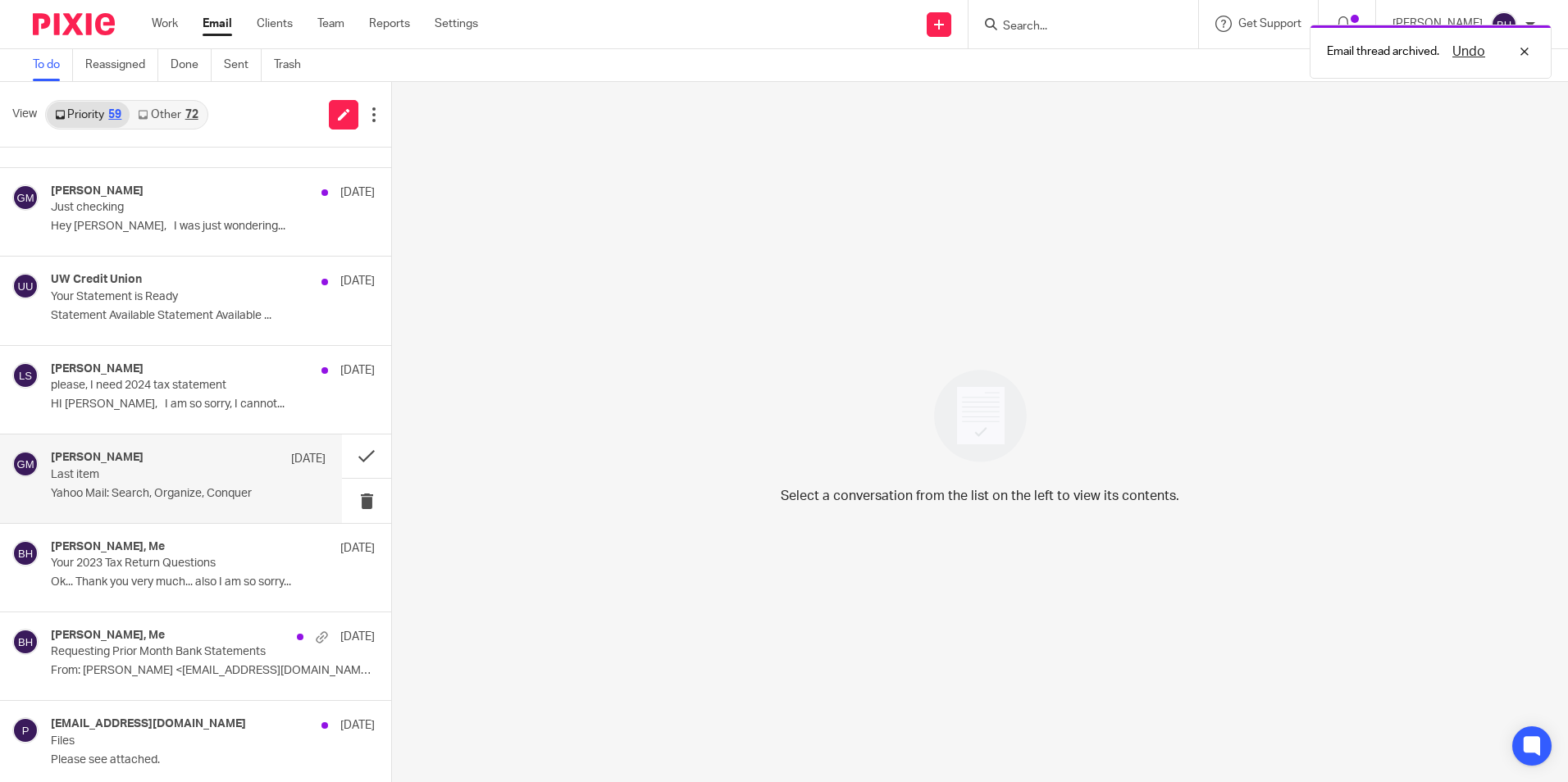
click at [184, 480] on p "Last item" at bounding box center [160, 475] width 219 height 14
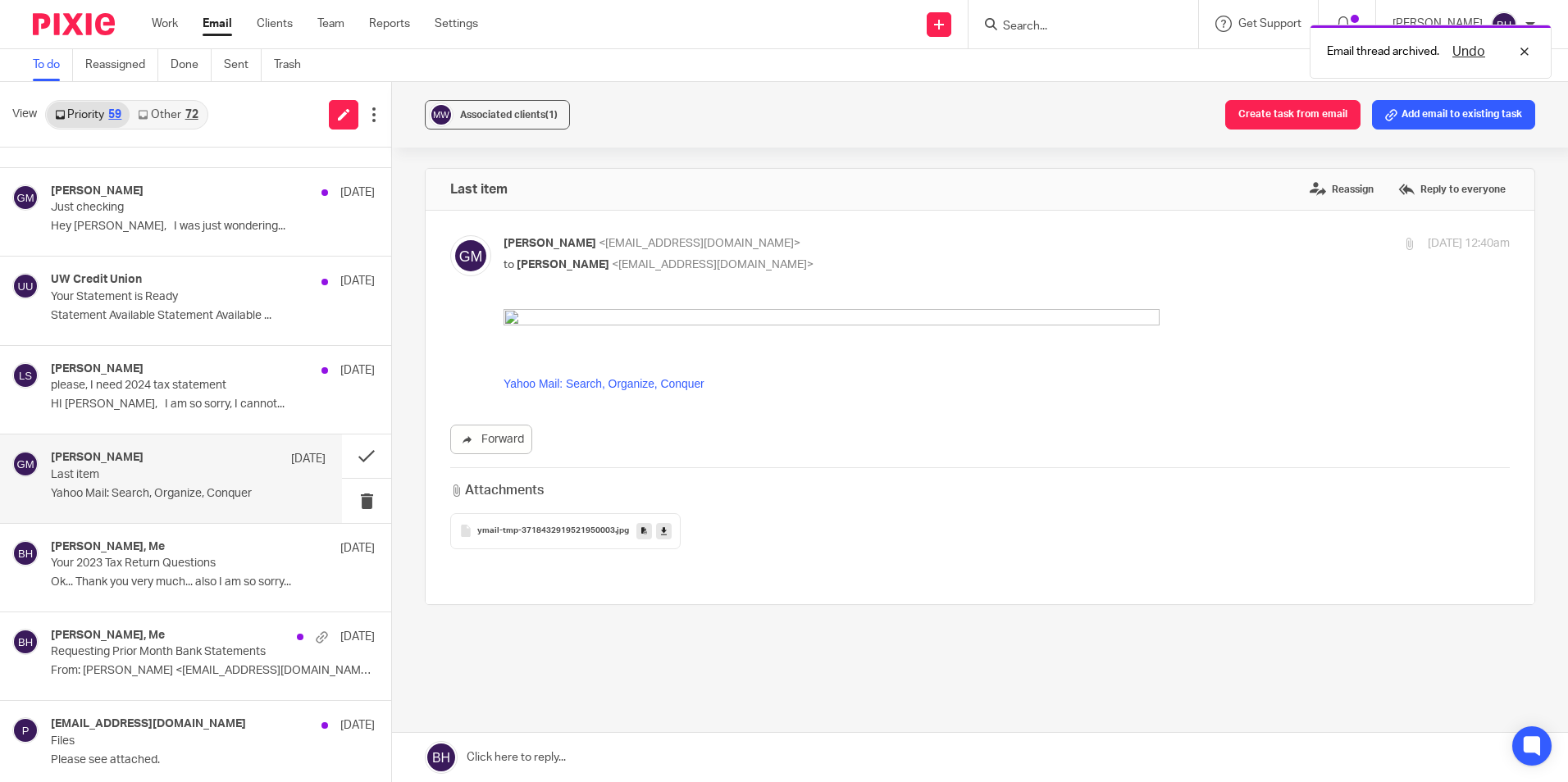
scroll to position [0, 0]
click at [628, 750] on link at bounding box center [980, 758] width 1176 height 50
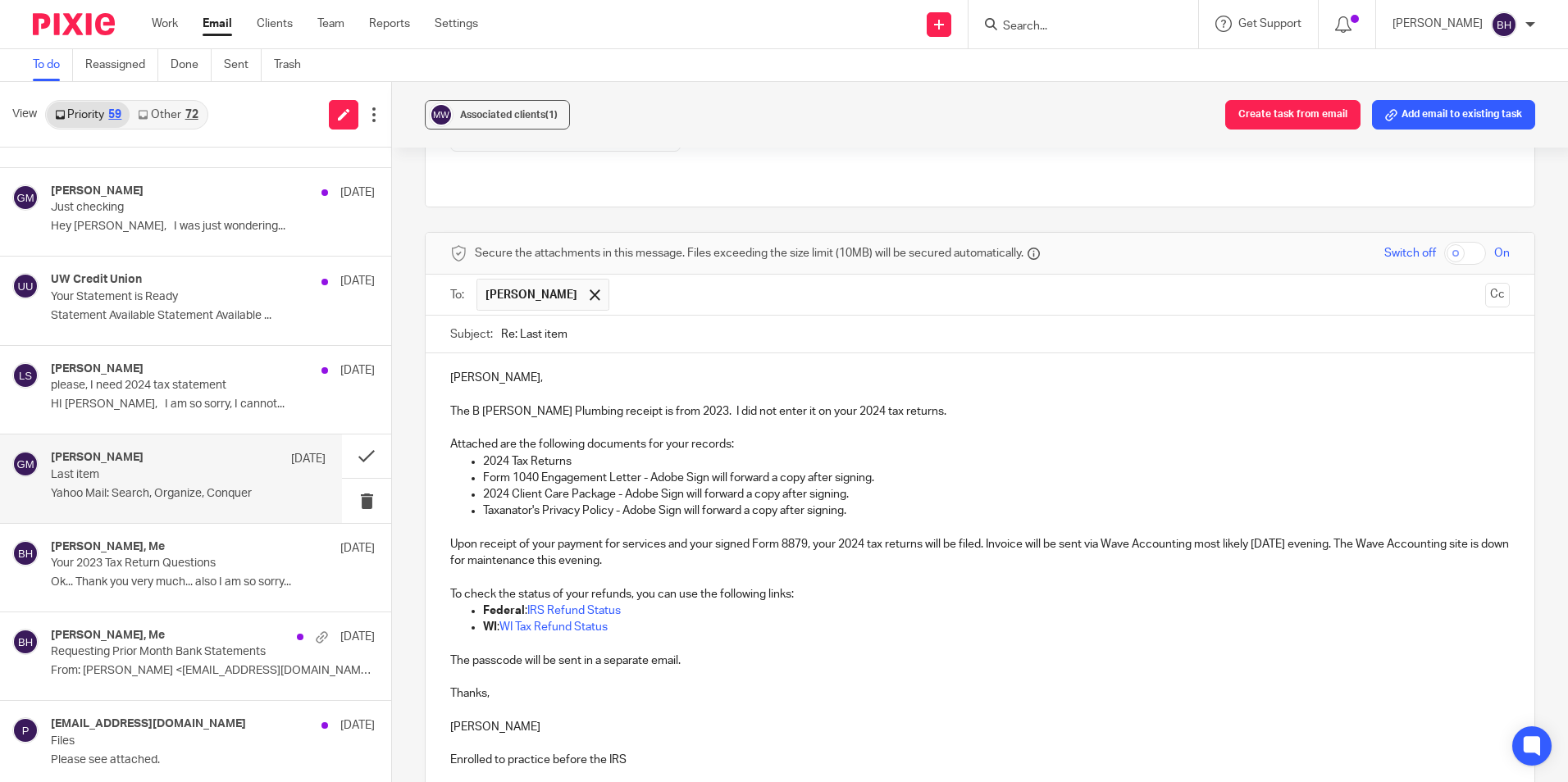
scroll to position [359, 0]
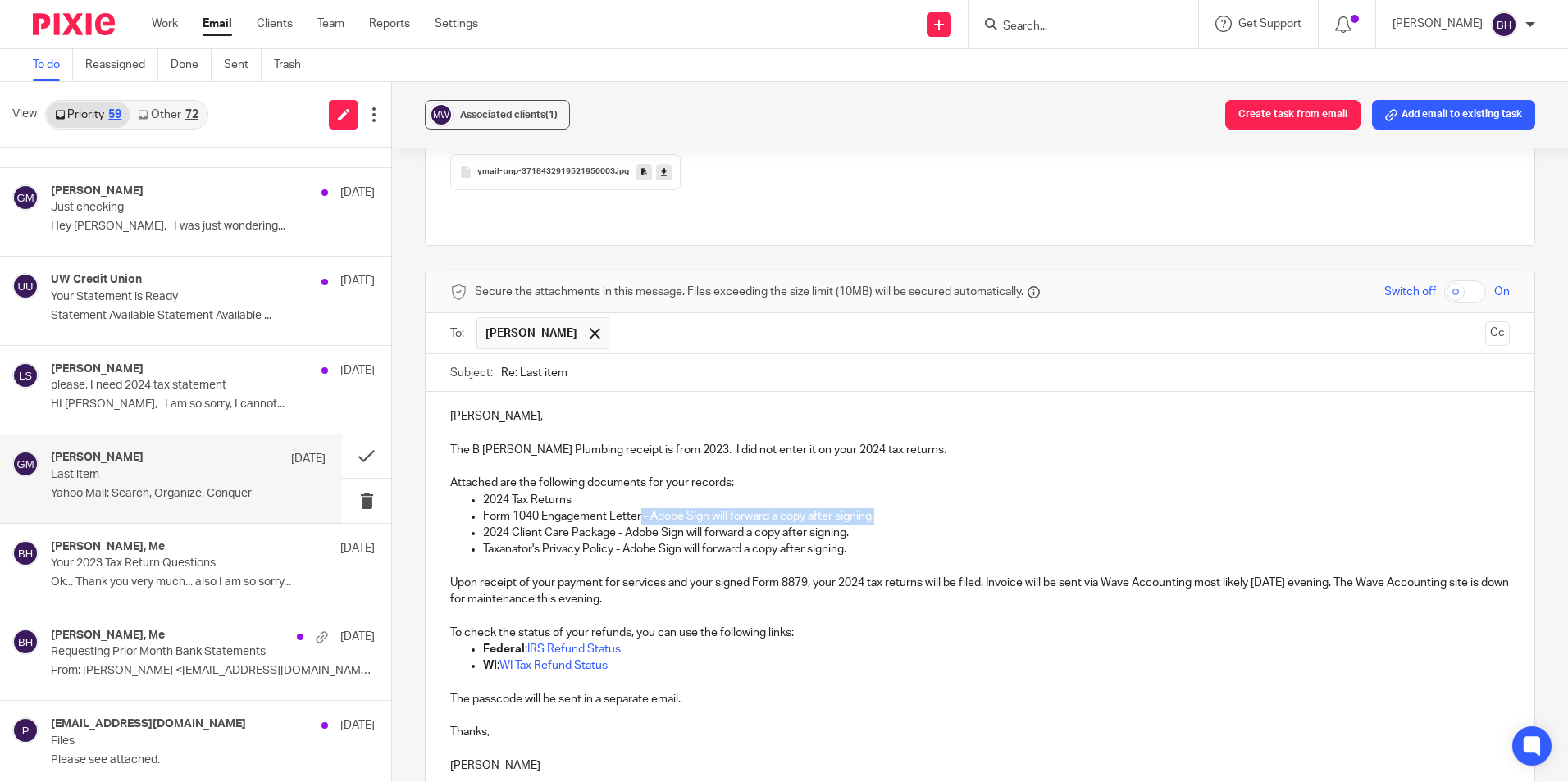
drag, startPoint x: 640, startPoint y: 489, endPoint x: 886, endPoint y: 489, distance: 246.0
click at [886, 508] on p "Form 1040 Engagement Letter - Adobe Sign will forward a copy after signing." at bounding box center [996, 517] width 1027 height 17
drag, startPoint x: 617, startPoint y: 508, endPoint x: 861, endPoint y: 507, distance: 244.0
click at [861, 525] on p "2024 Client Care Package - Adobe Sign will forward a copy after signing." at bounding box center [996, 533] width 1027 height 17
drag, startPoint x: 613, startPoint y: 520, endPoint x: 866, endPoint y: 522, distance: 253.0
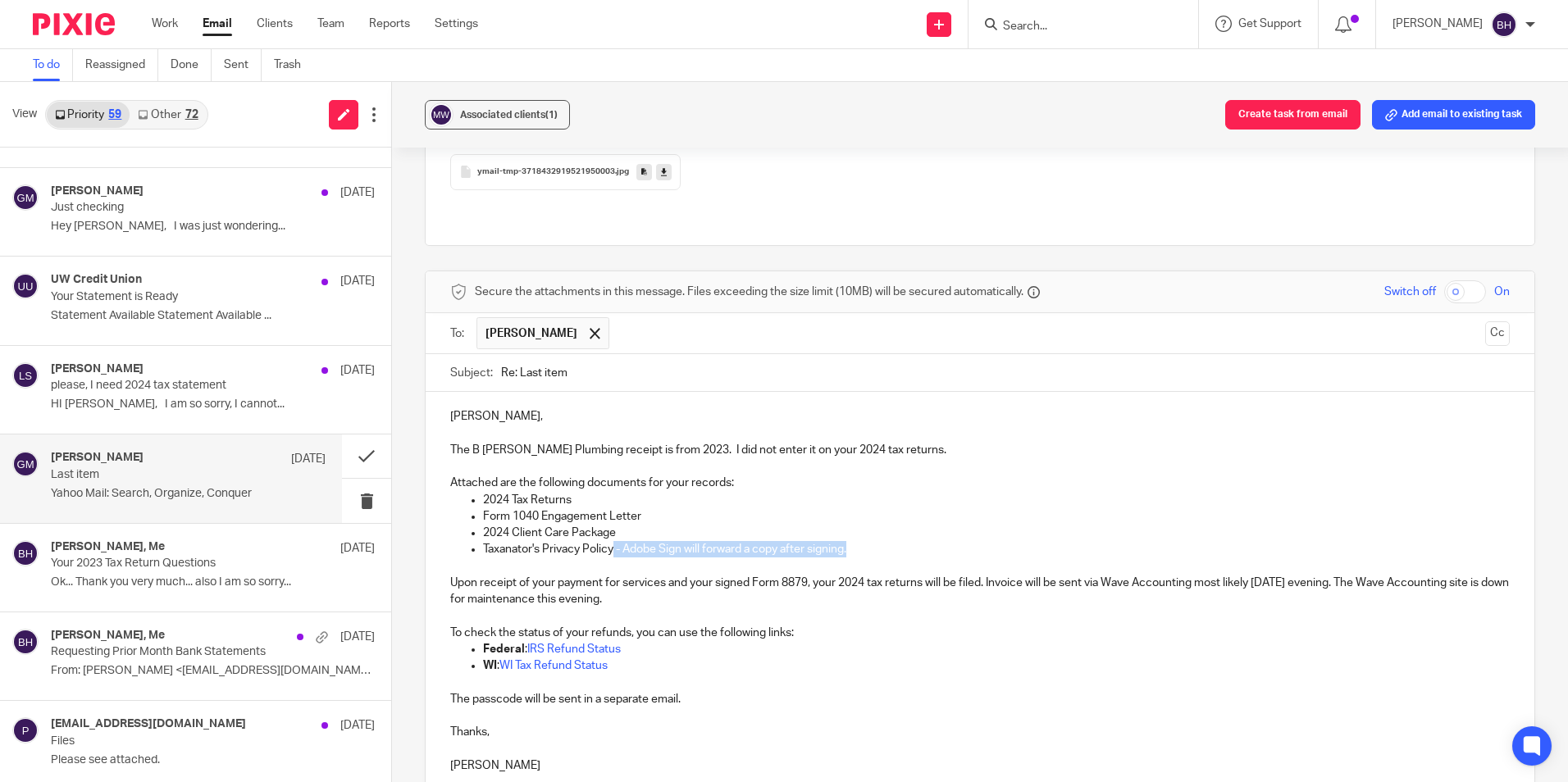
click at [866, 542] on p "Taxanator's Privacy Policy - Adobe Sign will forward a copy after signing." at bounding box center [996, 550] width 1027 height 17
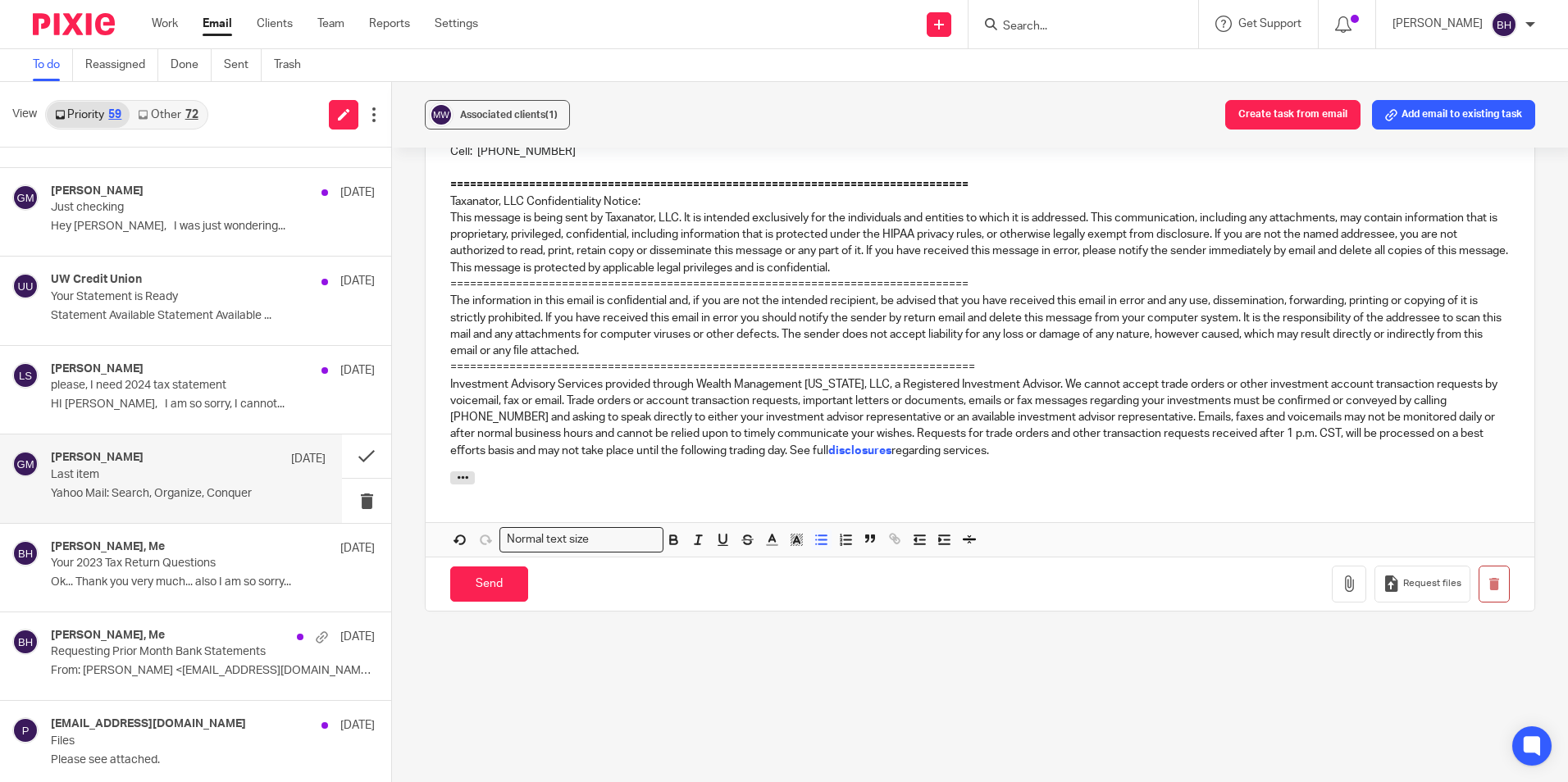
scroll to position [1052, 0]
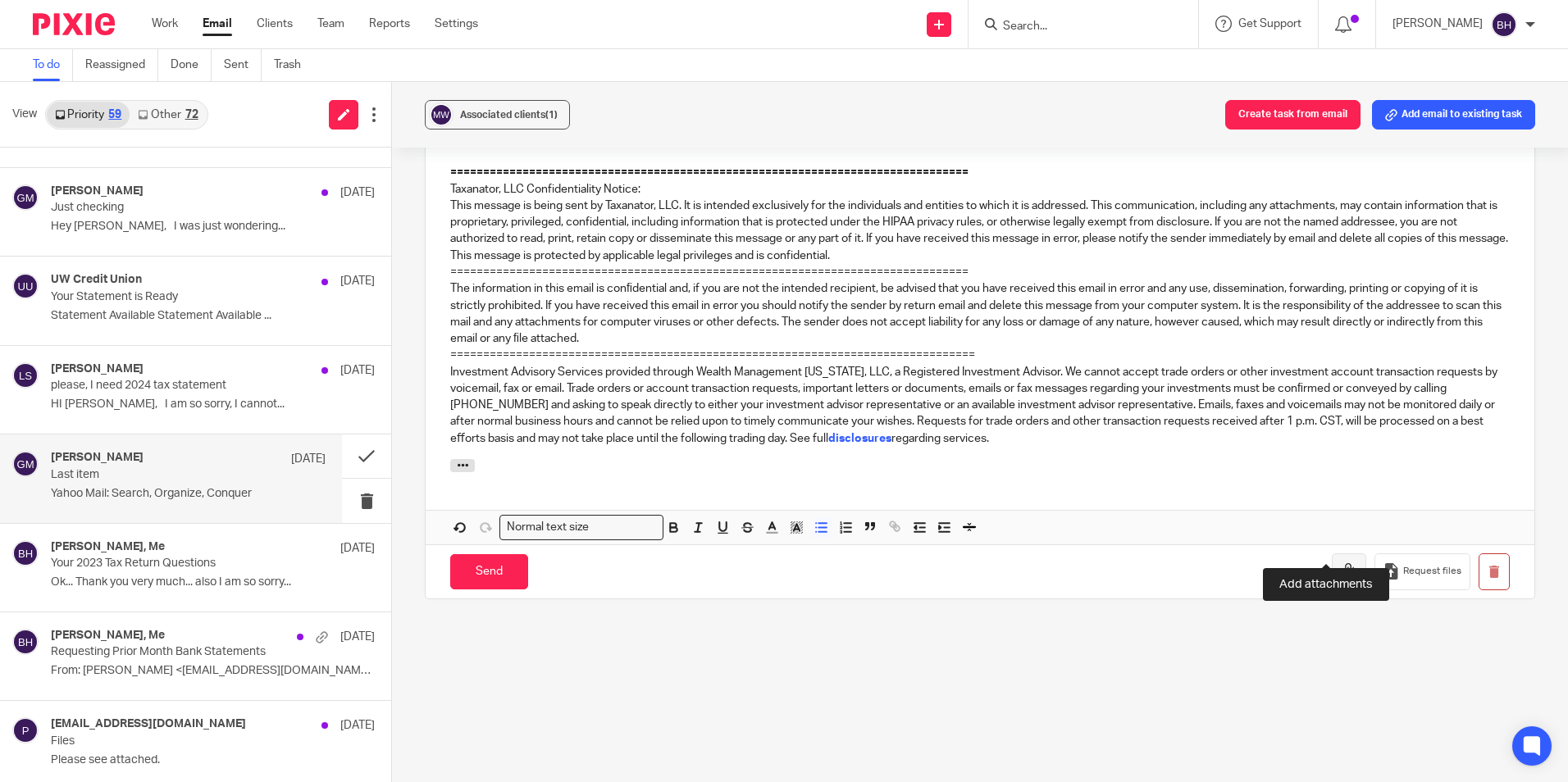
click at [1341, 564] on icon "button" at bounding box center [1350, 572] width 17 height 17
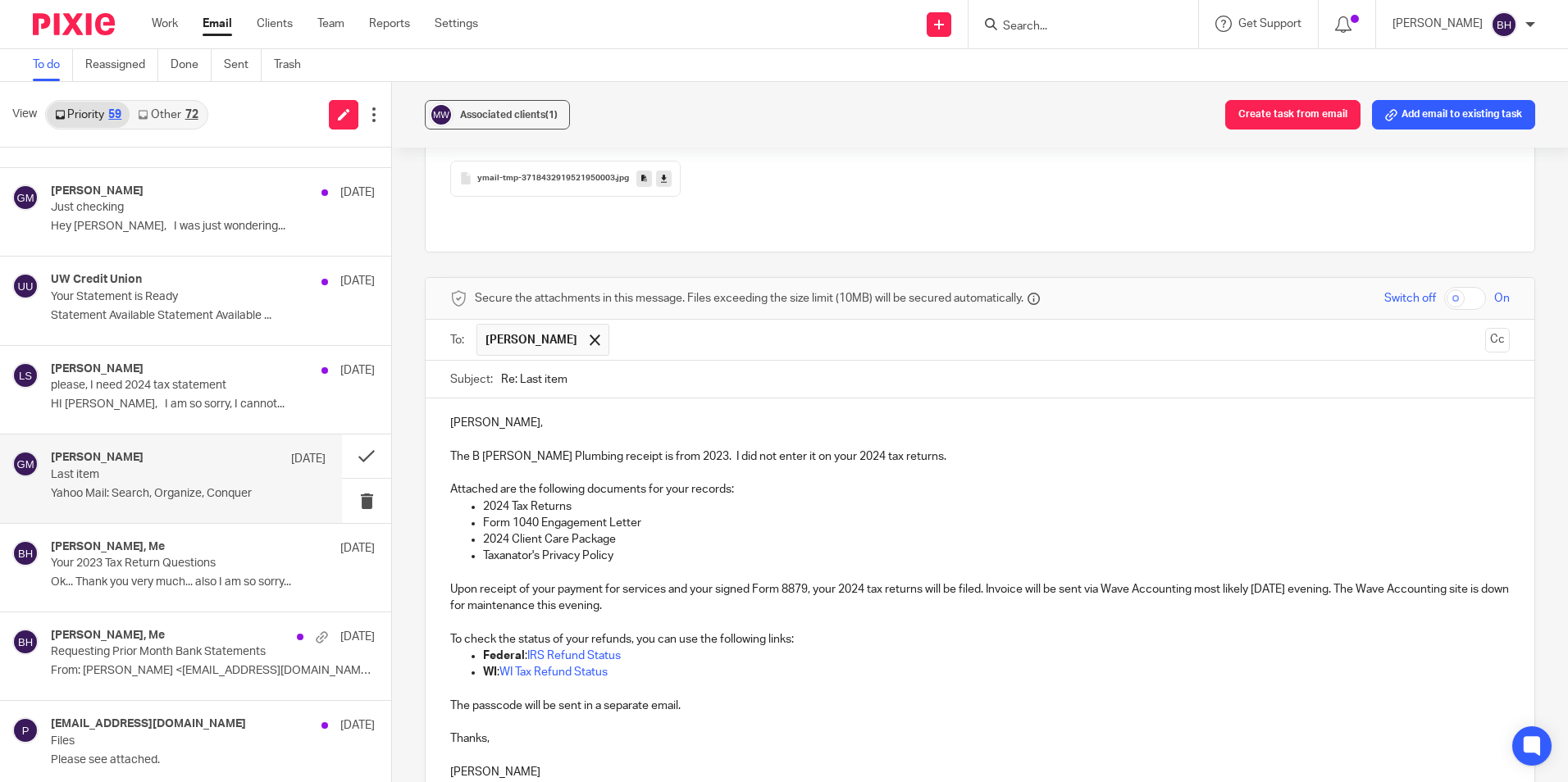
scroll to position [333, 0]
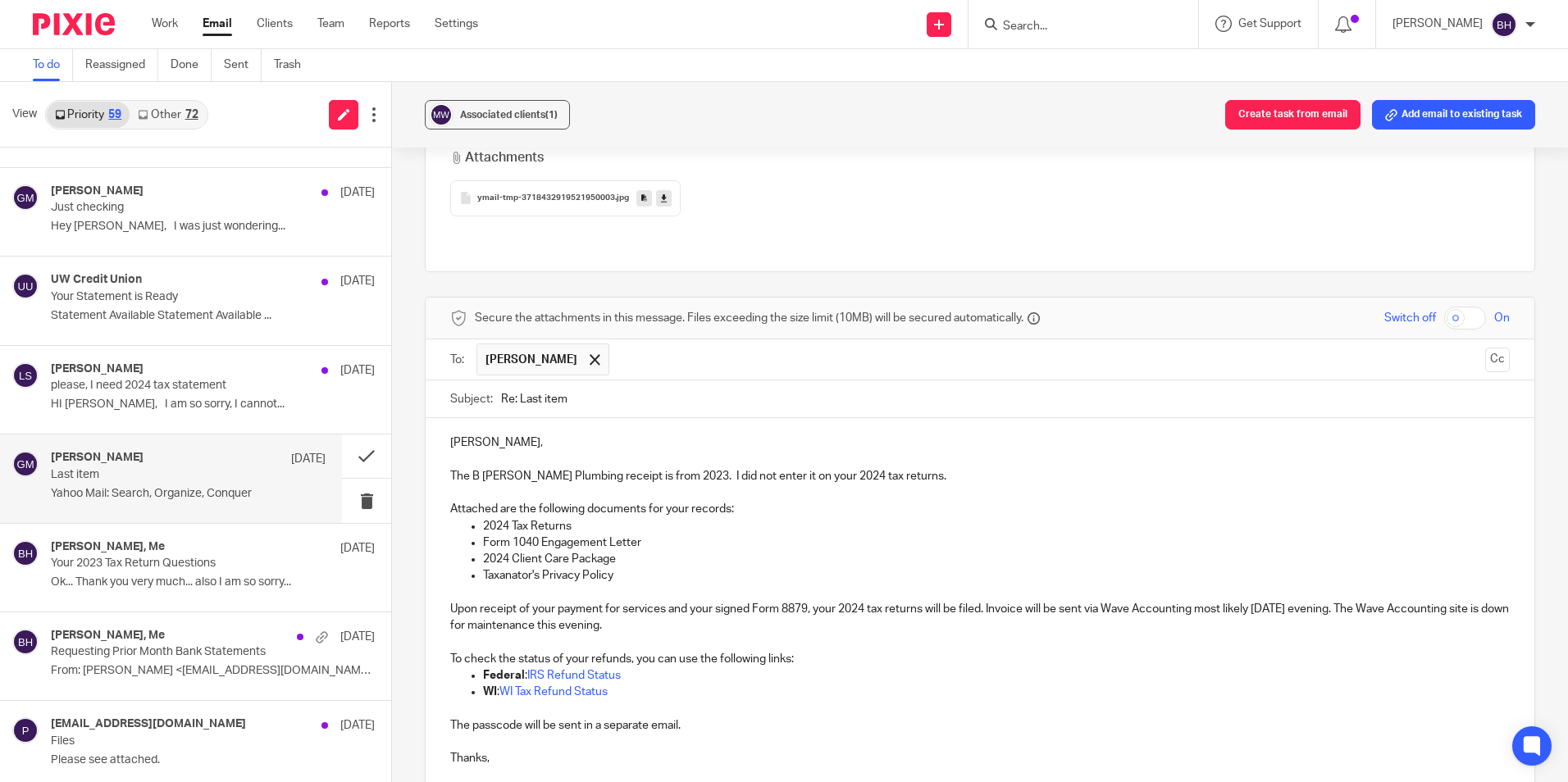
click at [1444, 307] on input "checkbox" at bounding box center [1465, 318] width 42 height 23
checkbox input "true"
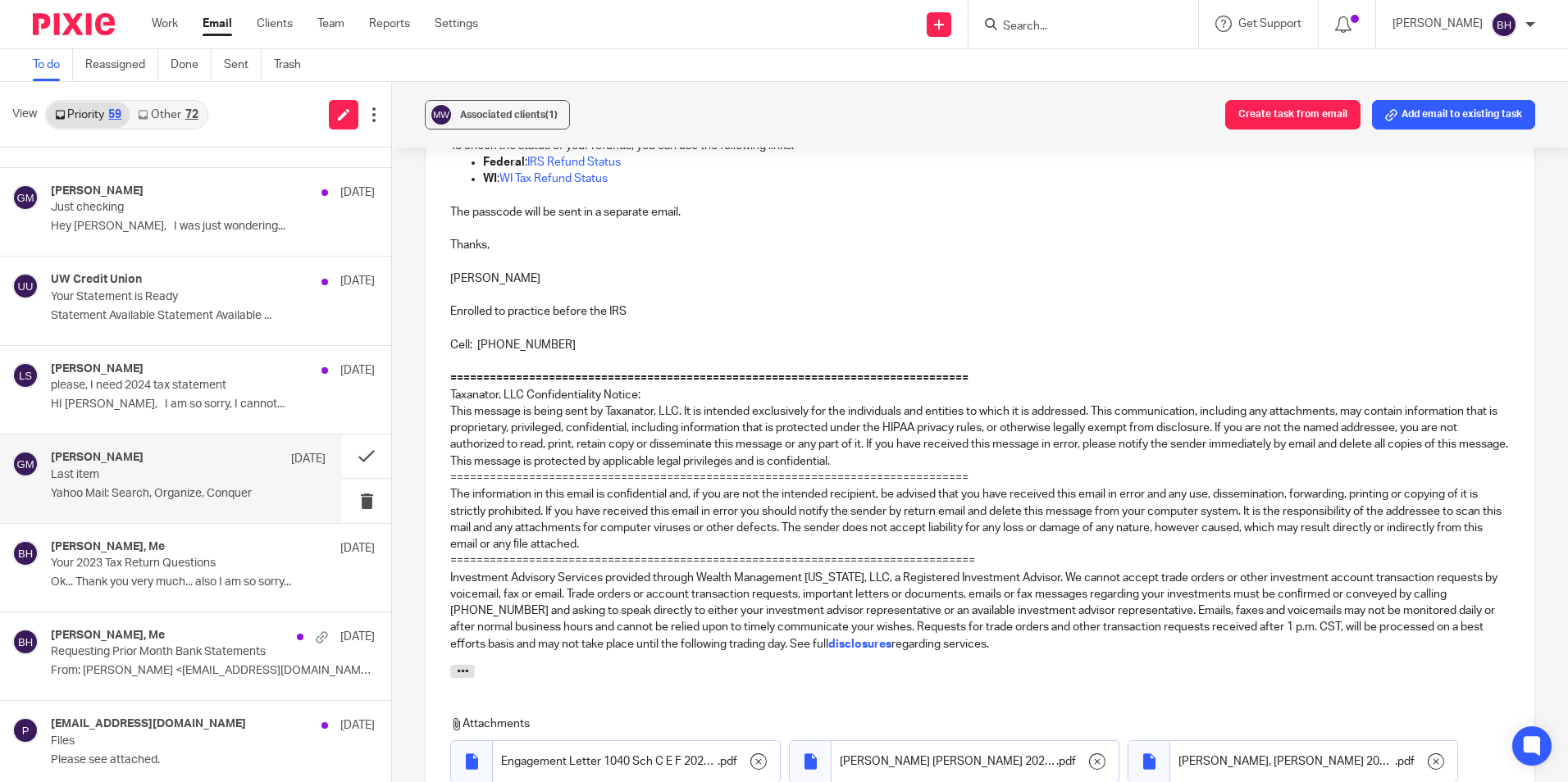
scroll to position [1196, 0]
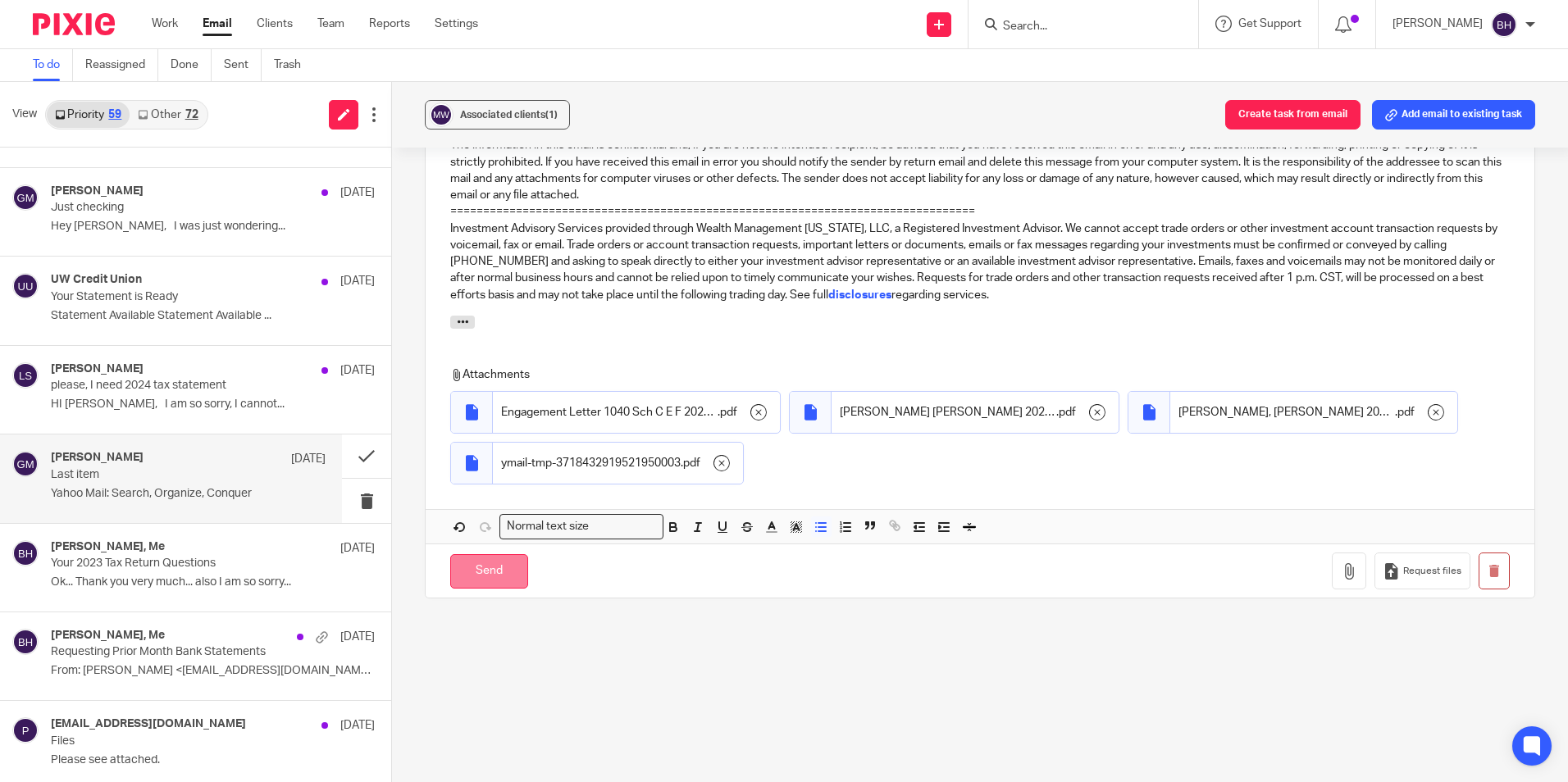
click at [469, 554] on input "Send" at bounding box center [489, 572] width 78 height 35
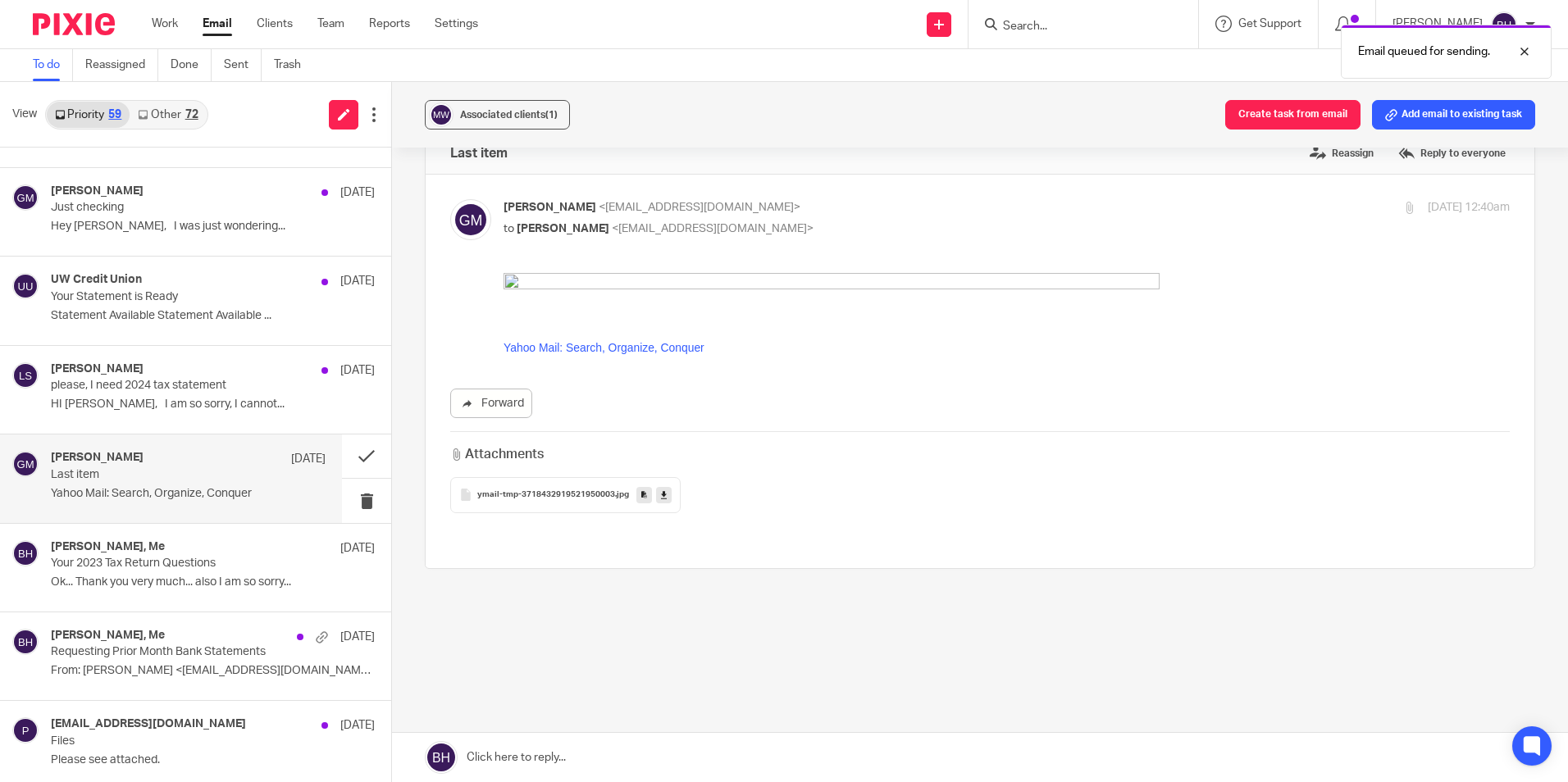
scroll to position [6, 0]
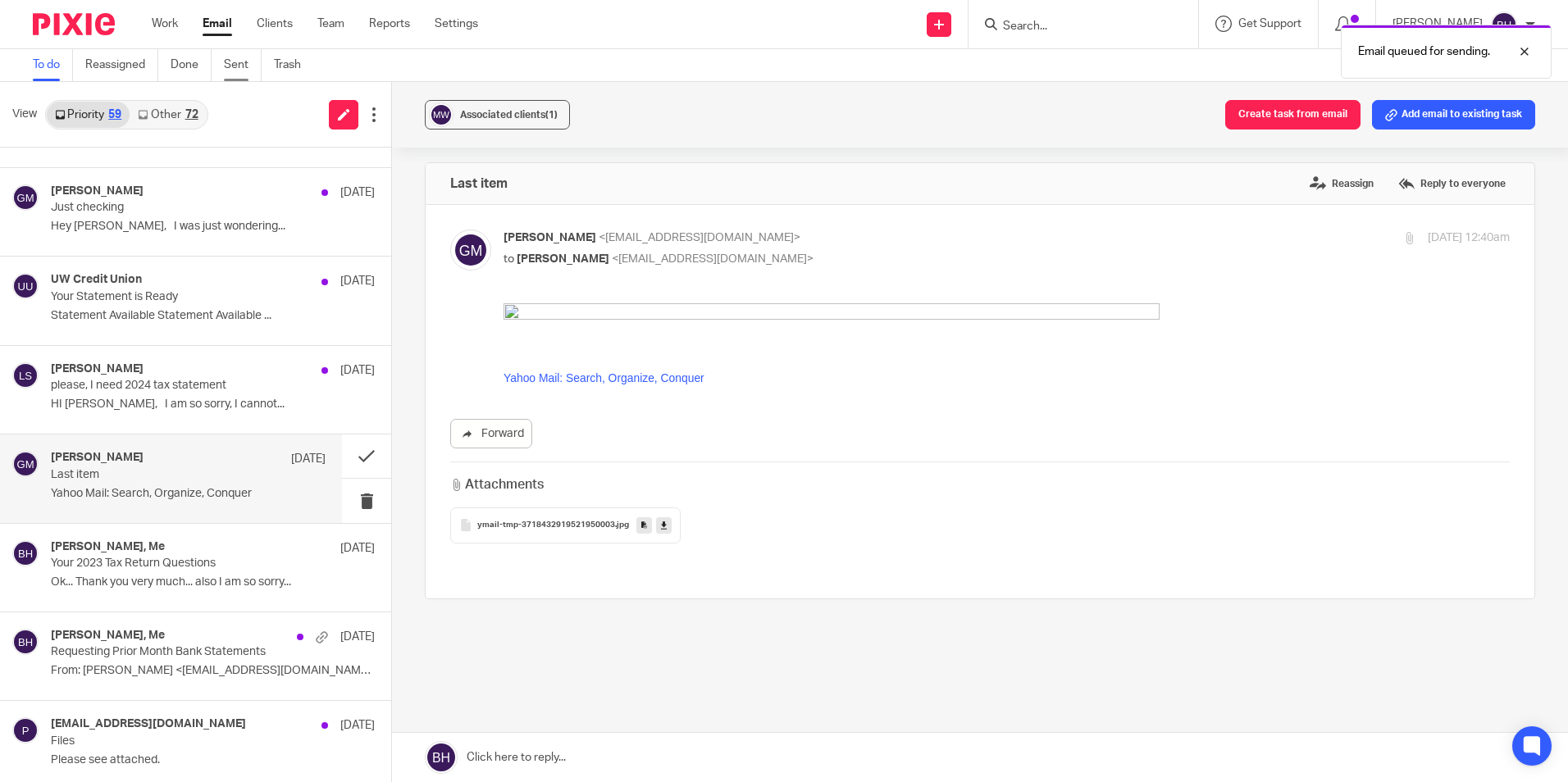
click at [245, 61] on link "Sent" at bounding box center [242, 65] width 38 height 32
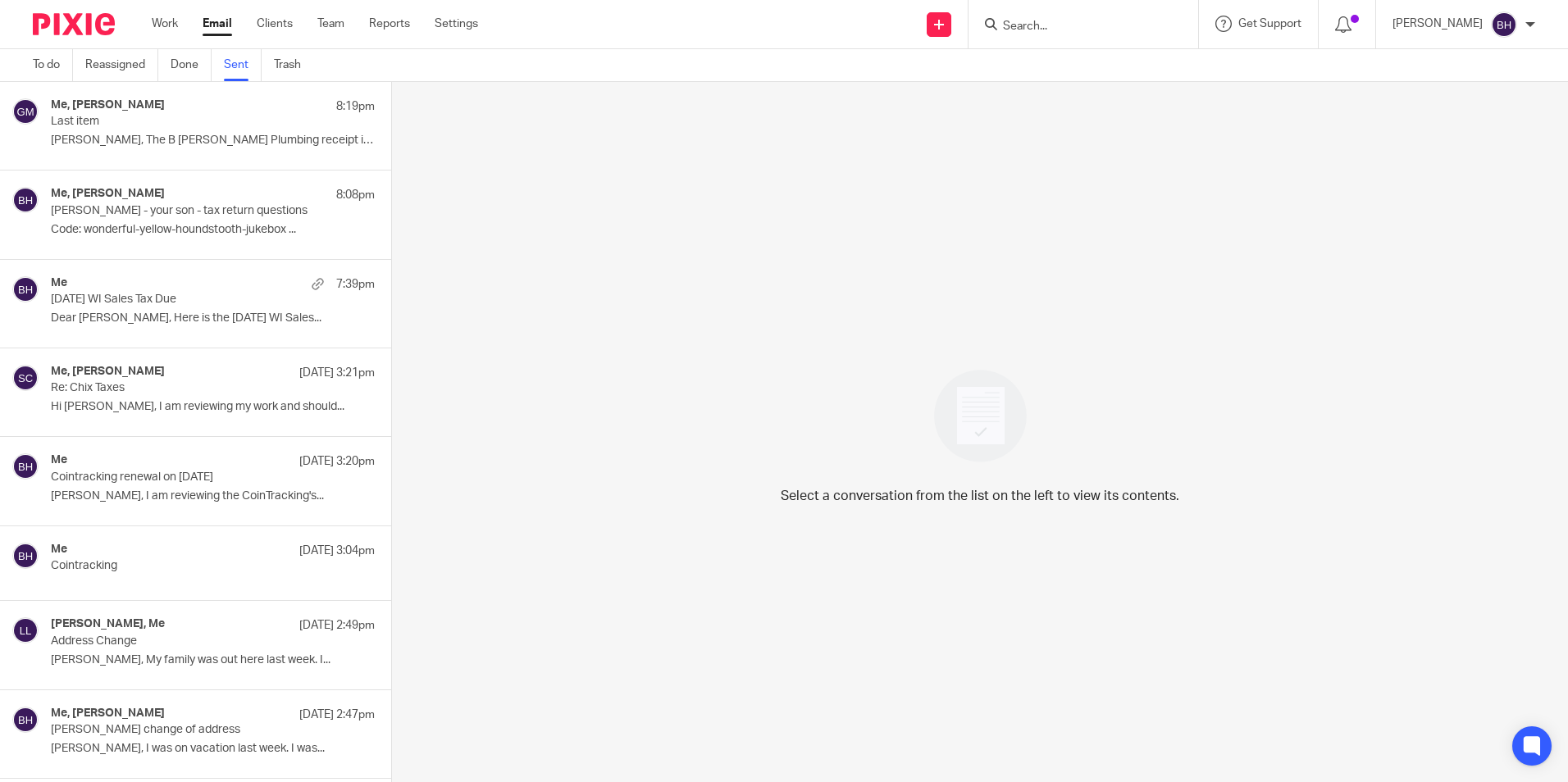
click at [160, 113] on div "Me, [PERSON_NAME] 8:19pm" at bounding box center [212, 106] width 324 height 17
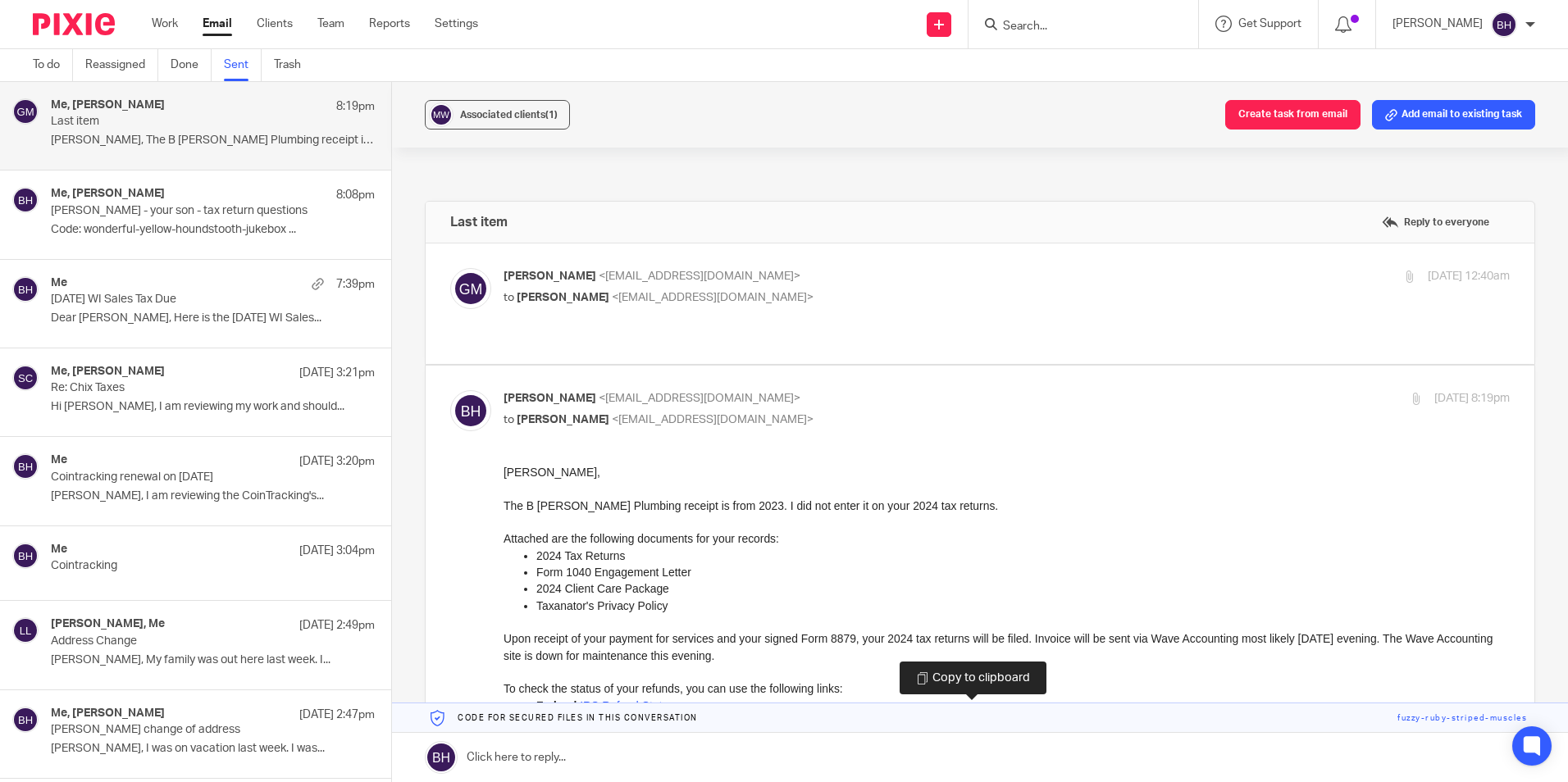
click at [788, 718] on link at bounding box center [980, 719] width 1176 height 29
drag, startPoint x: 788, startPoint y: 718, endPoint x: 780, endPoint y: 751, distance: 34.0
click at [780, 751] on link at bounding box center [980, 758] width 1176 height 50
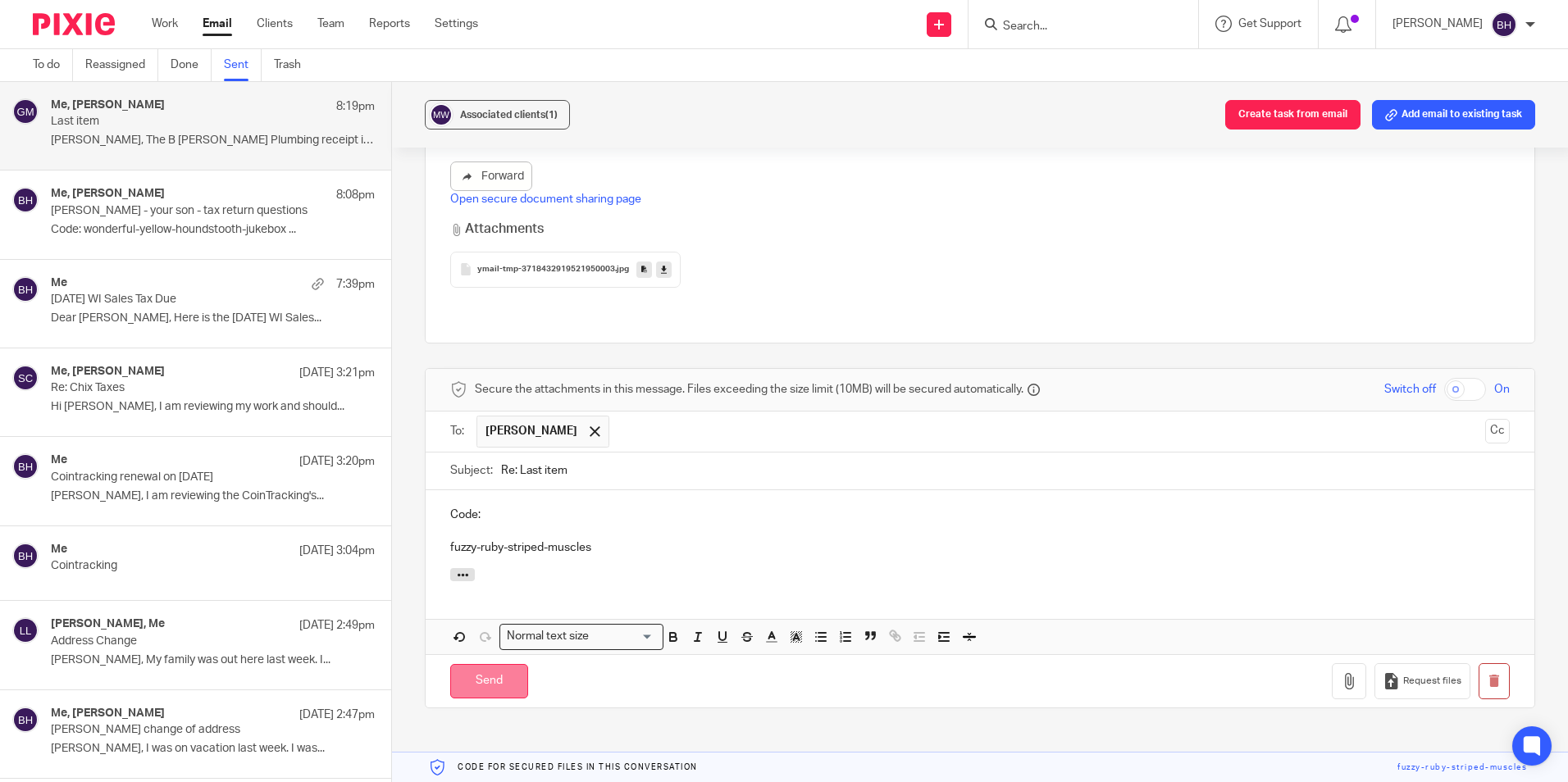
click at [483, 665] on input "Send" at bounding box center [489, 682] width 78 height 35
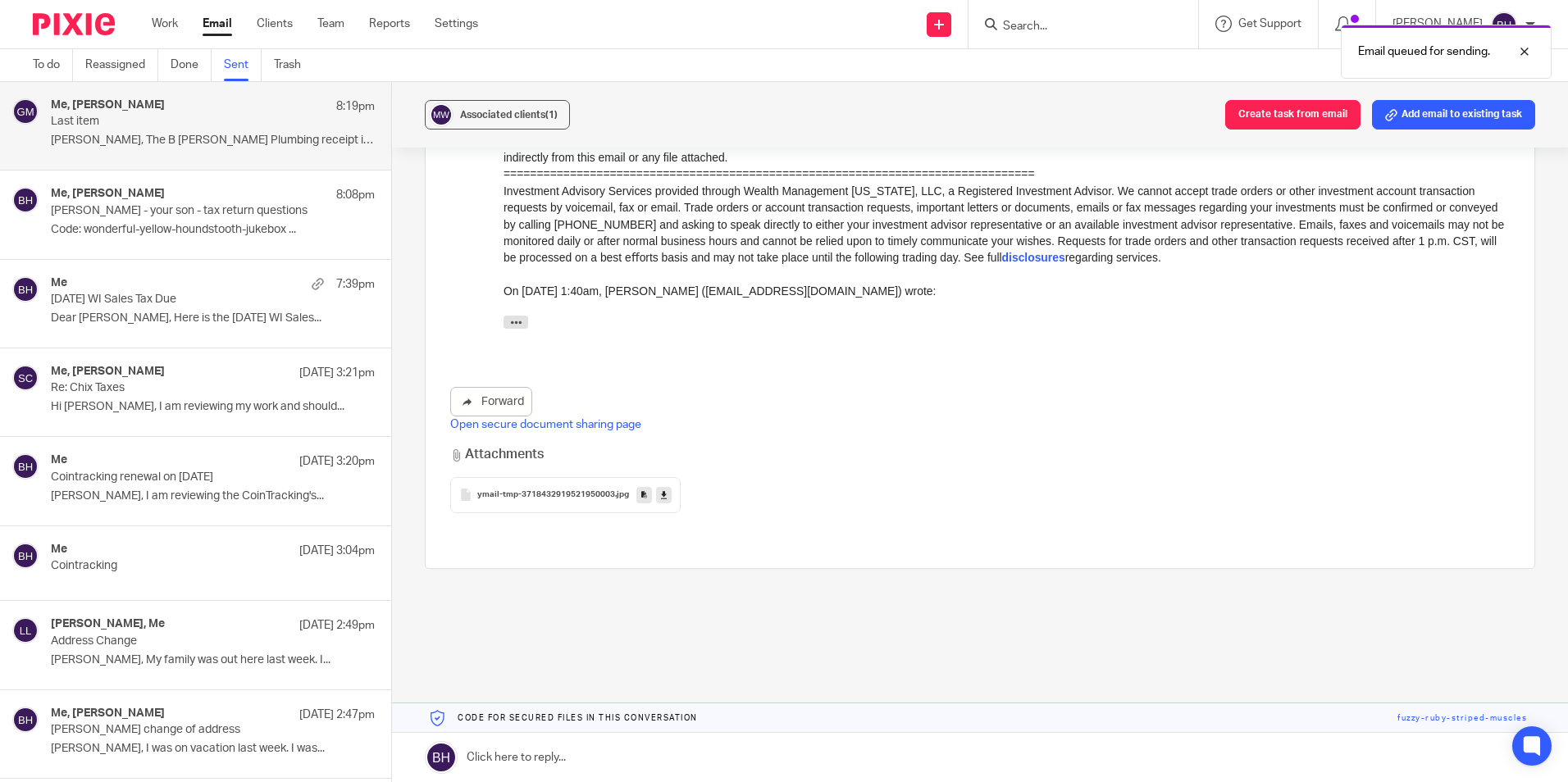
scroll to position [872, 0]
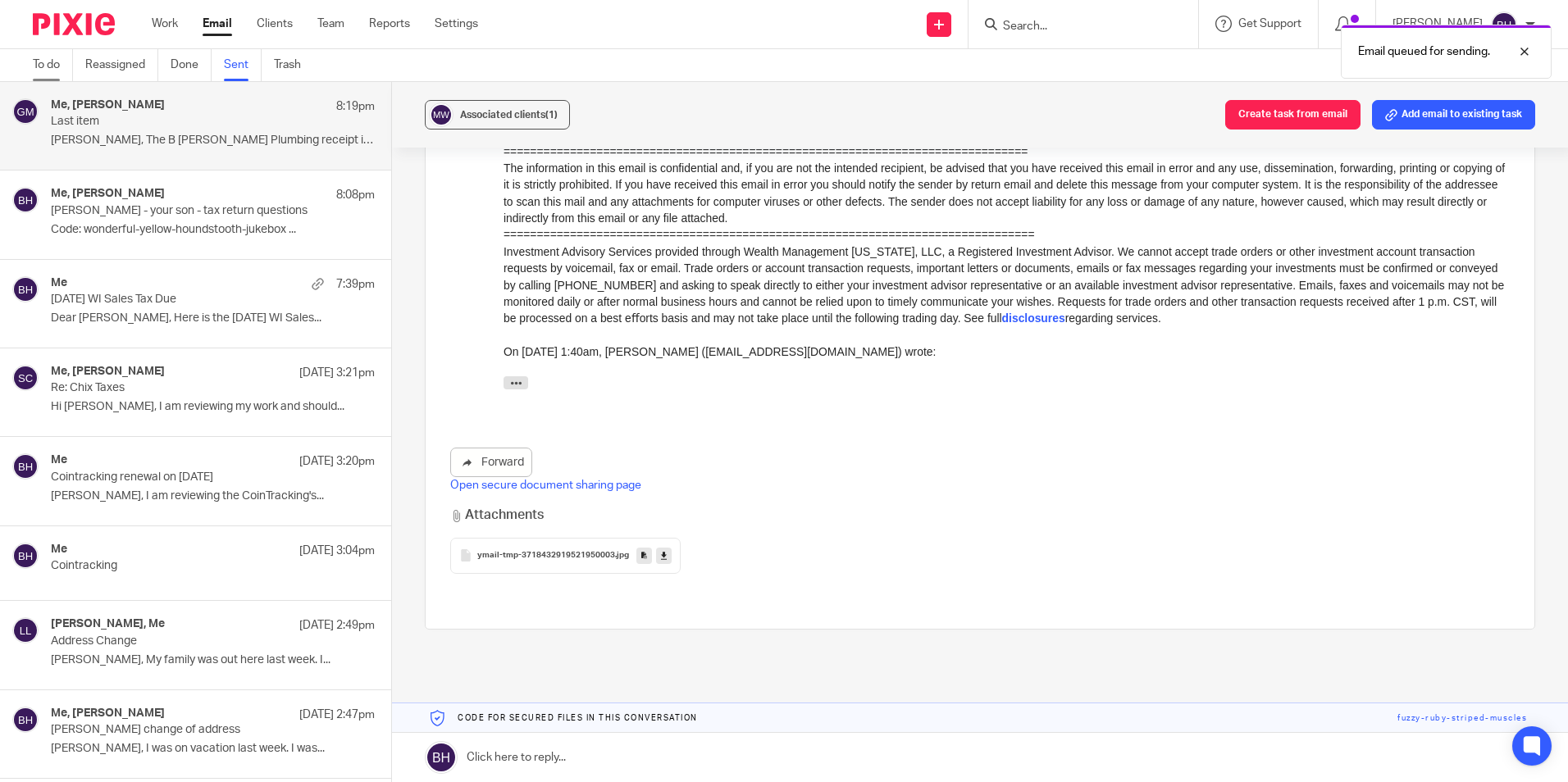
click at [48, 59] on link "To do" at bounding box center [53, 65] width 40 height 32
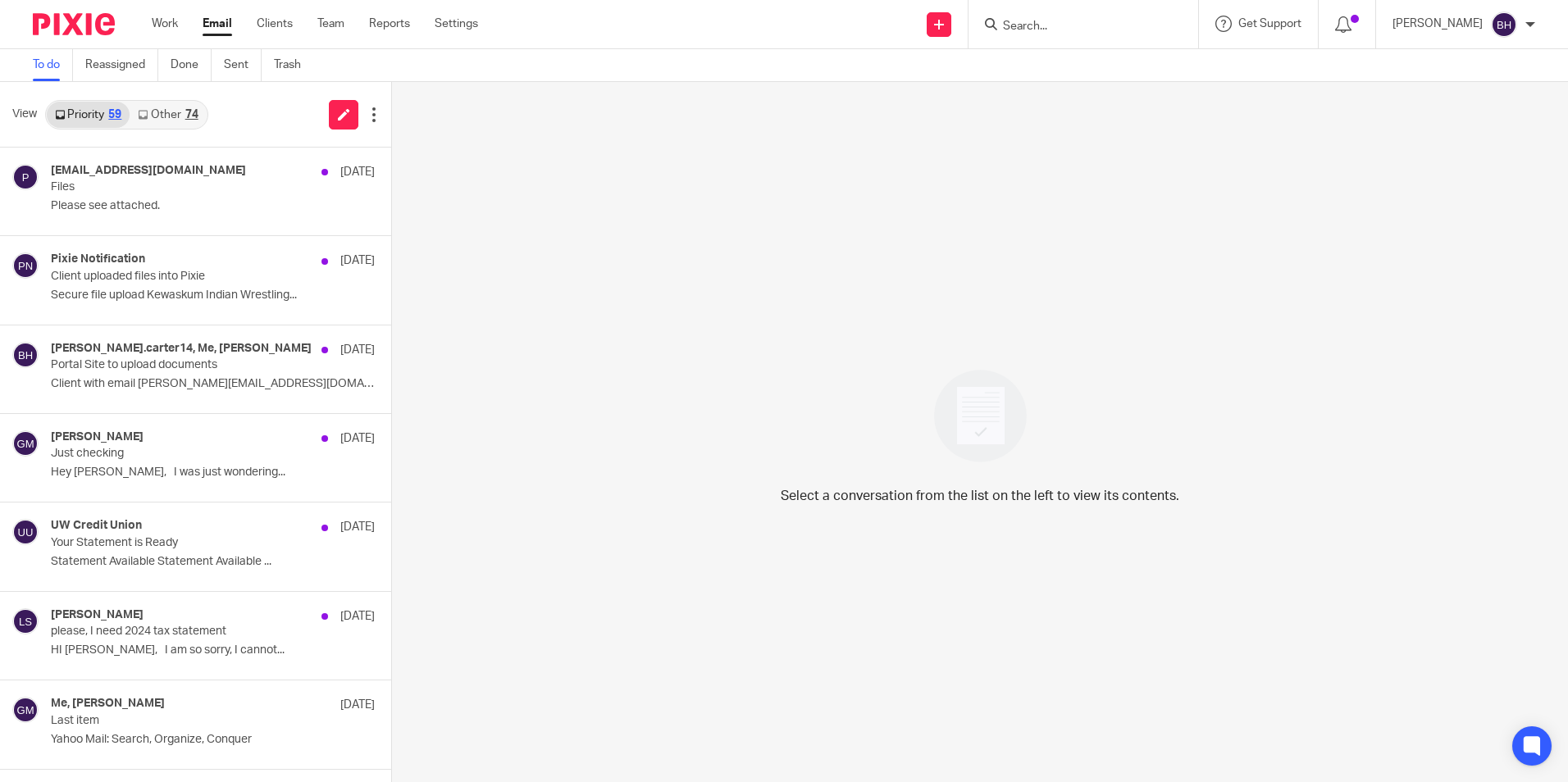
click at [156, 107] on link "Other 74" at bounding box center [167, 115] width 76 height 27
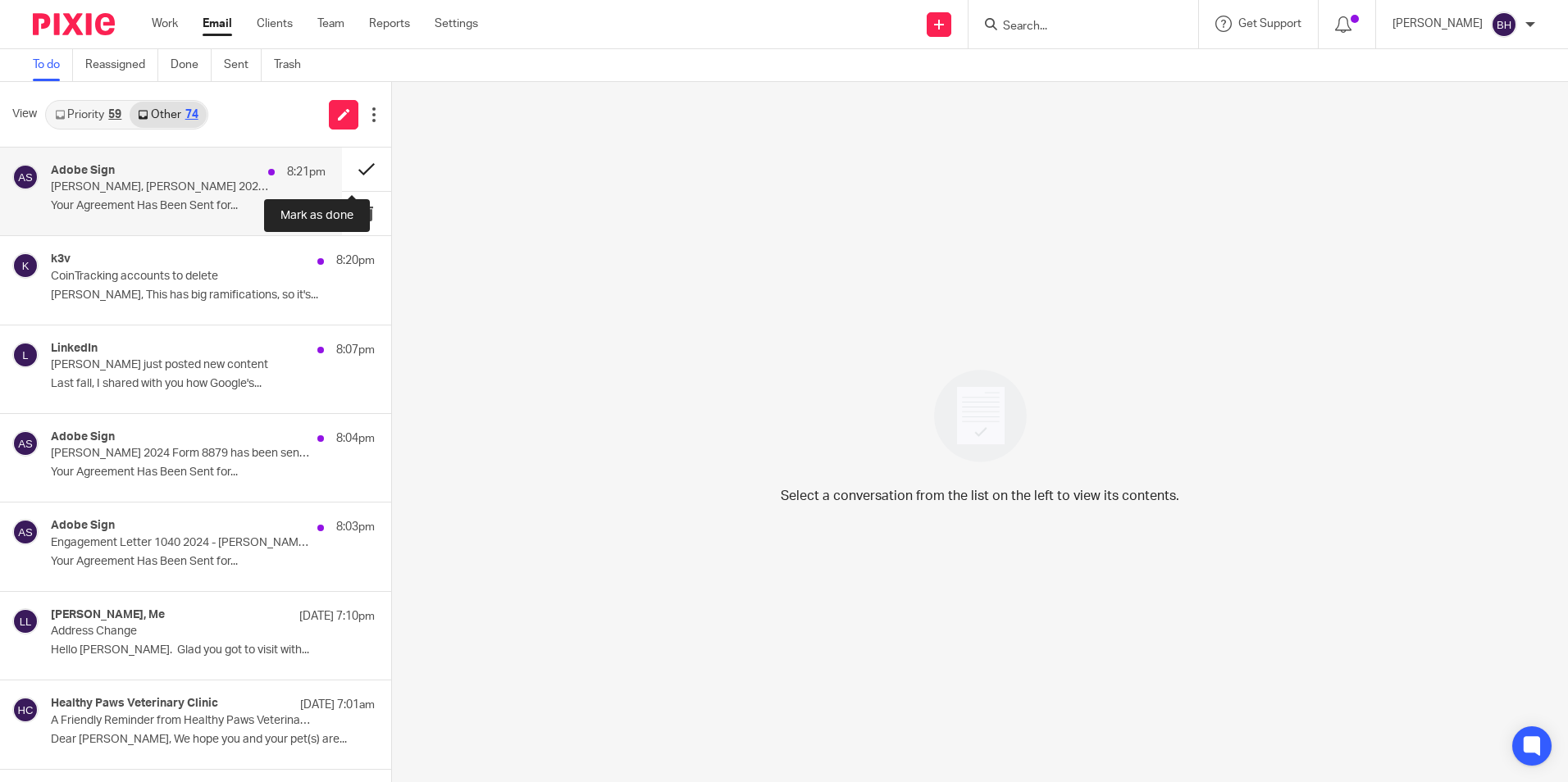
click at [346, 165] on button at bounding box center [367, 169] width 50 height 43
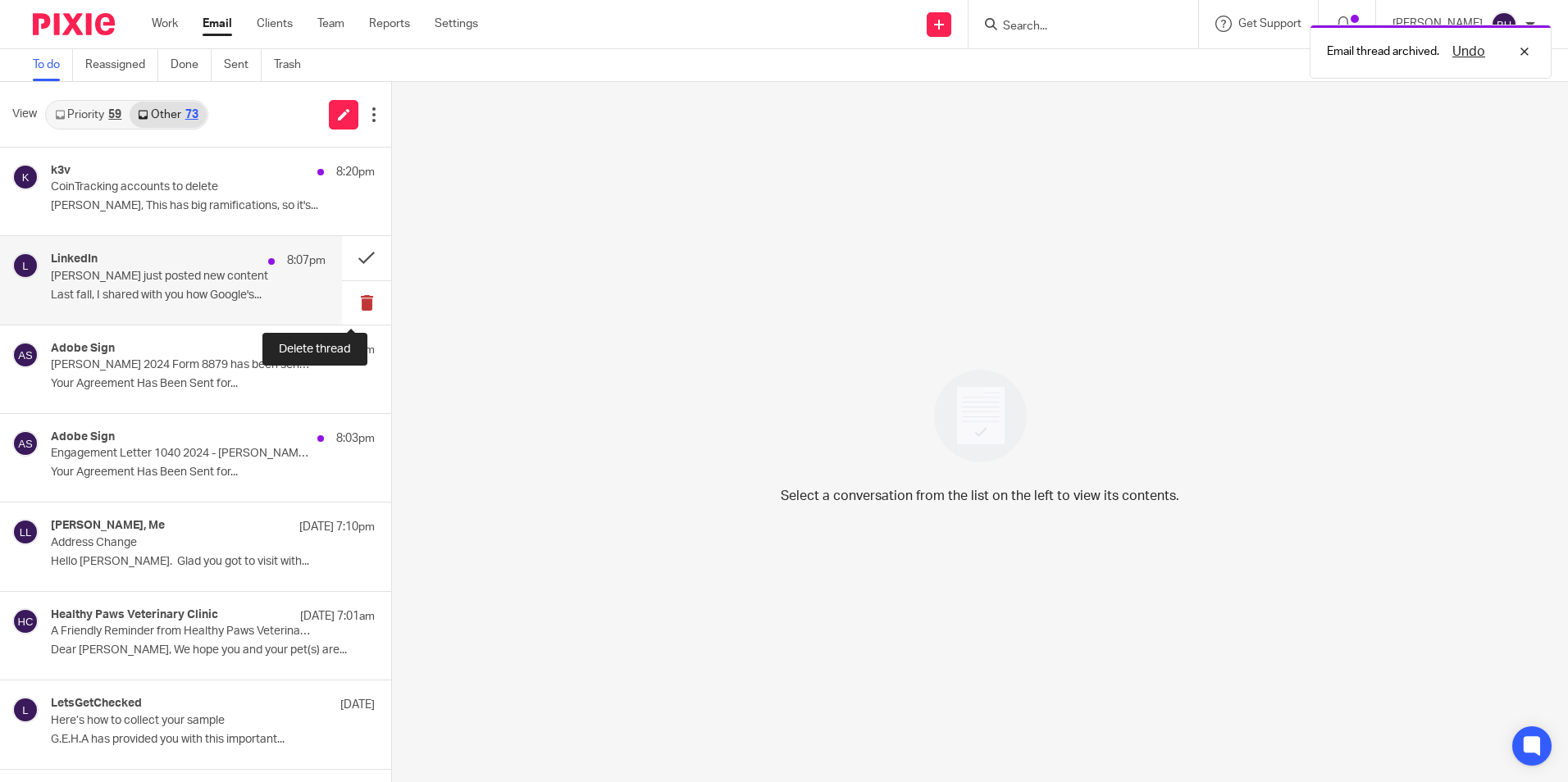
click at [349, 299] on button at bounding box center [367, 302] width 50 height 43
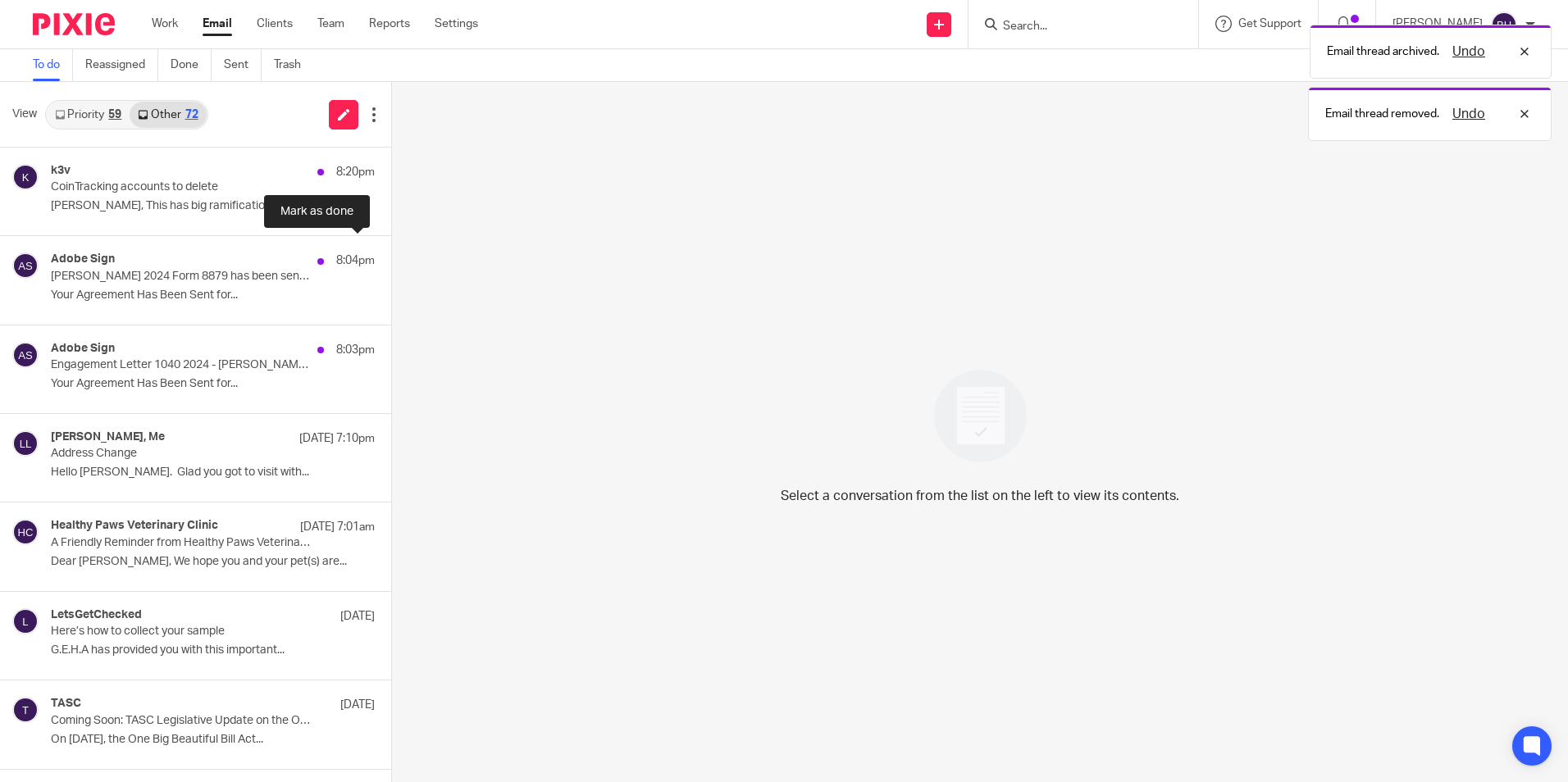
click at [391, 258] on button at bounding box center [398, 257] width 13 height 43
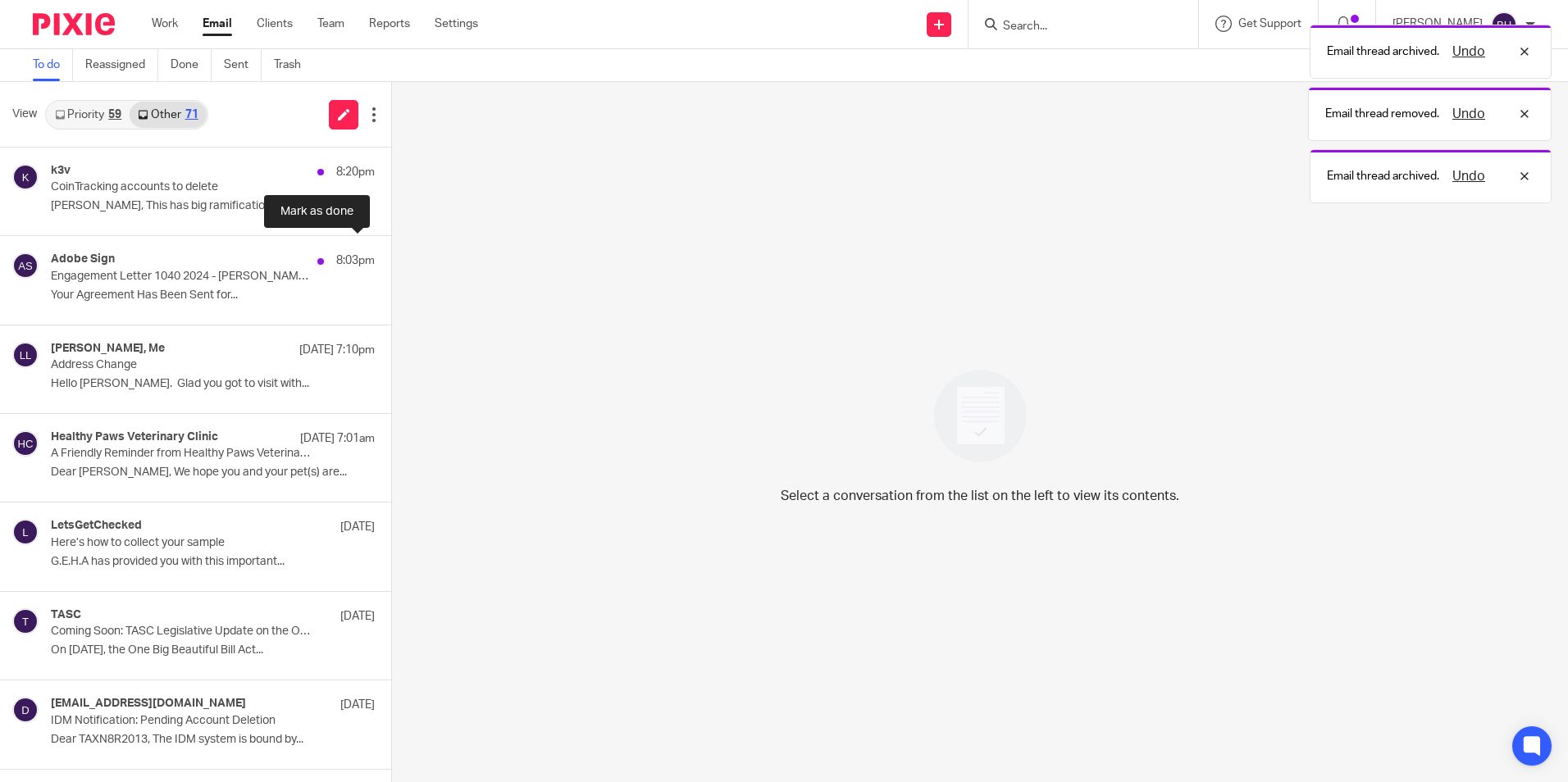
click at [391, 258] on button at bounding box center [398, 257] width 13 height 43
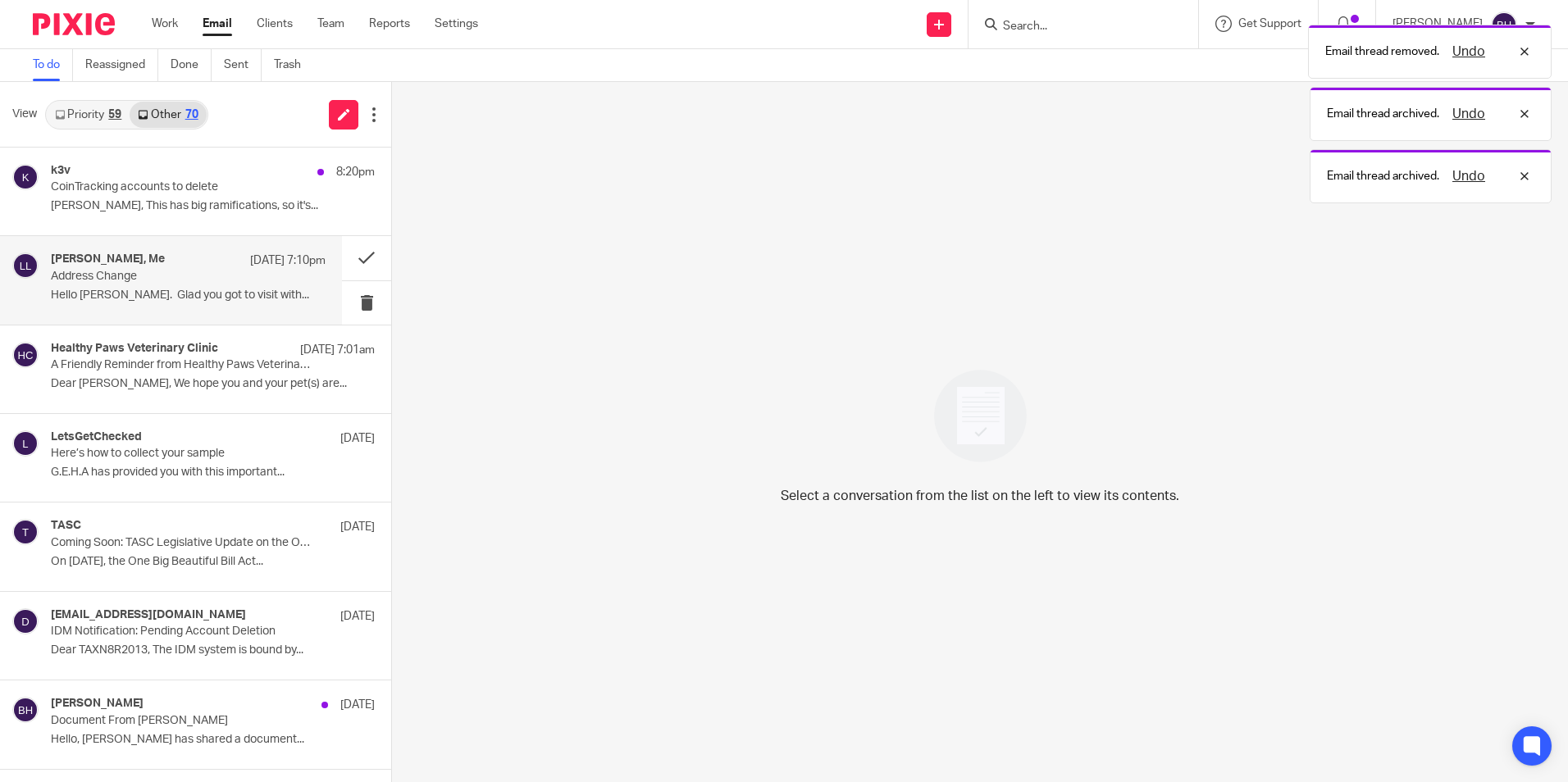
click at [241, 285] on div "[PERSON_NAME], Me [DATE] 7:10pm Address Change Hello [PERSON_NAME]. Glad you go…" at bounding box center [187, 280] width 274 height 55
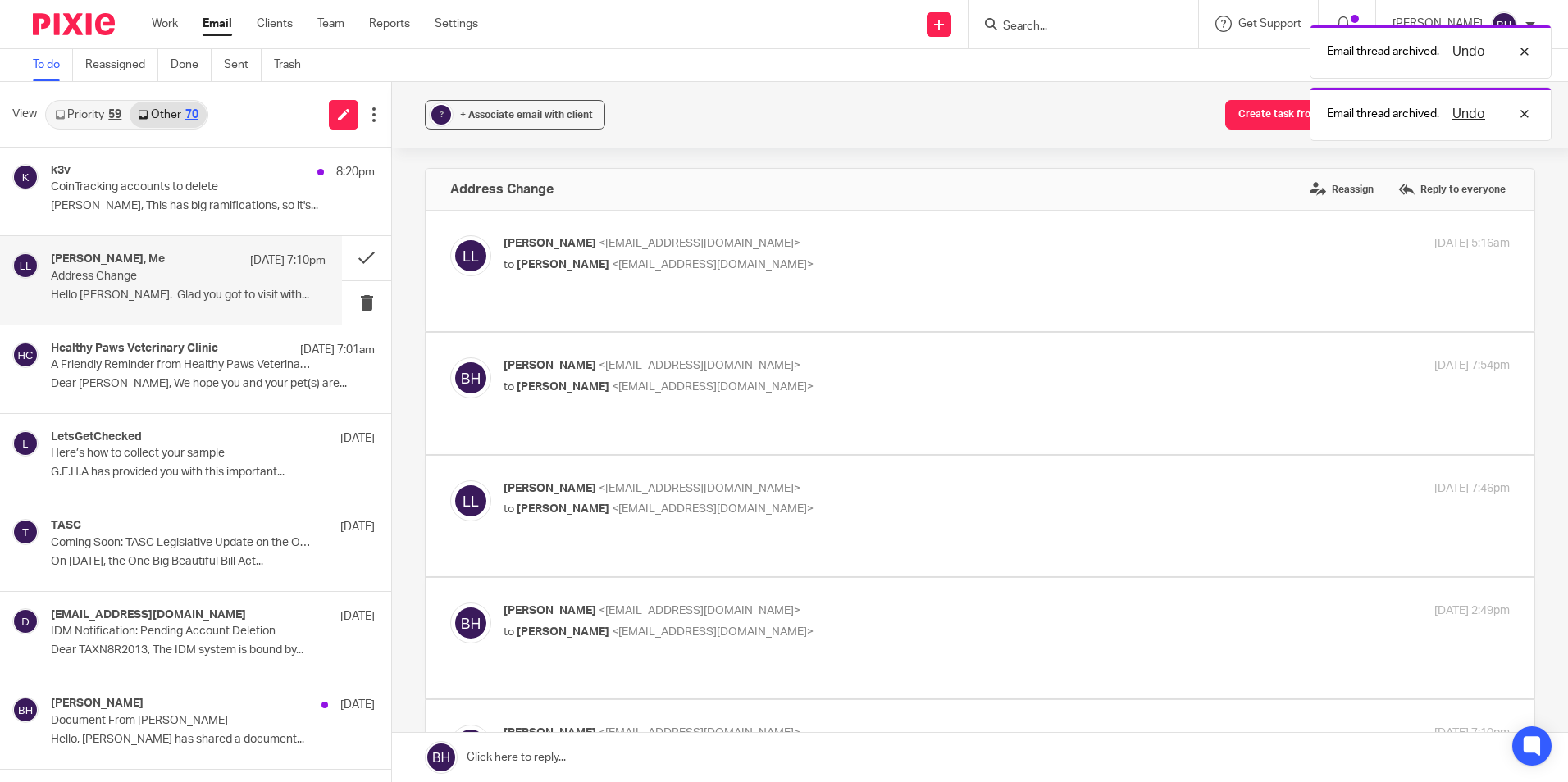
click at [628, 759] on link at bounding box center [980, 758] width 1176 height 50
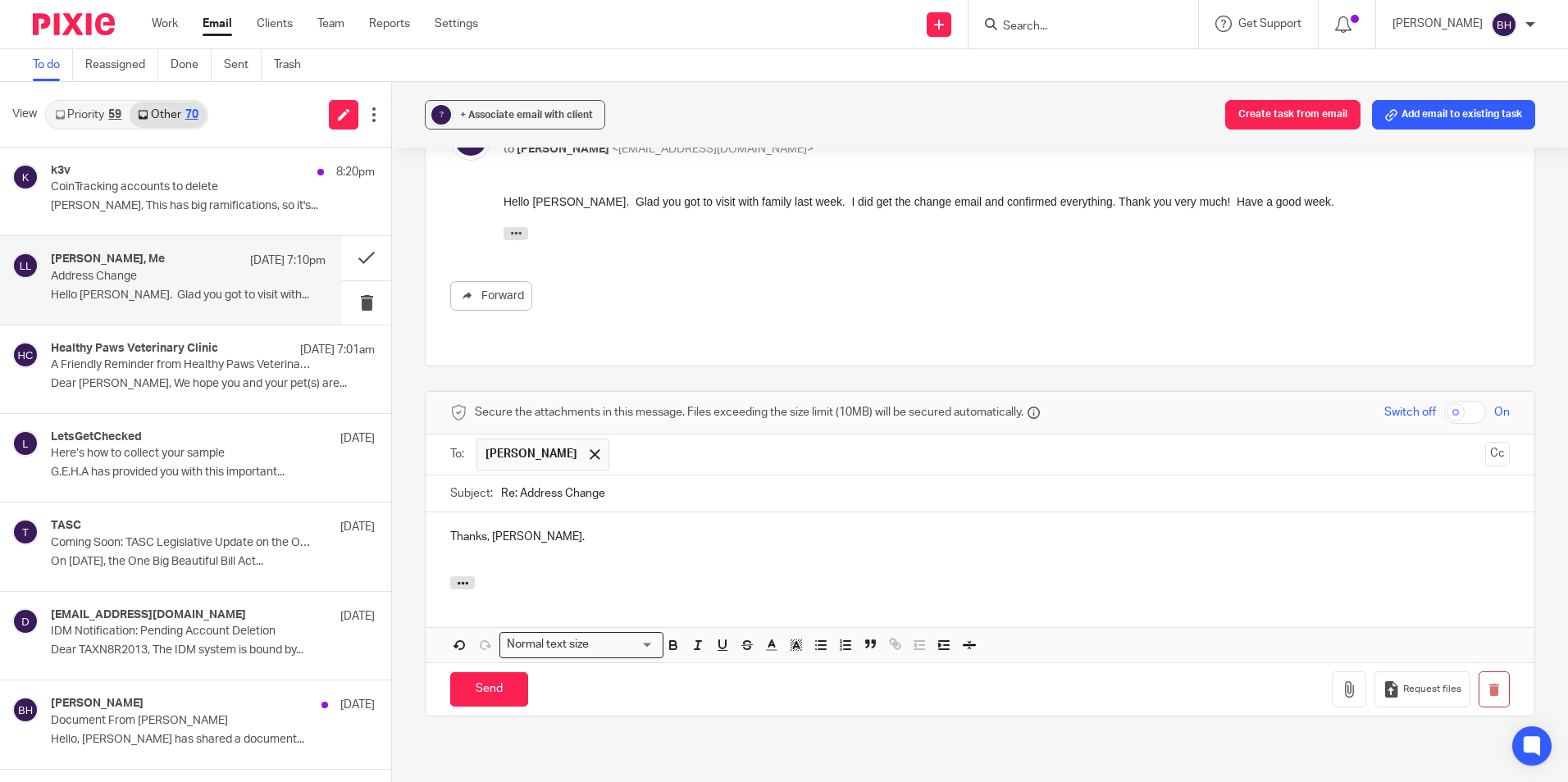
click at [529, 529] on p "Thanks, [PERSON_NAME]." at bounding box center [980, 537] width 1059 height 17
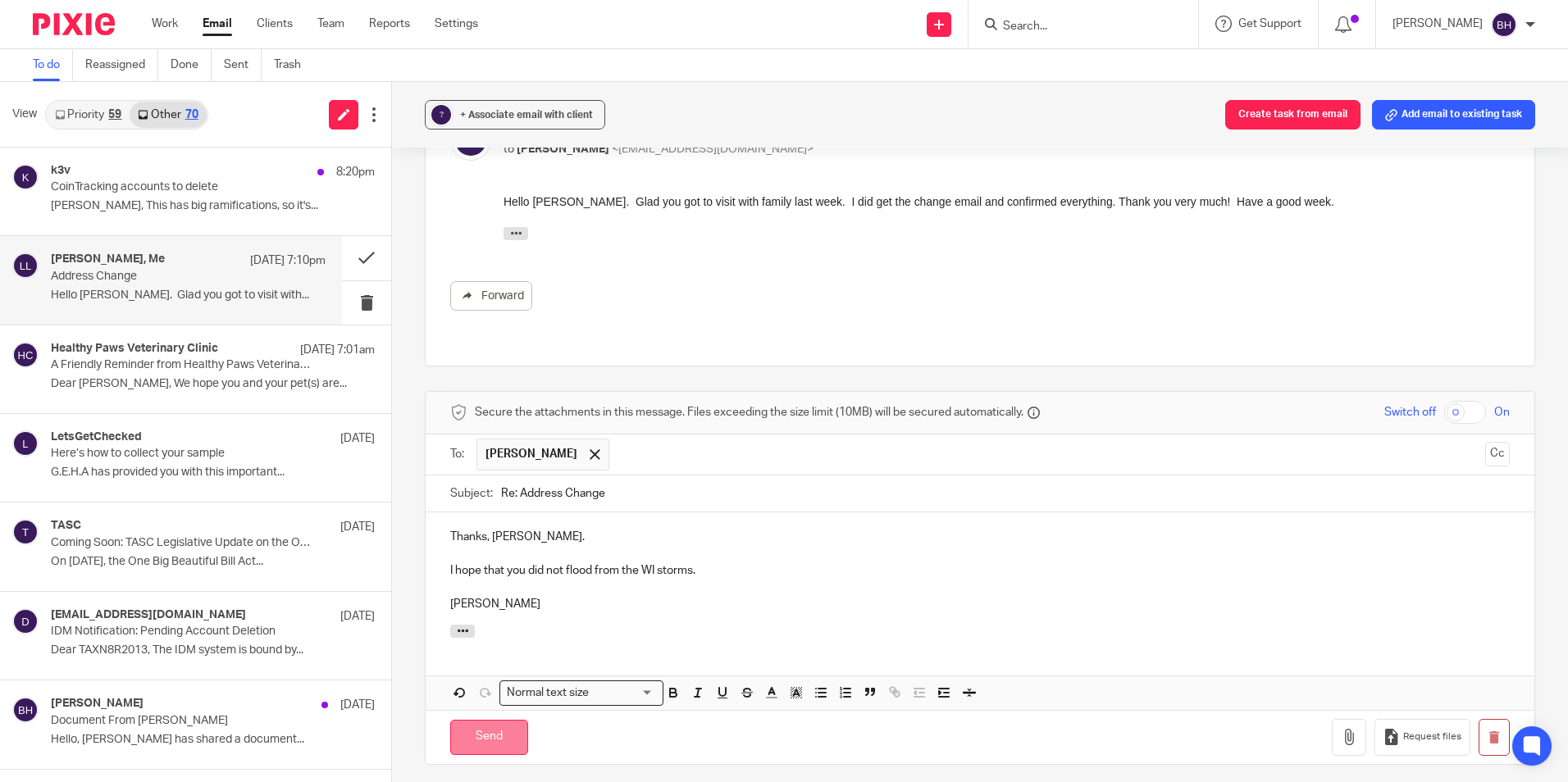
click at [475, 721] on input "Send" at bounding box center [489, 738] width 78 height 35
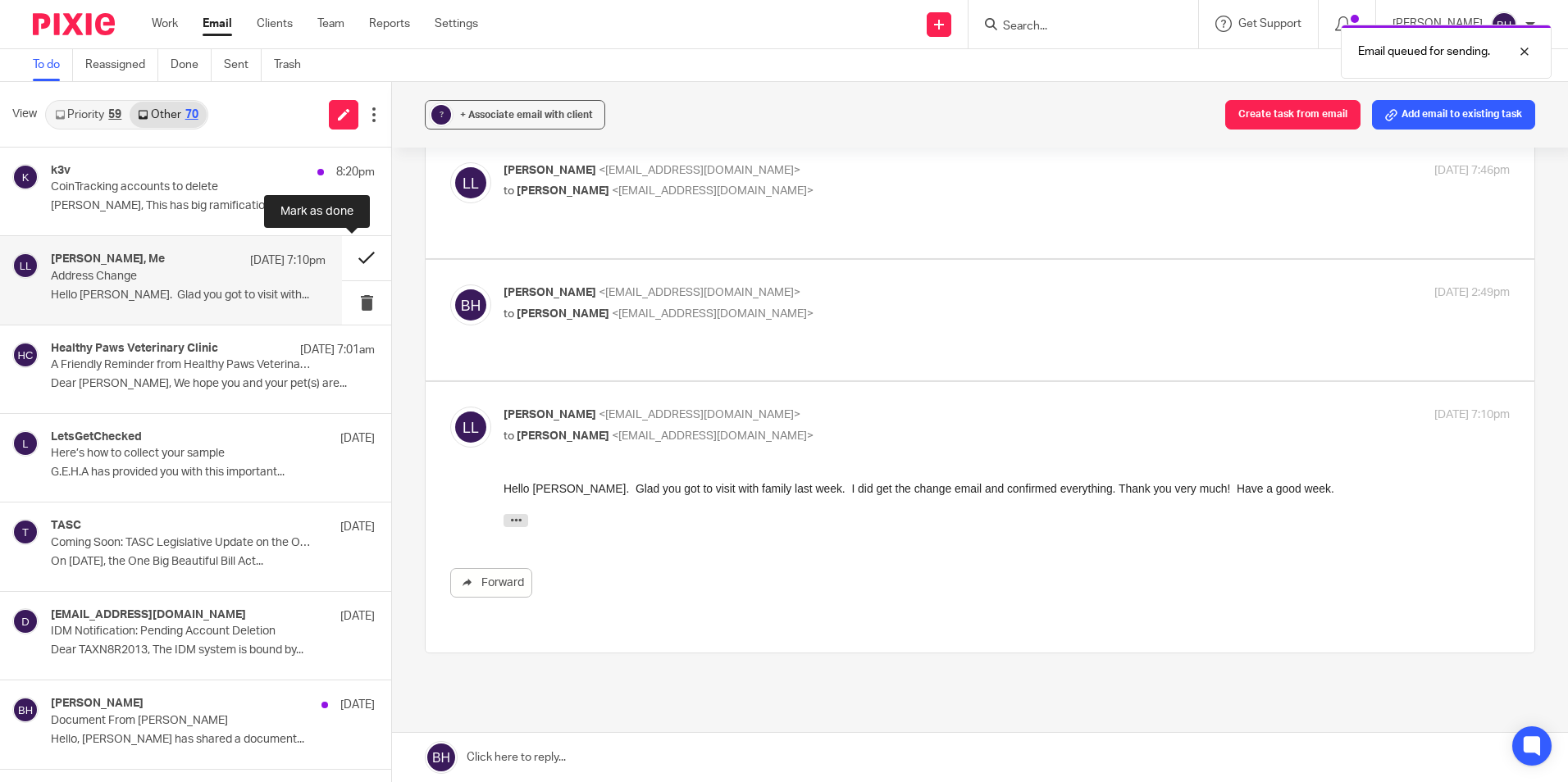
click at [353, 258] on button at bounding box center [367, 257] width 50 height 43
click at [182, 203] on p "[PERSON_NAME], This has big ramifications, so it's..." at bounding box center [187, 206] width 274 height 14
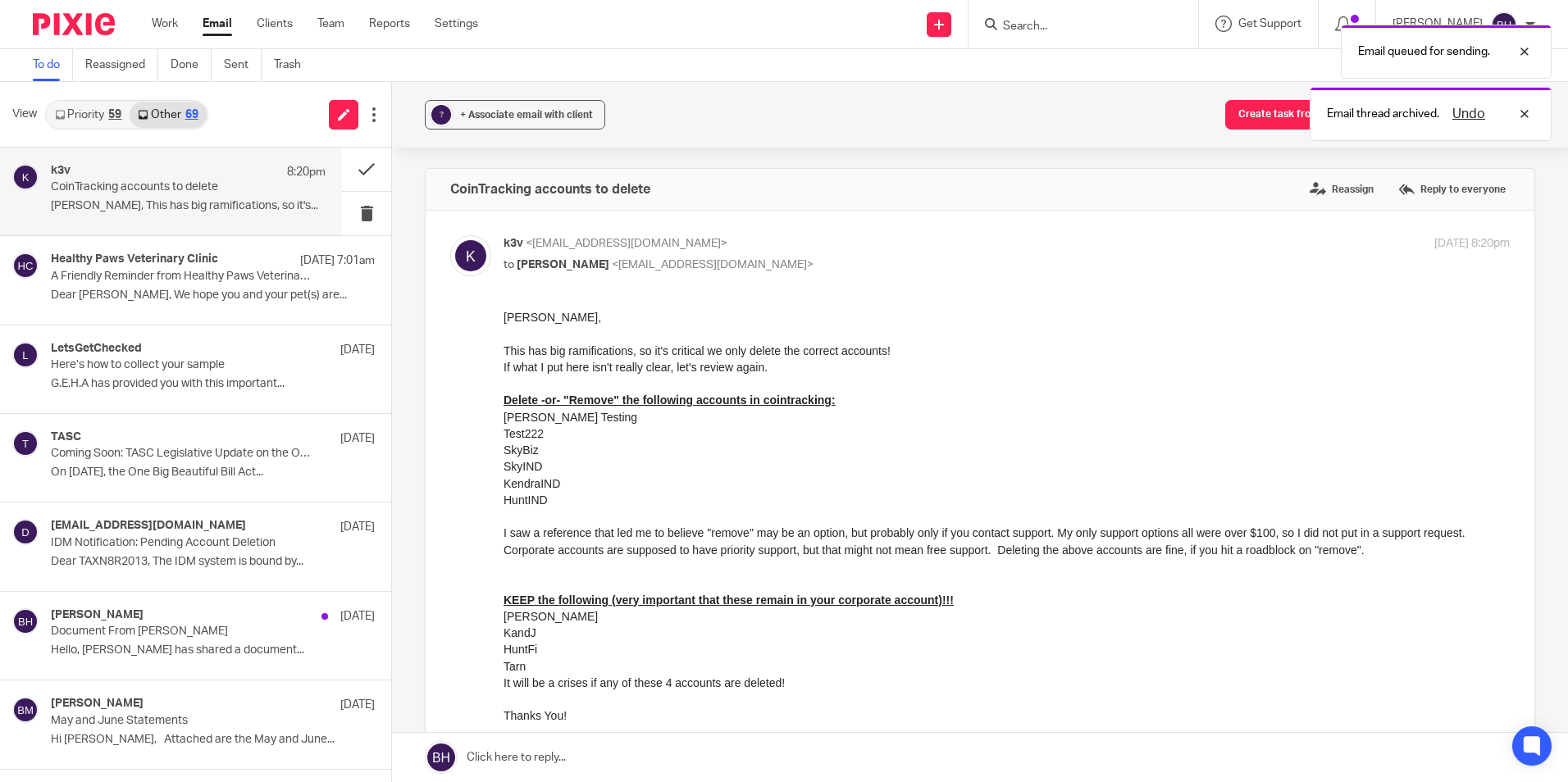
scroll to position [0, 0]
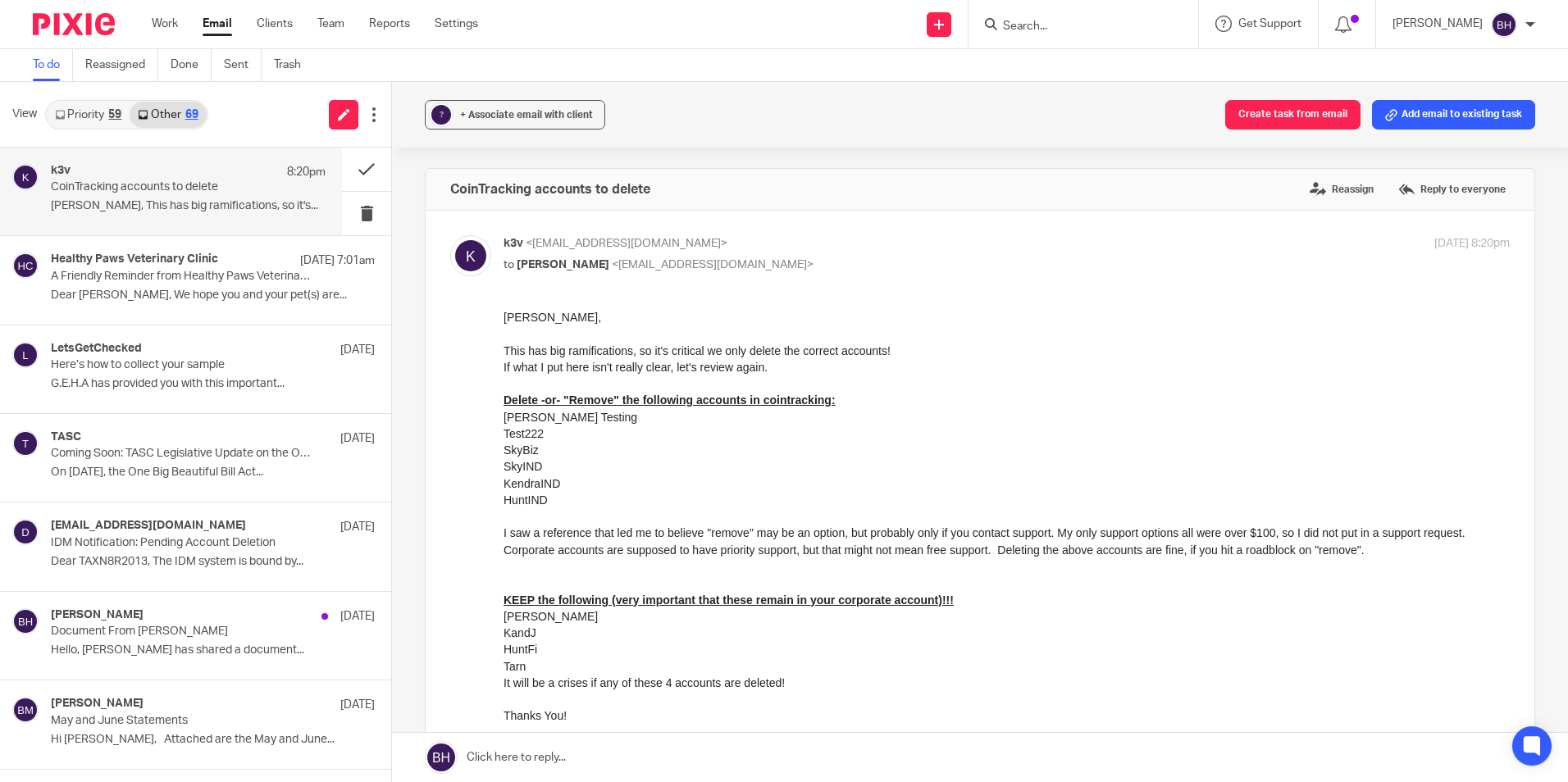
click at [535, 751] on link at bounding box center [980, 758] width 1176 height 50
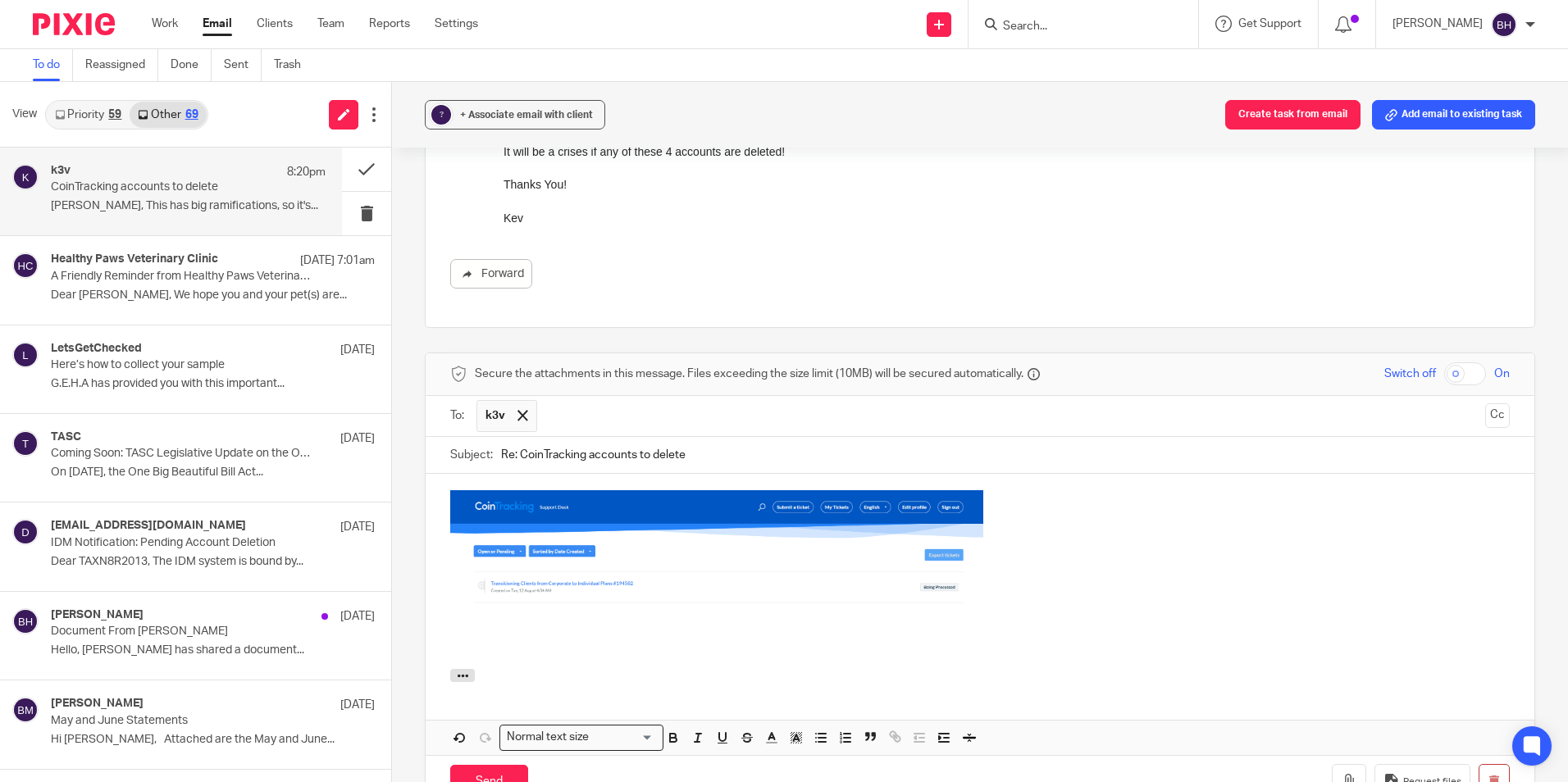
scroll to position [642, 0]
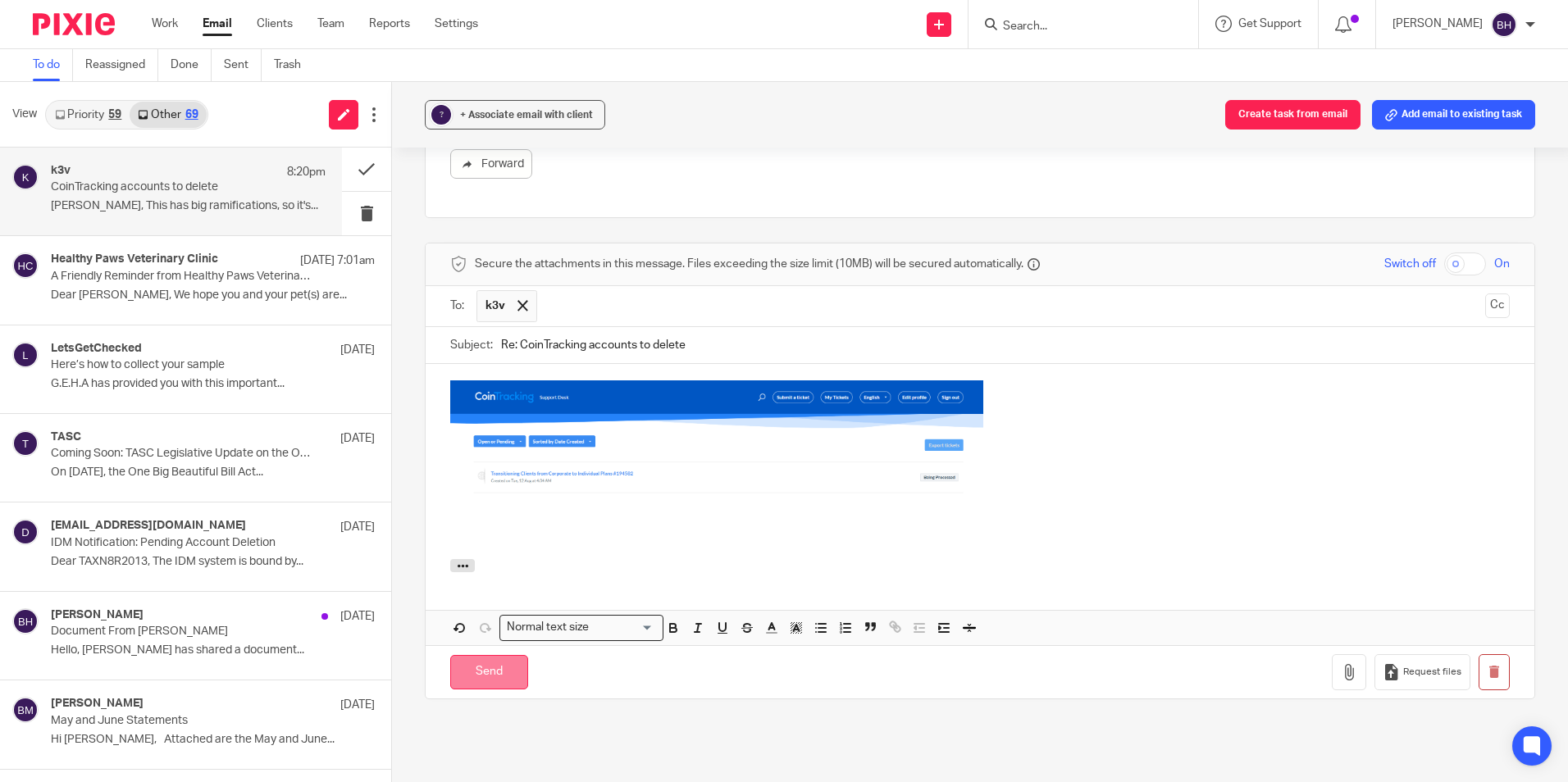
click at [496, 665] on input "Send" at bounding box center [489, 673] width 78 height 35
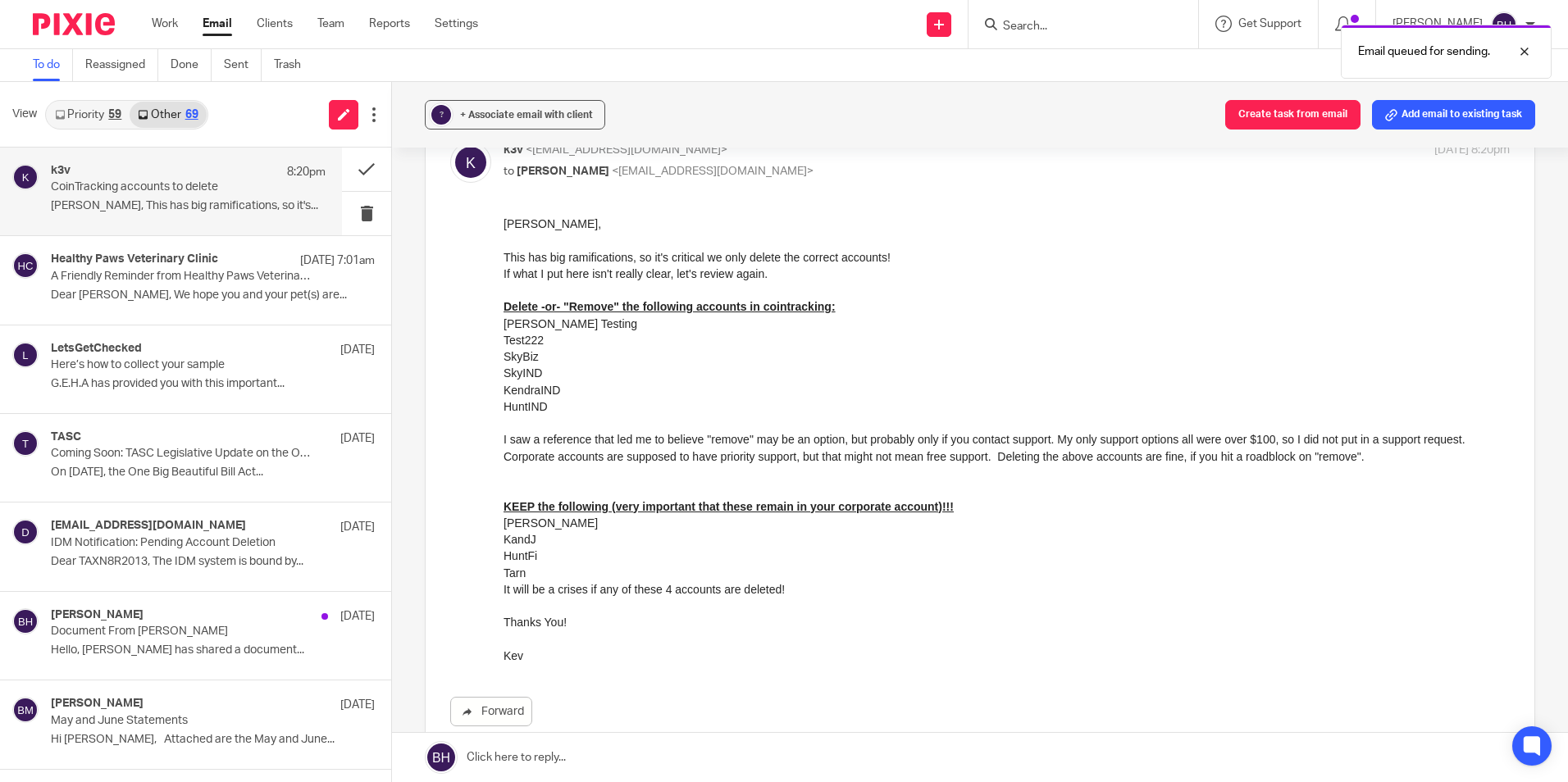
scroll to position [67, 0]
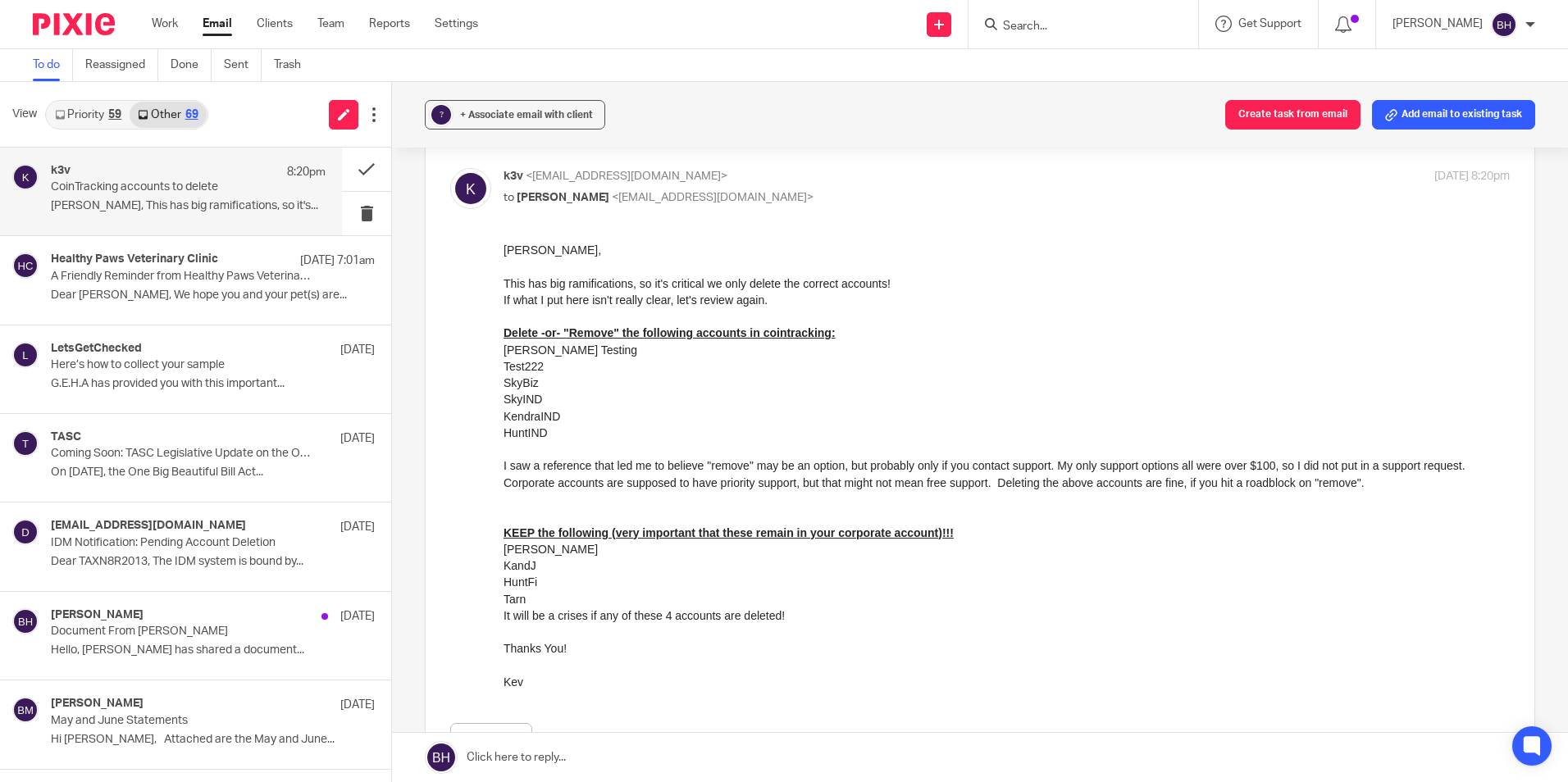
click at [96, 115] on link "Priority 59" at bounding box center [88, 115] width 83 height 27
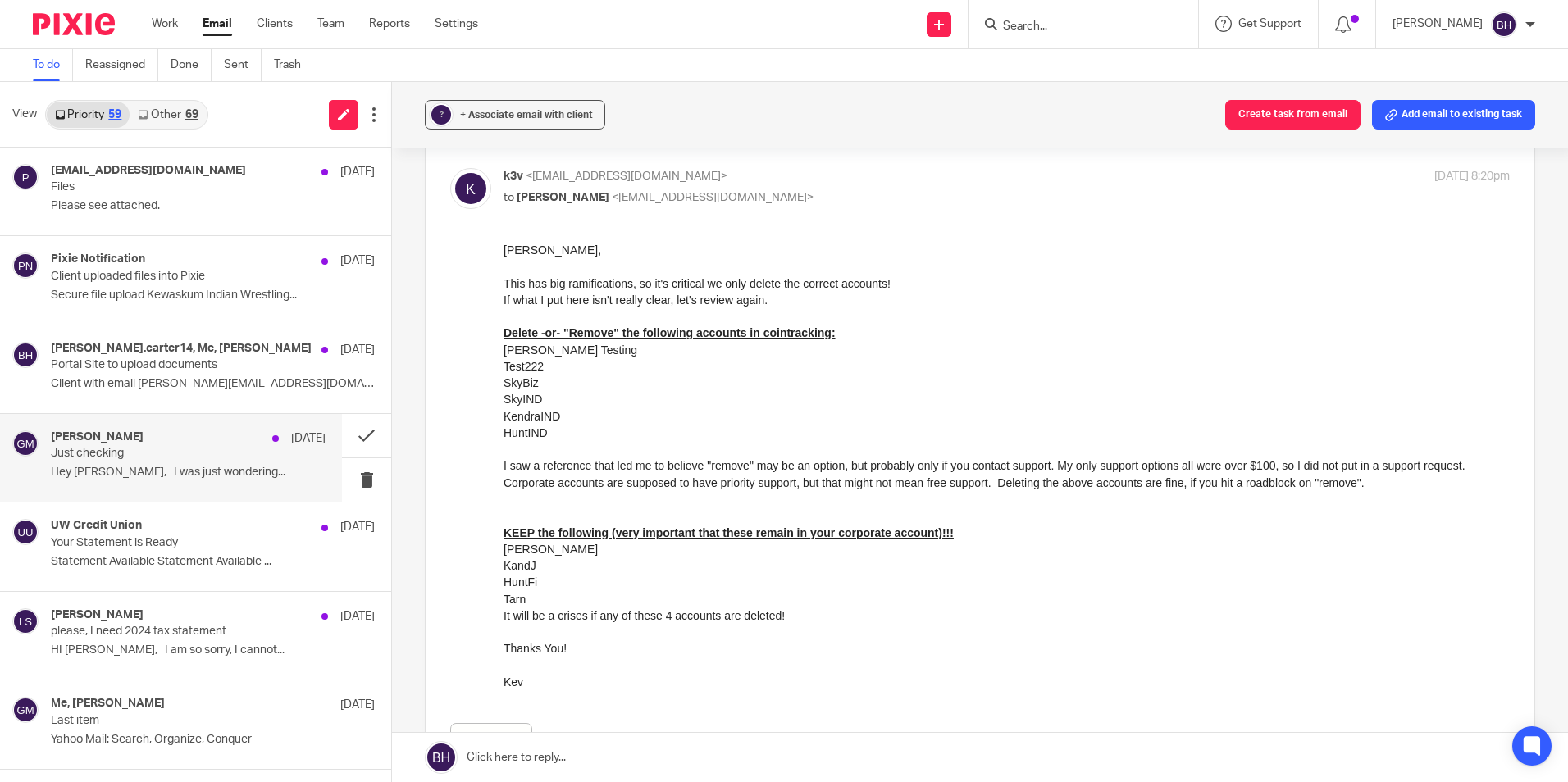
click at [163, 447] on p "Just checking" at bounding box center [160, 453] width 219 height 14
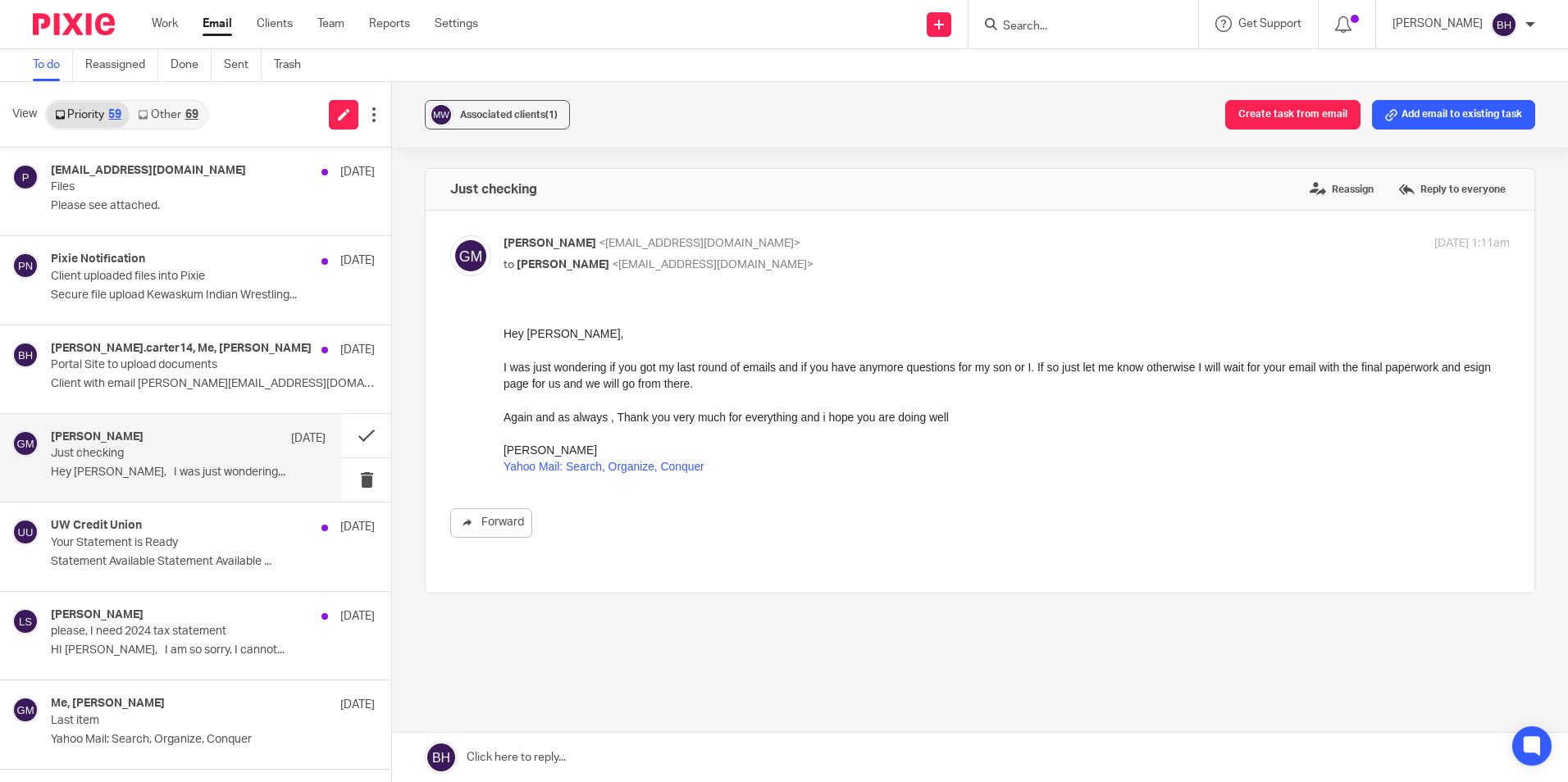
scroll to position [0, 0]
click at [342, 434] on button at bounding box center [367, 435] width 50 height 43
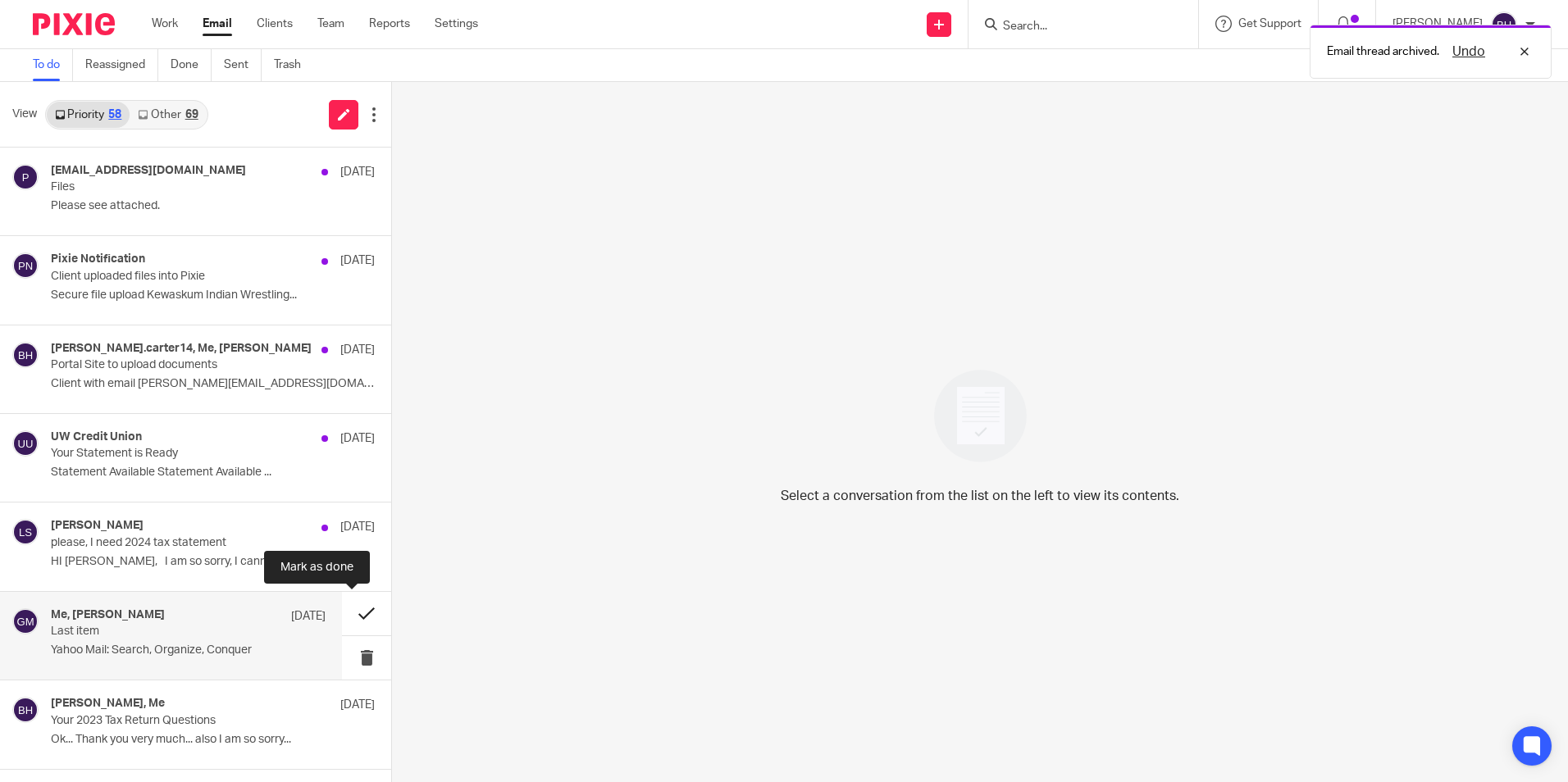
click at [350, 613] on button at bounding box center [367, 613] width 50 height 43
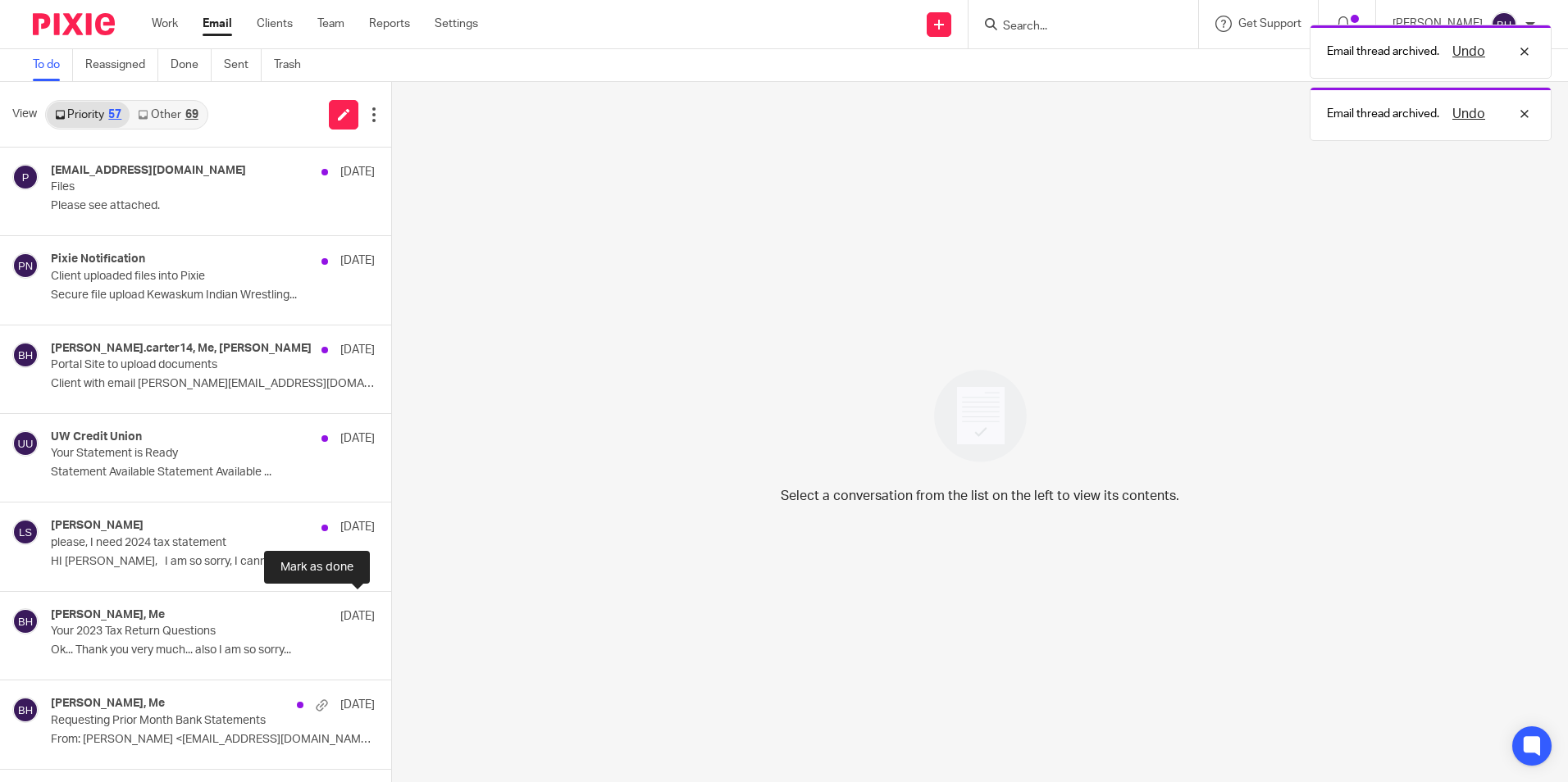
click at [391, 613] on button at bounding box center [398, 613] width 13 height 43
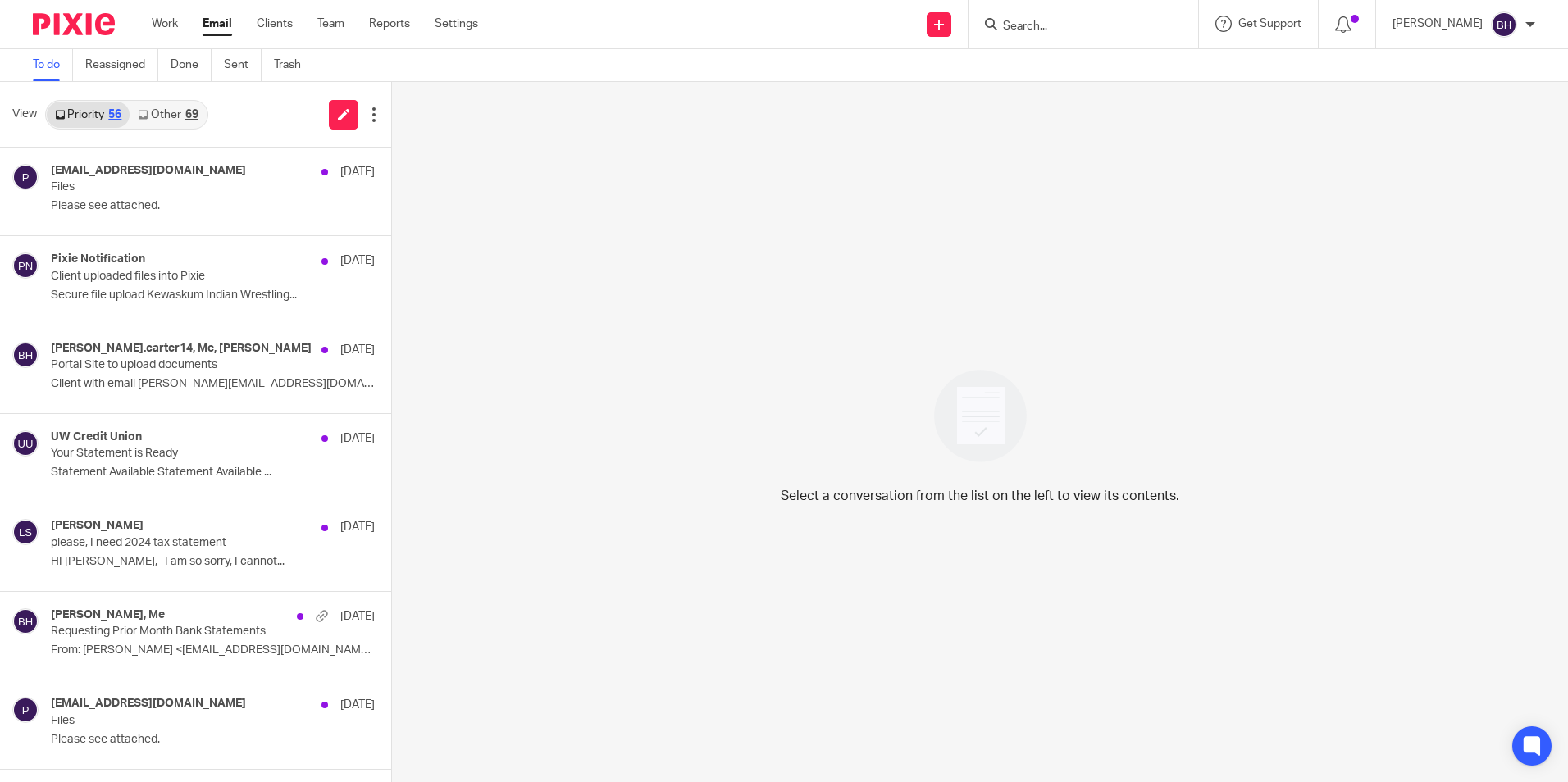
click at [173, 111] on link "Other 69" at bounding box center [167, 115] width 76 height 27
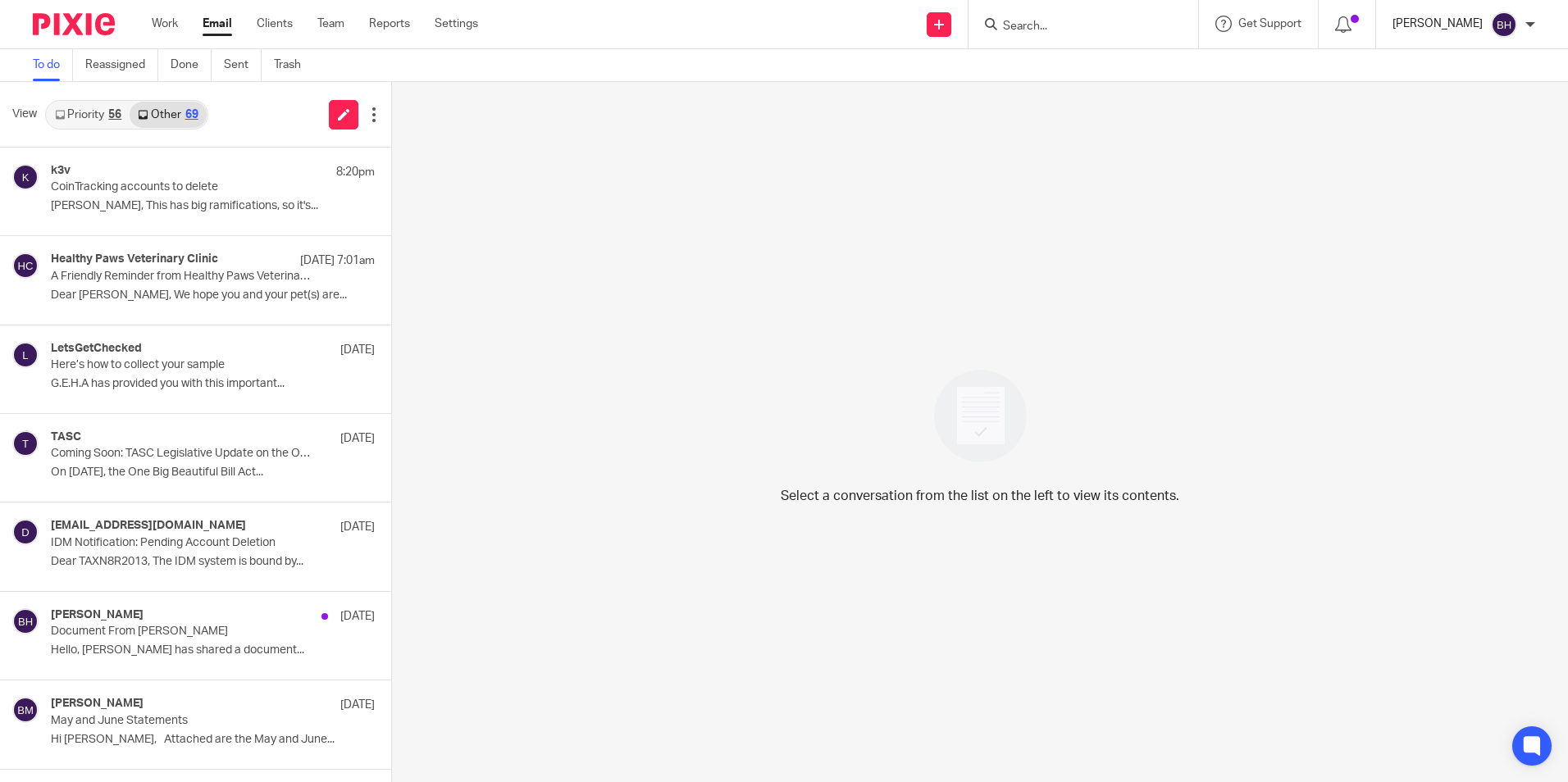
click at [1448, 24] on p "Barbara Harmon" at bounding box center [1438, 24] width 90 height 17
click at [1440, 111] on li "Logout" at bounding box center [1473, 115] width 108 height 24
